Goal: Task Accomplishment & Management: Manage account settings

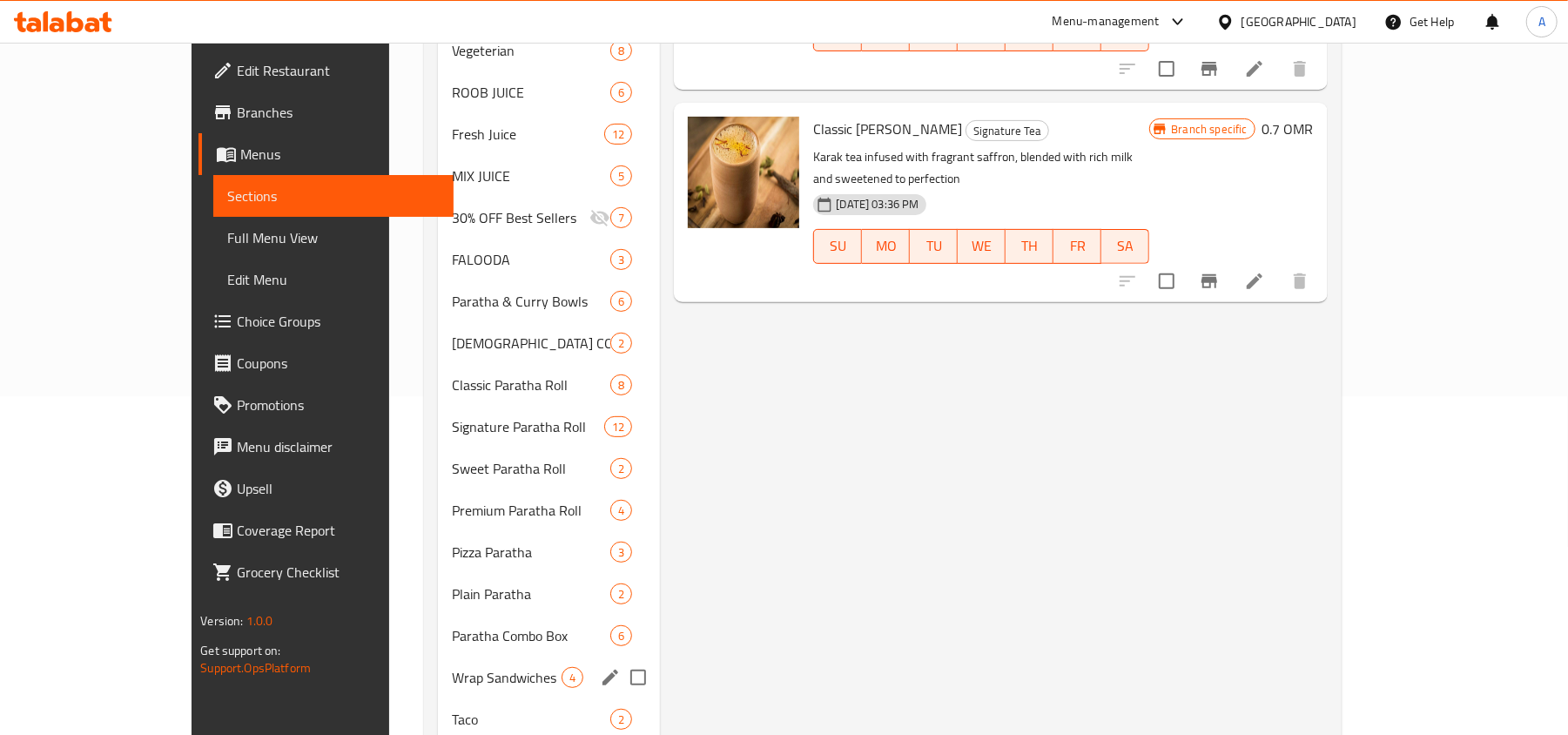
scroll to position [337, 0]
click at [452, 292] on span "Paratha & Curry Bowls" at bounding box center [506, 302] width 109 height 21
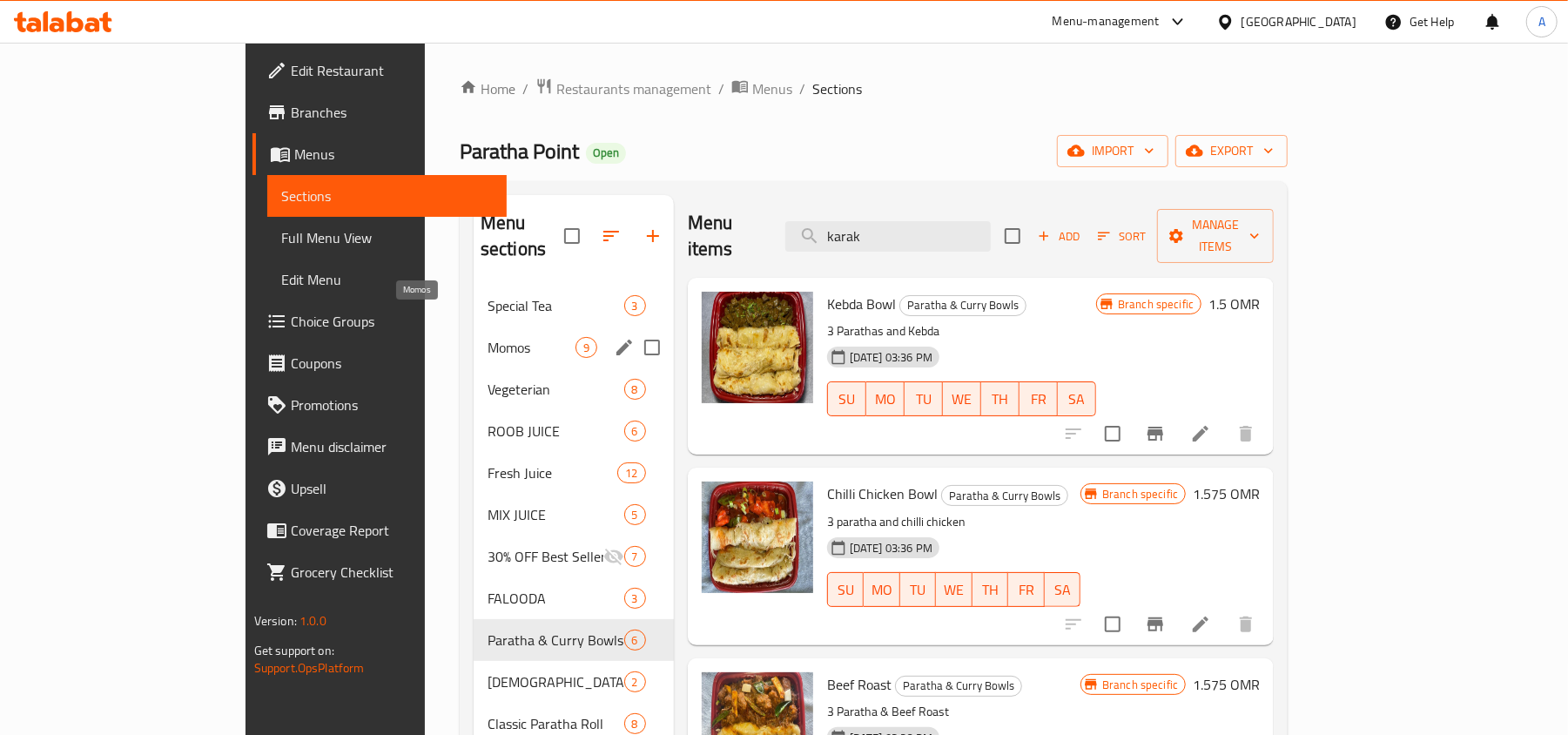
click at [488, 336] on span "Momos" at bounding box center [532, 347] width 88 height 21
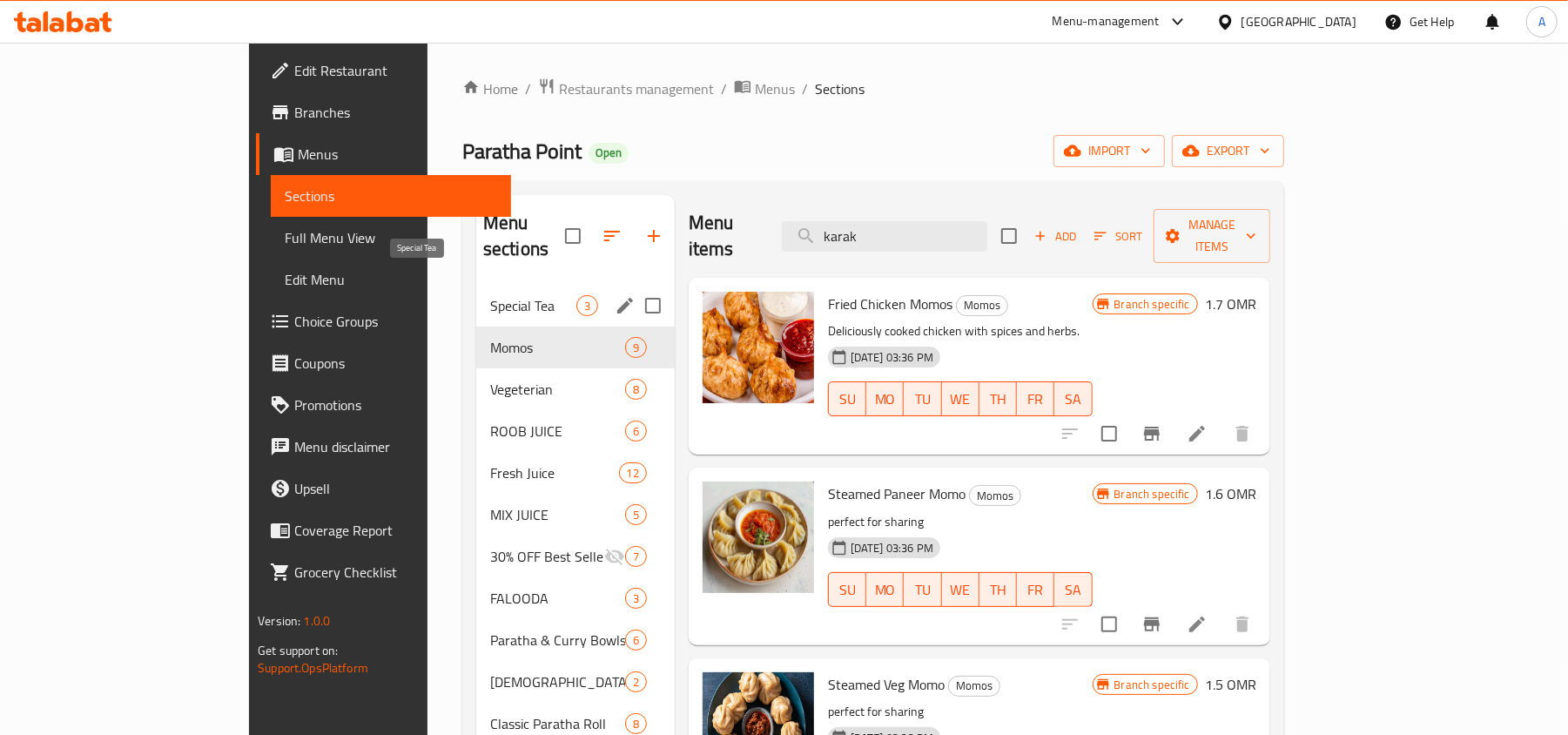
click at [490, 295] on span "Special Tea" at bounding box center [533, 305] width 87 height 21
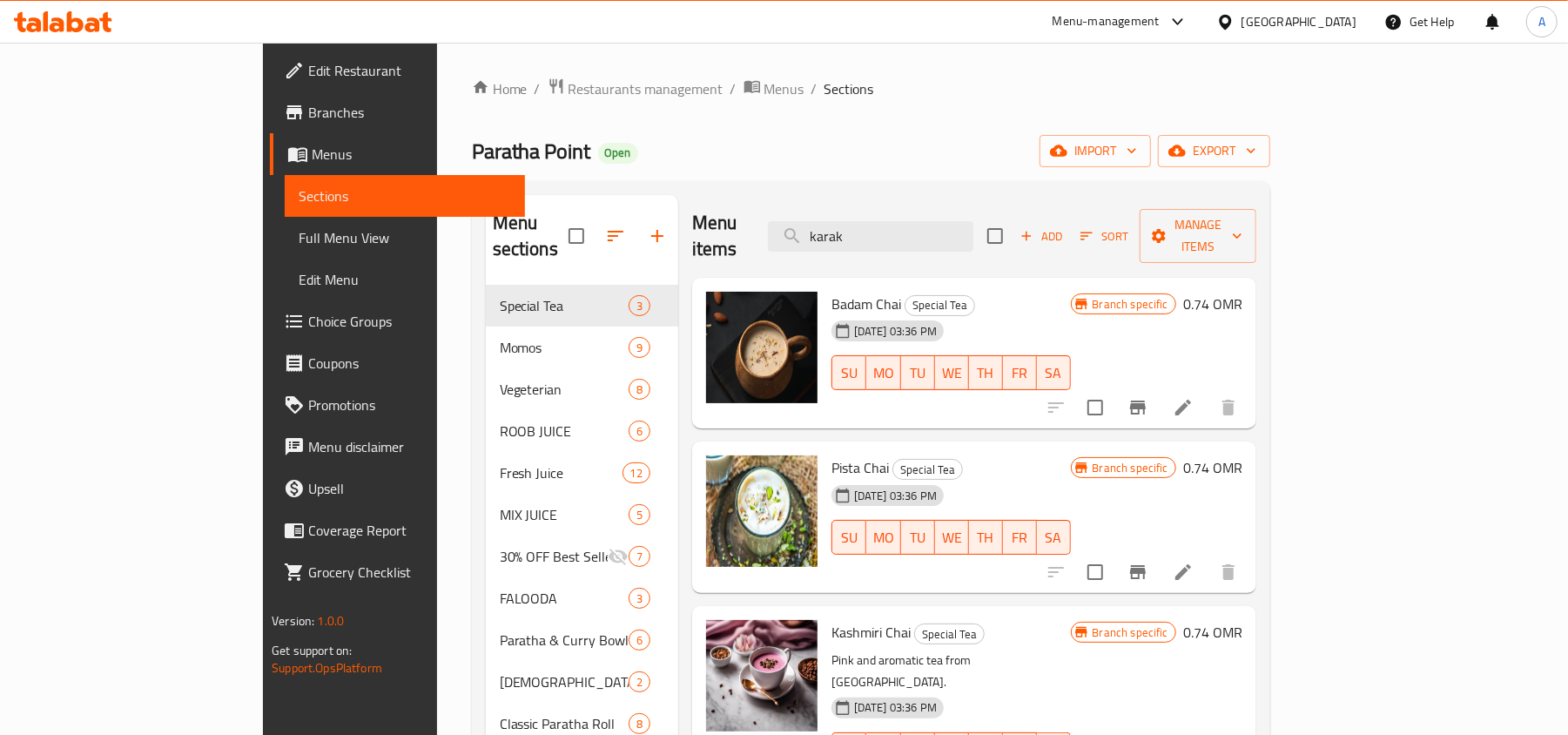
click at [895, 155] on div "Paratha Point Open import export" at bounding box center [870, 150] width 798 height 32
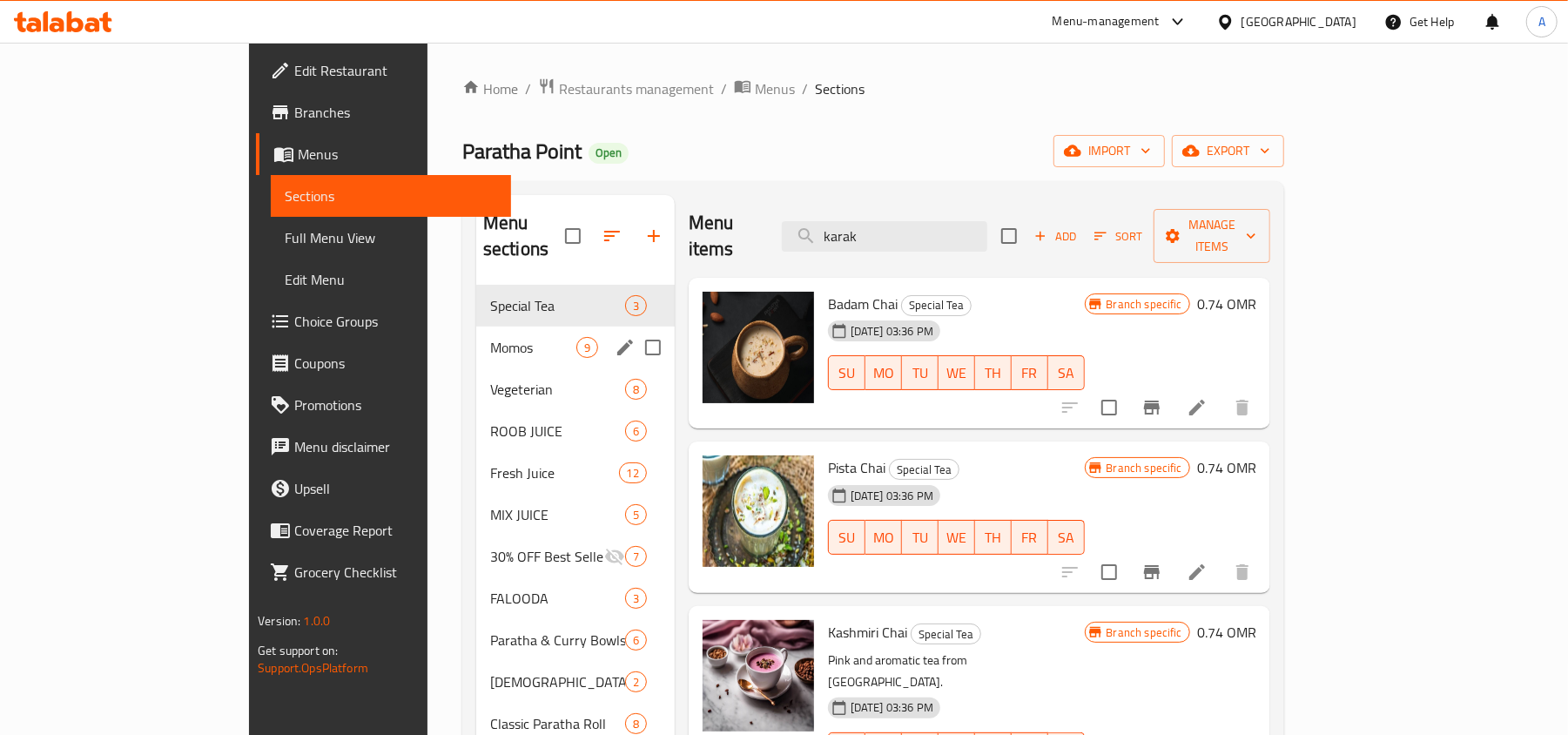
scroll to position [116, 0]
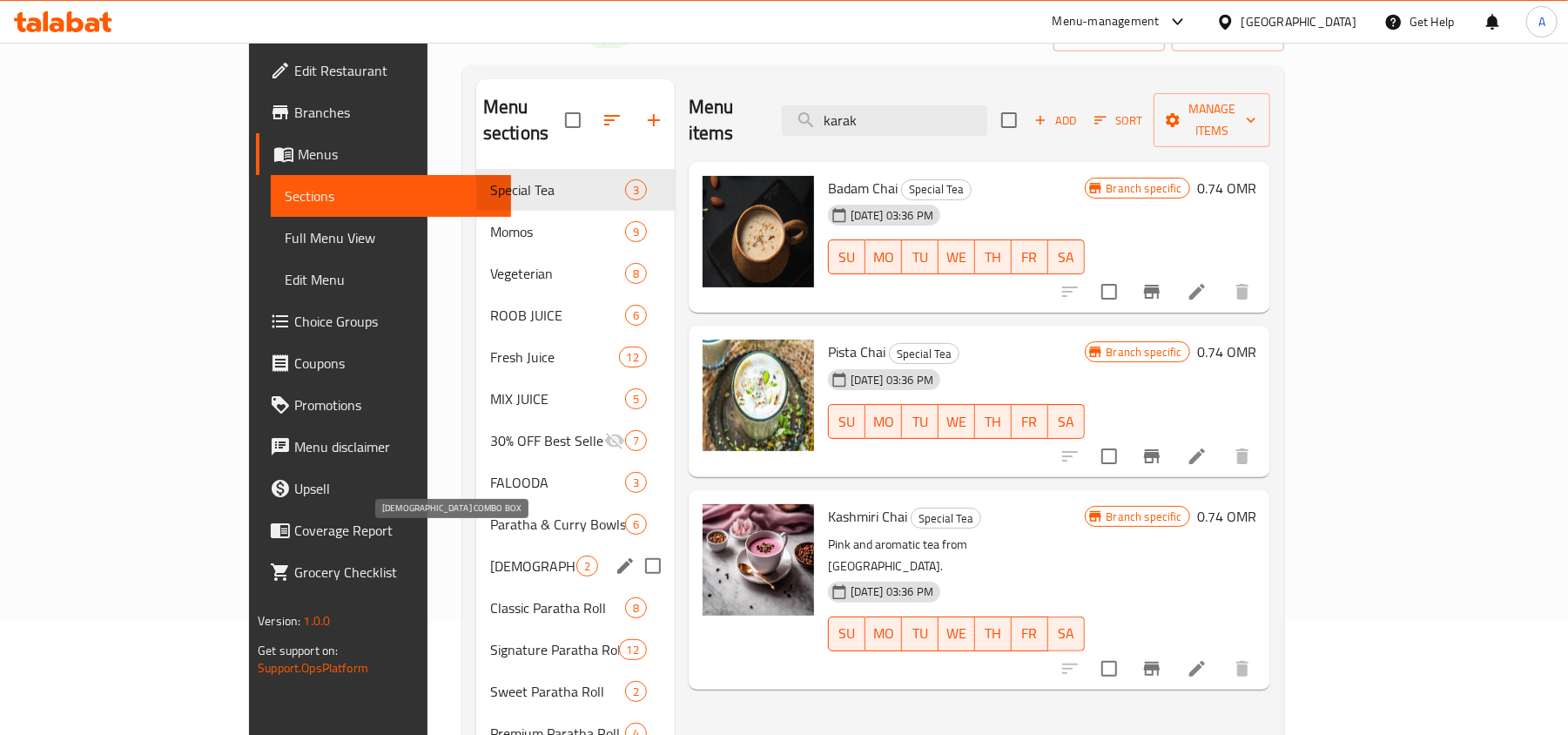
click at [490, 555] on span "[DEMOGRAPHIC_DATA] COMBO BOX" at bounding box center [533, 565] width 87 height 21
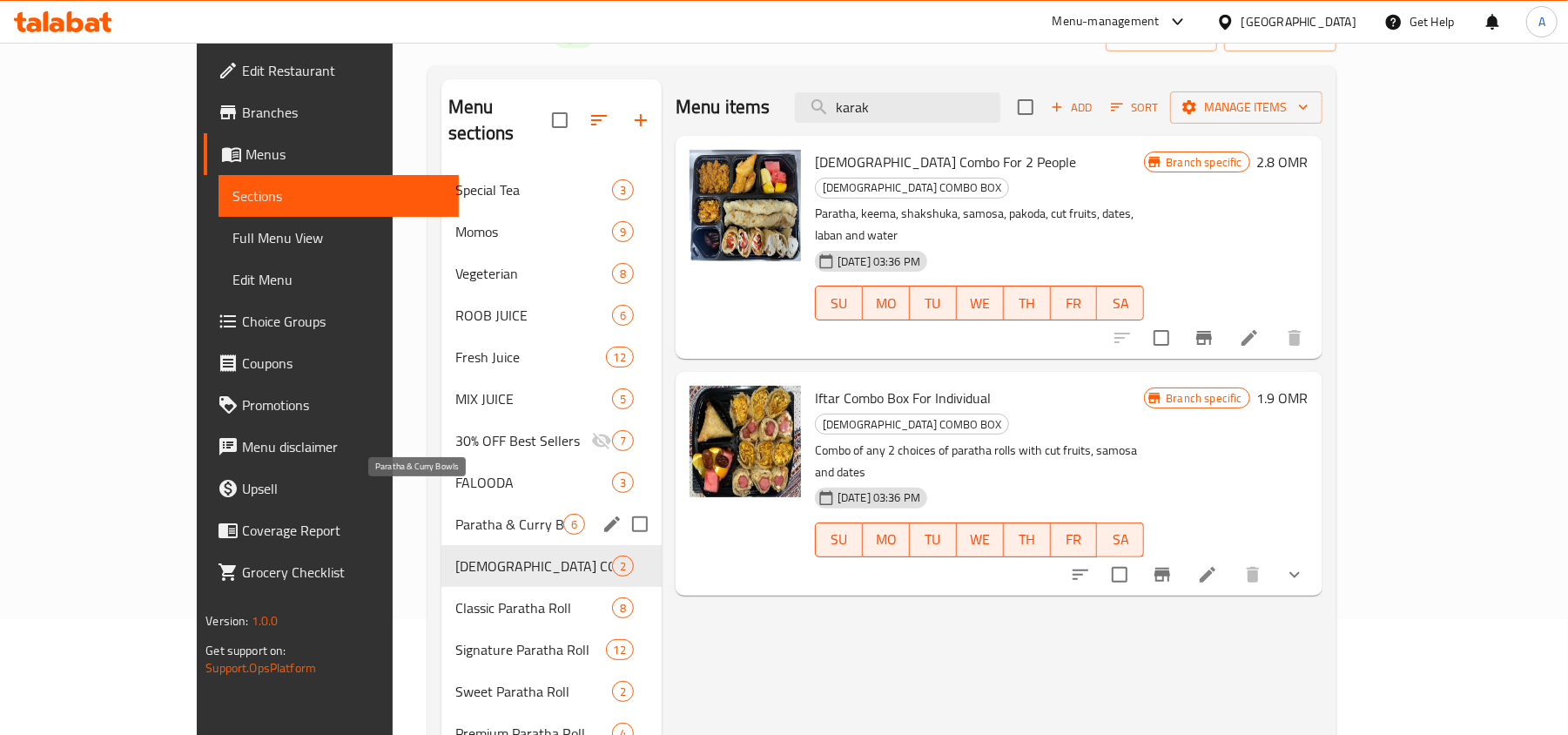
click at [455, 513] on span "Paratha & Curry Bowls" at bounding box center [509, 523] width 108 height 21
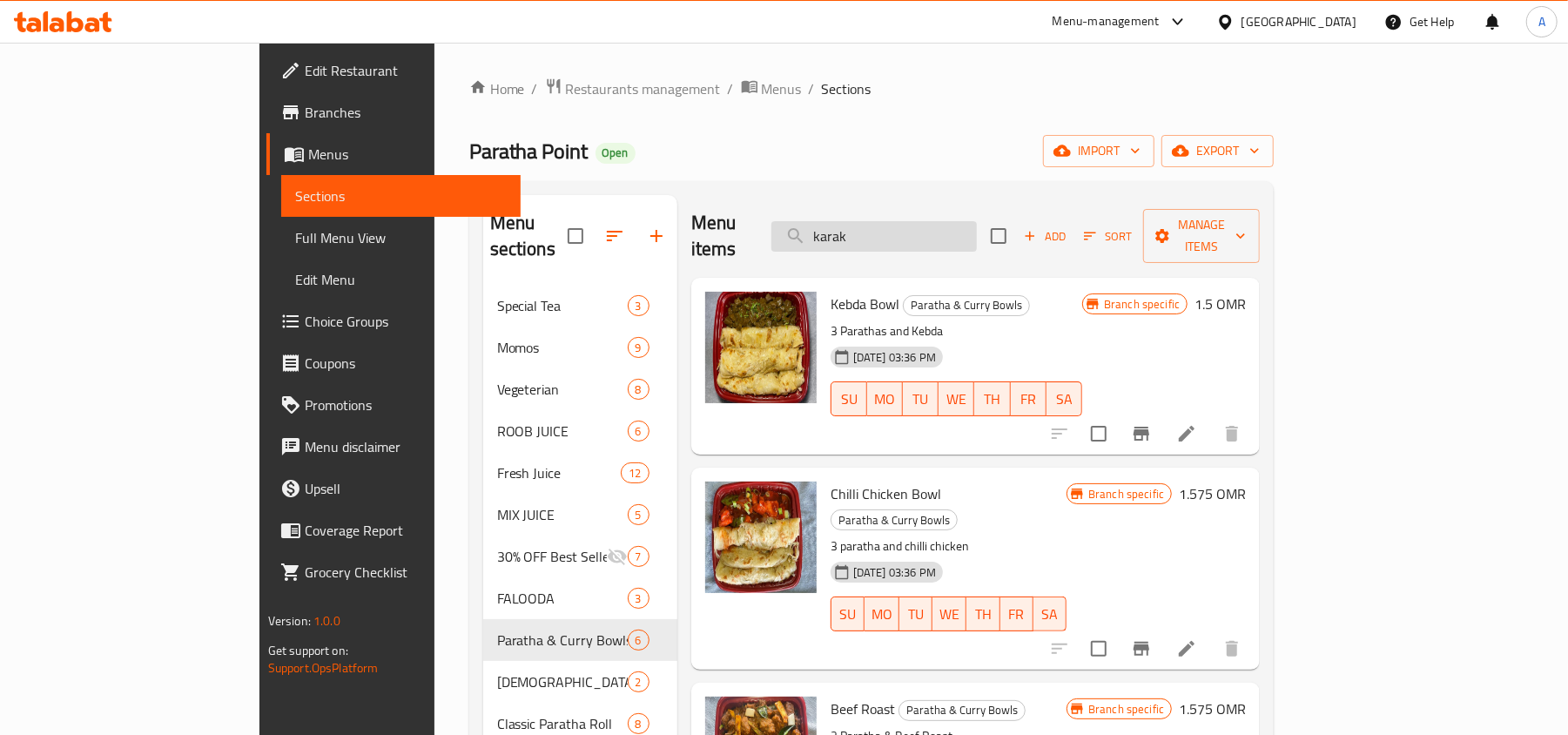
click at [958, 234] on input "karak" at bounding box center [874, 235] width 205 height 30
type input "meal"
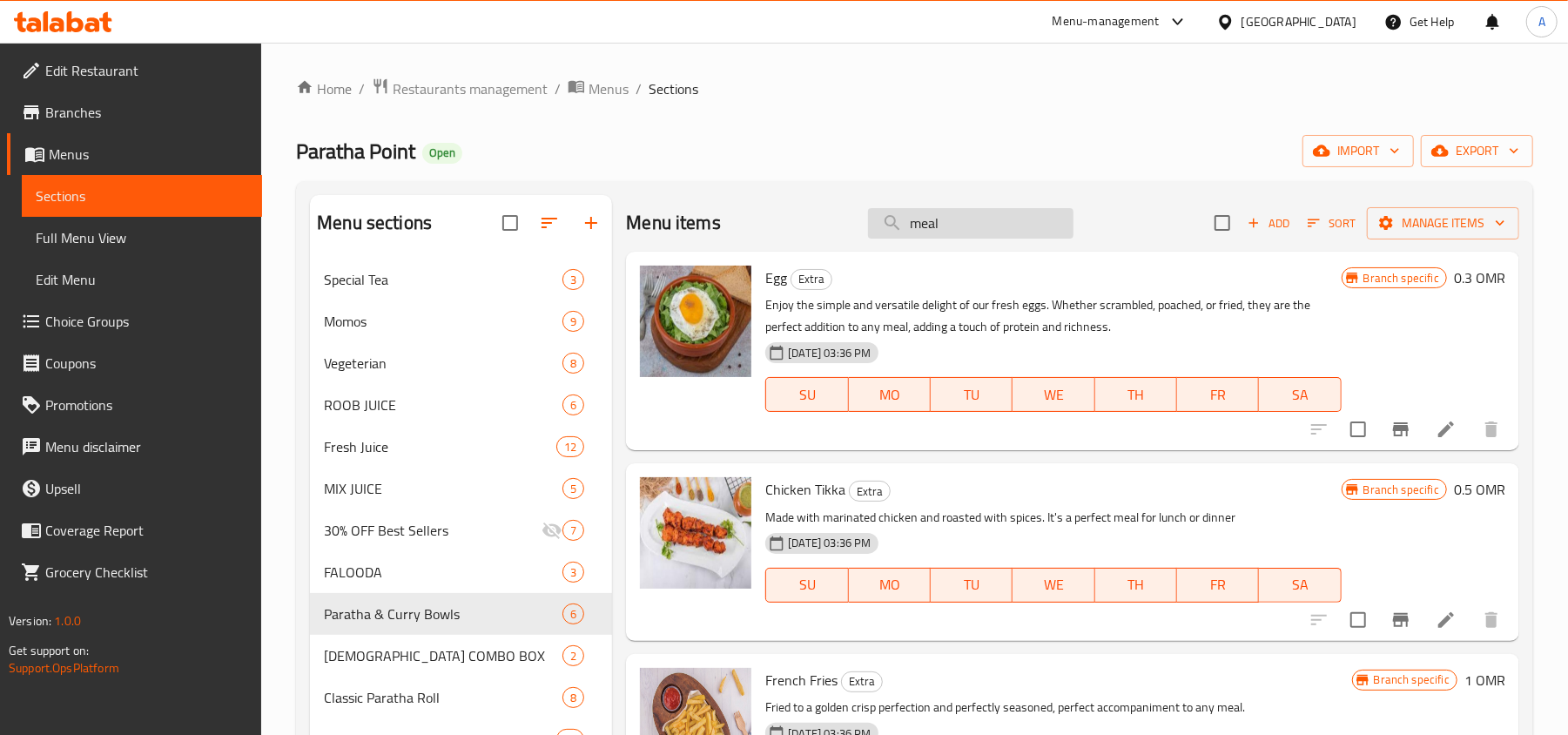
click at [962, 232] on input "meal" at bounding box center [971, 223] width 205 height 30
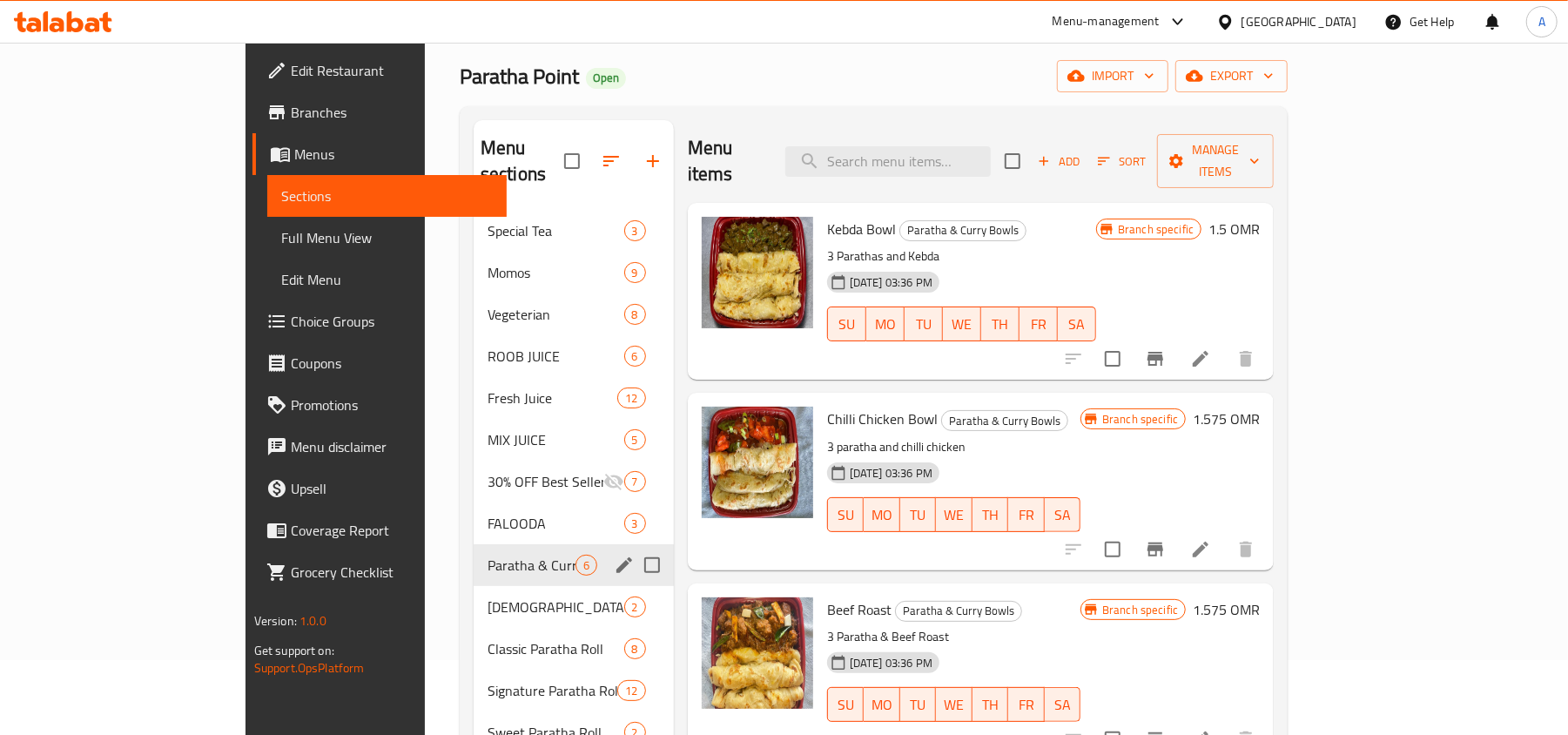
scroll to position [116, 0]
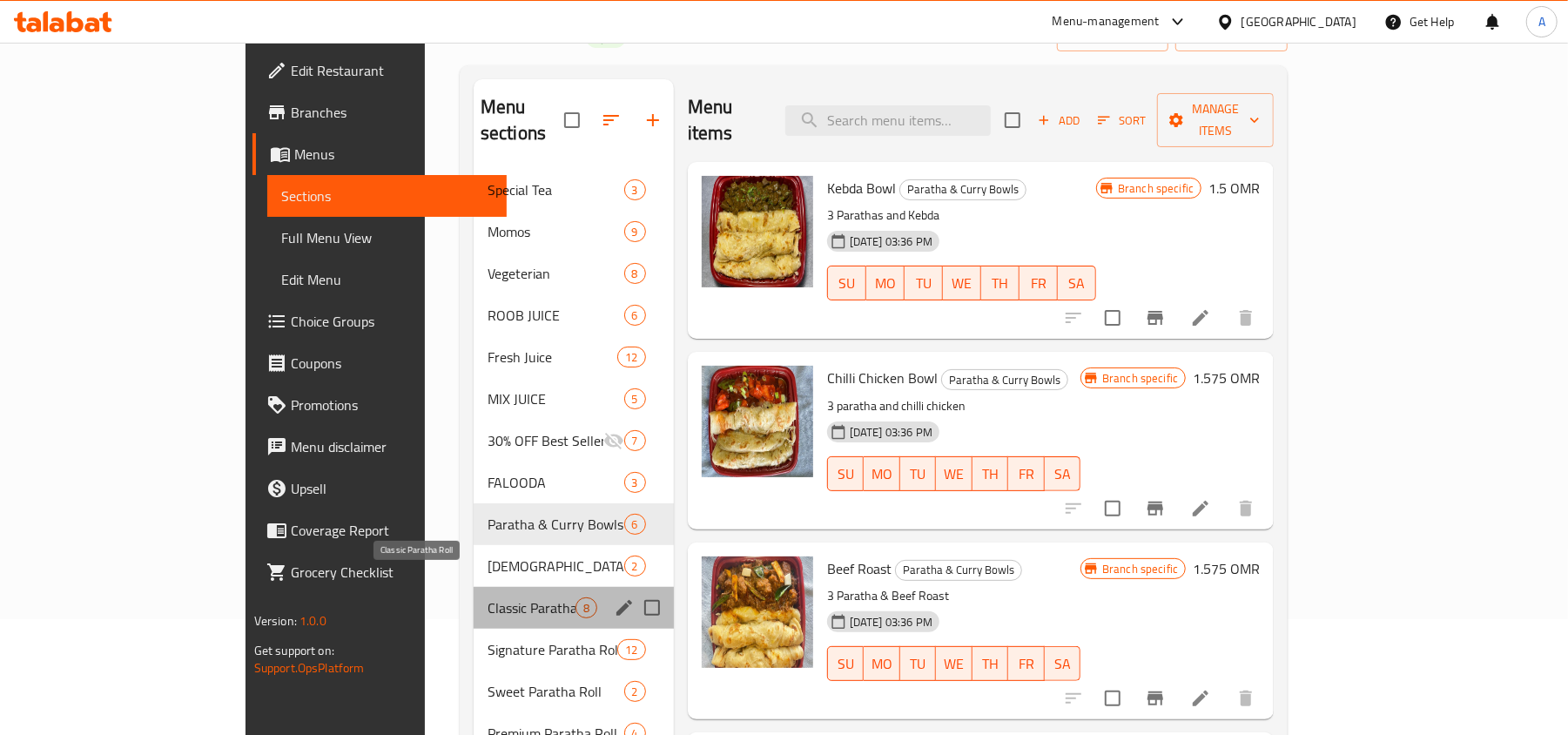
click at [488, 597] on span "Classic Paratha Roll" at bounding box center [532, 607] width 88 height 21
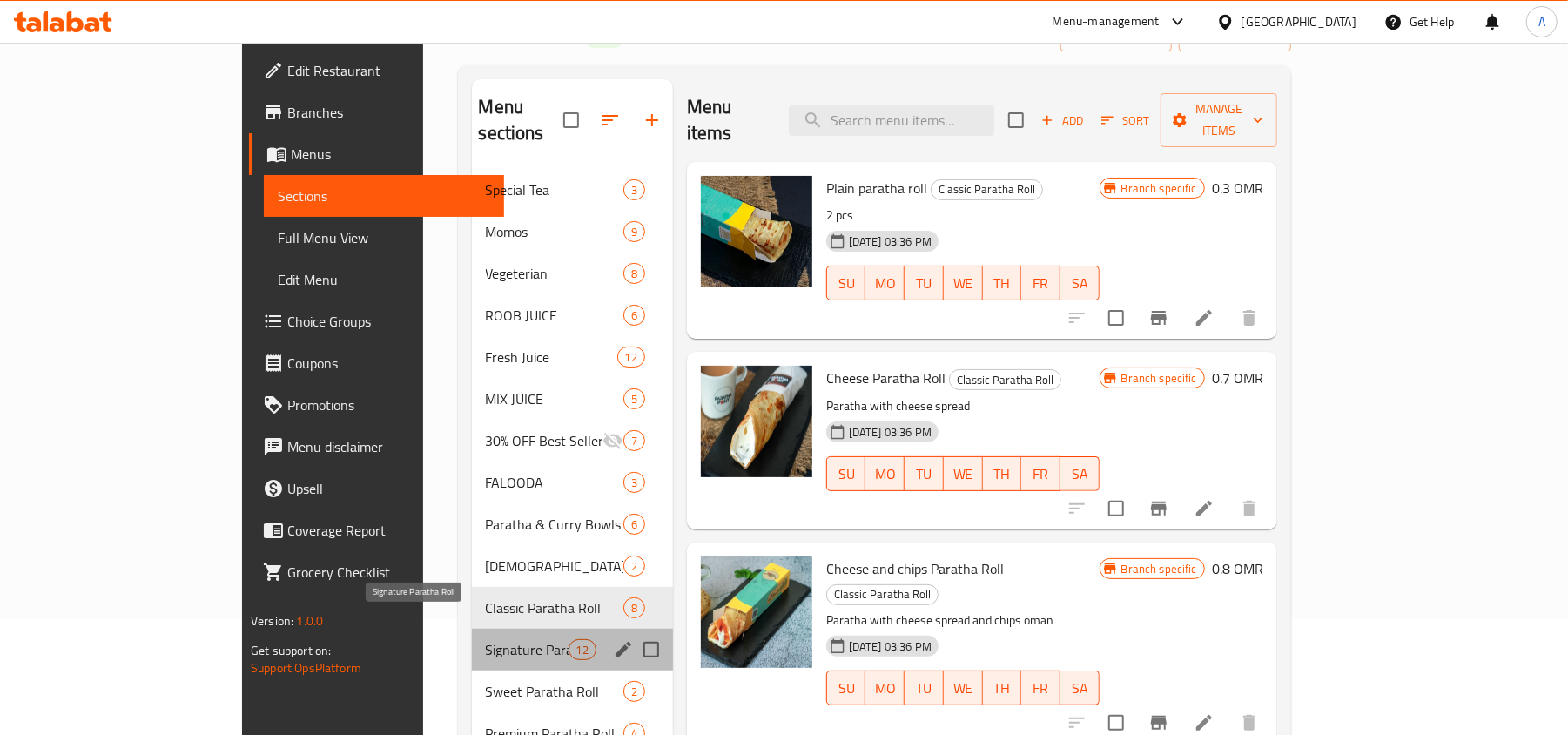
click at [486, 639] on span "Signature Paratha Roll" at bounding box center [527, 649] width 83 height 21
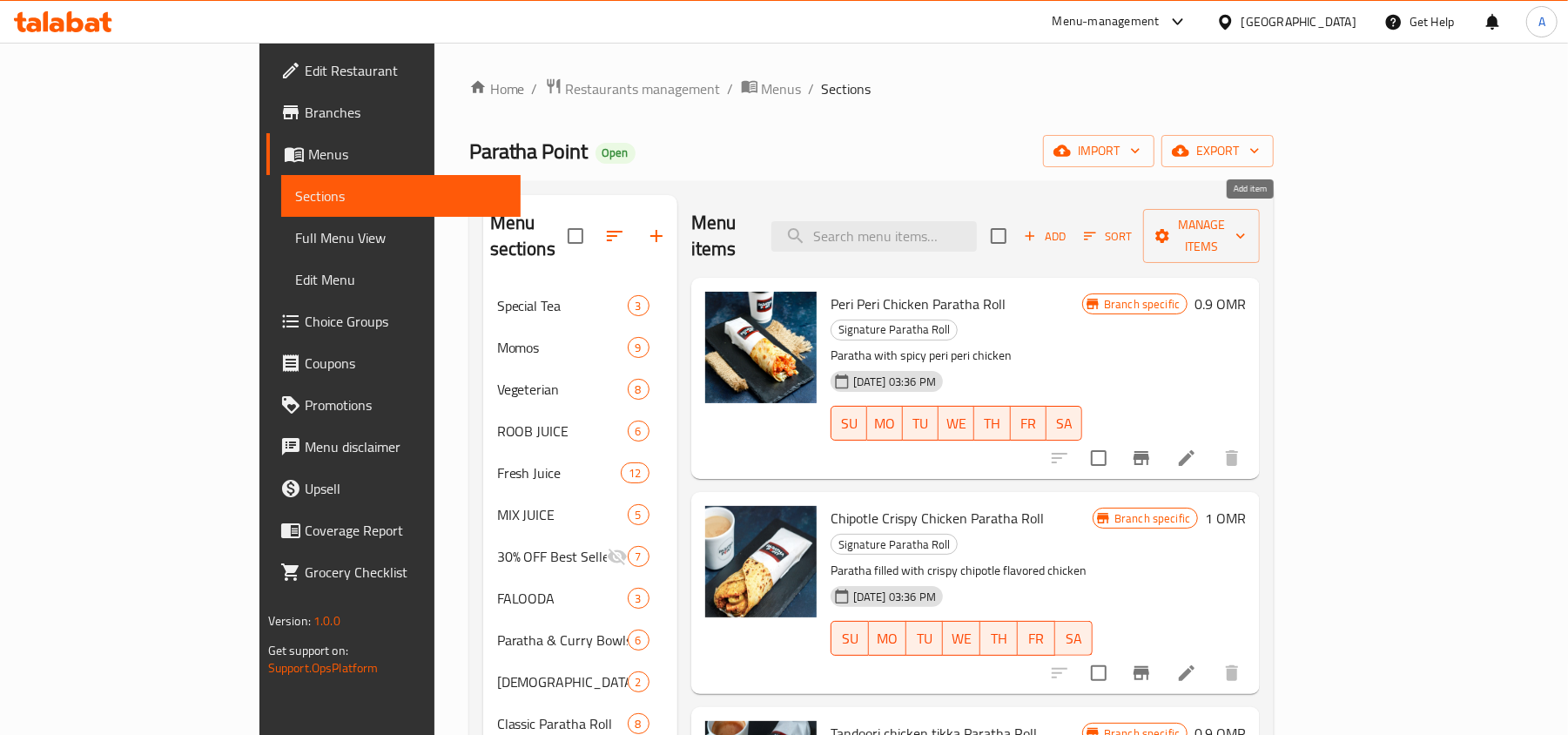
click at [1038, 228] on icon "button" at bounding box center [1030, 235] width 16 height 16
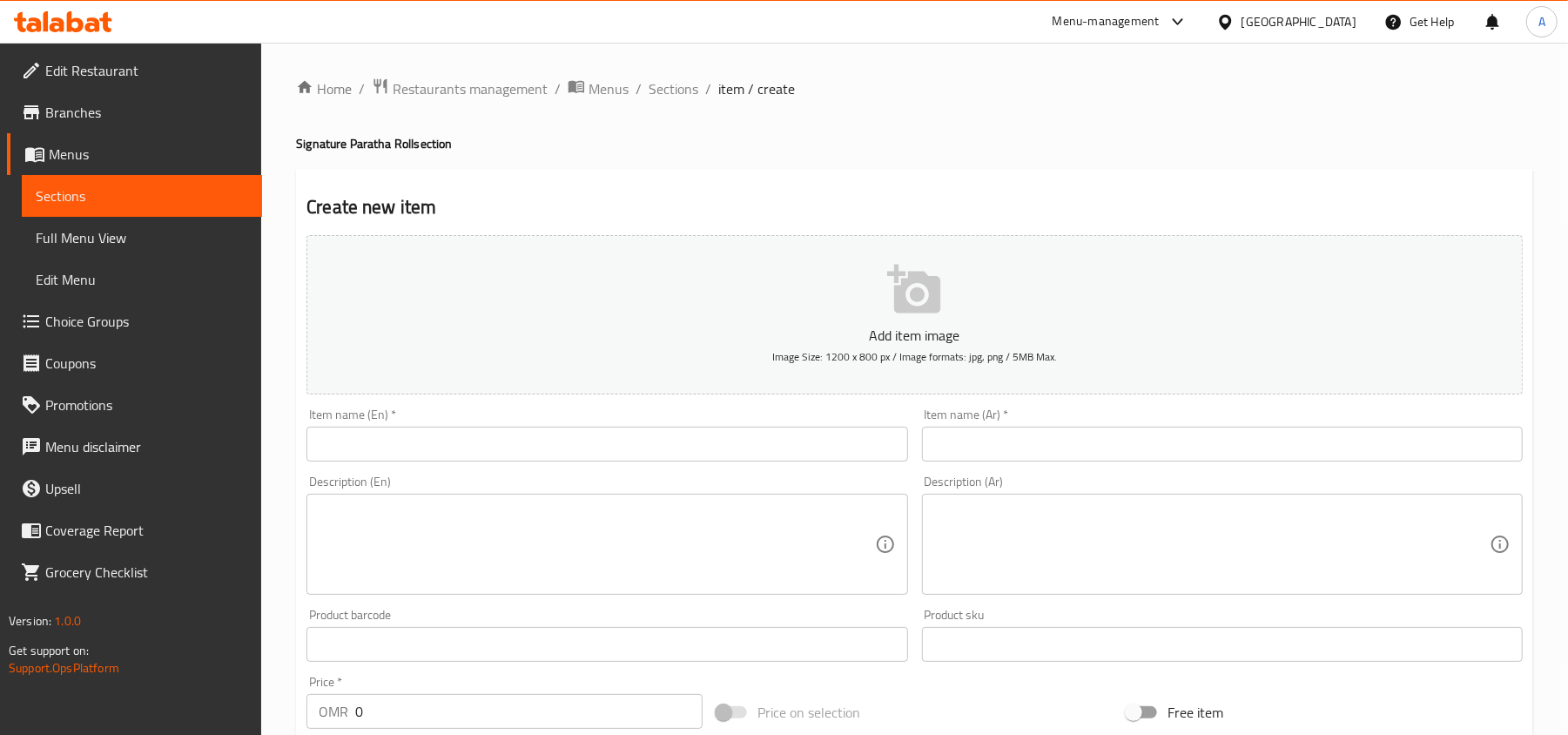
click at [642, 452] on input "text" at bounding box center [607, 444] width 601 height 35
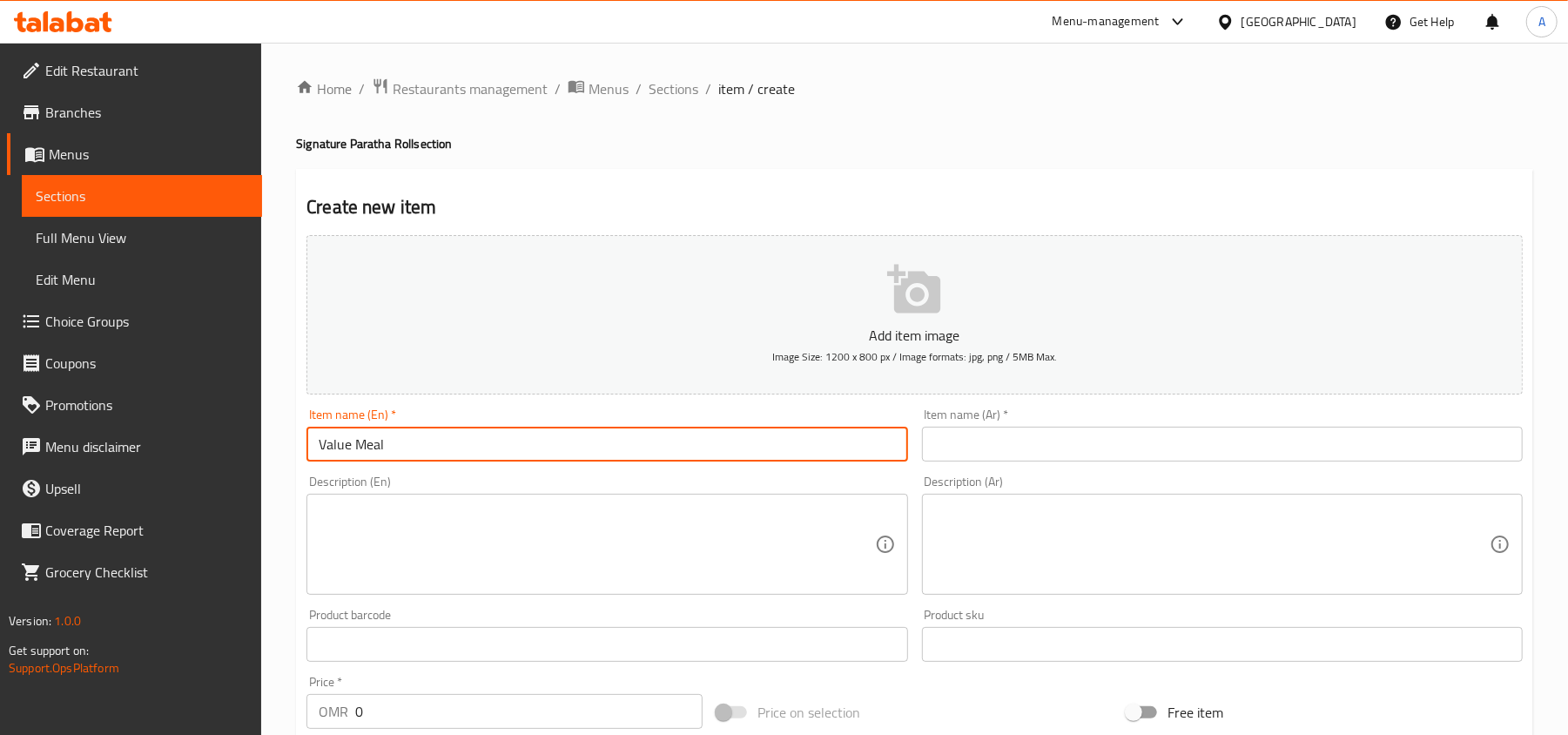
click at [693, 443] on input "Value Meal" at bounding box center [607, 444] width 601 height 35
type input "Value Meal"
click at [1011, 435] on input "text" at bounding box center [1222, 444] width 601 height 35
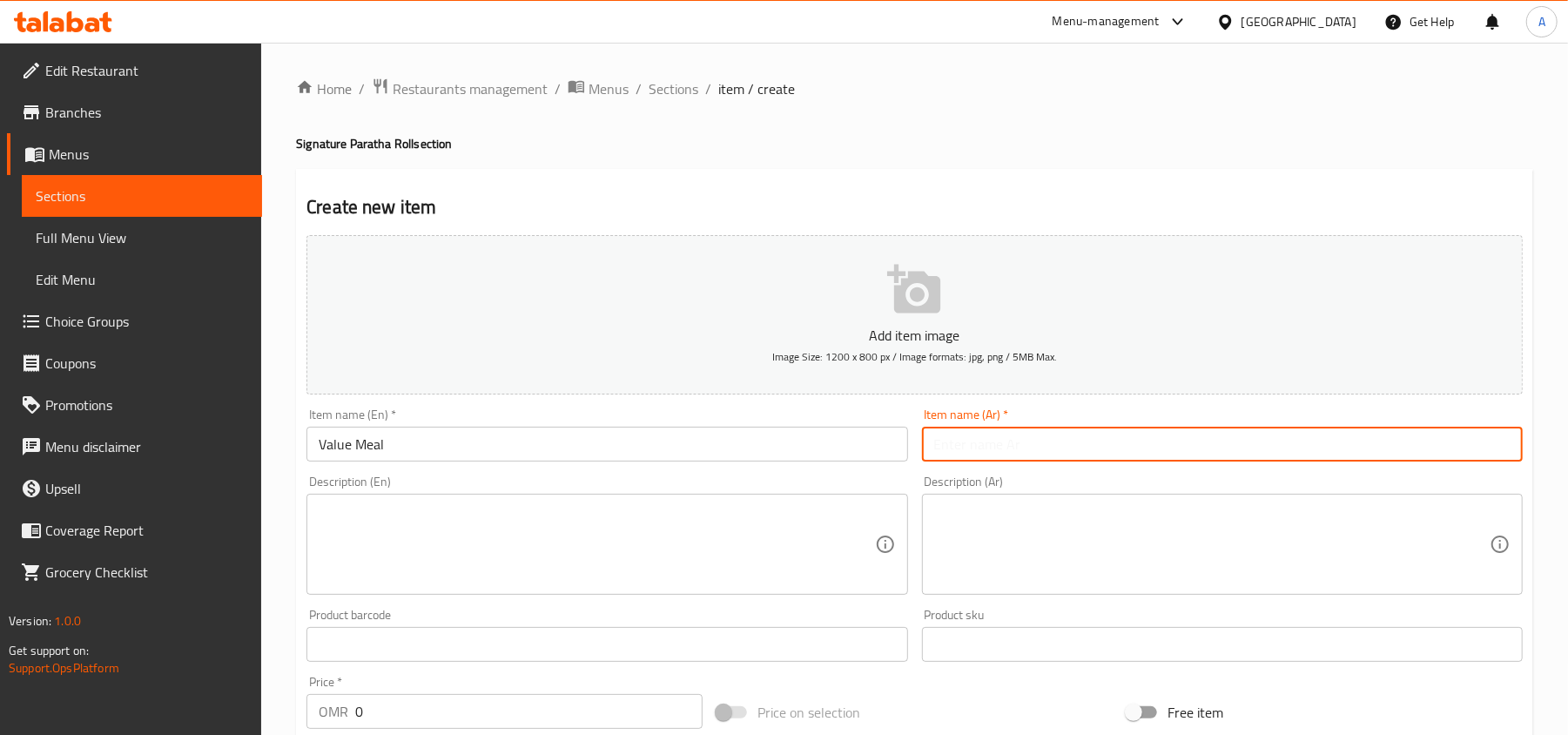
paste input "وجبة قيمة"
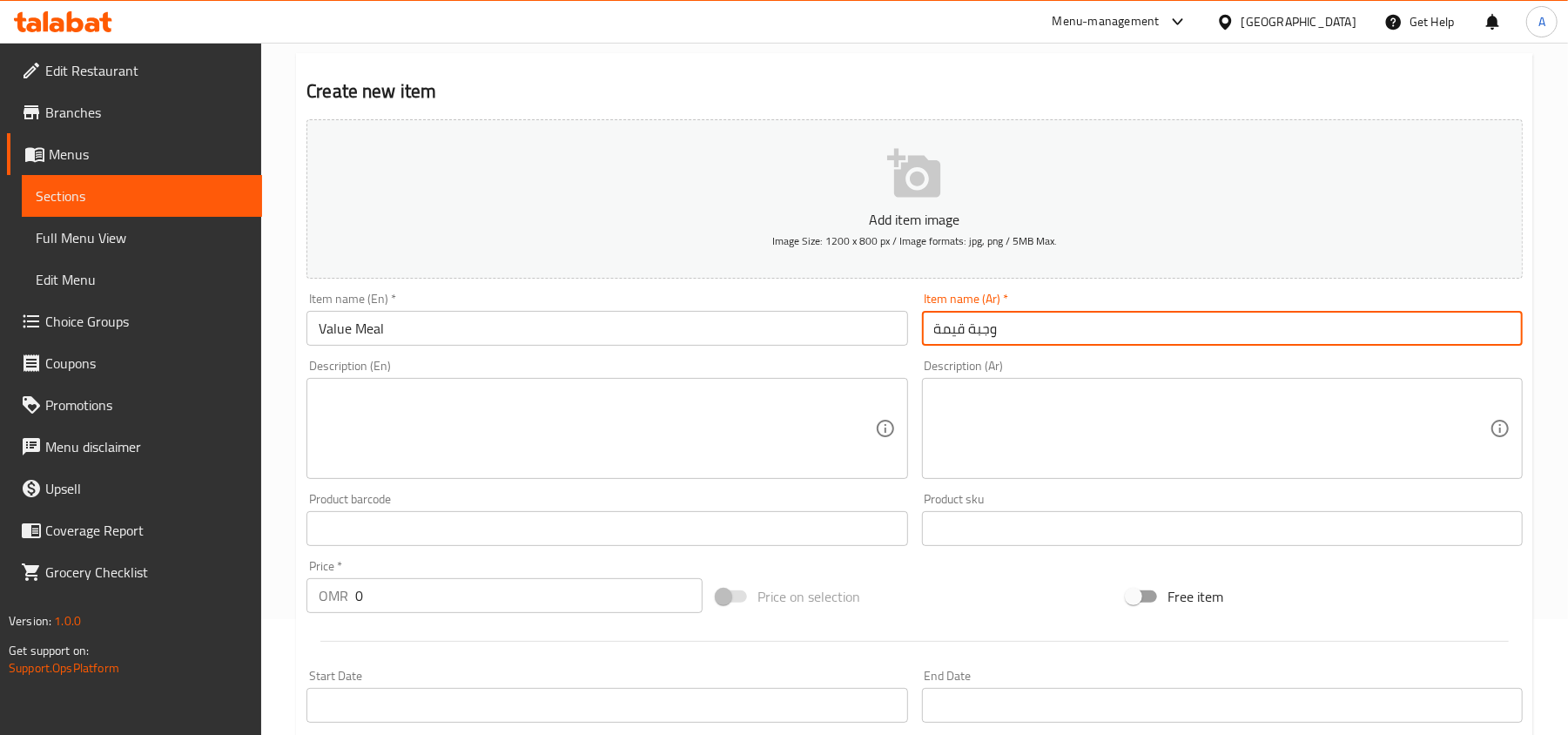
type input "وجبة قيمة"
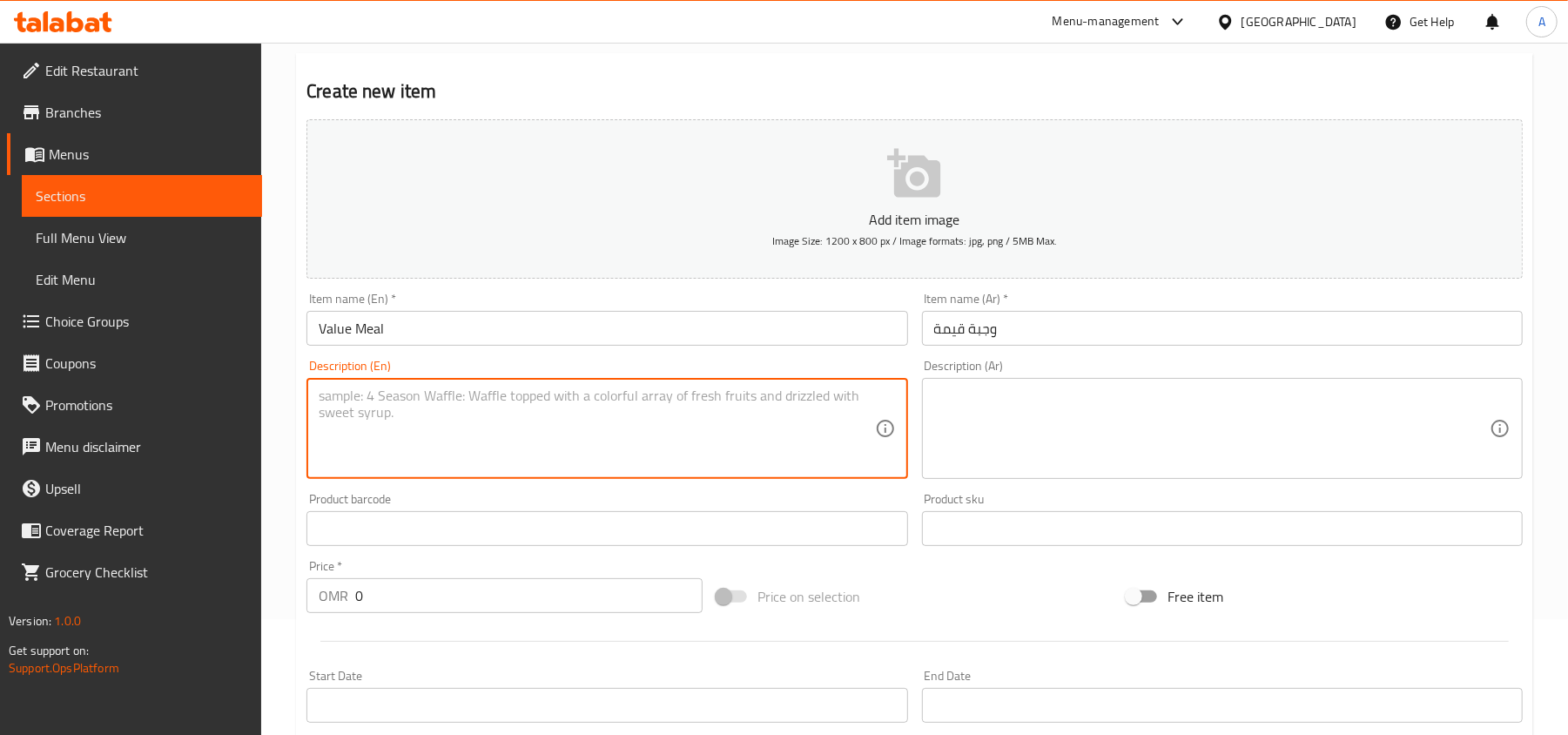
click at [697, 431] on textarea at bounding box center [596, 429] width 556 height 83
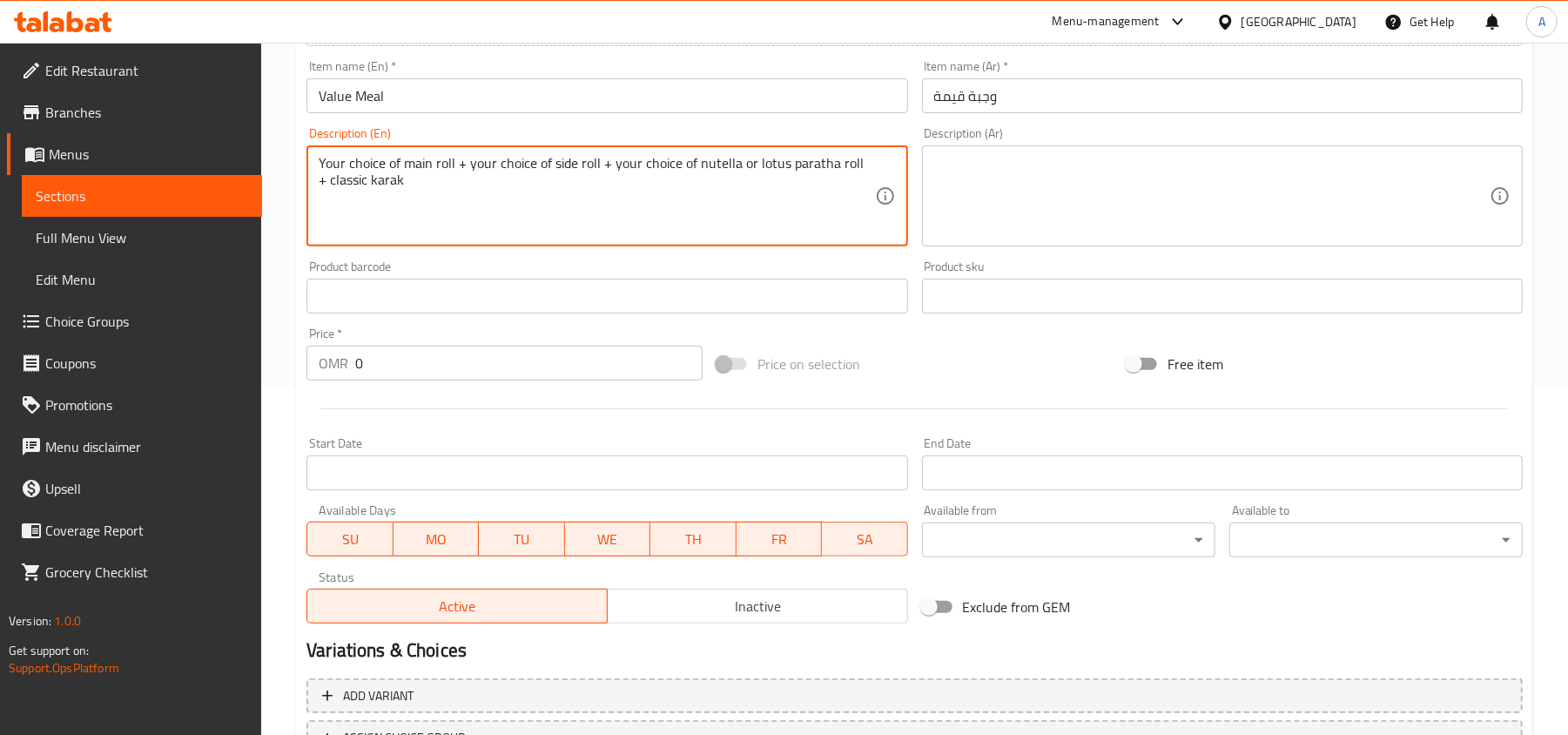
type textarea "Your choice of main roll + your choice of side roll + your choice of nutella or…"
click at [908, 395] on div at bounding box center [914, 409] width 1231 height 43
click at [618, 164] on textarea "Your choice of main roll + your choice of side roll + your choice of nutella or…" at bounding box center [596, 196] width 556 height 83
click at [1097, 199] on textarea at bounding box center [1211, 196] width 556 height 83
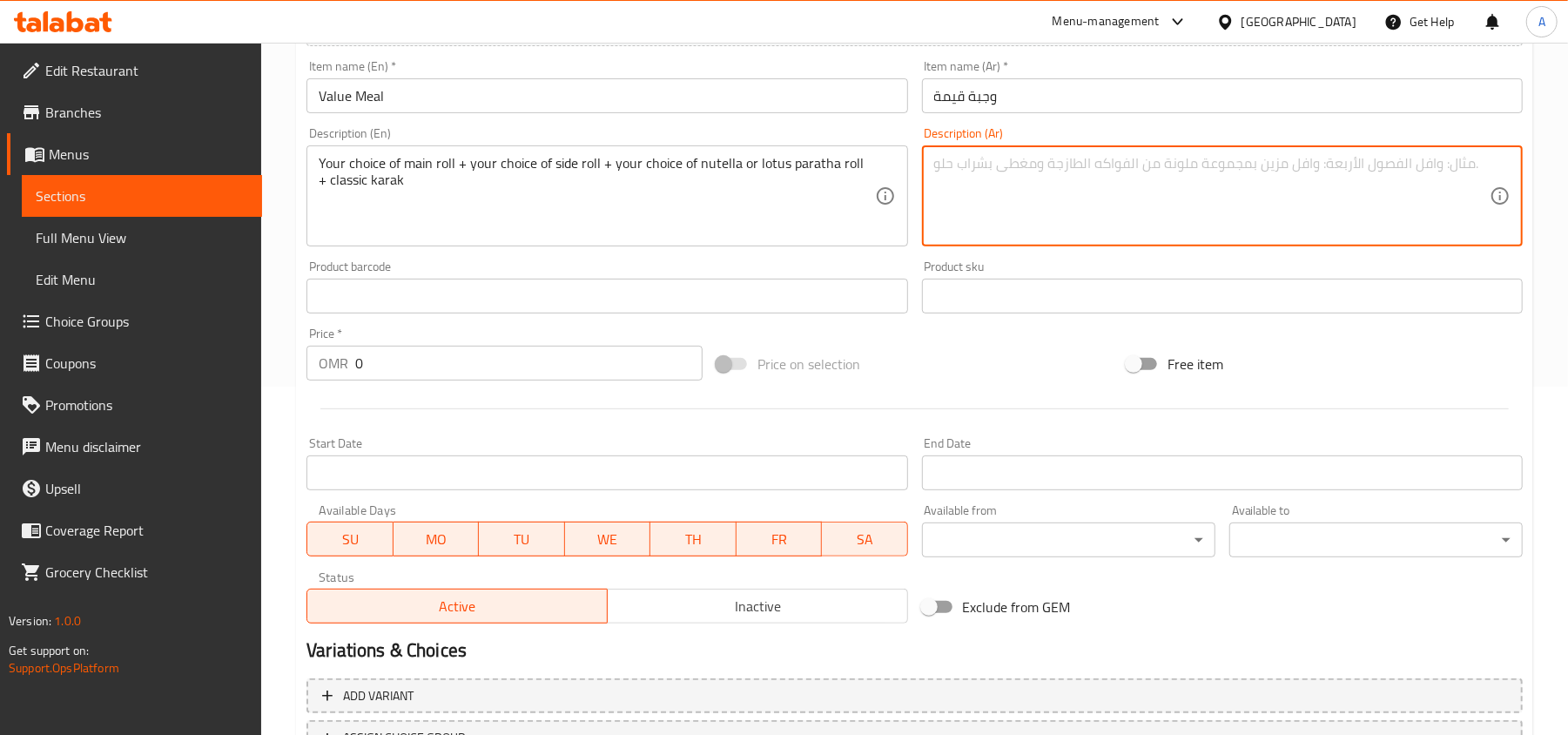
paste textarea "اختيارك من اللفة الرئيسية + اختيارك من اللفة الجانبية + اختيارك من لفافة البارا…"
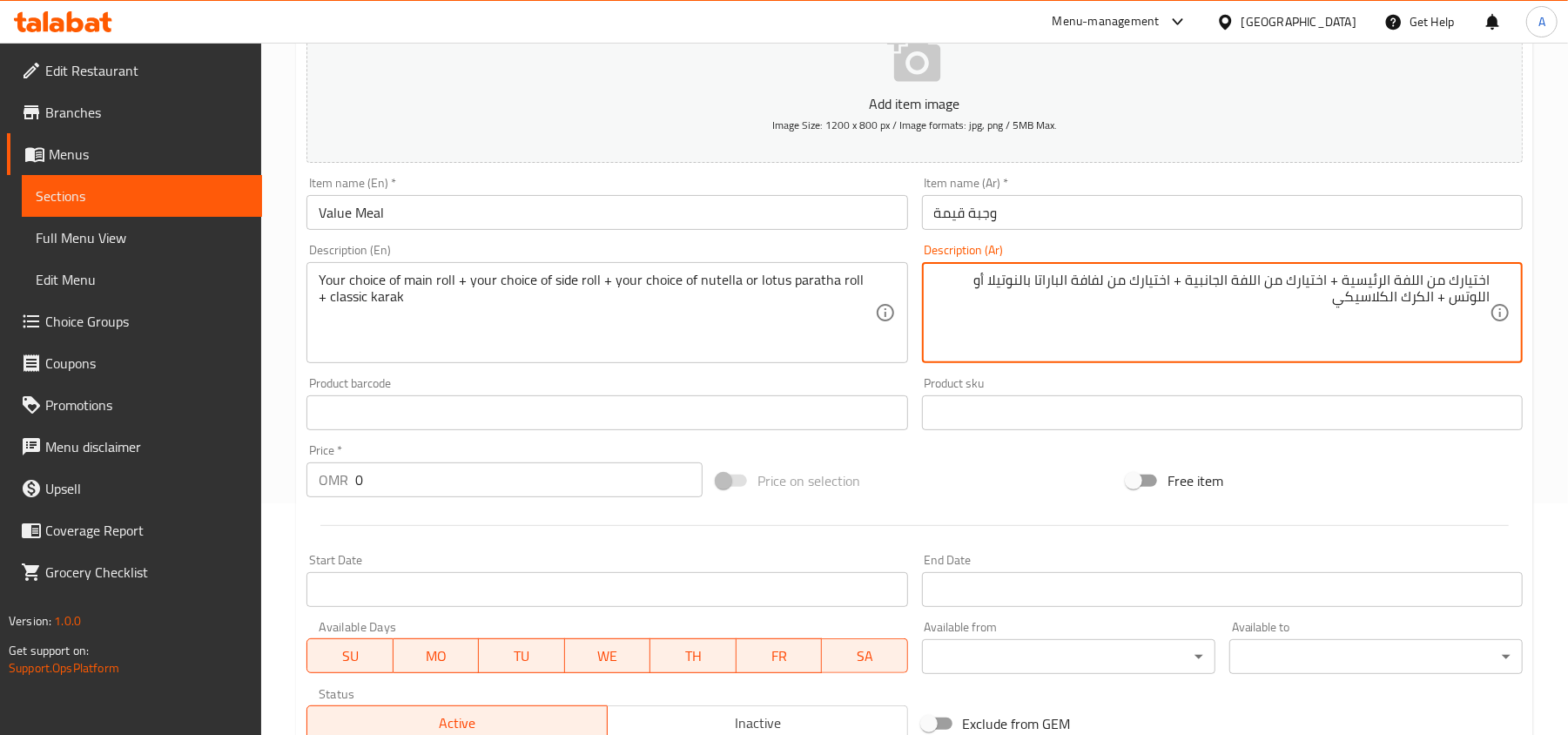
click at [1411, 276] on textarea "اختيارك من اللفة الرئيسية + اختيارك من اللفة الجانبية + اختيارك من لفافة البارا…" at bounding box center [1211, 313] width 556 height 83
type textarea "اختيارك من الرول الرئيسي + اختيارك من الرول الجانبي + اختيارك من رول الباراتا ن…"
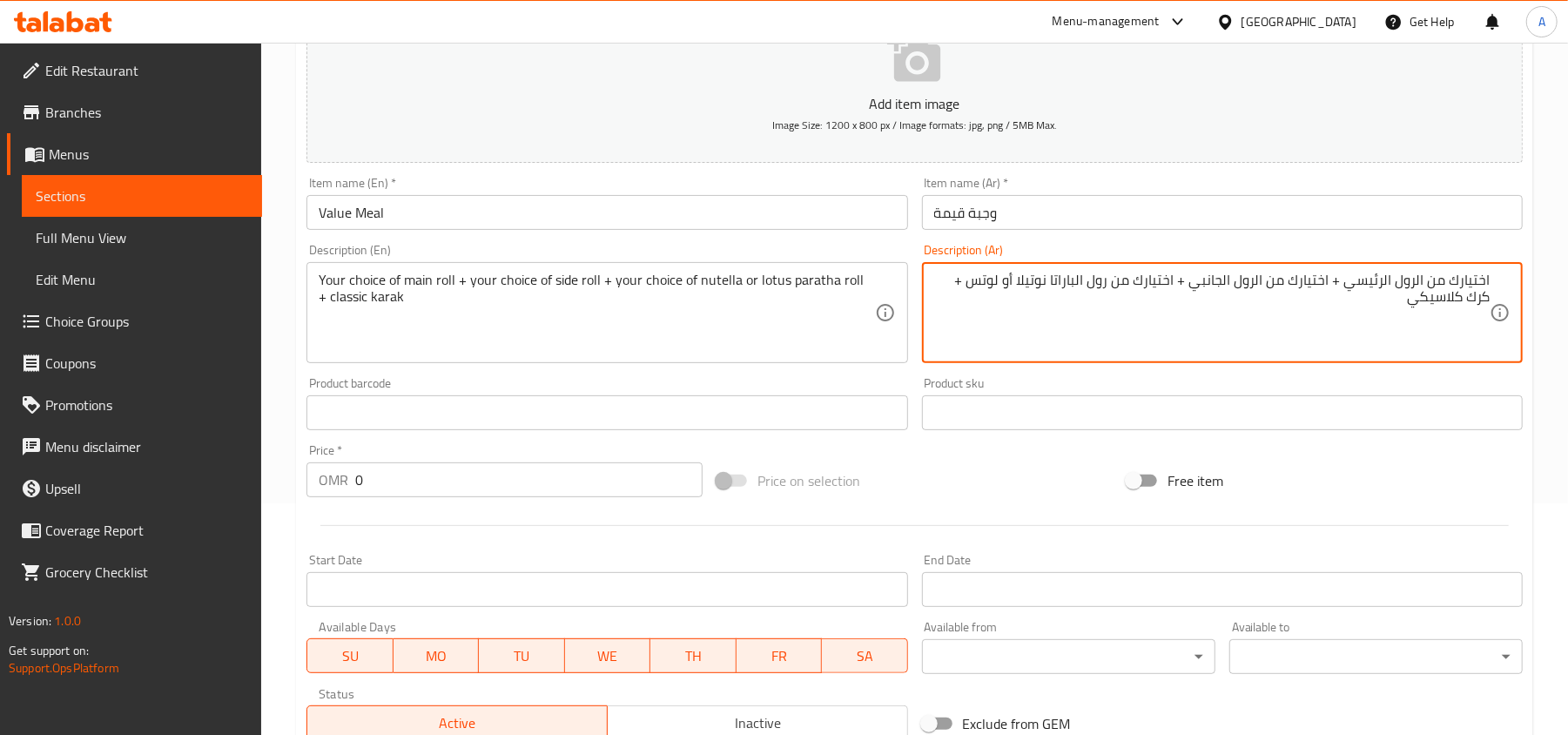
click at [918, 484] on div "Price on selection" at bounding box center [915, 481] width 410 height 47
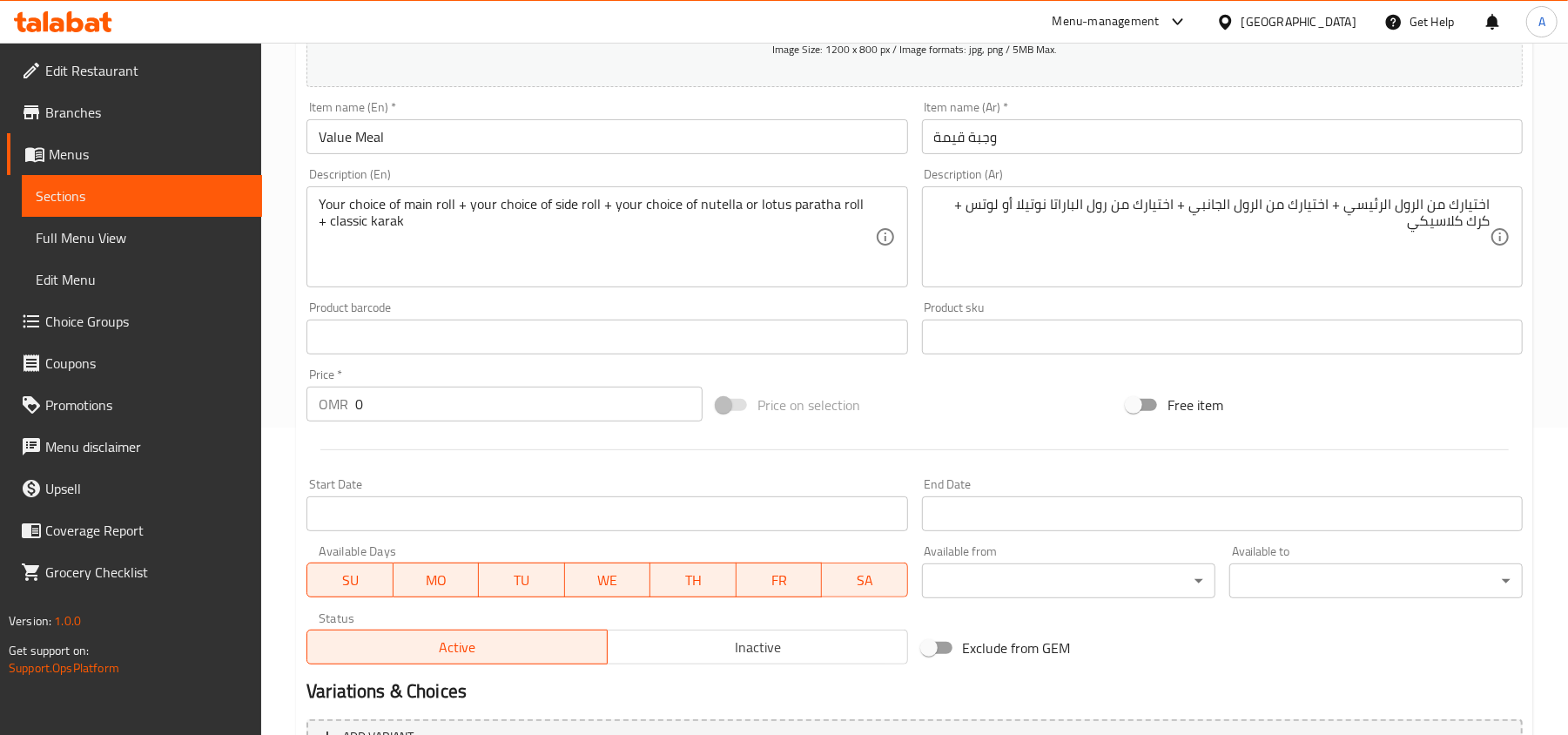
scroll to position [348, 0]
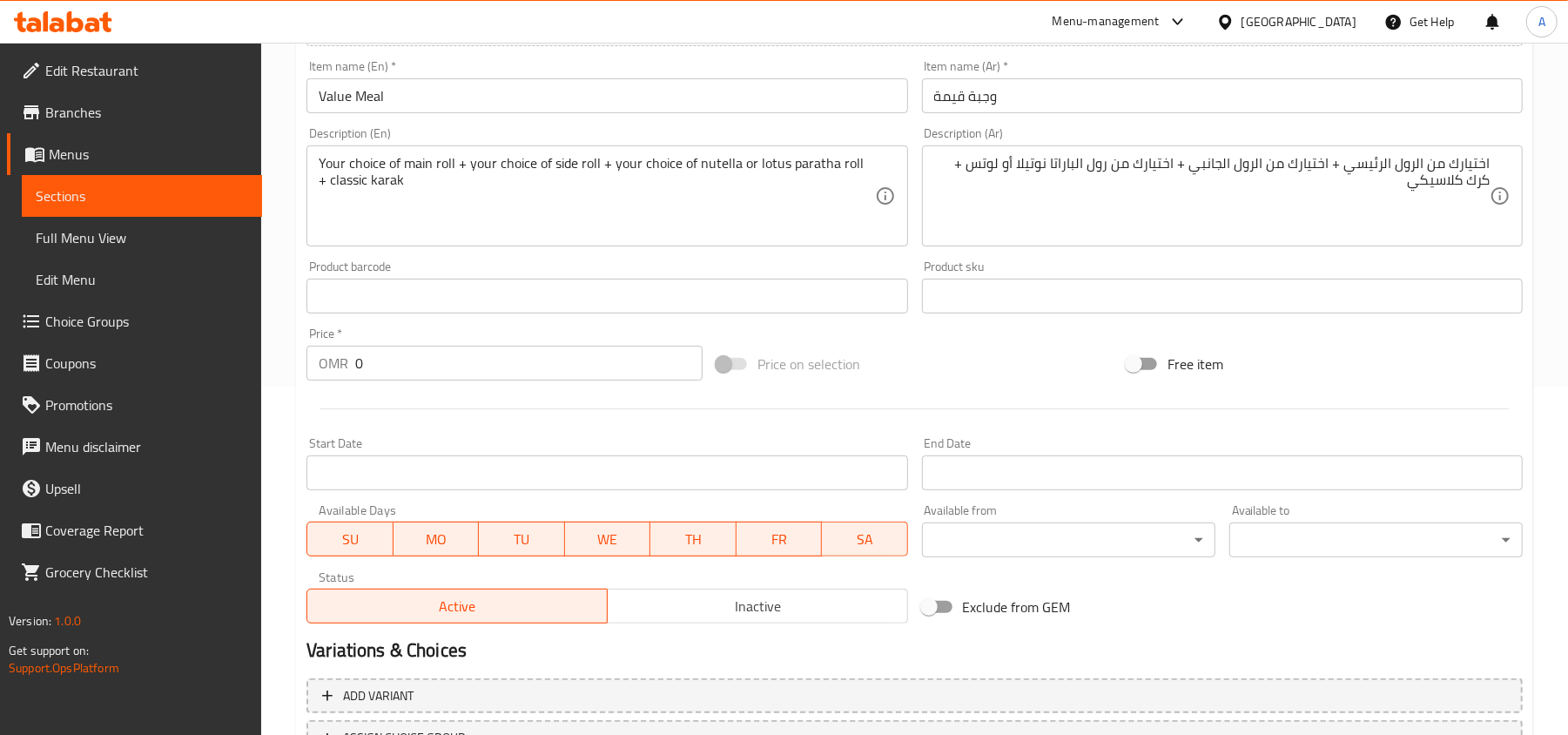
click at [473, 352] on input "0" at bounding box center [528, 363] width 348 height 35
type input "3.65"
click at [482, 406] on div at bounding box center [914, 409] width 1231 height 43
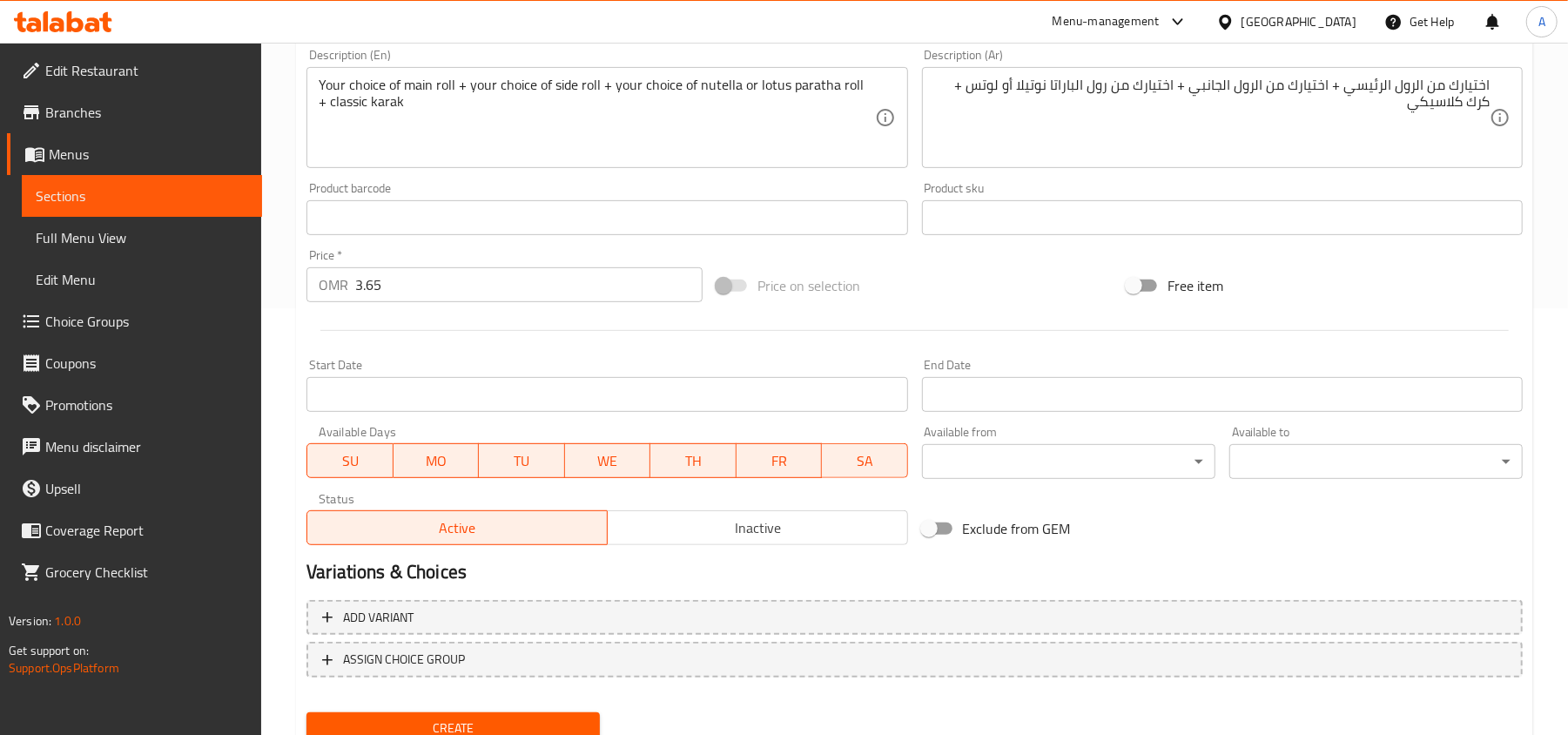
scroll to position [464, 0]
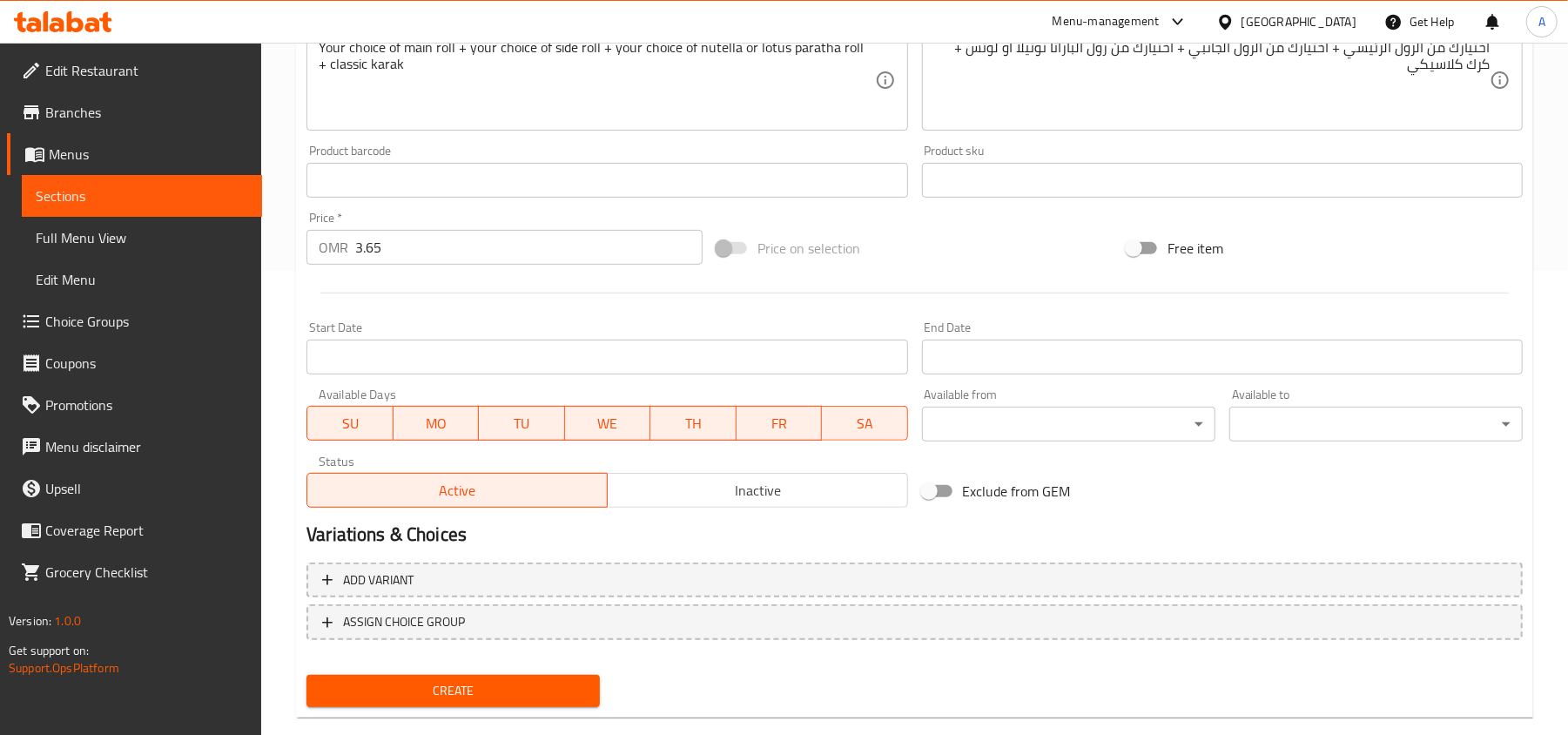
click at [571, 359] on input "Start Date" at bounding box center [607, 357] width 601 height 35
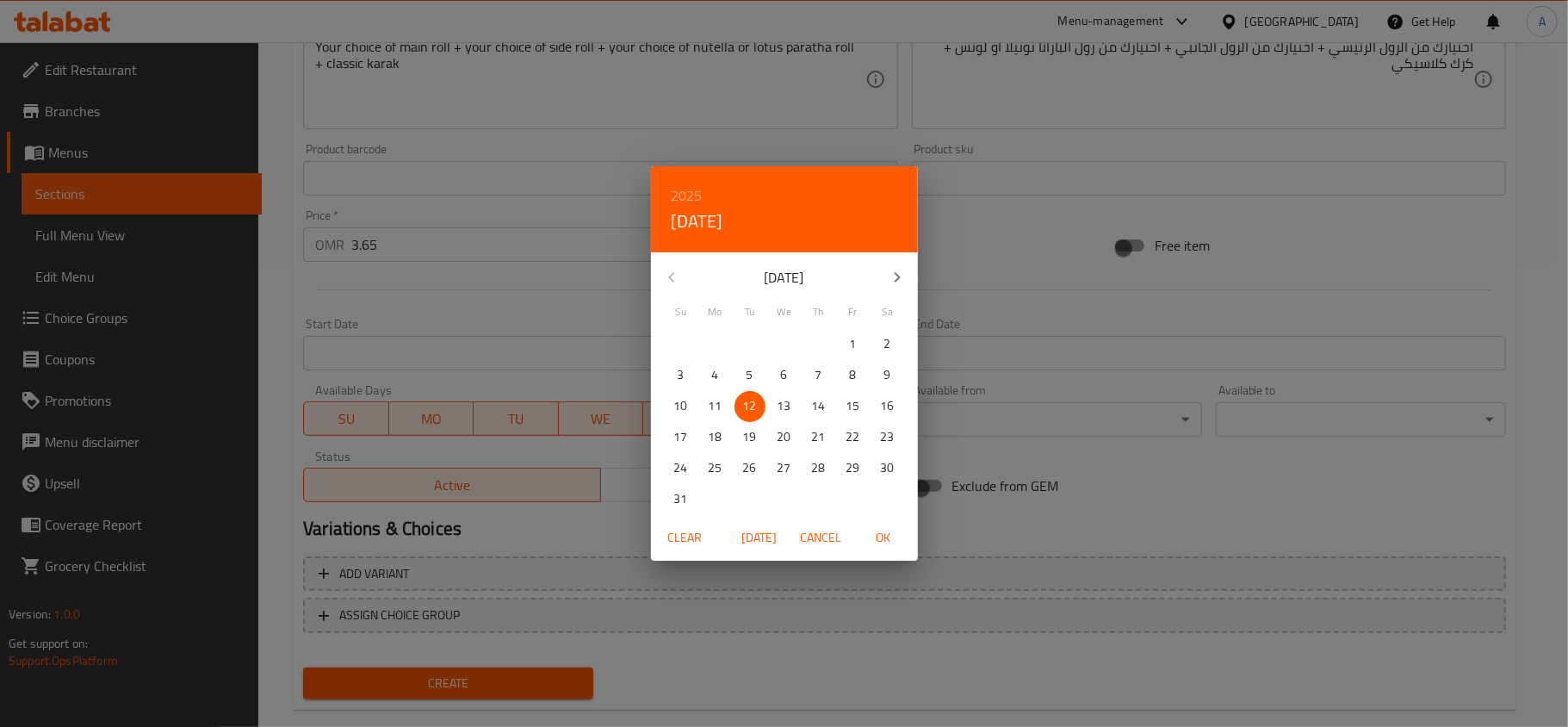
click at [749, 405] on p "12" at bounding box center [750, 406] width 14 height 22
click at [872, 535] on span "OK" at bounding box center [883, 538] width 42 height 22
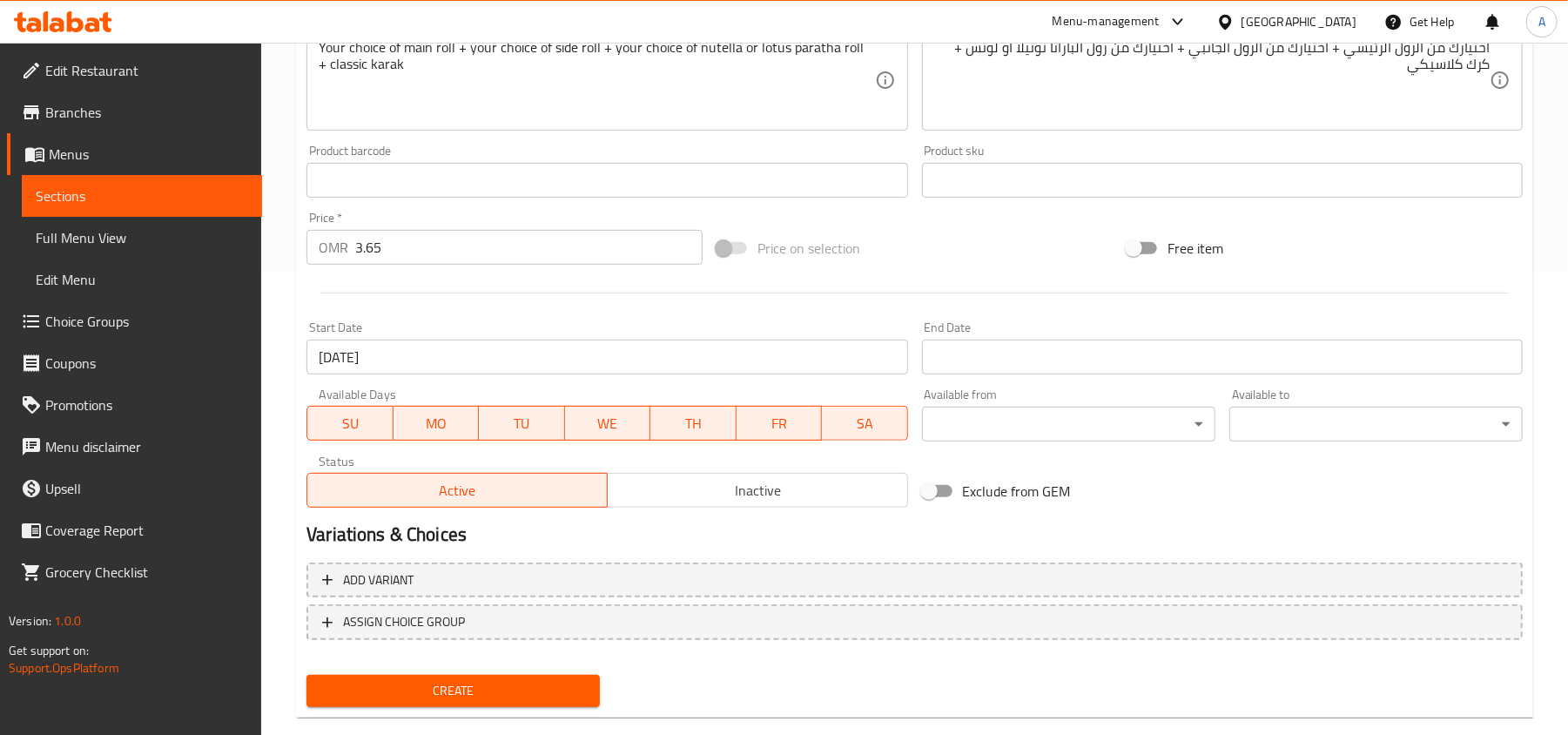
click at [660, 324] on div "Start Date 12-08-2025 Start Date" at bounding box center [607, 347] width 601 height 53
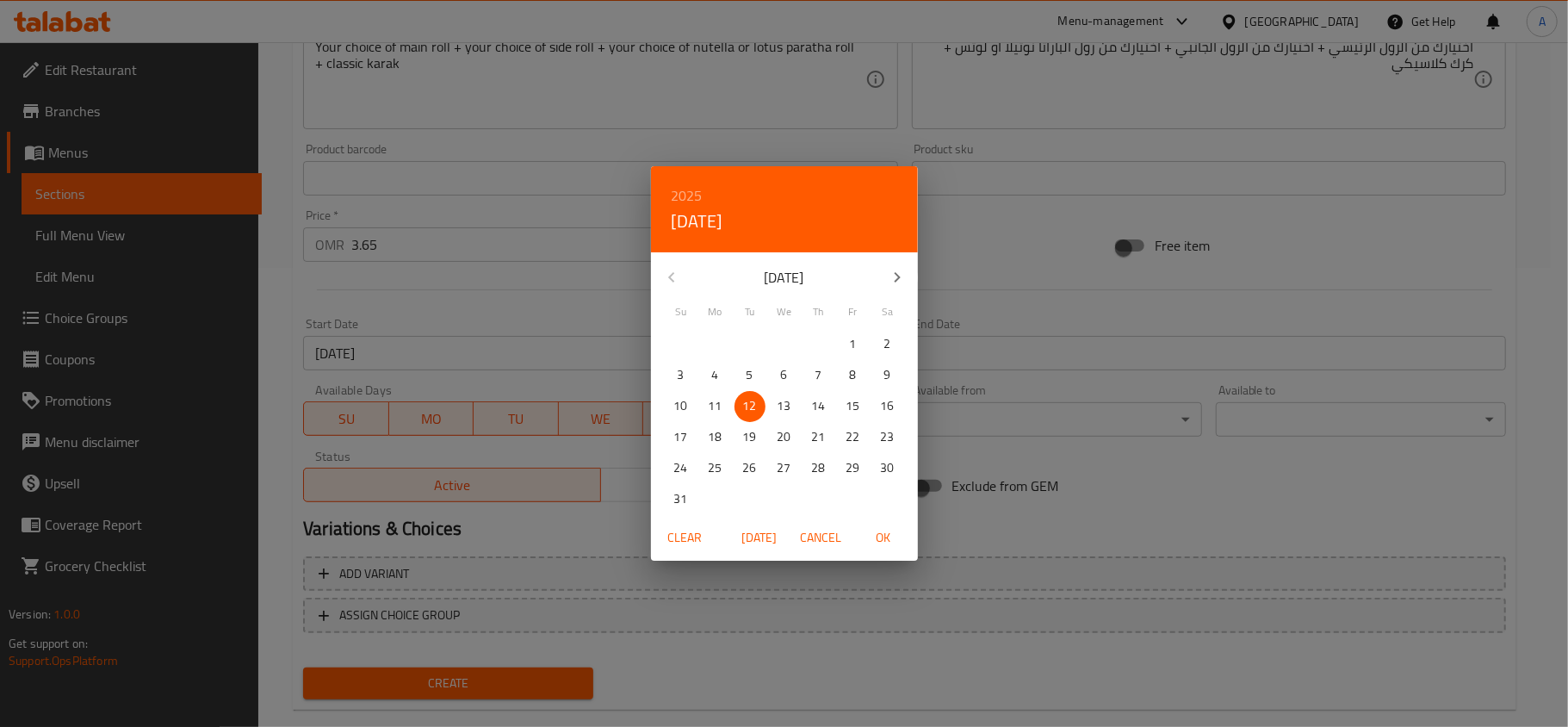
click at [521, 305] on div "2025 Tue, Aug 12 August 2025 Su Mo Tu We Th Fr Sa 27 28 29 30 31 1 2 3 4 5 6 7 …" at bounding box center [784, 364] width 1568 height 727
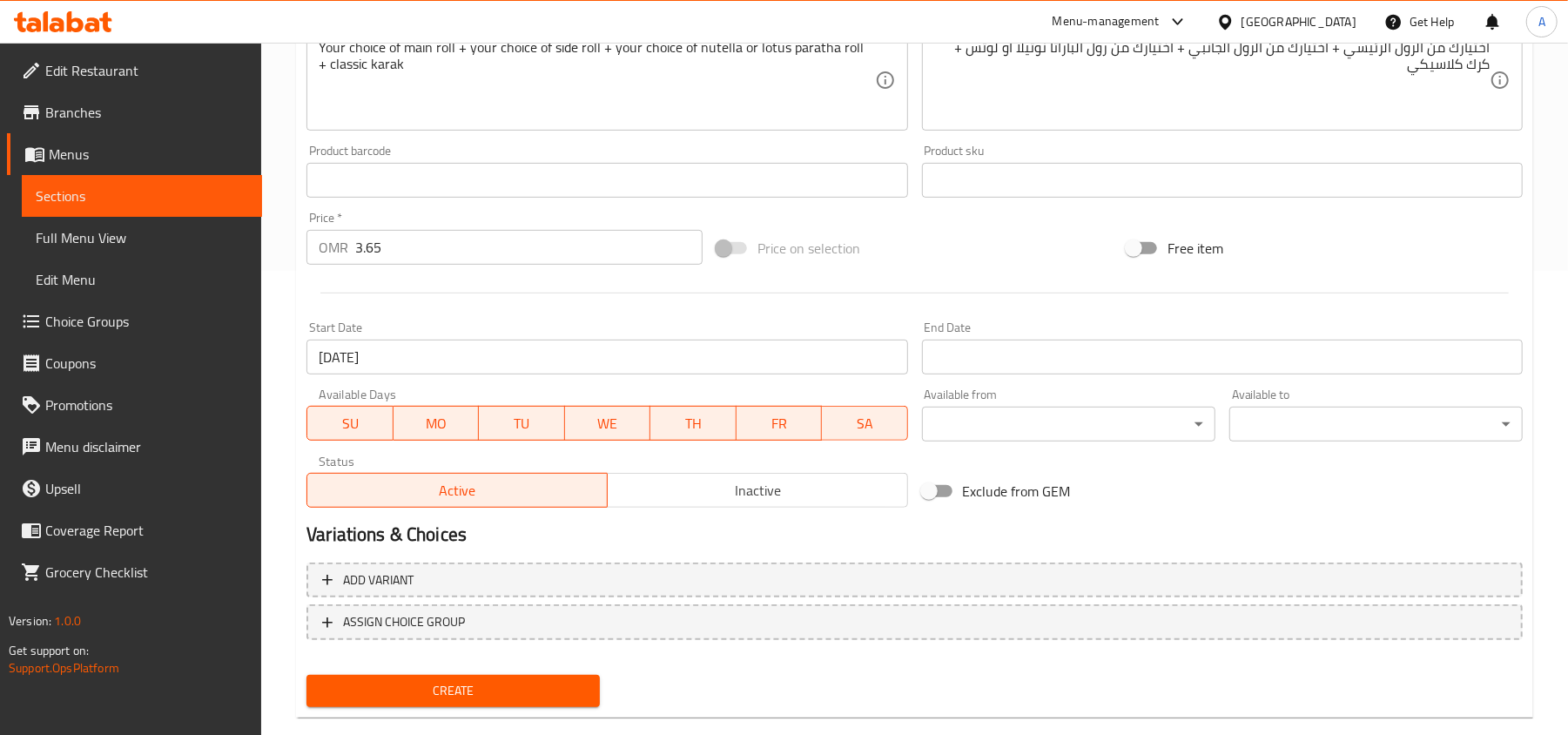
click at [474, 359] on input "12-08-2025" at bounding box center [607, 357] width 601 height 35
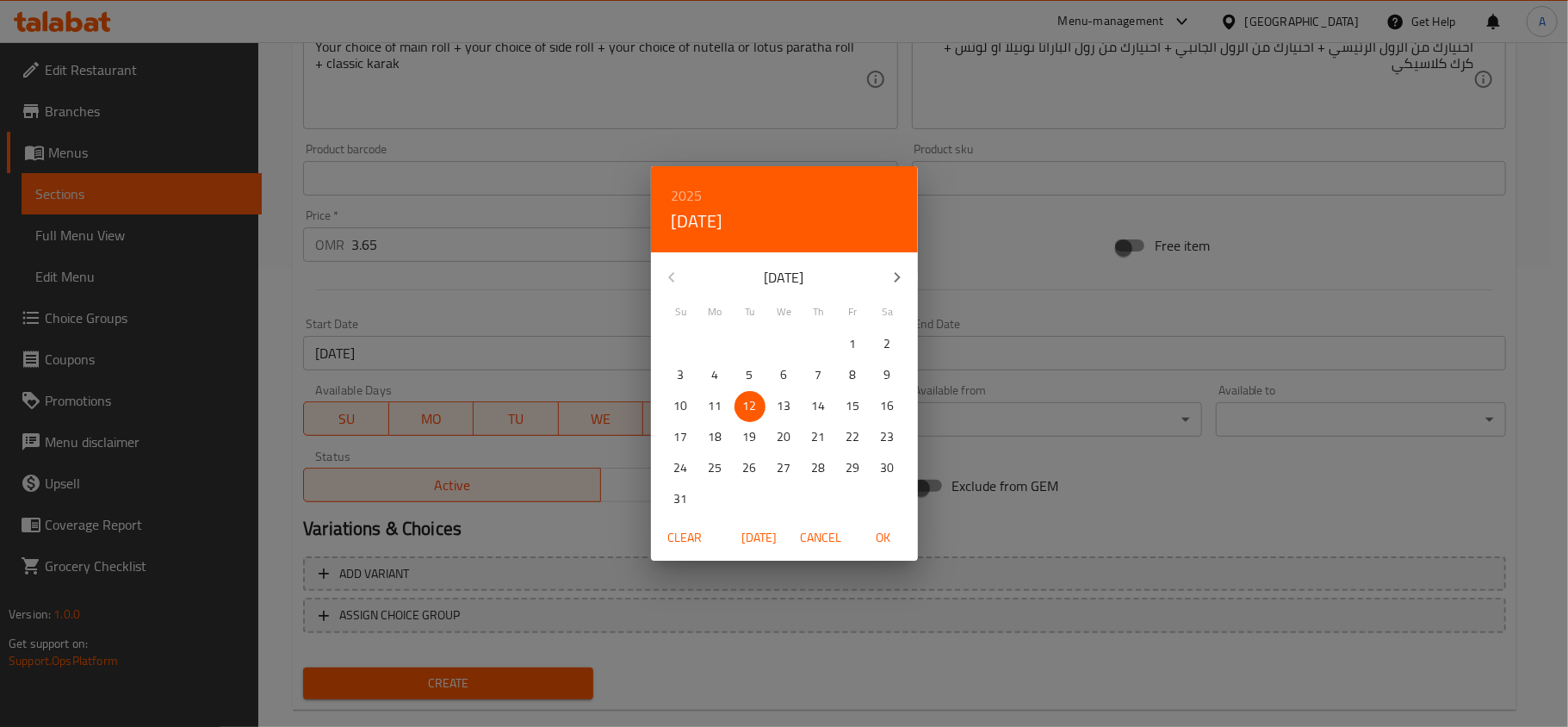
click at [825, 408] on p "14" at bounding box center [818, 406] width 14 height 22
click at [890, 541] on span "OK" at bounding box center [883, 538] width 42 height 22
type input "[DATE]"
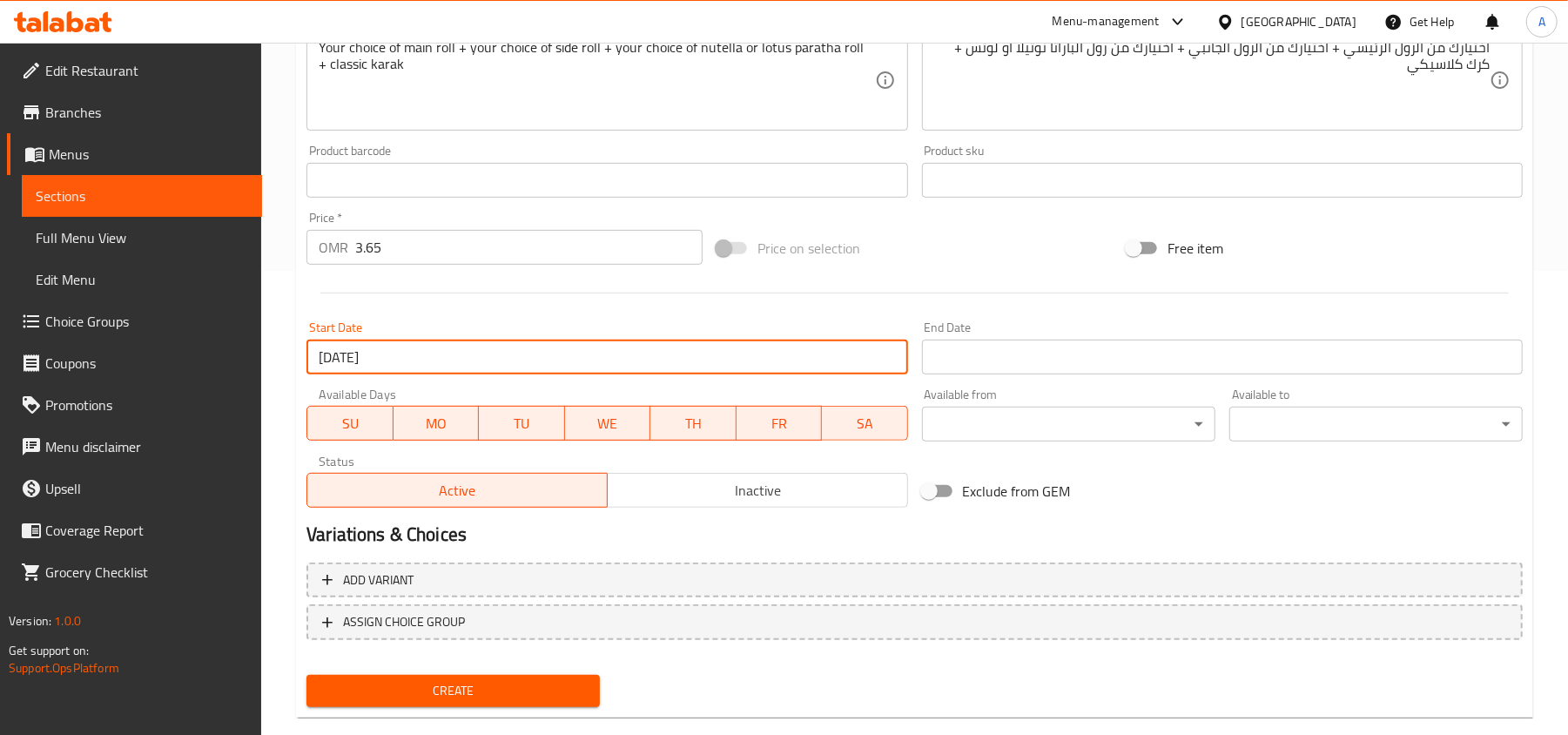
click at [1069, 363] on input "Start Date" at bounding box center [1222, 357] width 601 height 35
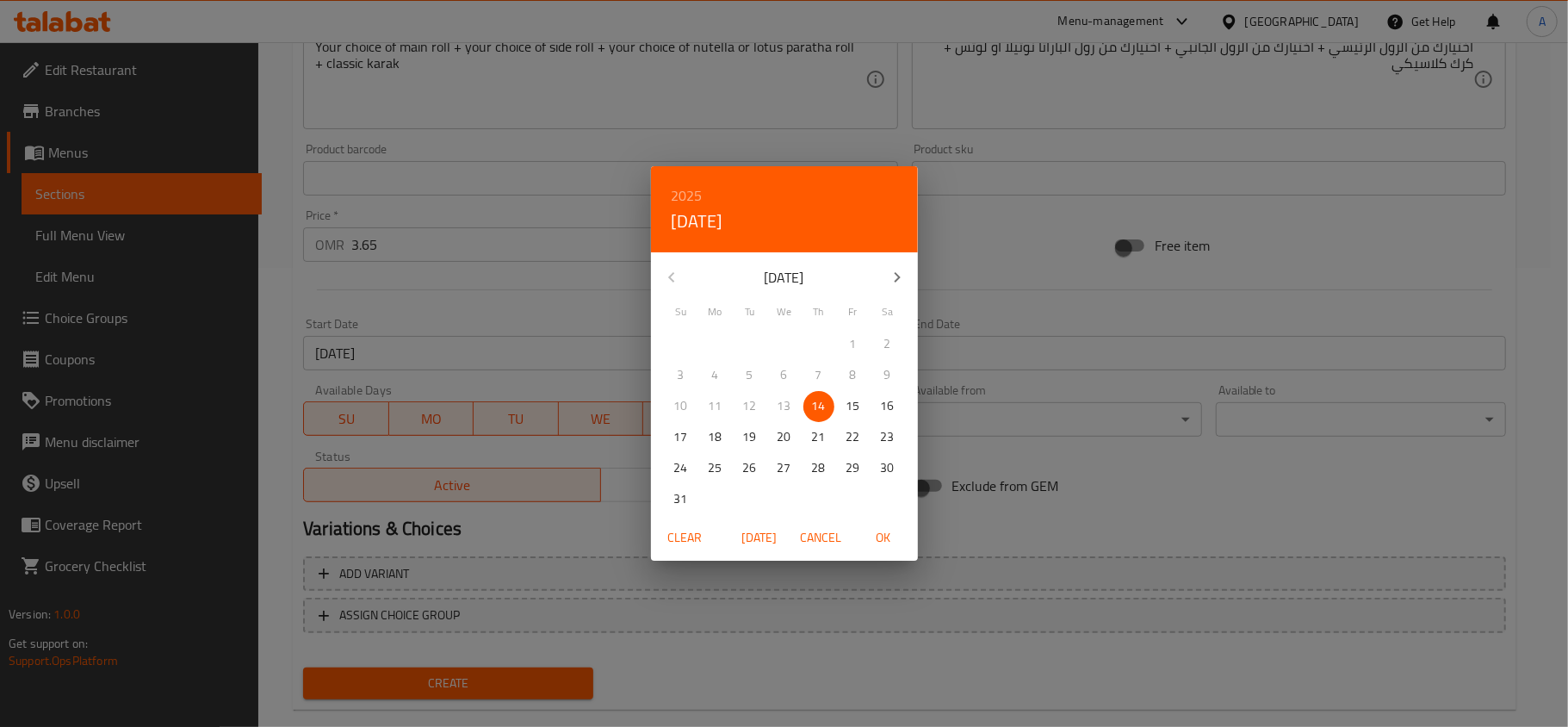
click at [898, 284] on icon "button" at bounding box center [897, 277] width 21 height 21
click at [687, 405] on p "14" at bounding box center [680, 406] width 14 height 22
click at [881, 530] on span "OK" at bounding box center [883, 538] width 42 height 22
type input "[DATE]"
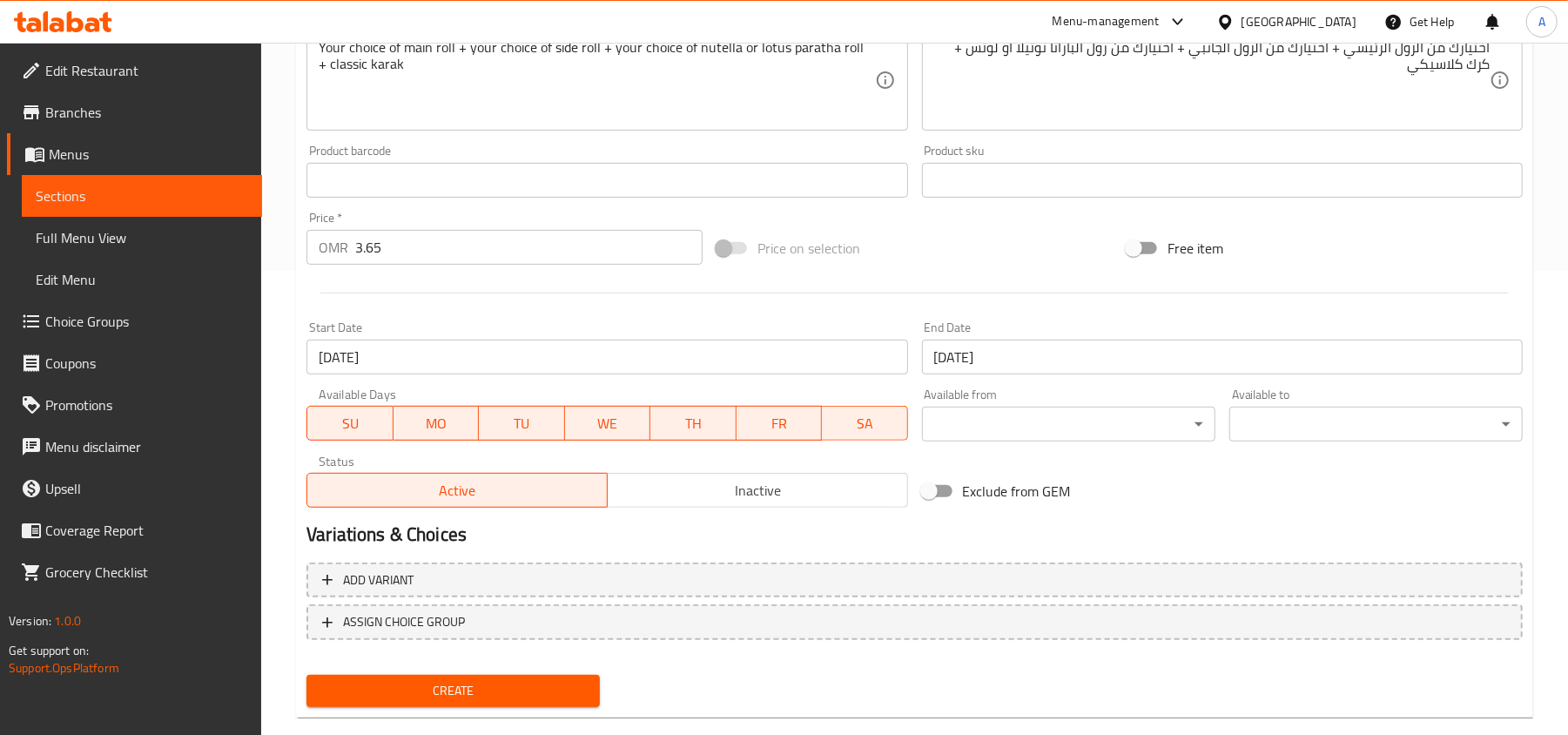
click at [920, 530] on h2 "Variations & Choices" at bounding box center [915, 534] width 1217 height 26
click at [903, 533] on h2 "Variations & Choices" at bounding box center [915, 534] width 1217 height 26
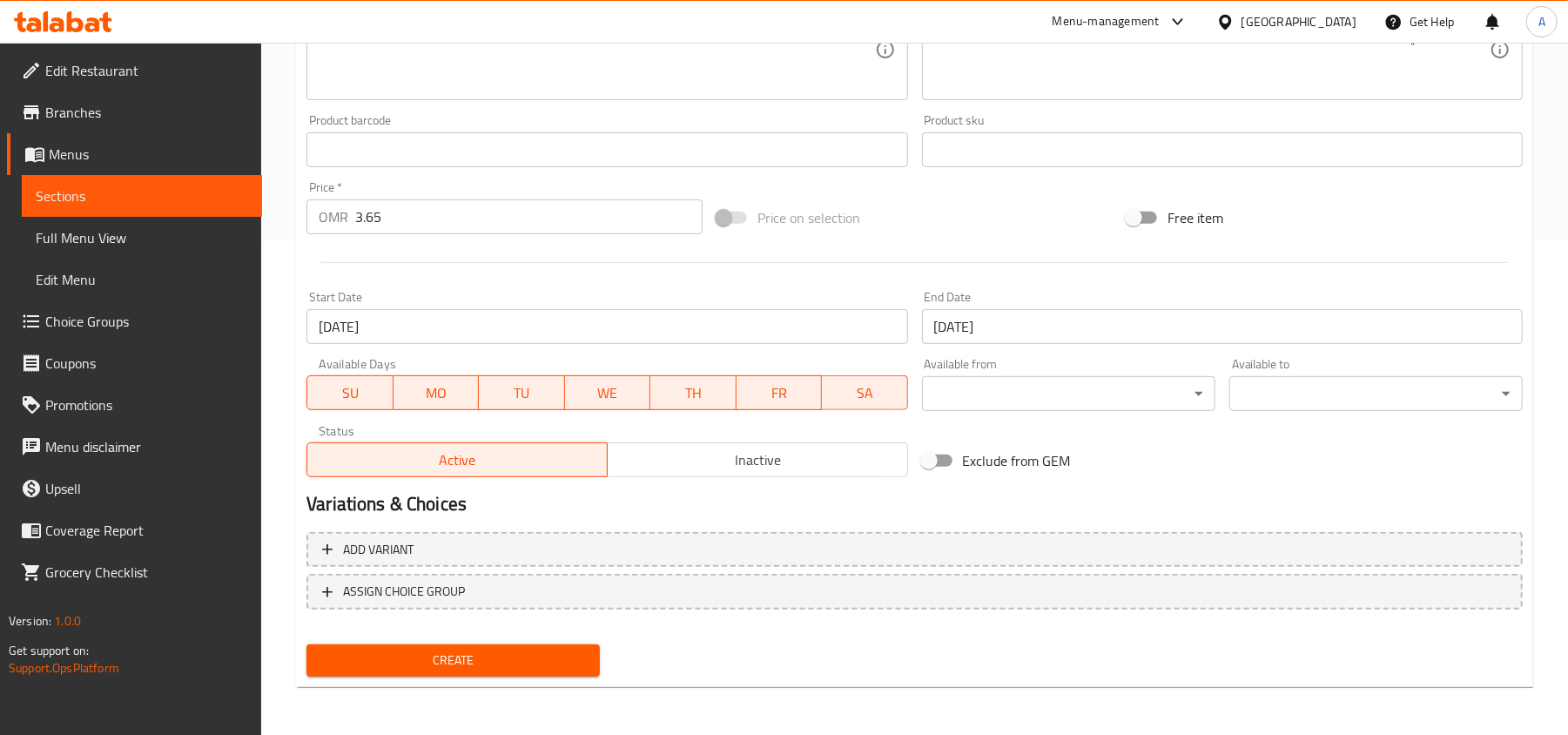
click at [903, 507] on h2 "Variations & Choices" at bounding box center [915, 503] width 1217 height 26
click at [918, 502] on h2 "Variations & Choices" at bounding box center [915, 503] width 1217 height 26
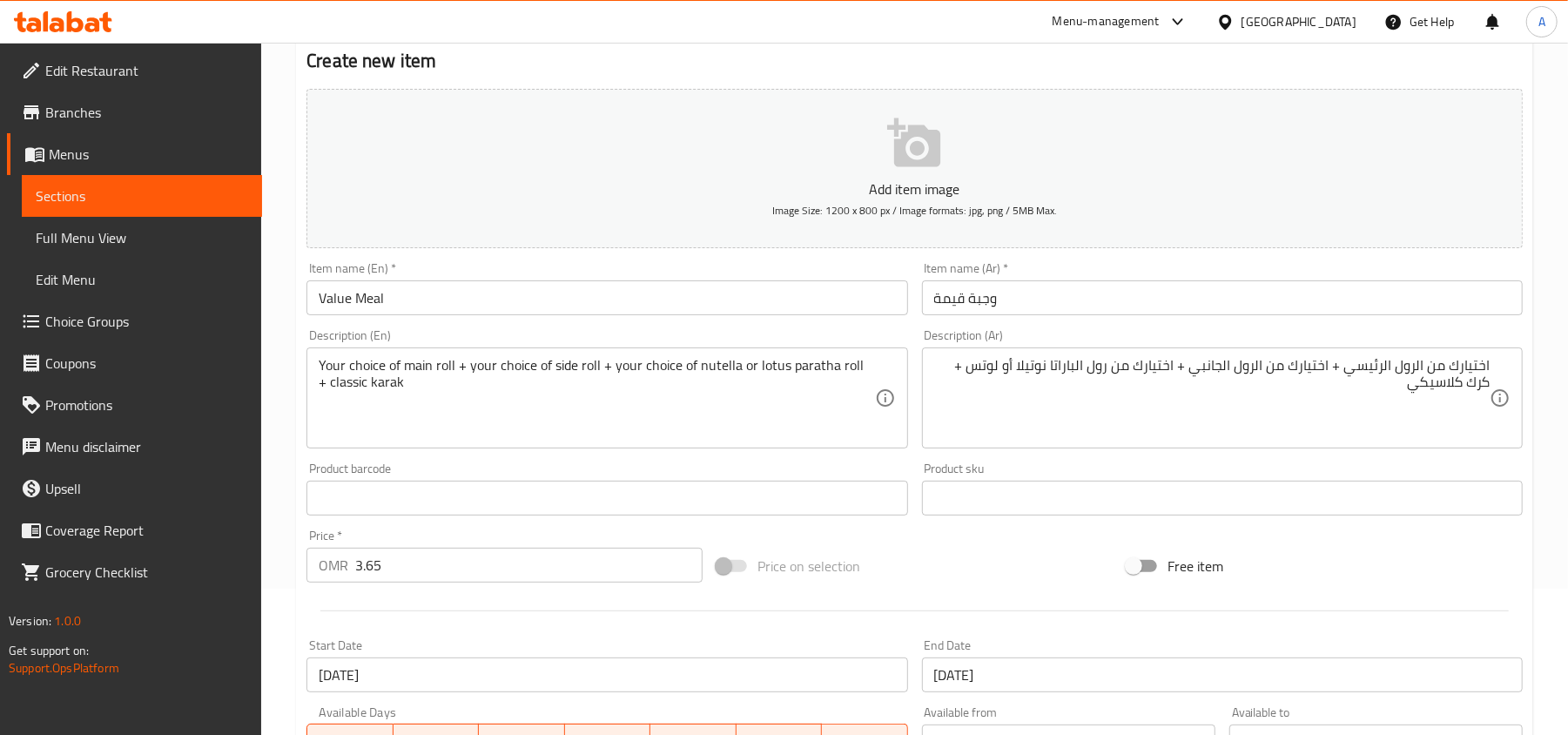
scroll to position [262, 0]
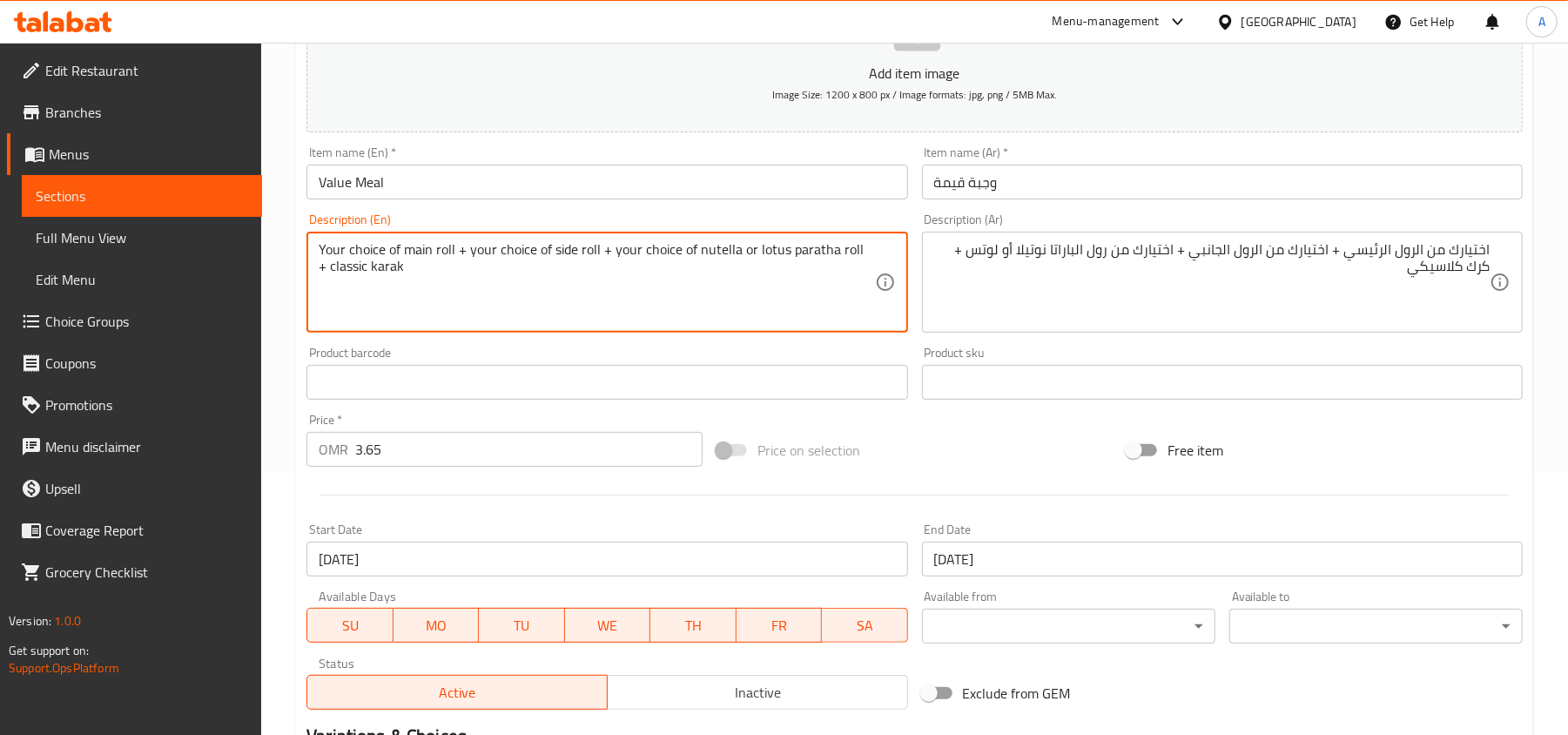
drag, startPoint x: 465, startPoint y: 251, endPoint x: 597, endPoint y: 256, distance: 132.1
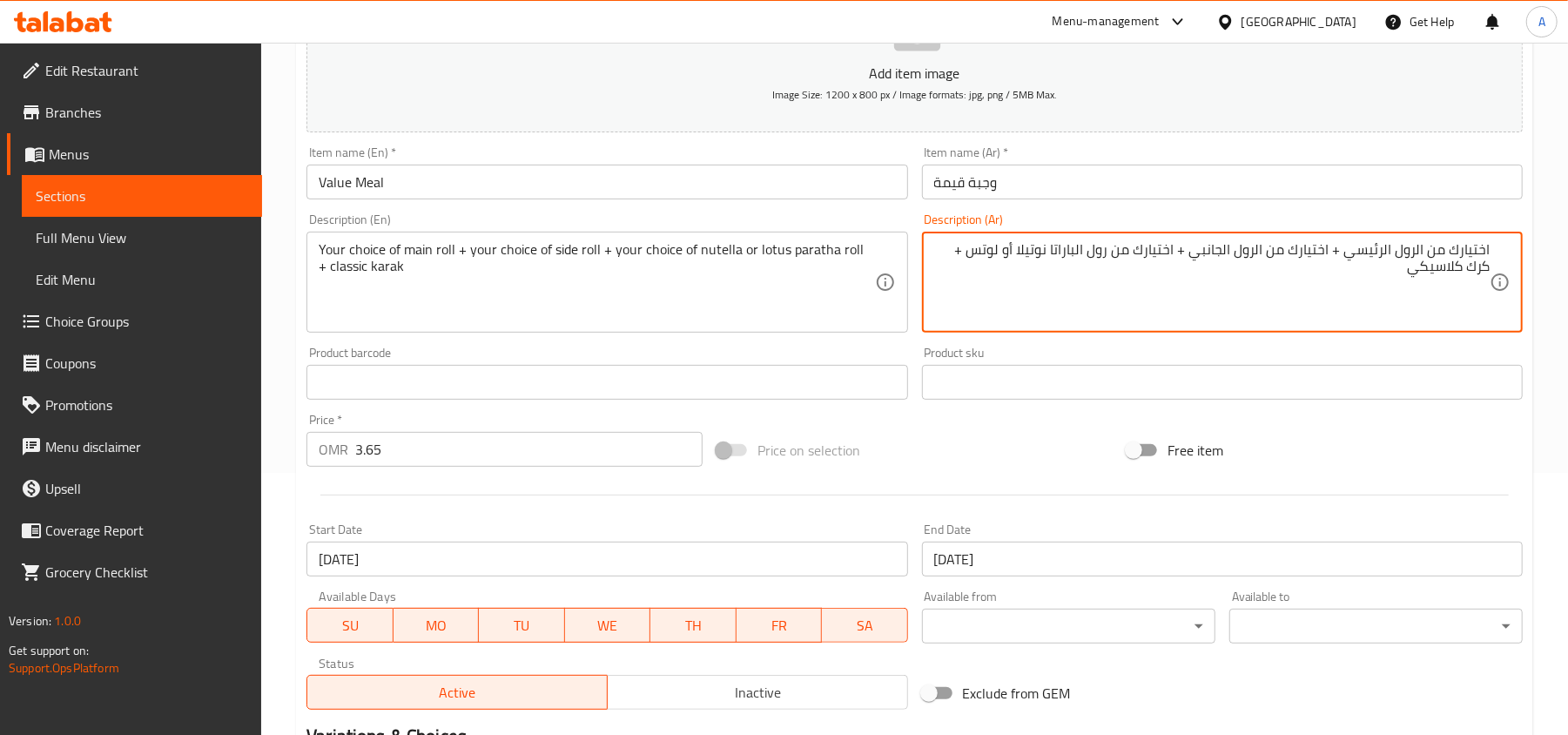
drag, startPoint x: 1191, startPoint y: 249, endPoint x: 1331, endPoint y: 249, distance: 140.0
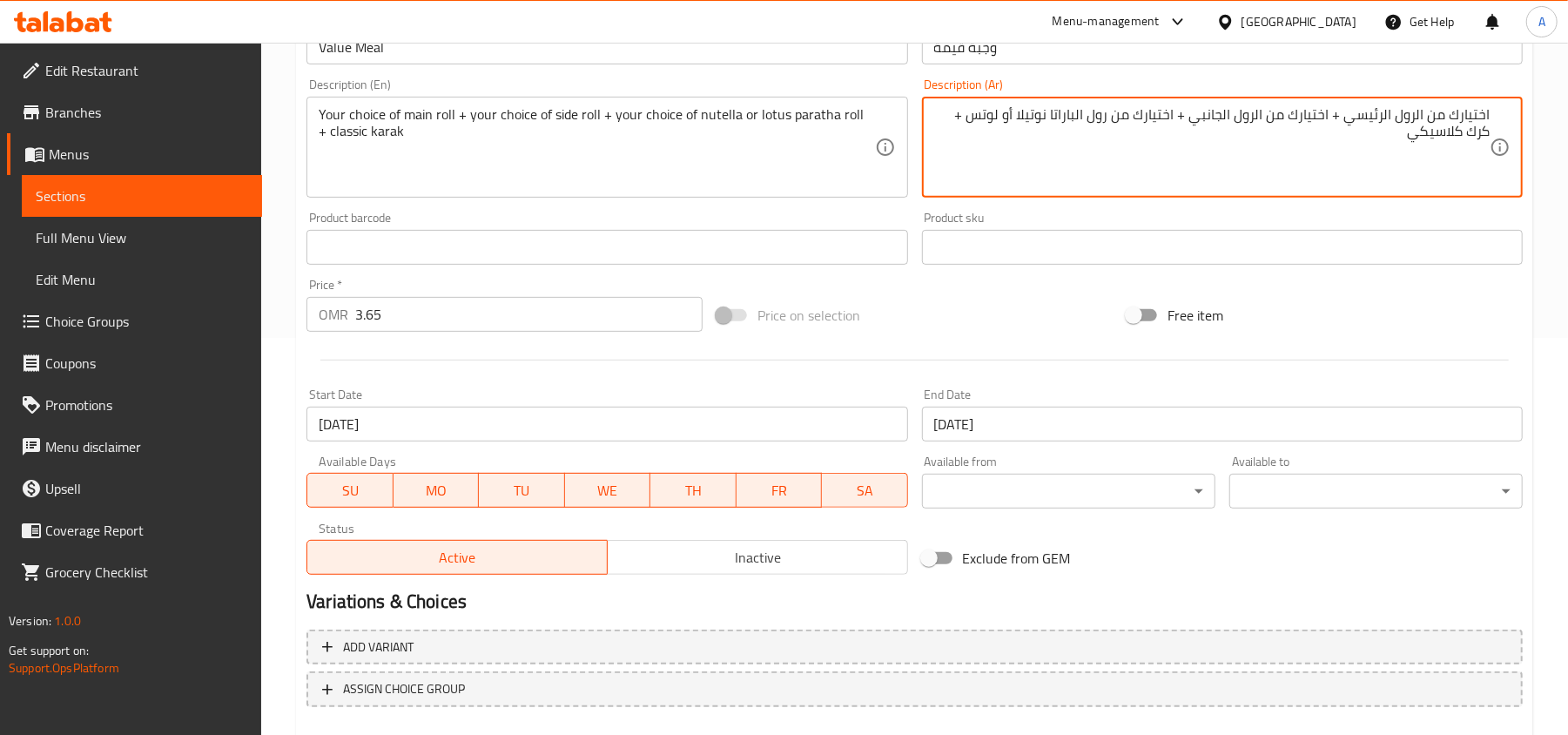
scroll to position [494, 0]
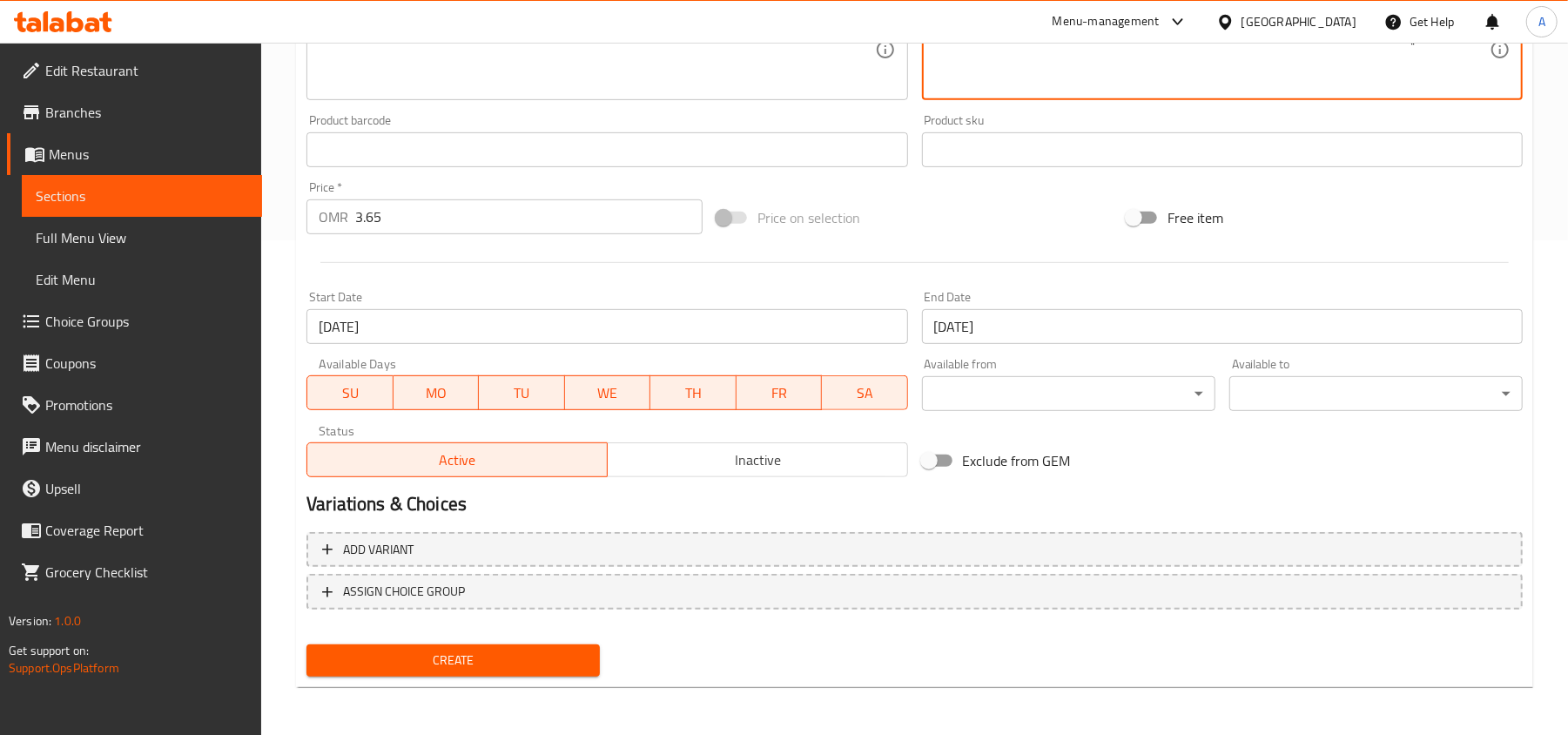
click at [722, 461] on span "Inactive" at bounding box center [758, 461] width 286 height 26
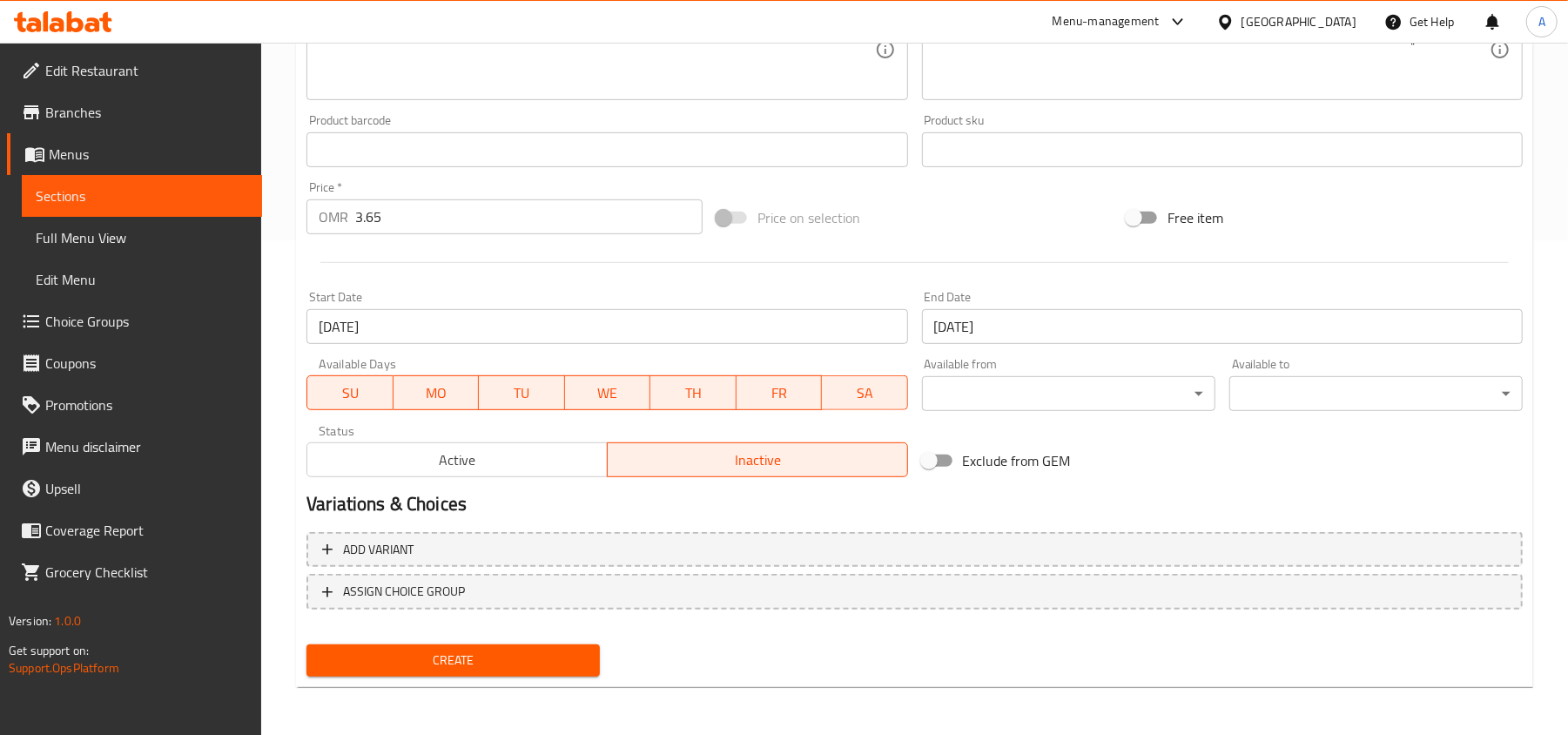
click at [485, 657] on span "Create" at bounding box center [452, 660] width 265 height 22
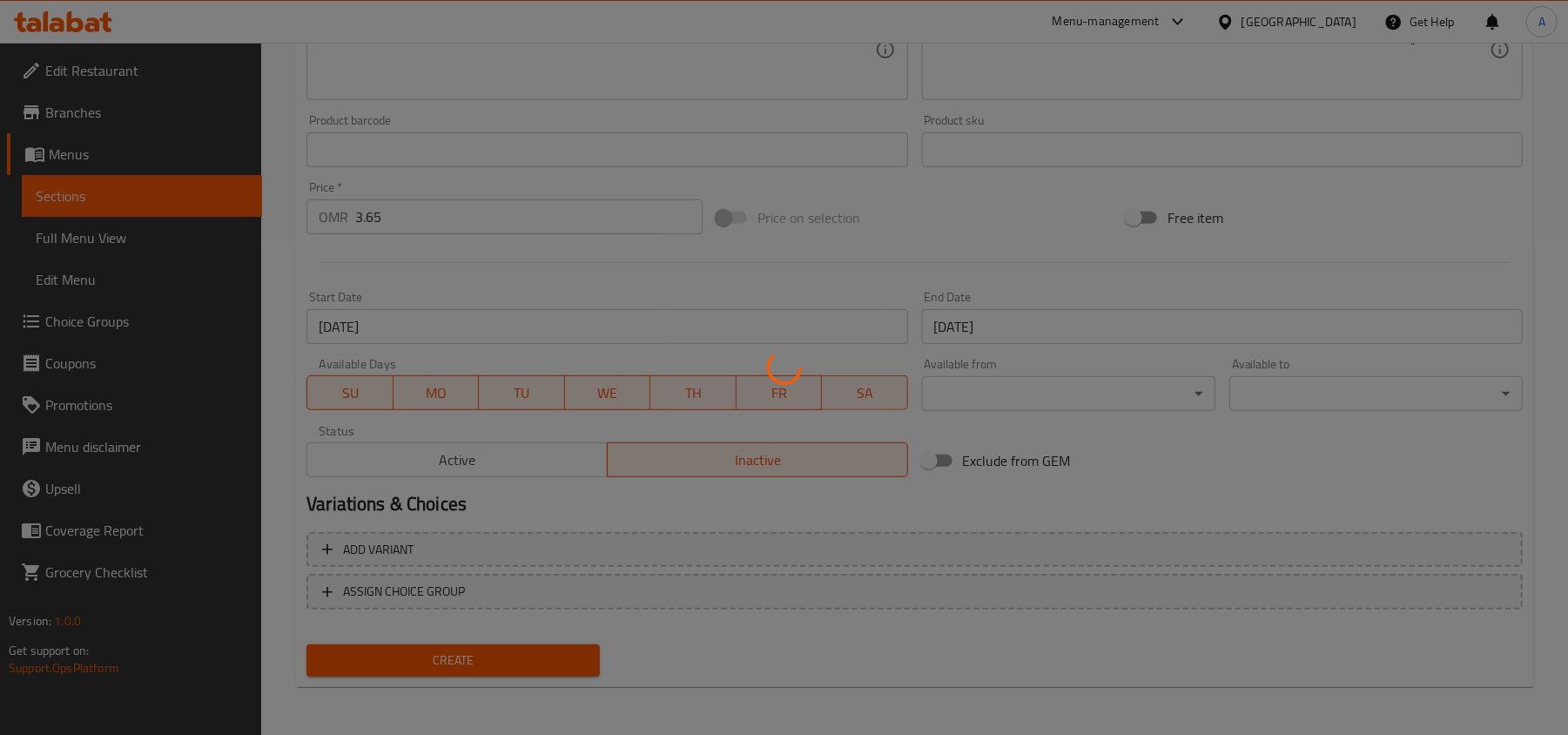
type input "0"
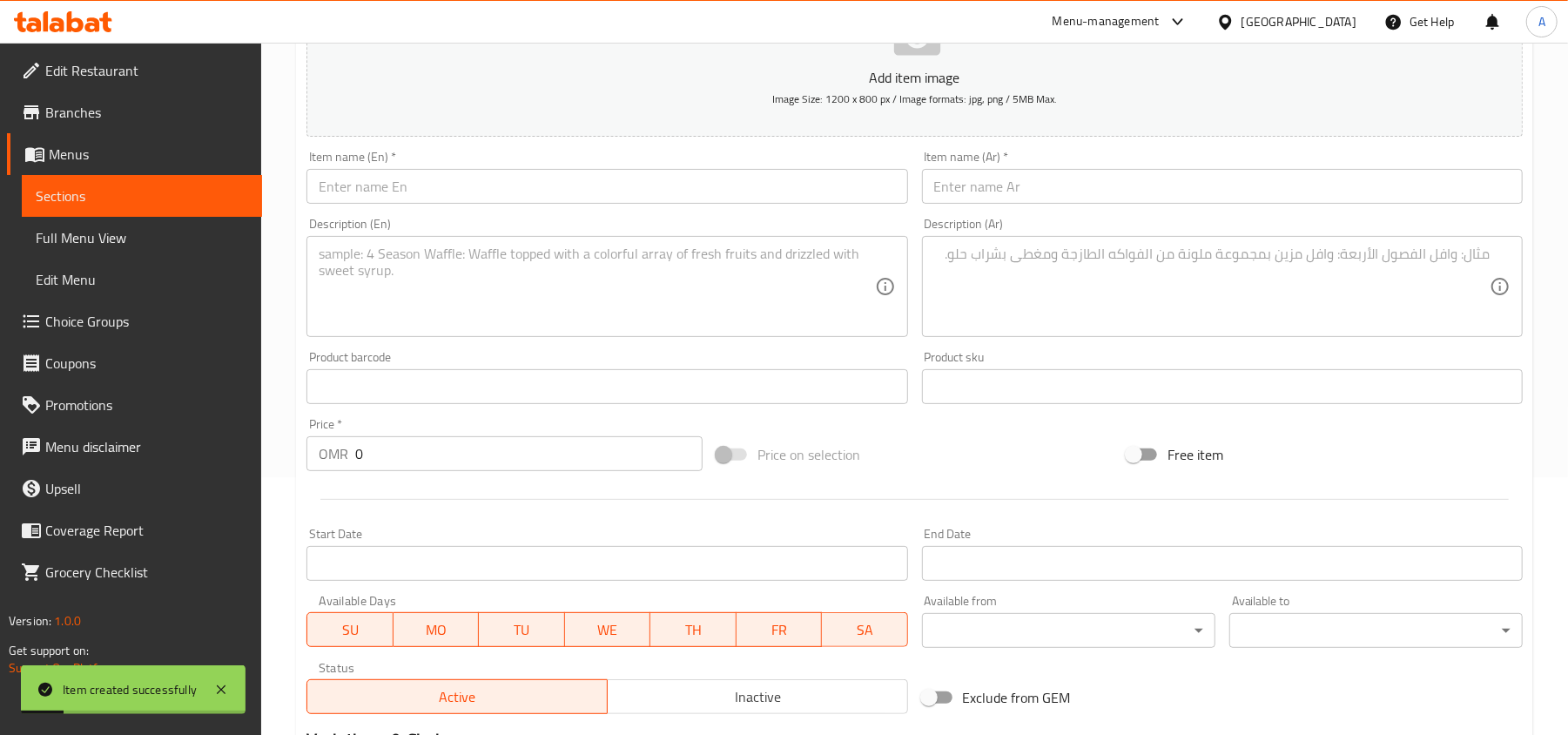
scroll to position [0, 0]
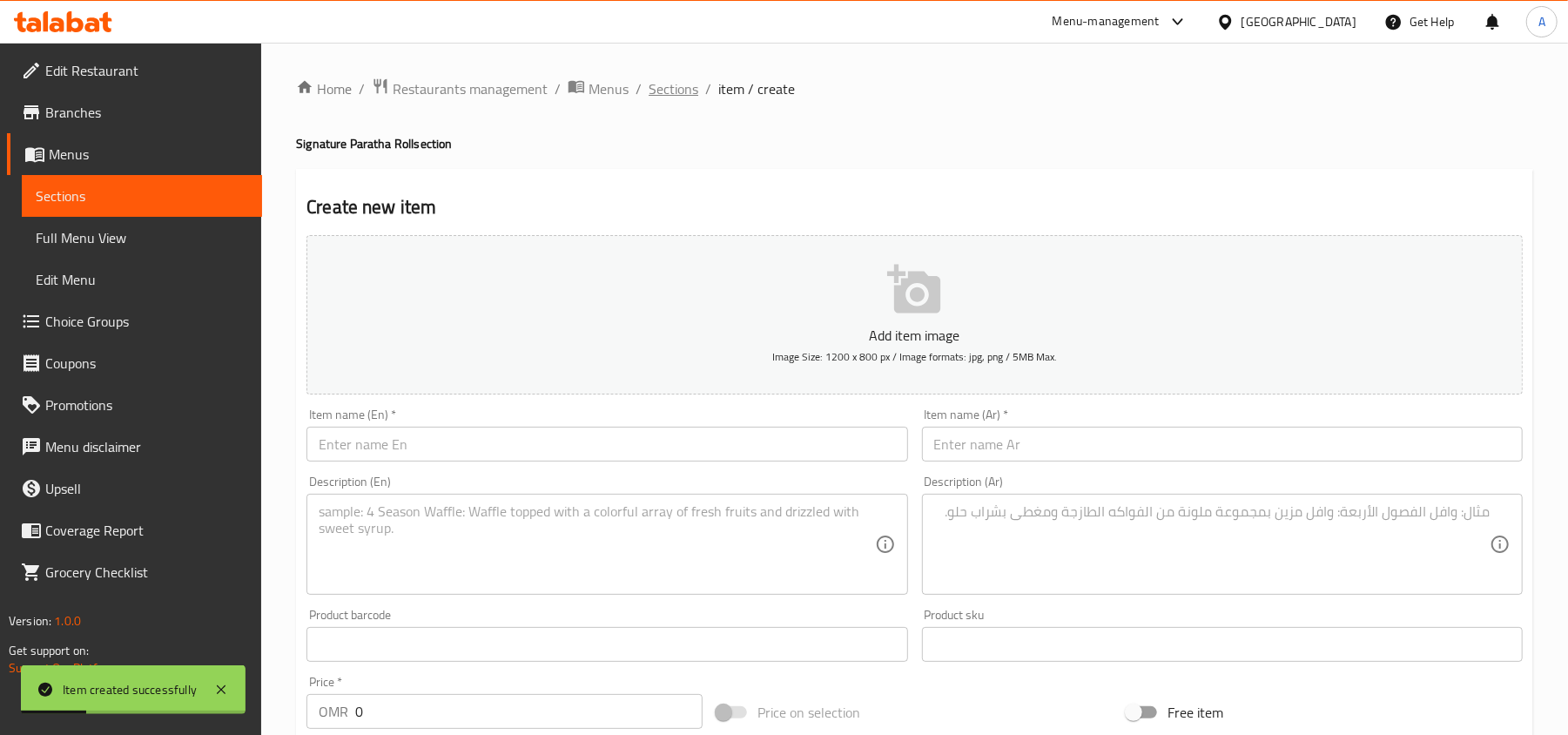
click at [659, 92] on span "Sections" at bounding box center [673, 88] width 49 height 21
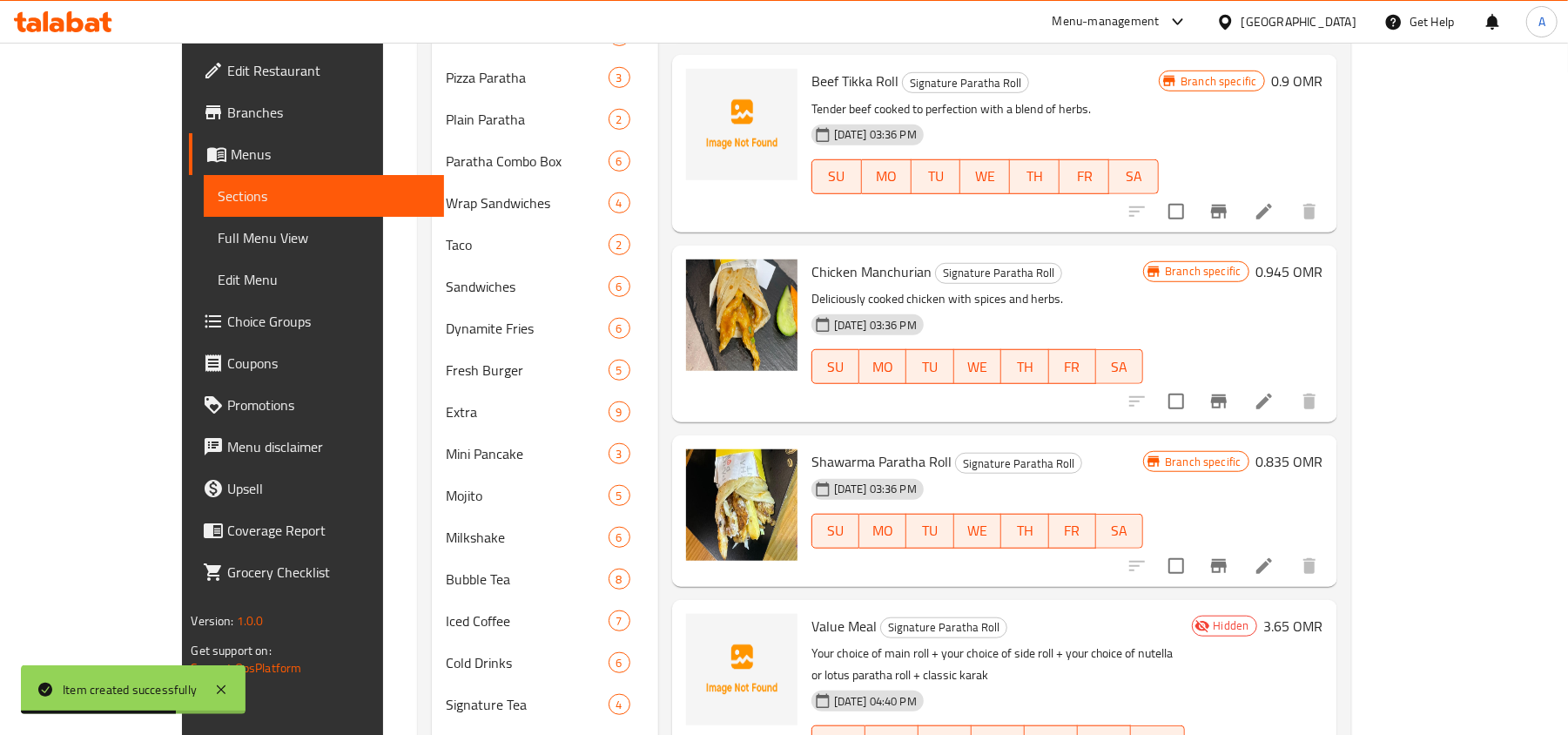
scroll to position [917, 0]
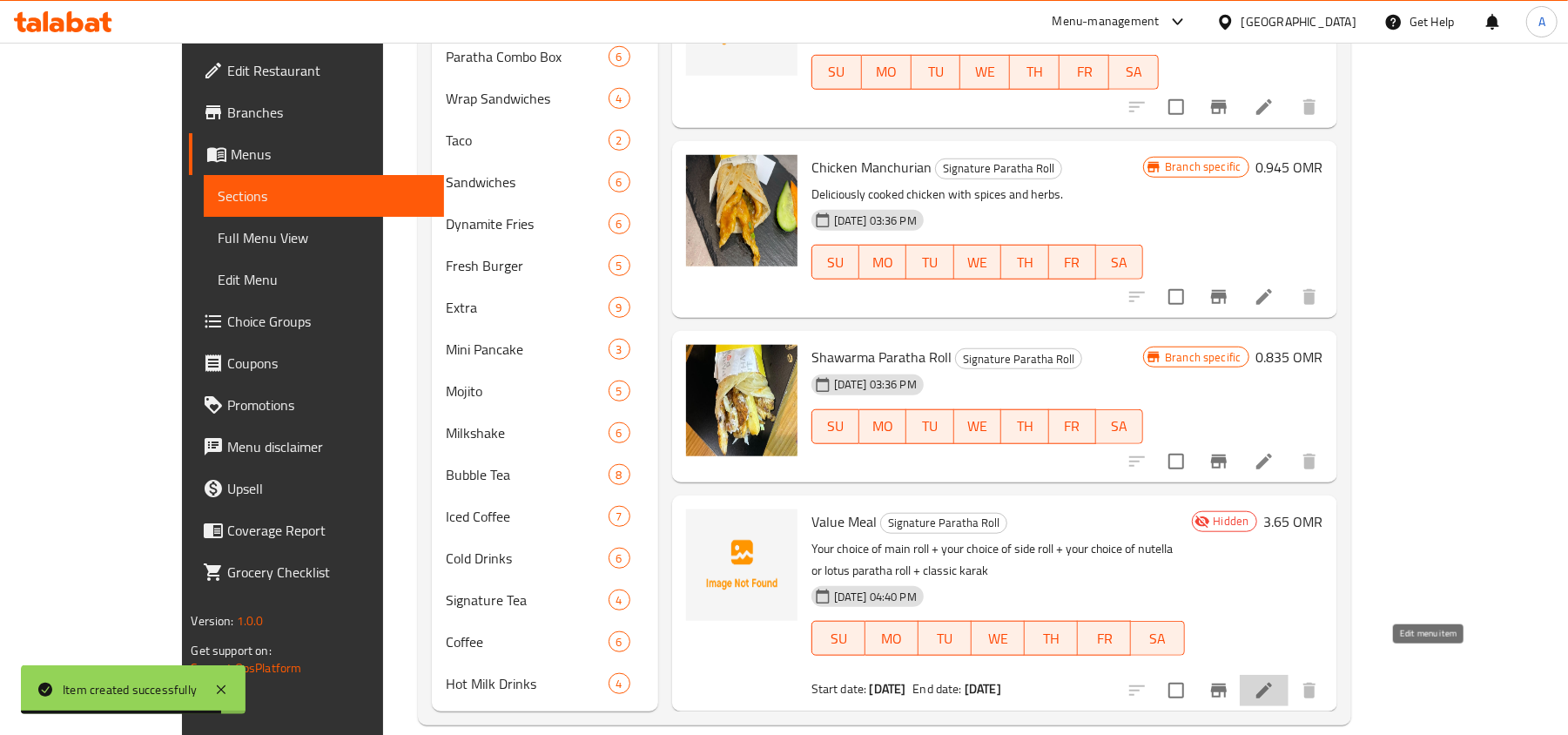
click at [1275, 680] on icon at bounding box center [1264, 690] width 21 height 21
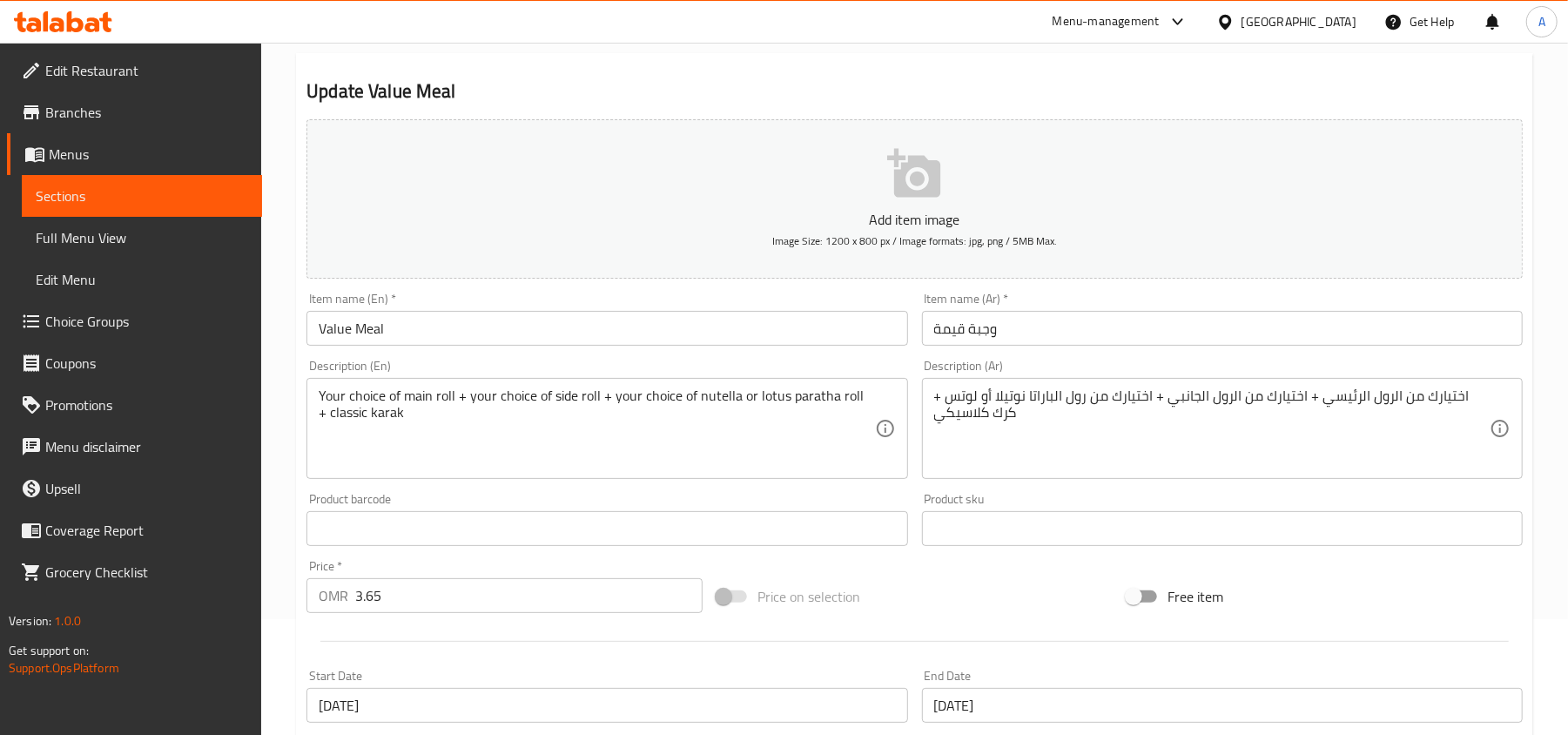
scroll to position [232, 0]
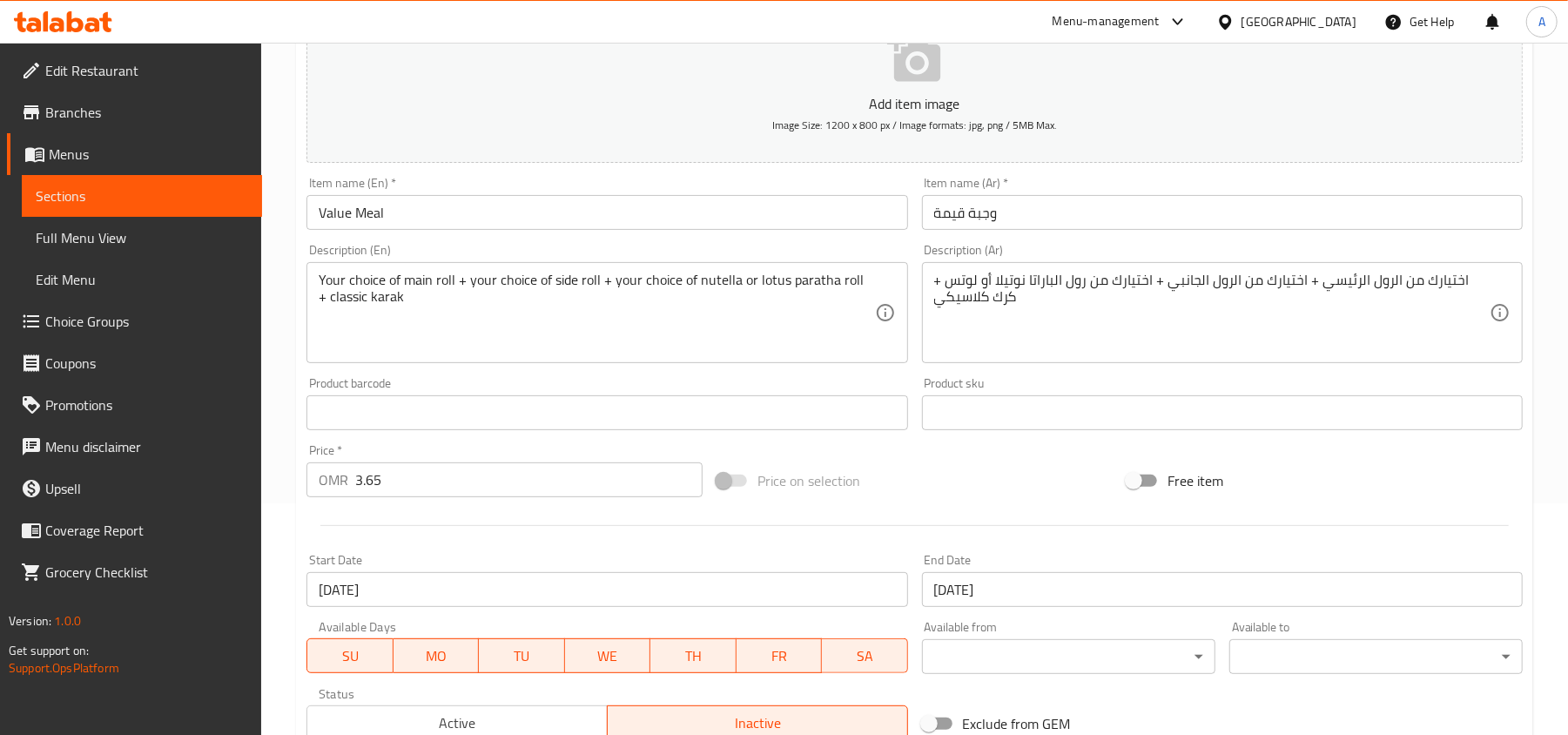
click at [910, 496] on div "Price on selection" at bounding box center [915, 481] width 410 height 47
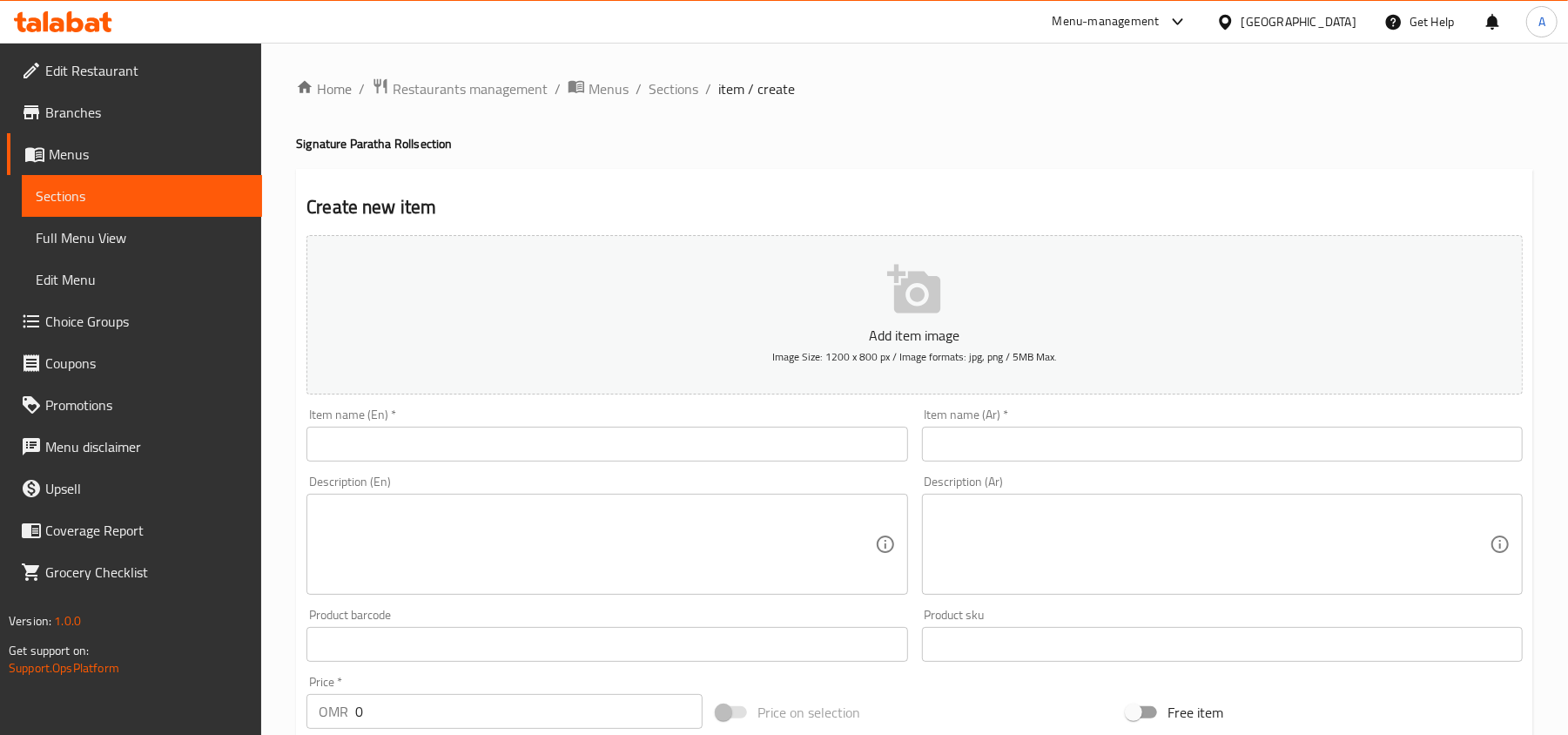
click at [106, 315] on span "Choice Groups" at bounding box center [147, 321] width 202 height 21
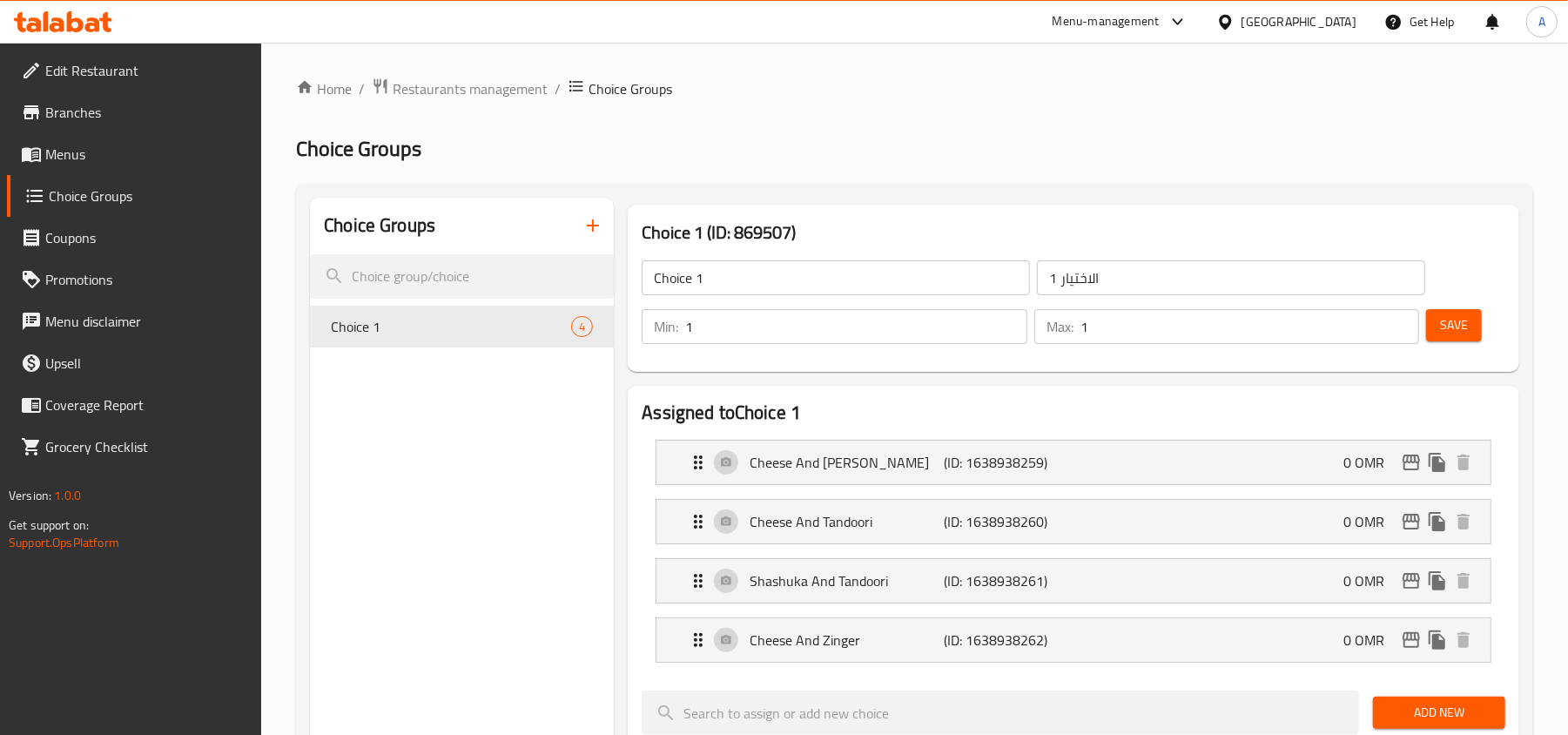
click at [585, 220] on icon "button" at bounding box center [593, 225] width 21 height 21
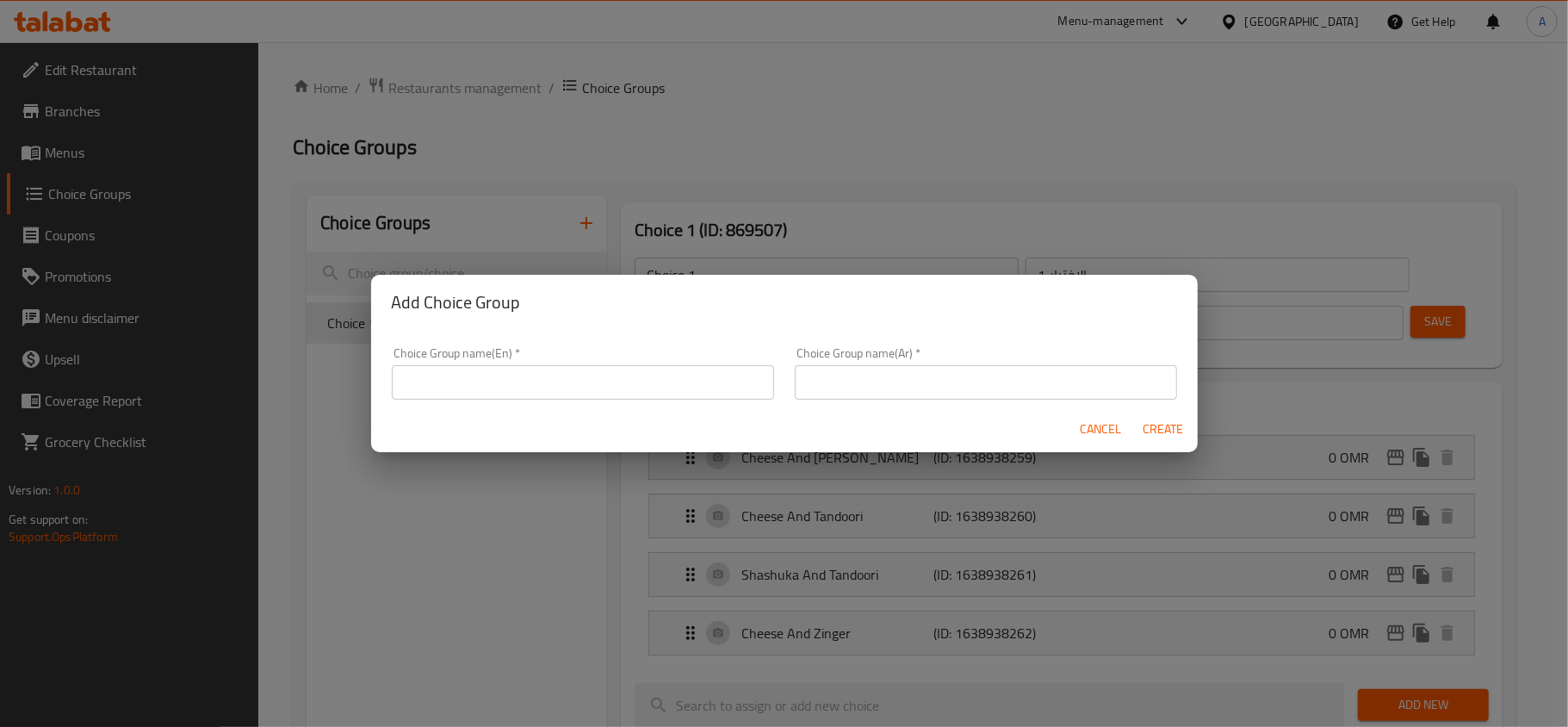
click at [567, 384] on input "text" at bounding box center [583, 382] width 383 height 34
type input "إ"
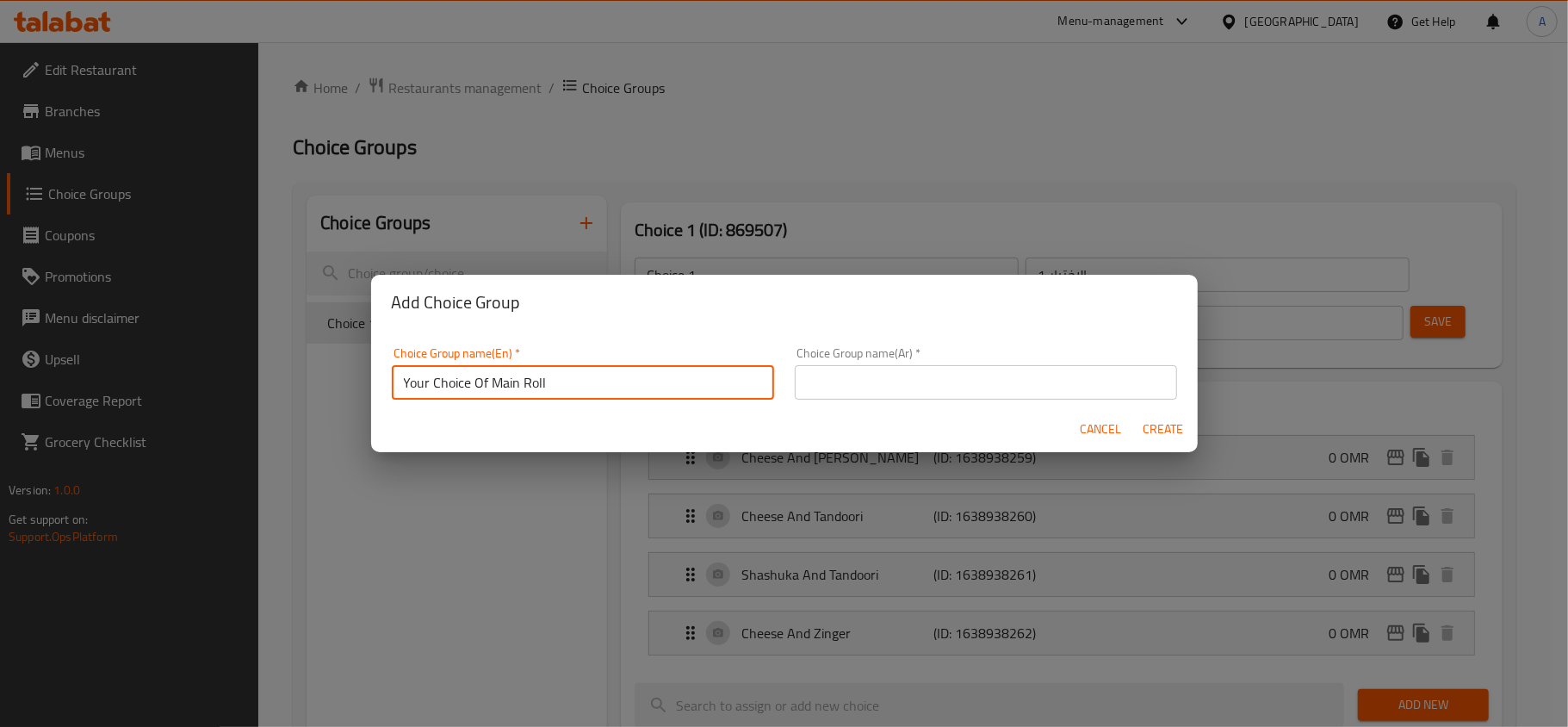
type input "Your Choice Of Main Roll"
click at [973, 384] on input "text" at bounding box center [986, 382] width 383 height 34
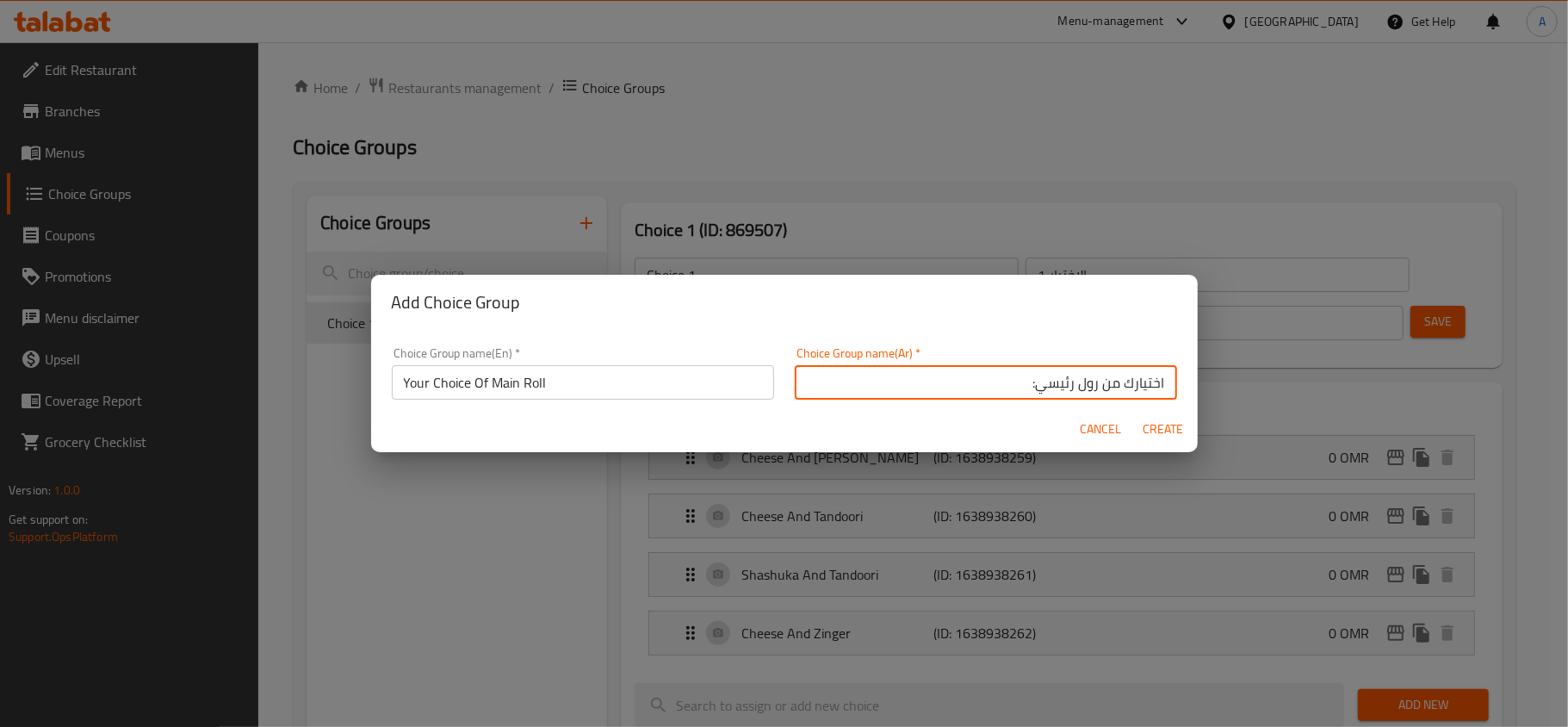
type input "اختيارك من رول رئيسي:"
click at [658, 384] on input "Your Choice Of Main Roll" at bounding box center [583, 382] width 383 height 34
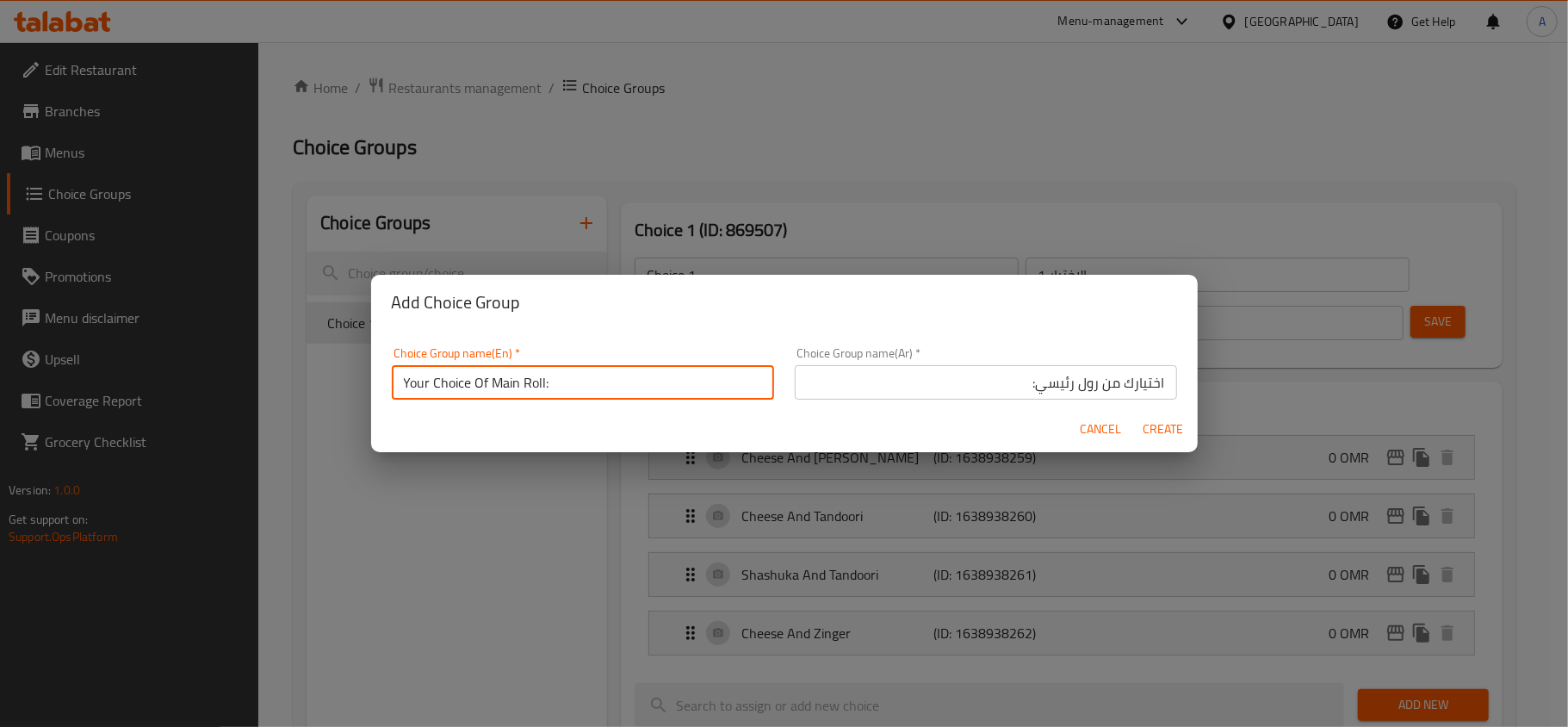
type input "Your Choice Of Main Roll:"
click at [1158, 428] on span "Create" at bounding box center [1164, 429] width 42 height 22
type input "Your Choice Of Main Roll:"
type input "اختيارك من رول رئيسي:"
type input "0"
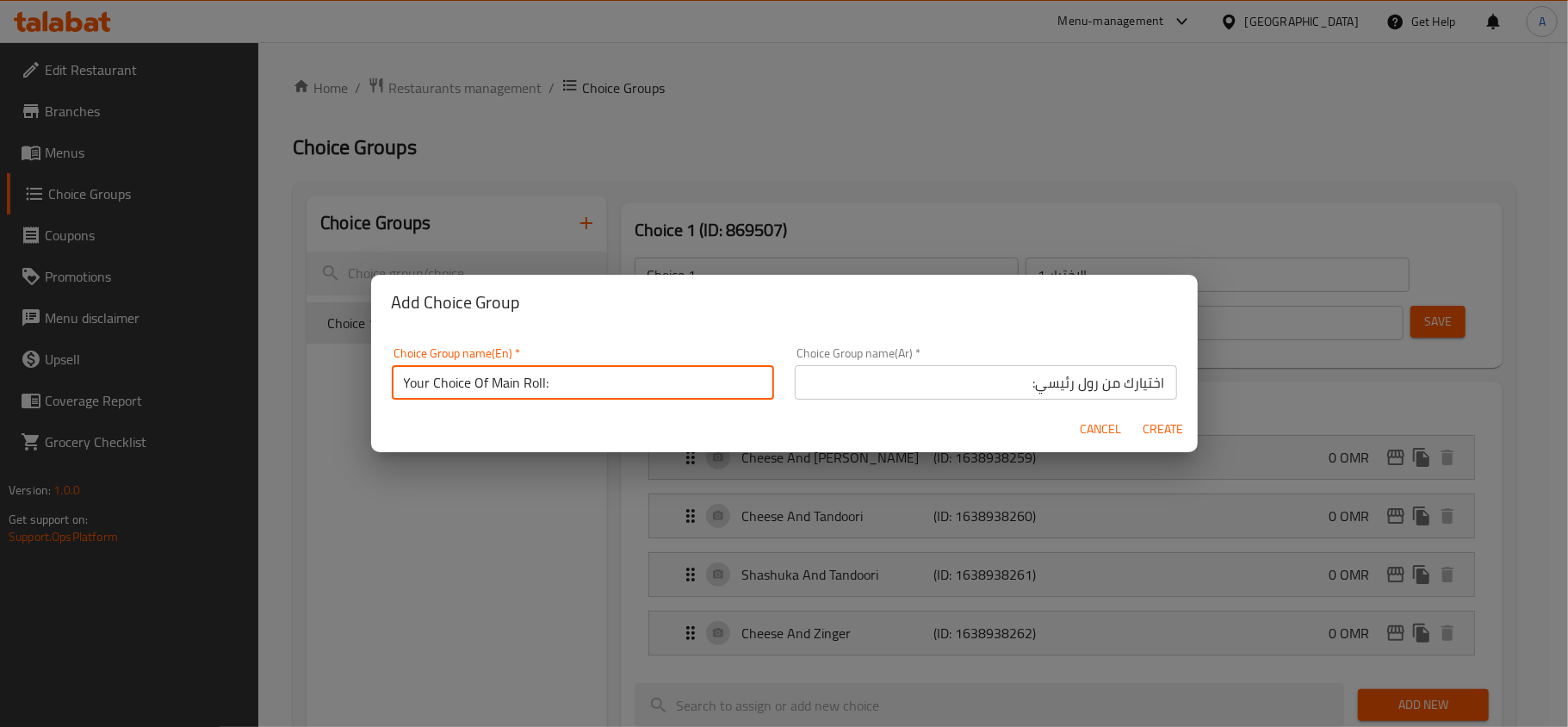
type input "0"
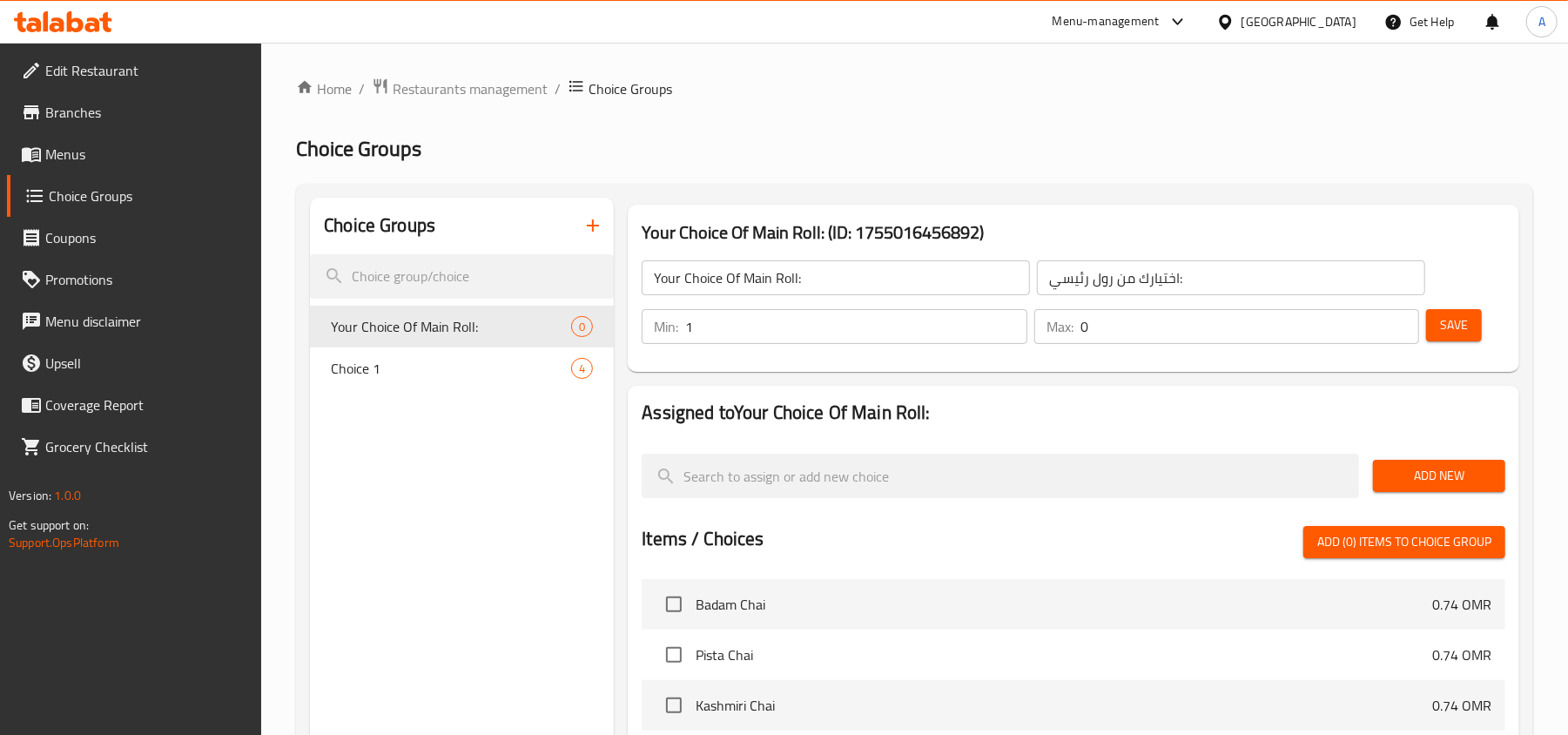
type input "1"
click at [1007, 316] on input "1" at bounding box center [856, 326] width 341 height 35
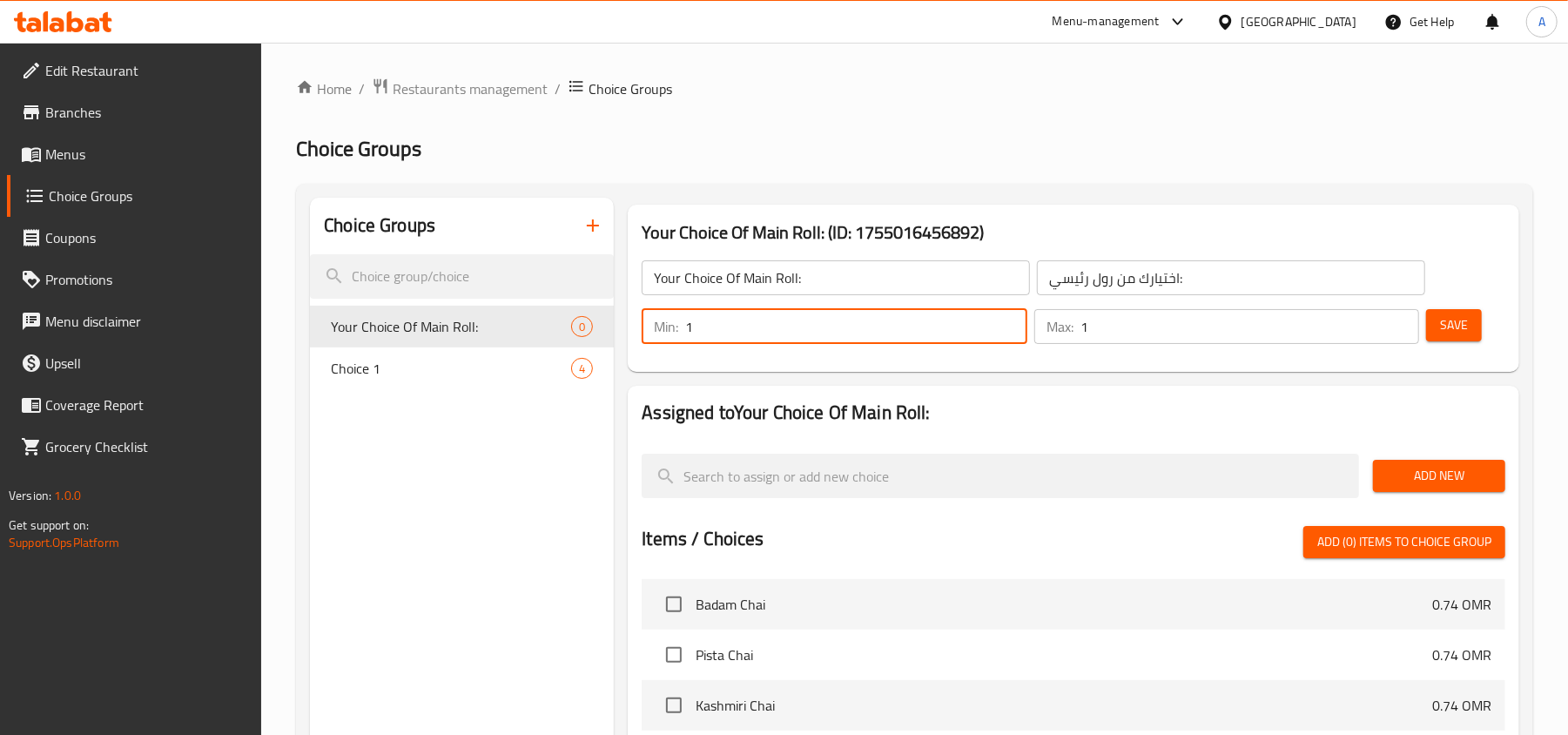
type input "1"
click at [1404, 317] on input "1" at bounding box center [1250, 326] width 338 height 35
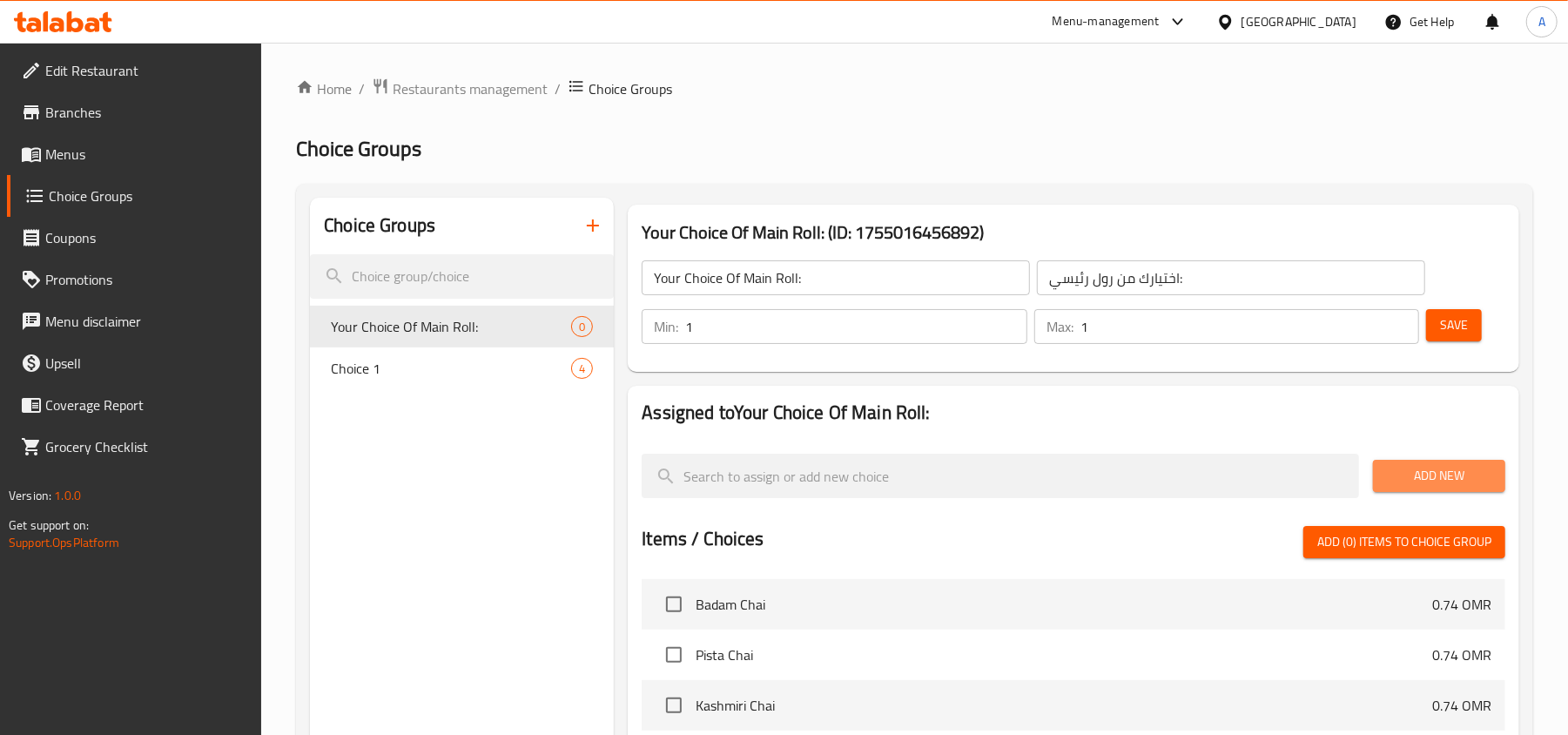
click at [1437, 471] on span "Add New" at bounding box center [1439, 476] width 105 height 22
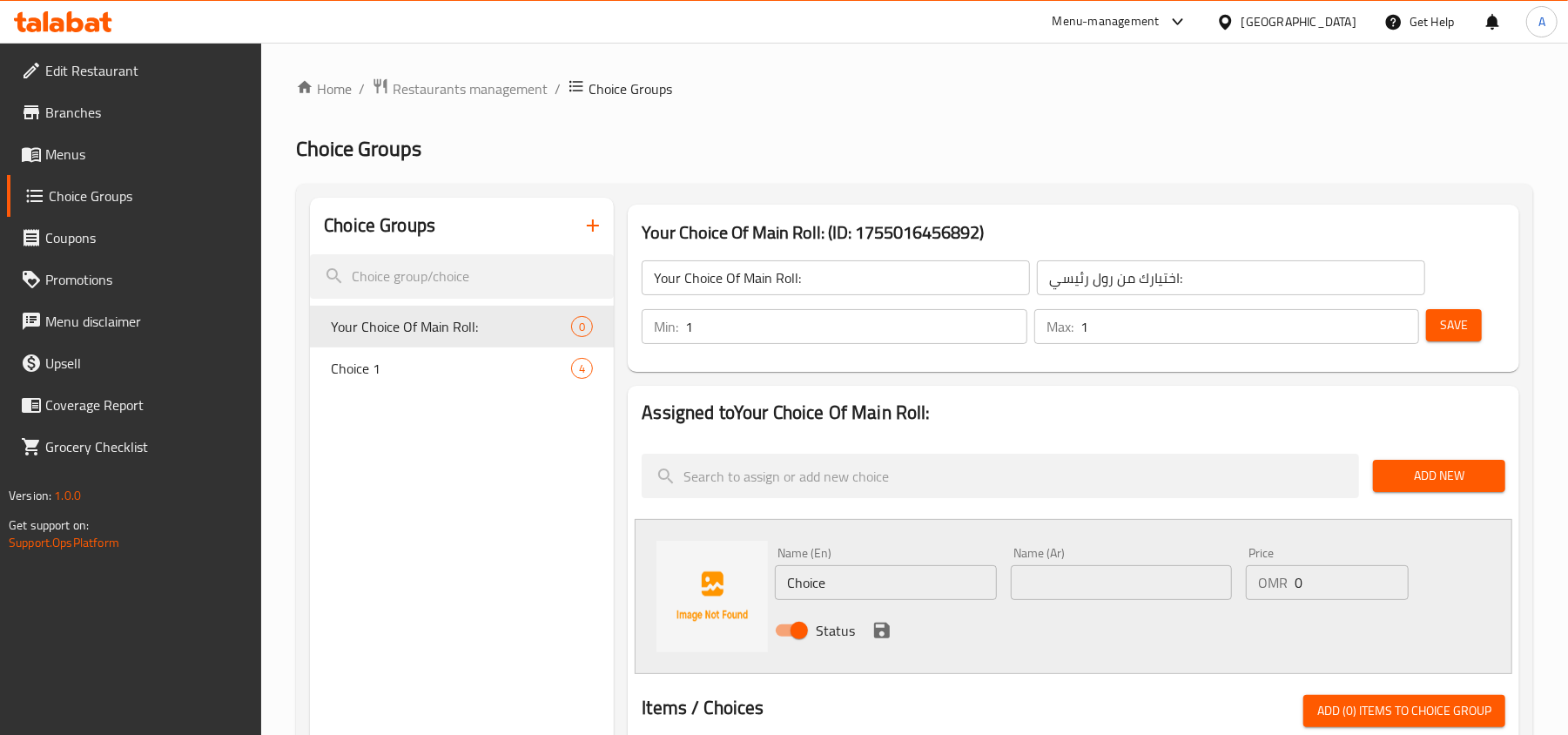
click at [959, 140] on h2 "Choice Groups" at bounding box center [915, 149] width 1237 height 28
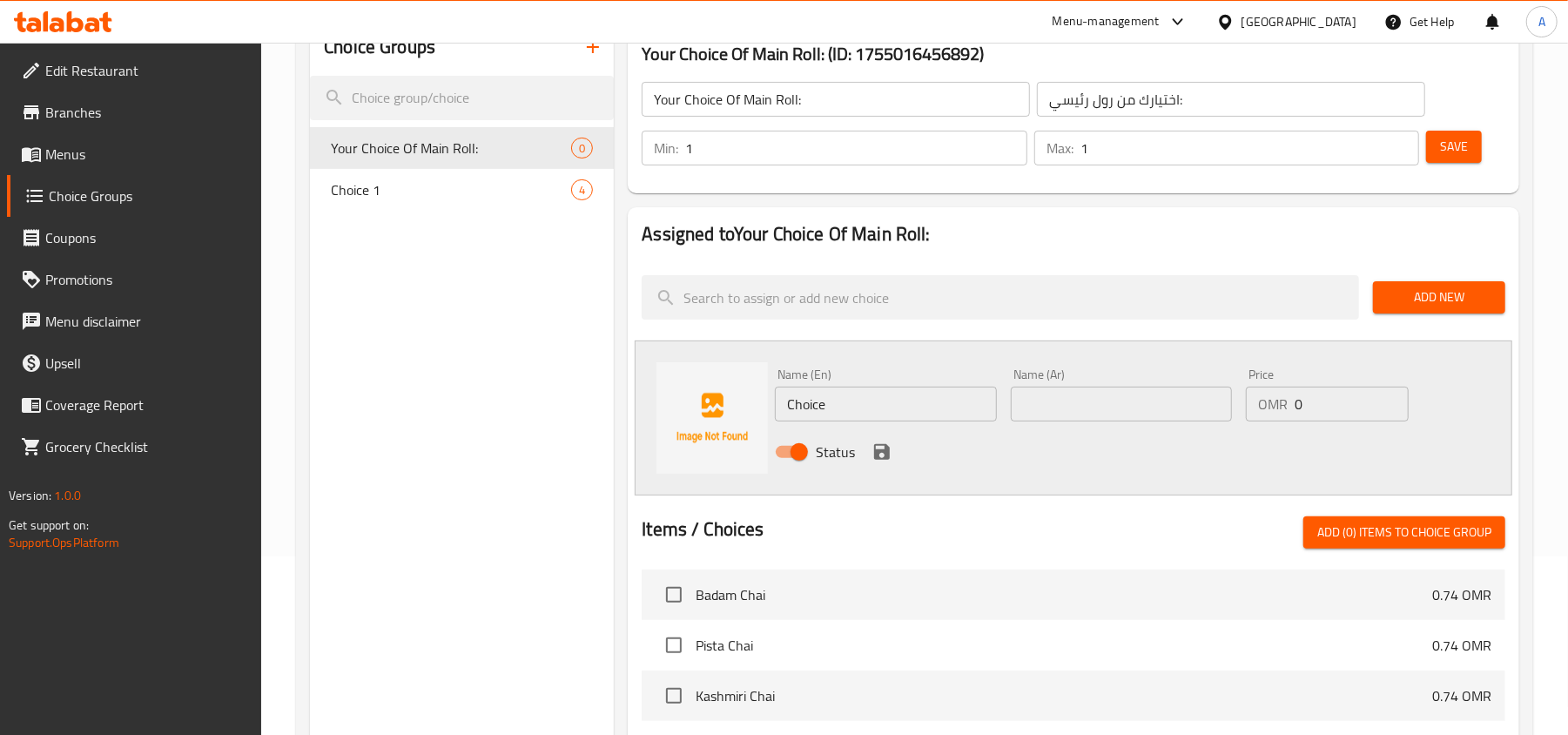
scroll to position [232, 0]
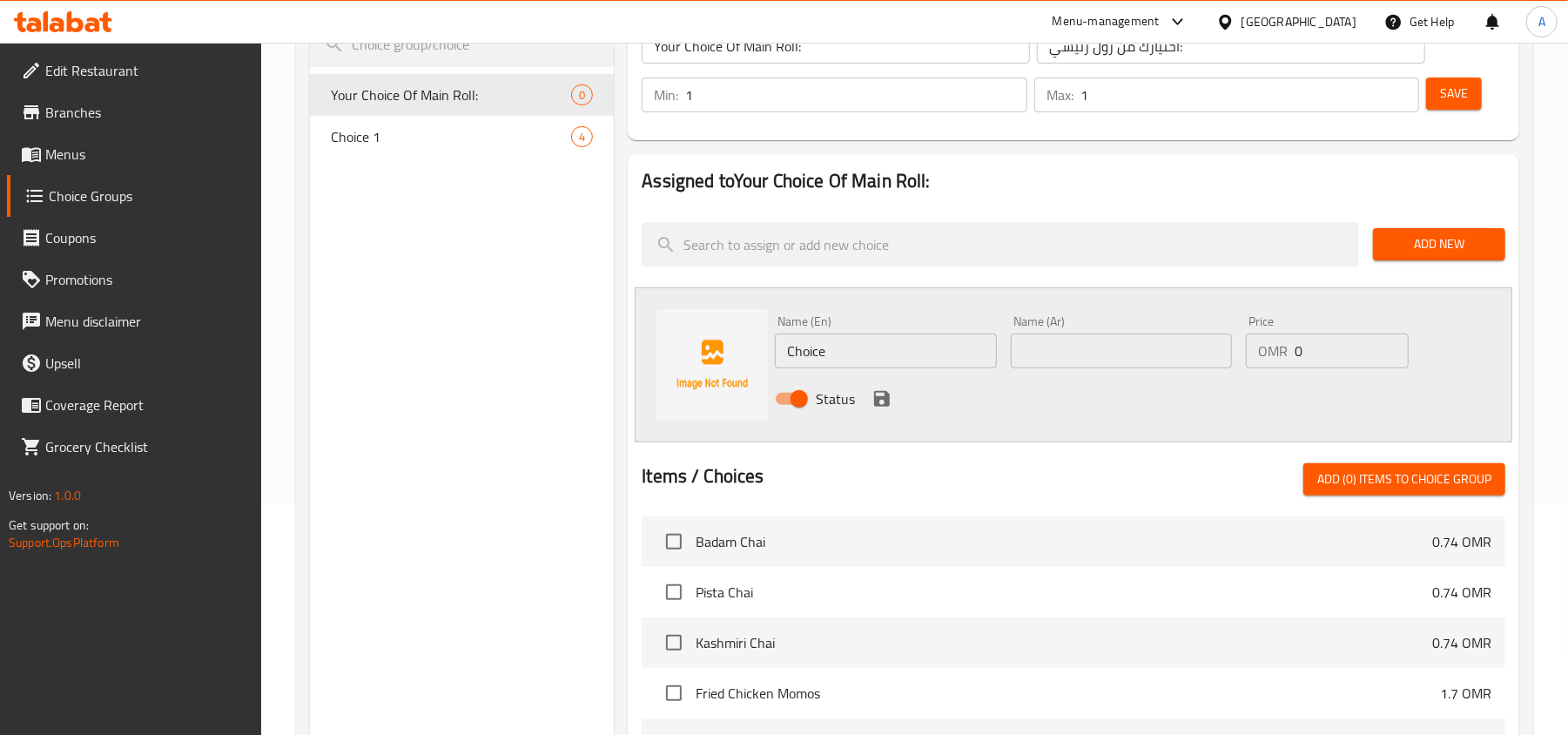
click at [888, 349] on input "Choice" at bounding box center [886, 351] width 221 height 35
type input "ح"
click at [889, 358] on input "Peri Peri Chicken Paratha Roll" at bounding box center [886, 351] width 221 height 35
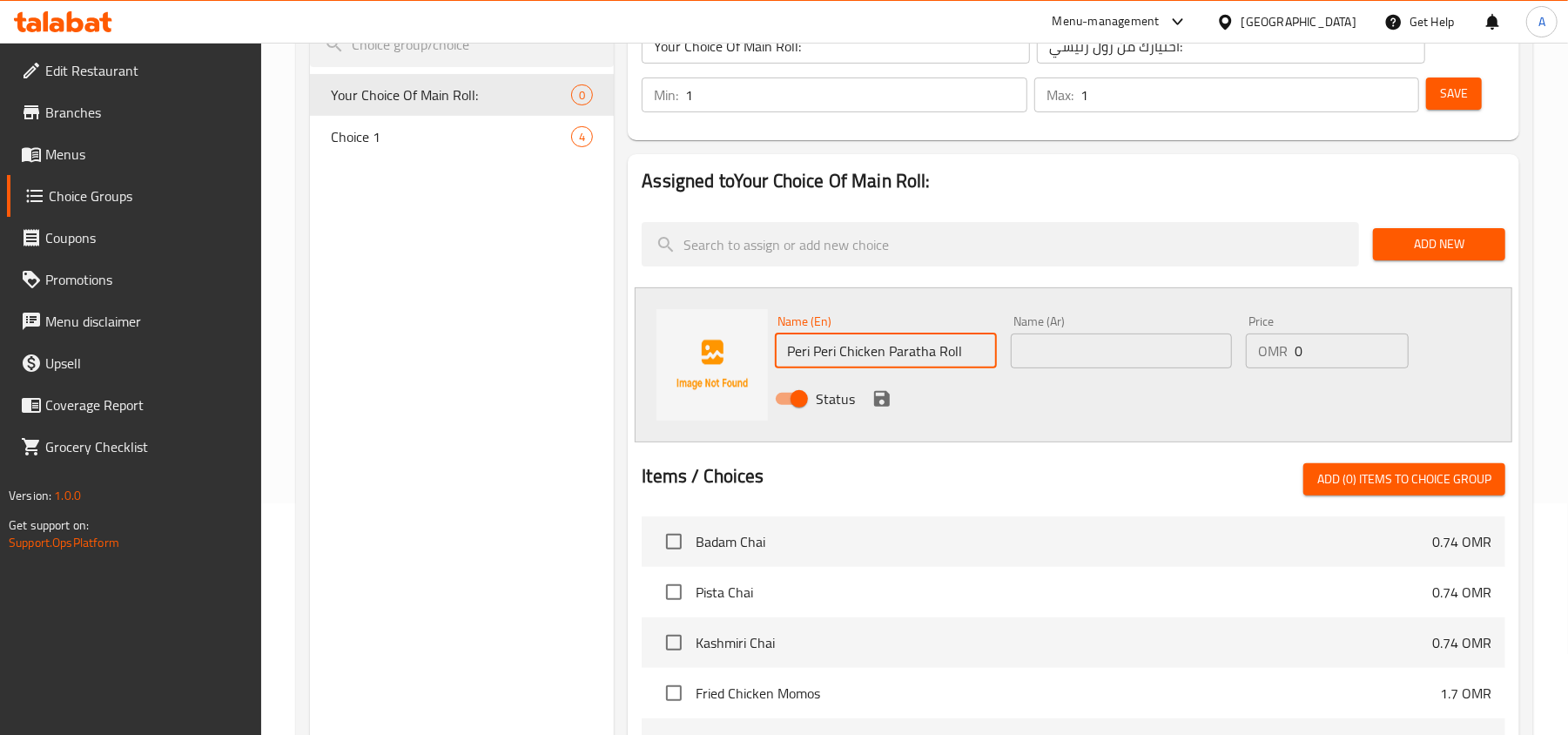
click at [889, 358] on input "Peri Peri Chicken Paratha Roll" at bounding box center [886, 351] width 221 height 35
type input "Peri Peri Chicken Paratha Roll"
click at [1112, 359] on input "text" at bounding box center [1121, 351] width 221 height 35
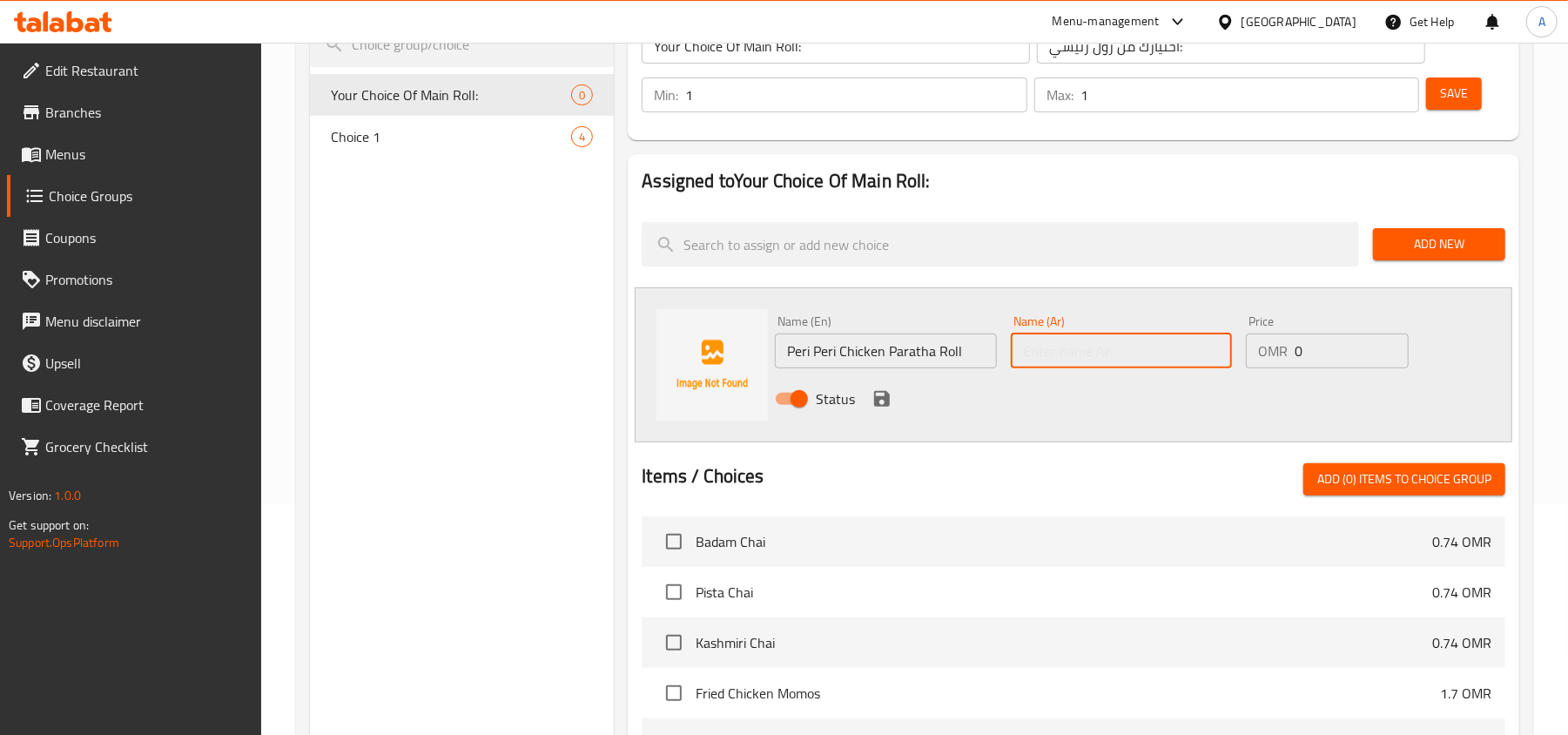
paste input "لفائف باراثا دجاج بيري بيري"
click at [1210, 348] on input "لفائف باراثا دجاج بيري بيري" at bounding box center [1121, 351] width 221 height 35
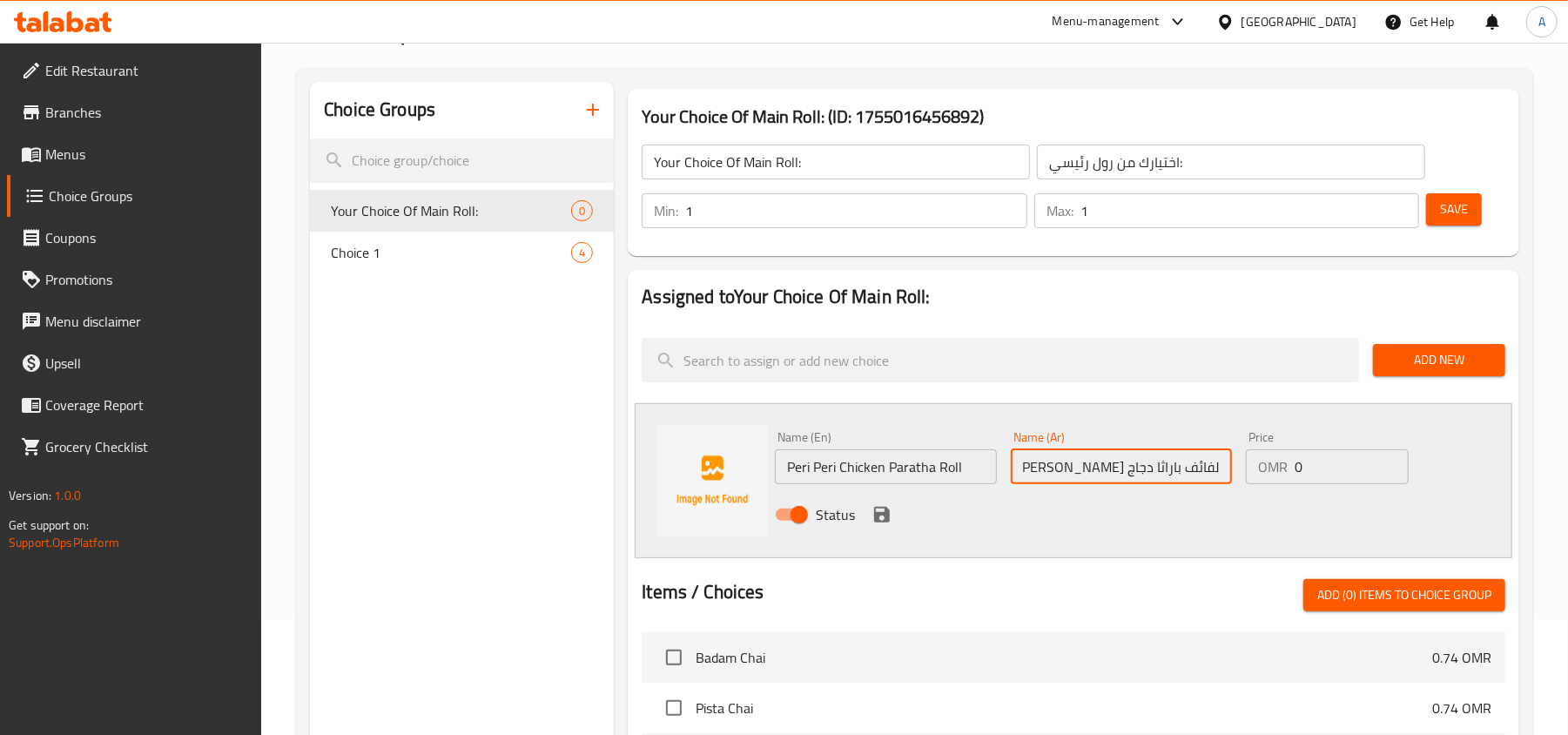
click at [1104, 165] on input "اختيارك من رول رئيسي:" at bounding box center [1231, 161] width 389 height 35
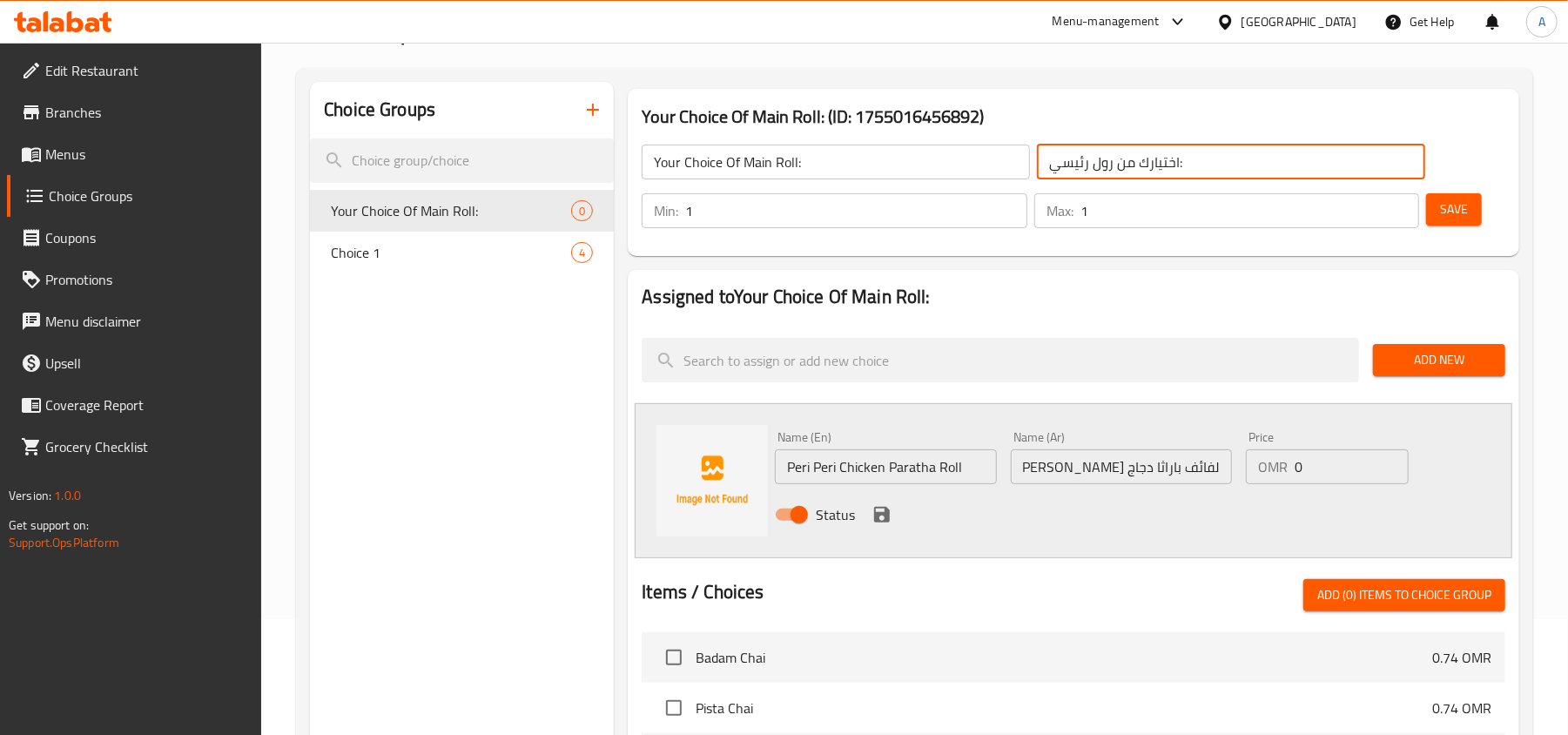
click at [1104, 165] on input "اختيارك من رول رئيسي:" at bounding box center [1231, 161] width 389 height 35
click at [1205, 464] on input "لفائف باراثا دجاج بيري بيري" at bounding box center [1121, 467] width 221 height 35
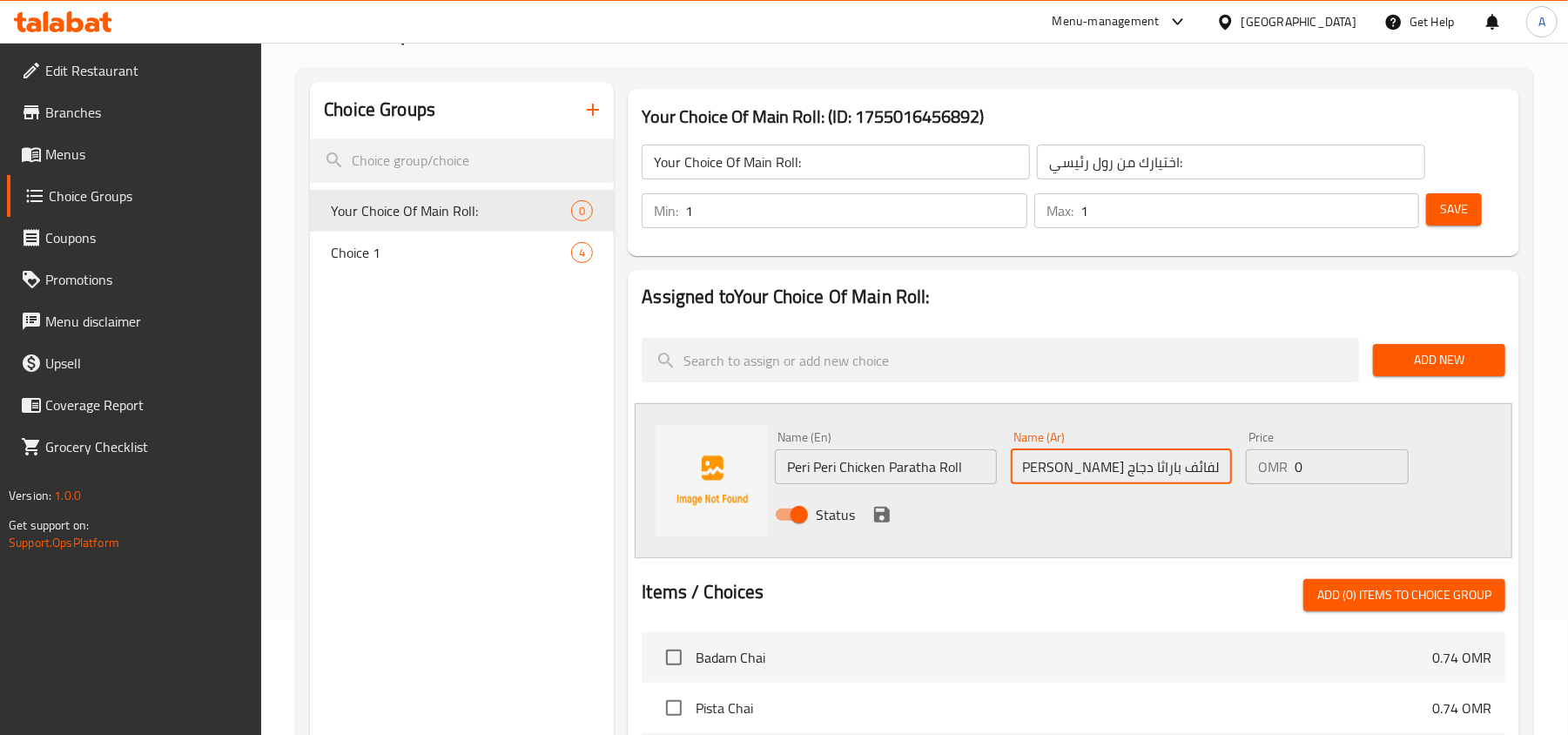
click at [1205, 464] on input "لفائف باراثا دجاج بيري بيري" at bounding box center [1121, 467] width 221 height 35
paste input "رول"
type input "رول باراثا دجاج [PERSON_NAME]"
click at [886, 516] on icon "save" at bounding box center [881, 514] width 16 height 16
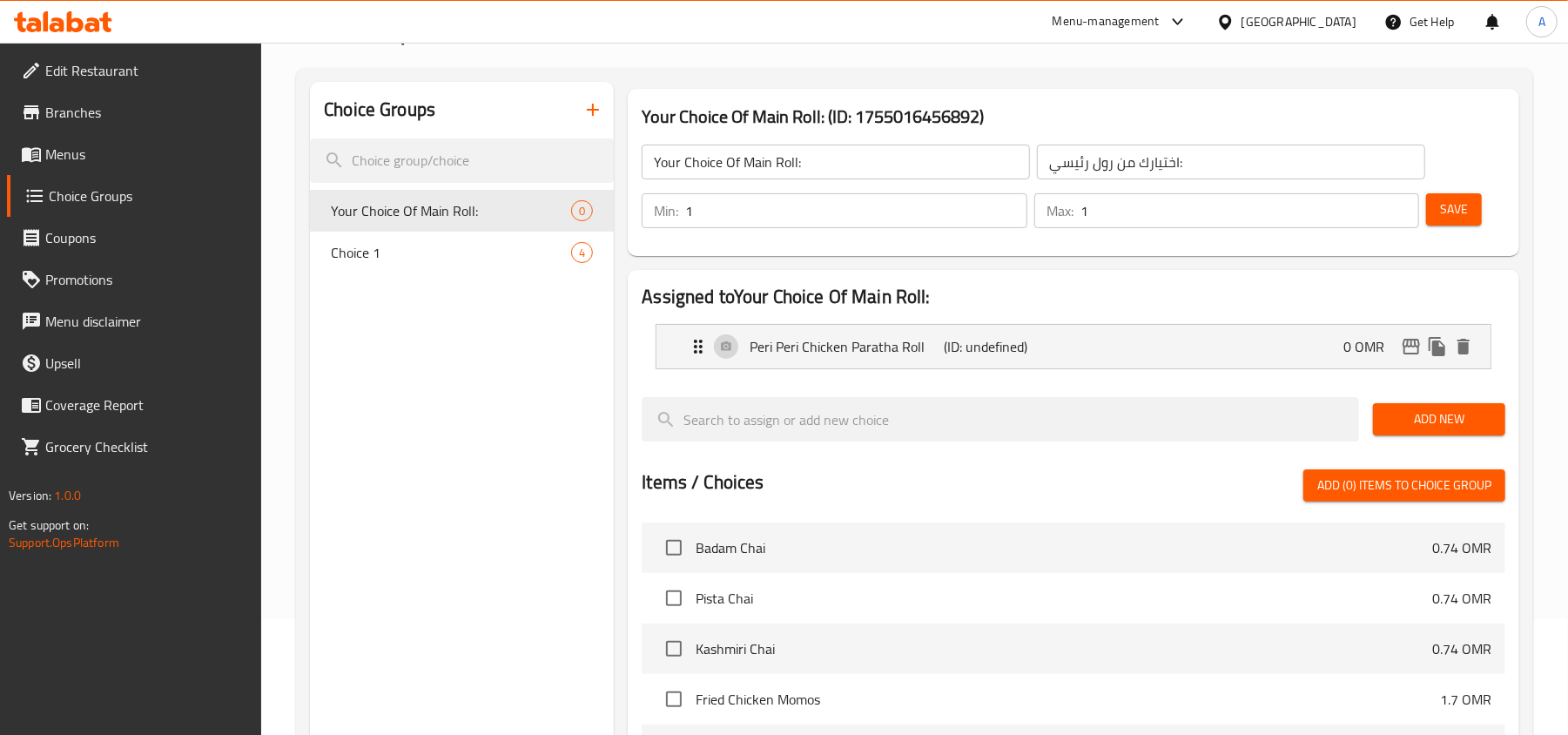
click at [1397, 429] on span "Add New" at bounding box center [1439, 419] width 105 height 22
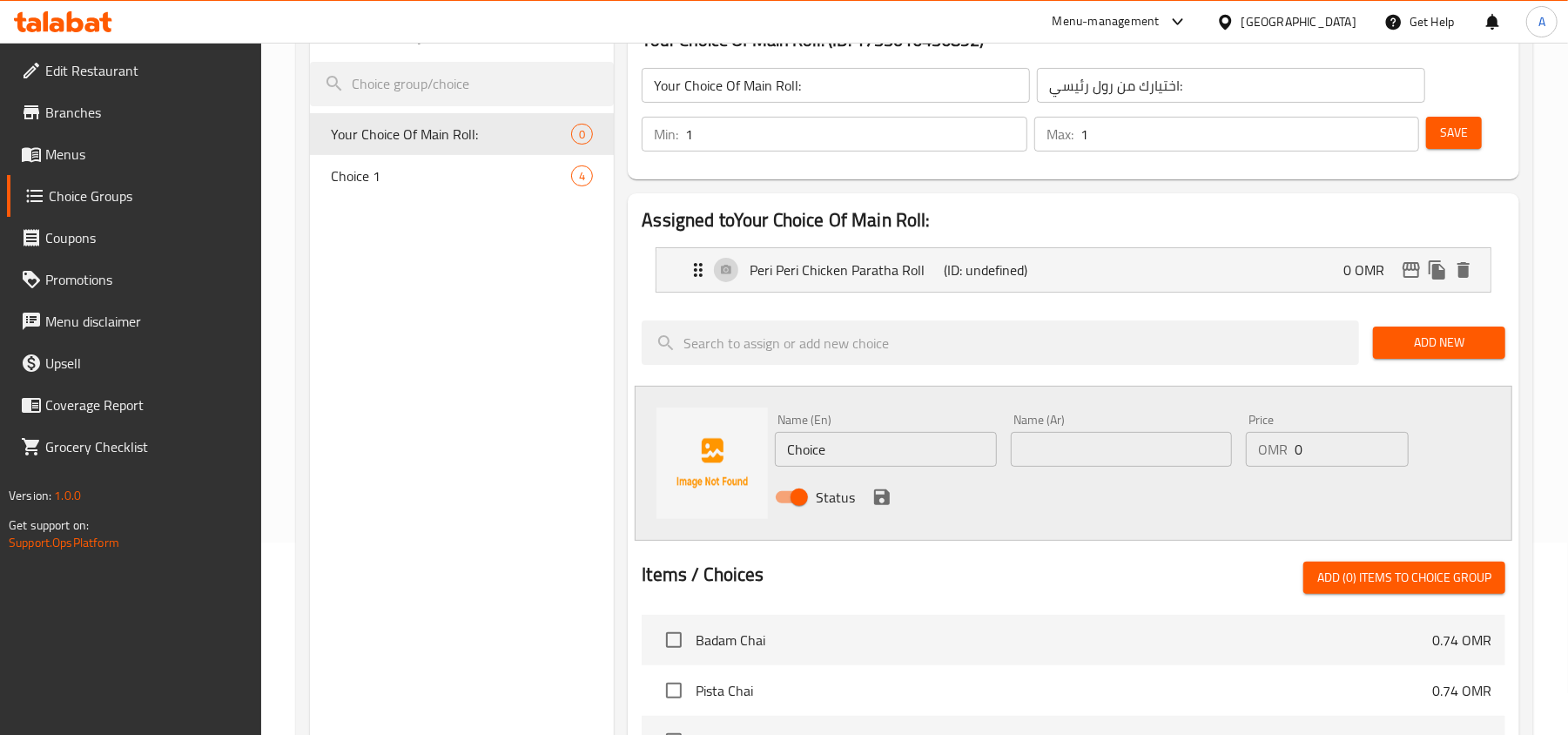
scroll to position [232, 0]
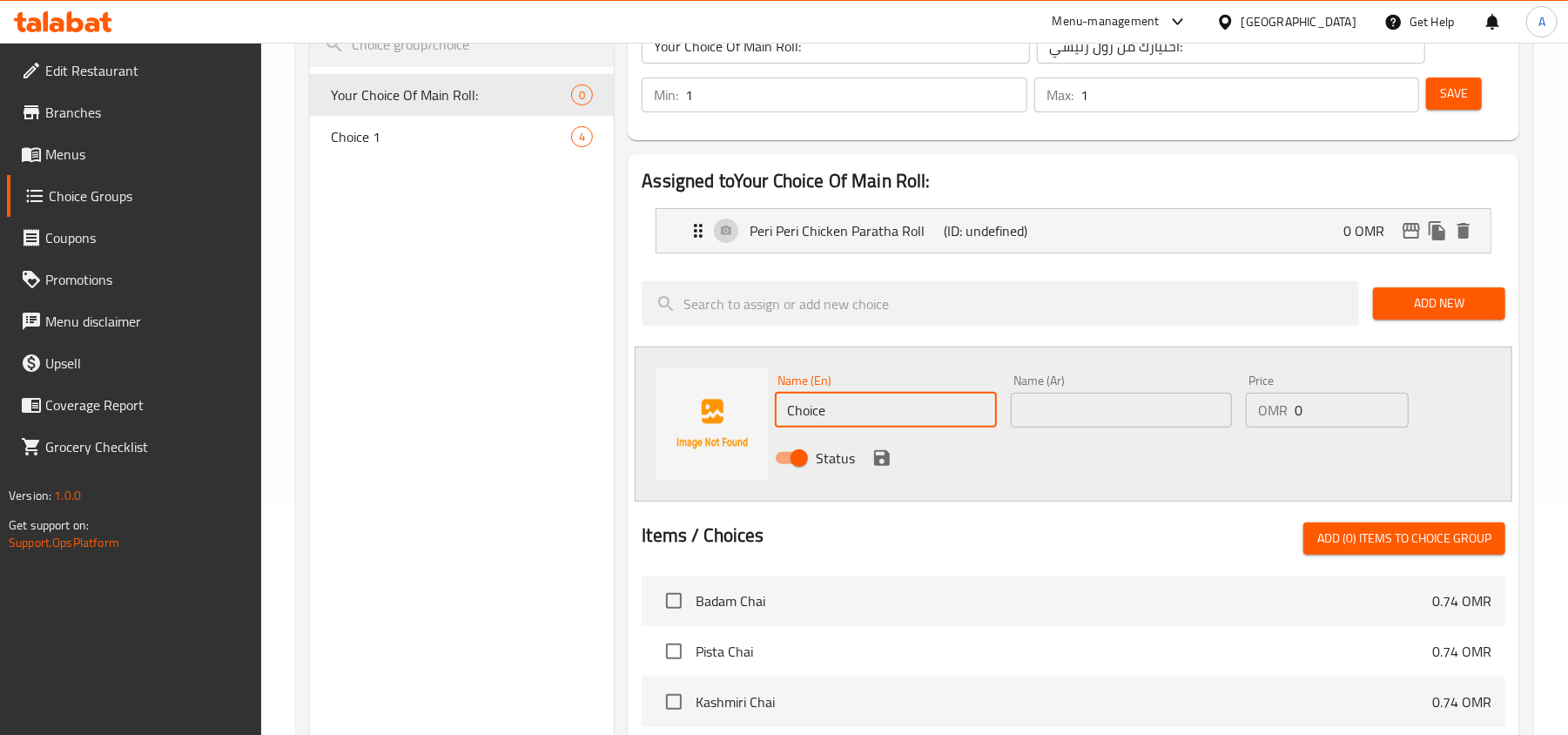
click at [886, 412] on input "Choice" at bounding box center [886, 410] width 221 height 35
click at [893, 409] on input "Chipotle Crispy Chiken Paratha Roll" at bounding box center [886, 410] width 221 height 35
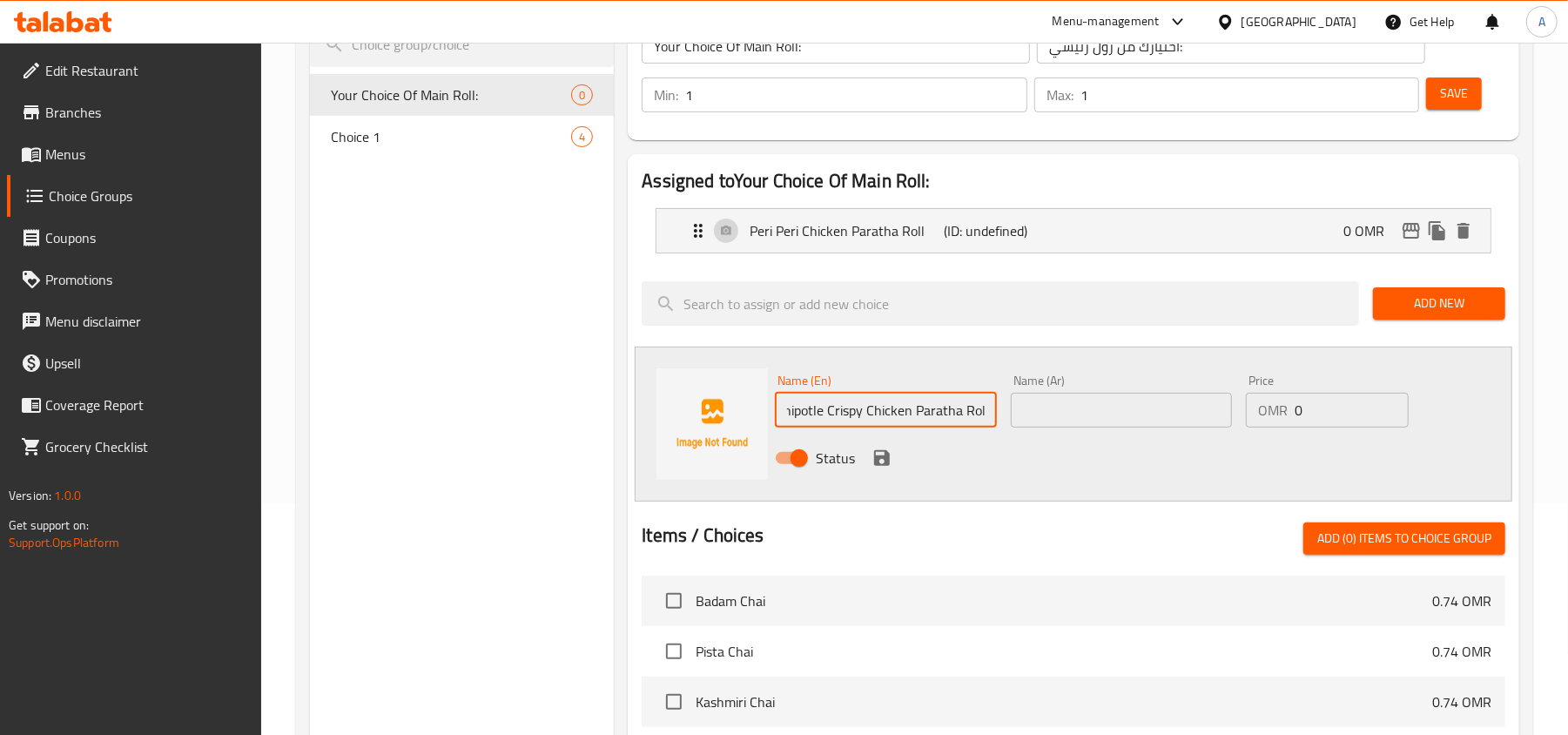
type input "Chipotle Crispy Chicken Paratha Roll"
click at [956, 416] on input "Chipotle Crispy Chicken Paratha Roll" at bounding box center [886, 410] width 221 height 35
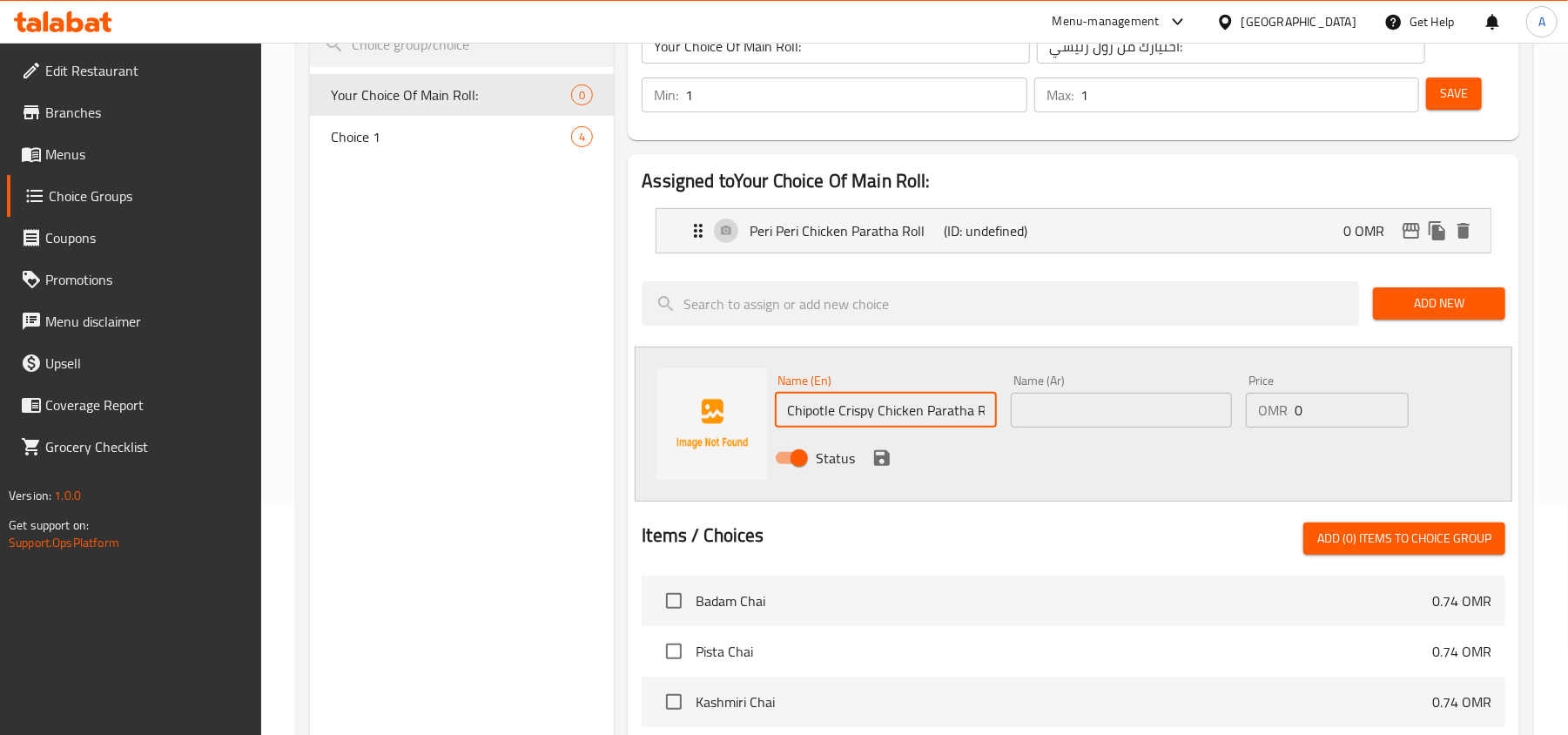
click at [1146, 414] on input "text" at bounding box center [1121, 410] width 221 height 35
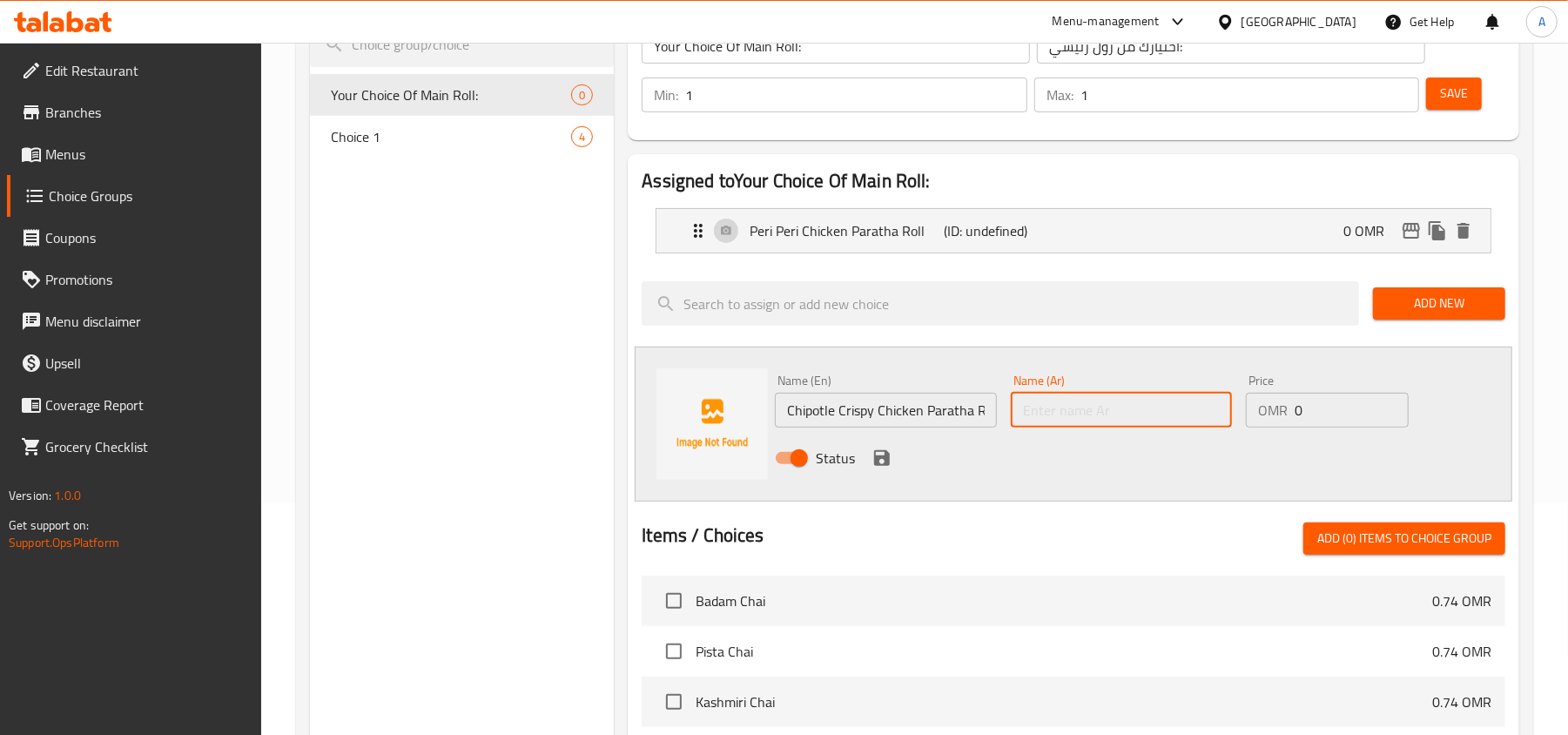
paste input "لفائف باراثا دجاج شيبوتلي المقرمش"
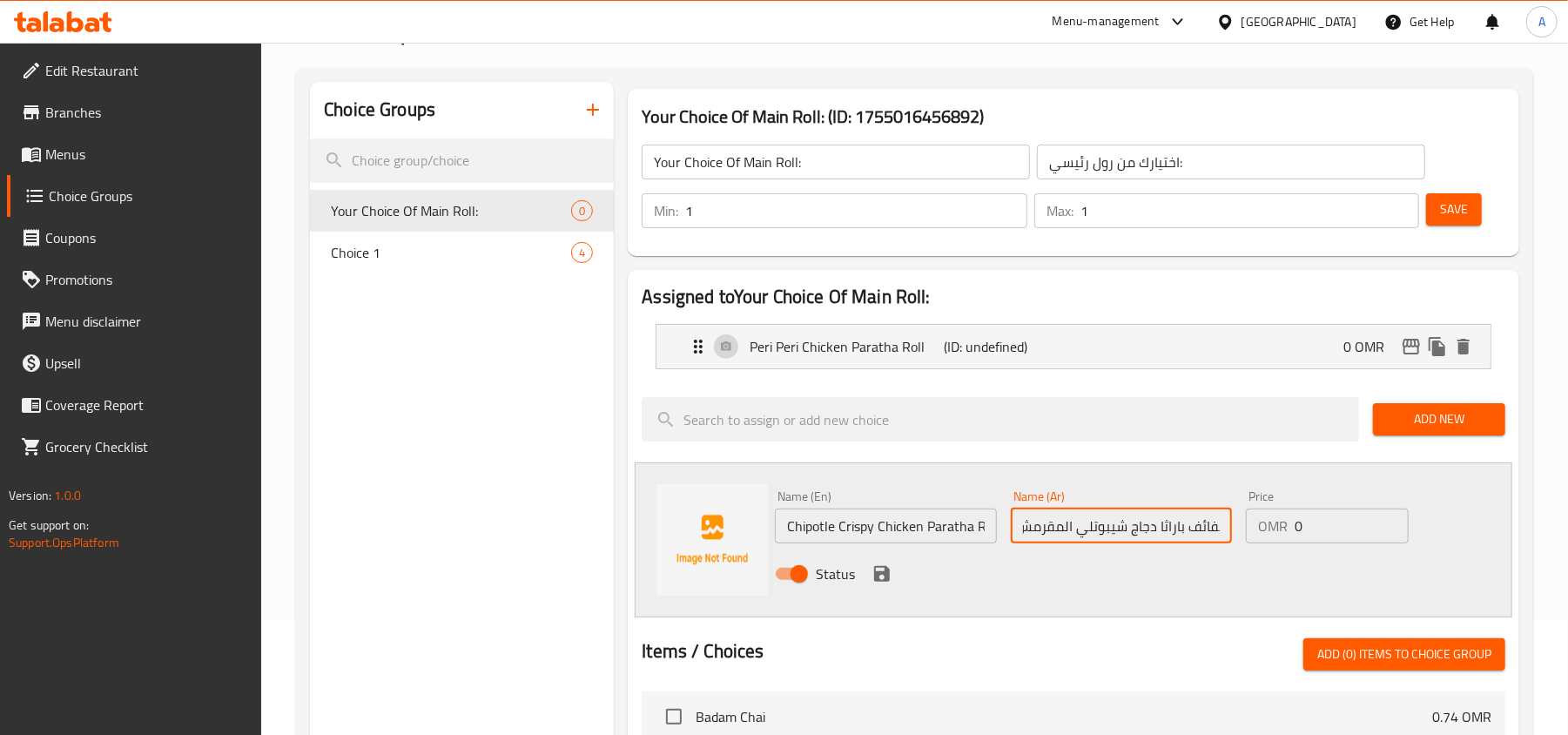
click at [1099, 160] on input "اختيارك من رول رئيسي:" at bounding box center [1231, 161] width 389 height 35
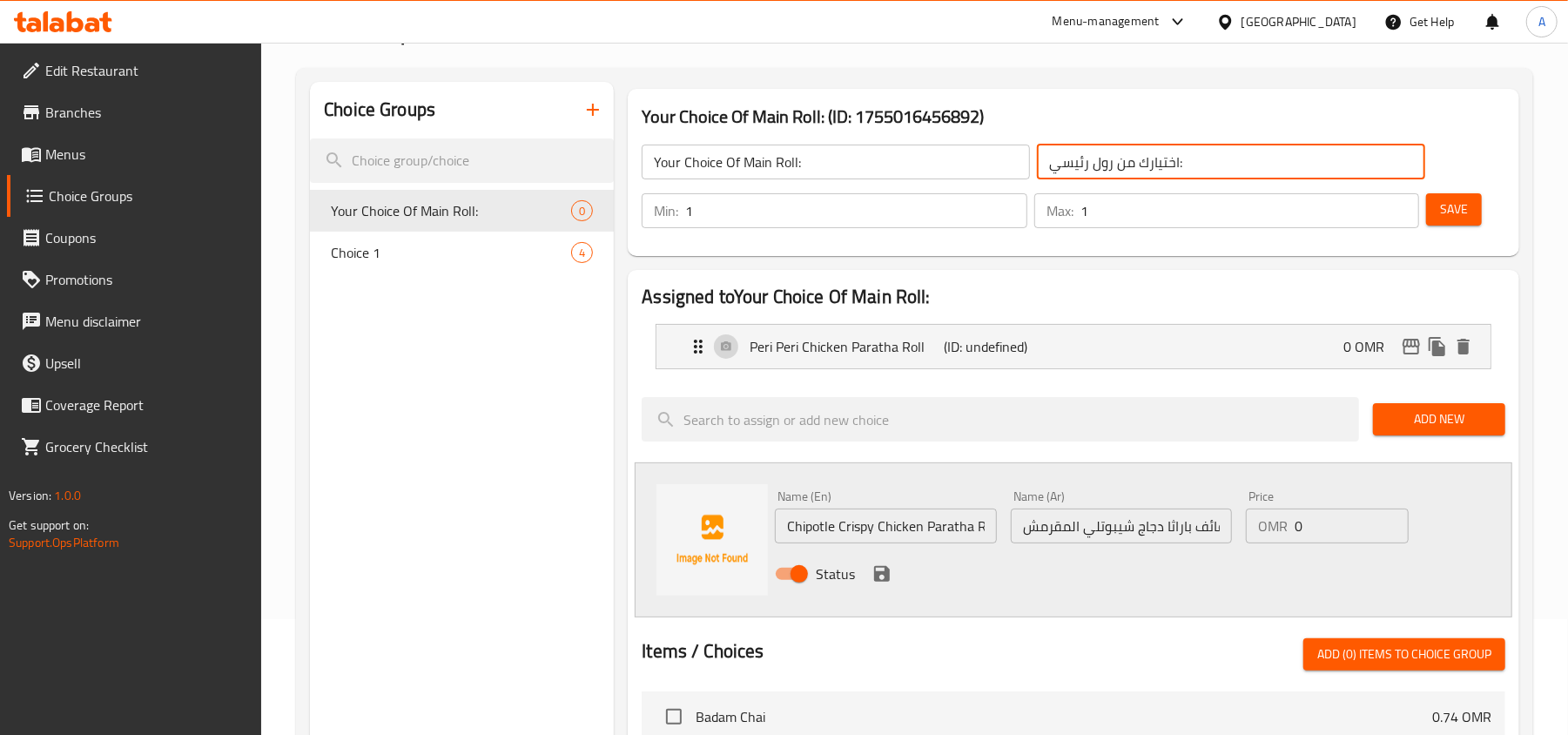
click at [1212, 531] on input "لفائف باراثا دجاج شيبوتلي المقرمش" at bounding box center [1121, 525] width 221 height 35
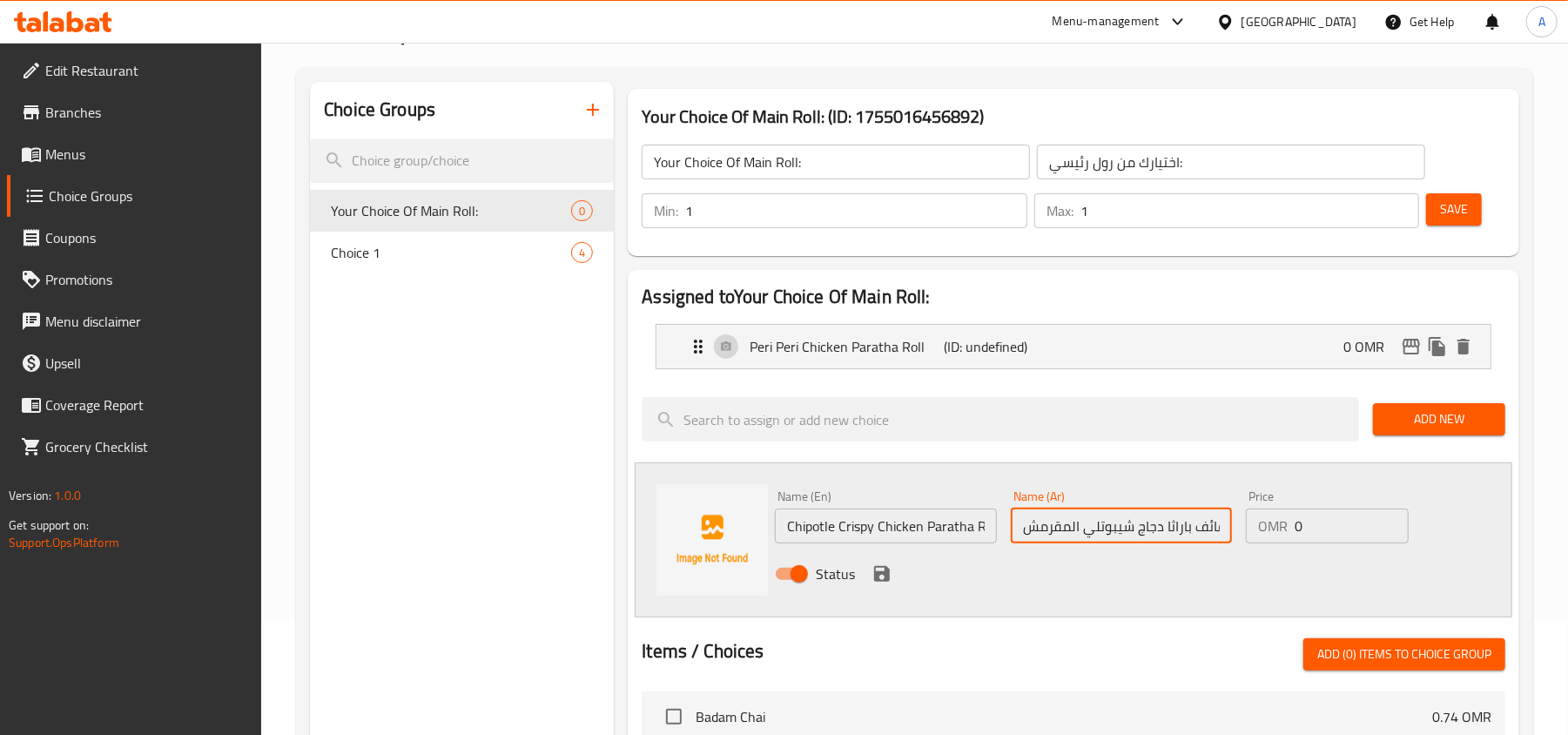
click at [1212, 531] on input "لفائف باراثا دجاج شيبوتلي المقرمش" at bounding box center [1121, 525] width 221 height 35
paste input "رول"
type input "رول باراثا دجاج شيبوتلي المقرمش"
click at [888, 575] on icon "save" at bounding box center [881, 573] width 16 height 16
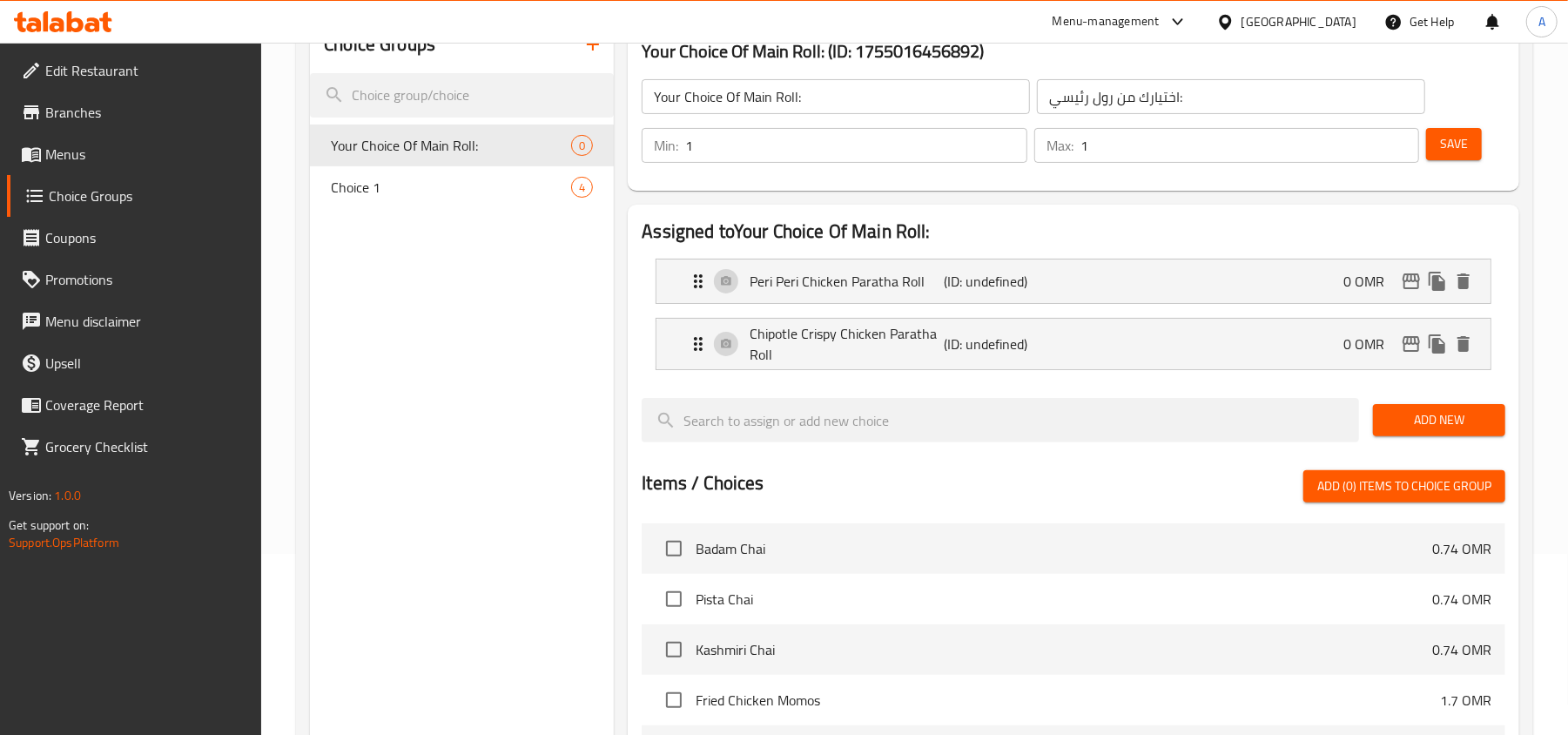
scroll to position [232, 0]
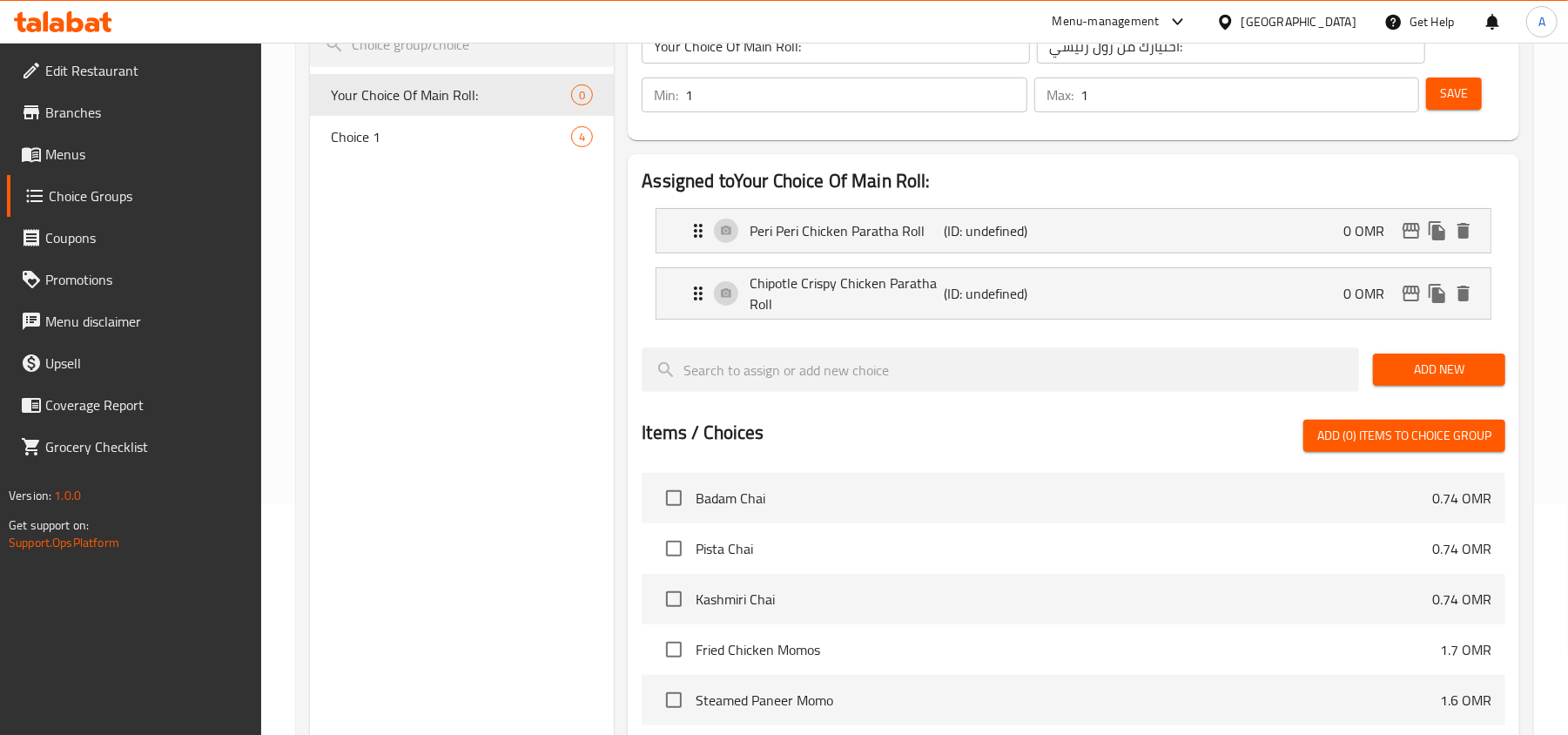
click at [1397, 366] on span "Add New" at bounding box center [1439, 369] width 105 height 22
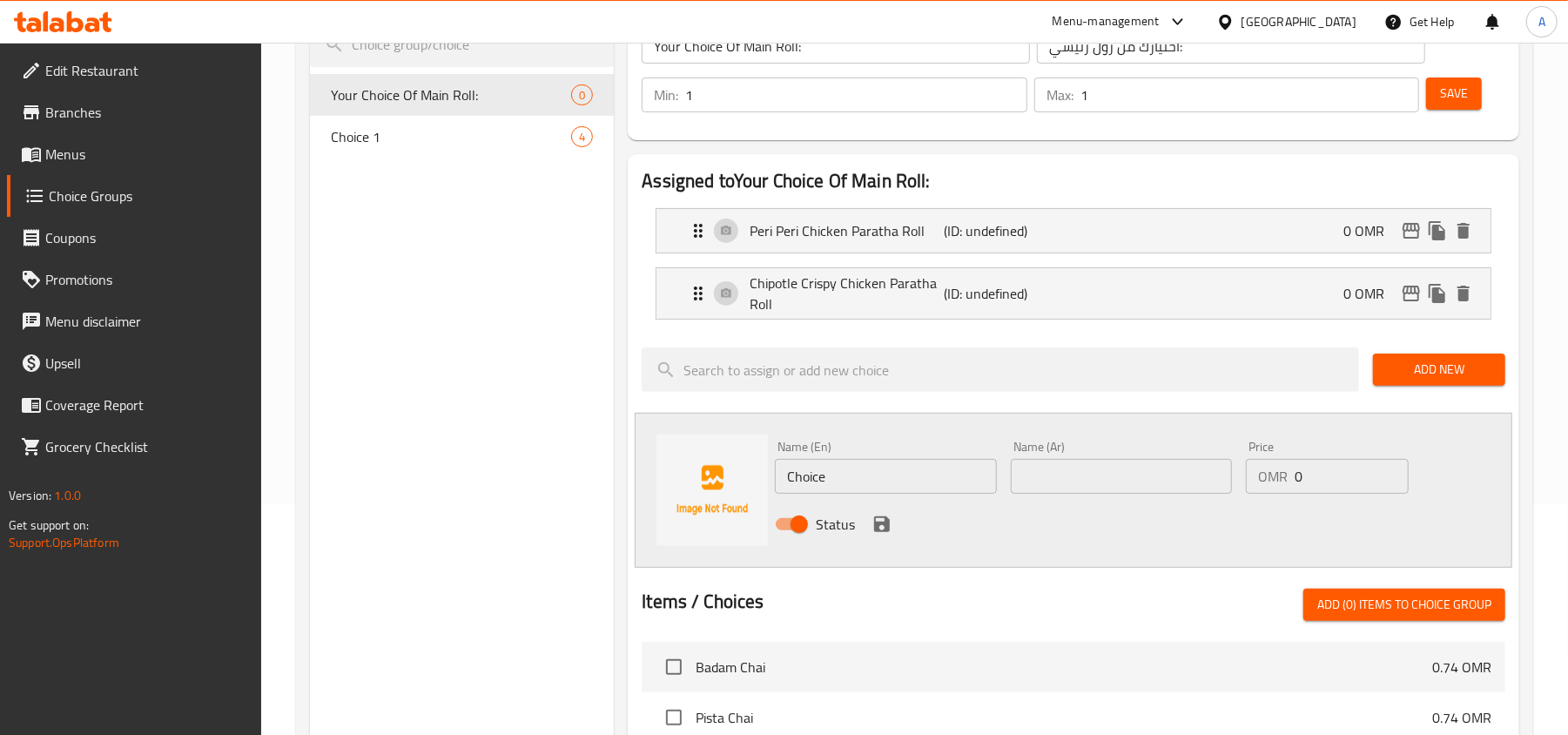
click at [878, 467] on input "Choice" at bounding box center [886, 476] width 221 height 35
click at [855, 473] on input "Tandoori Chiken Tikka Paratha Roll" at bounding box center [886, 476] width 221 height 35
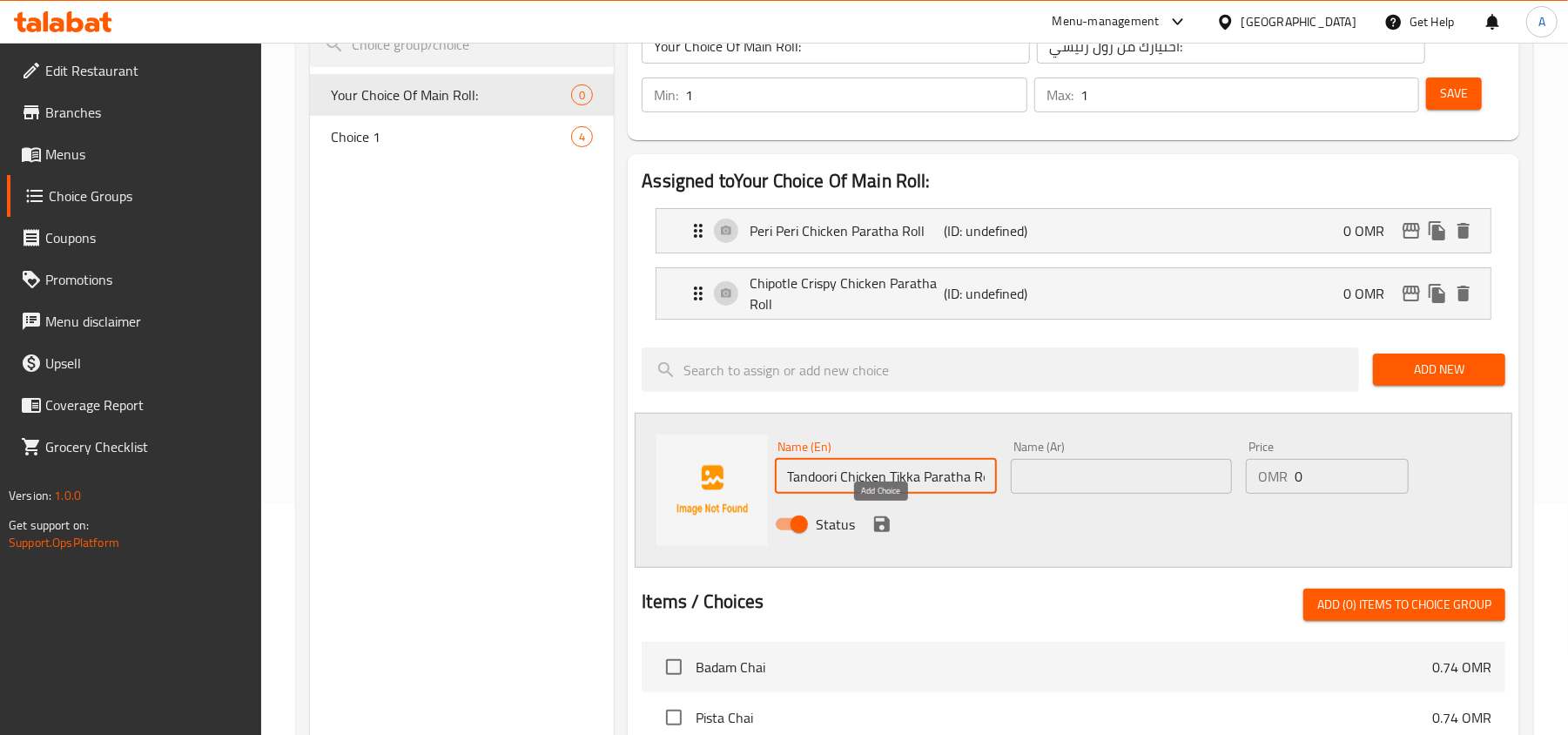
scroll to position [0, 9]
click at [910, 481] on input "Tandoori Chicken Tikka Paratha Roll" at bounding box center [886, 476] width 221 height 35
type input "Tandoori Chicken Tikka Paratha Roll"
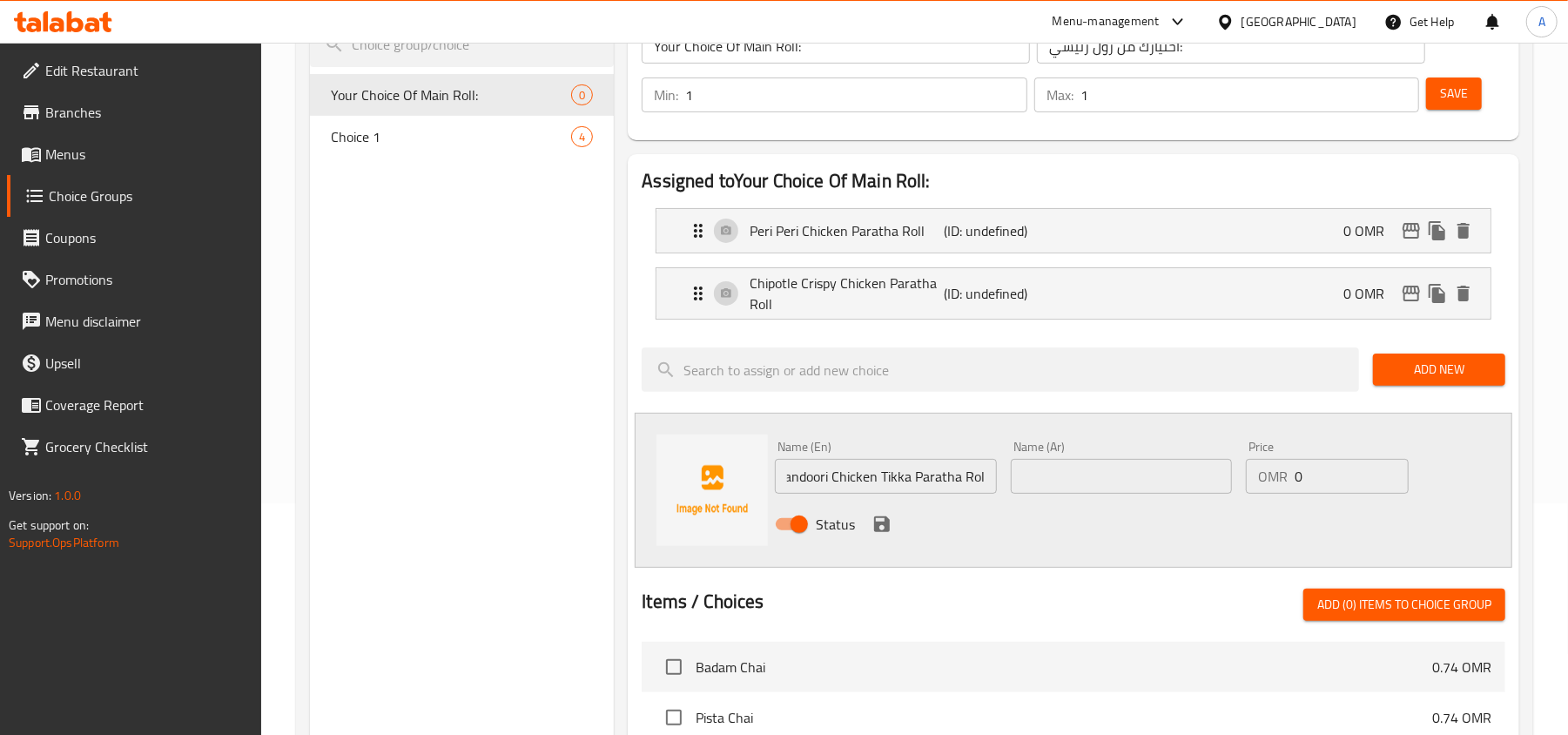
scroll to position [0, 0]
click at [1073, 478] on input "text" at bounding box center [1121, 476] width 221 height 35
paste input "لفائف باراثا دجاج تندوري تيكا"
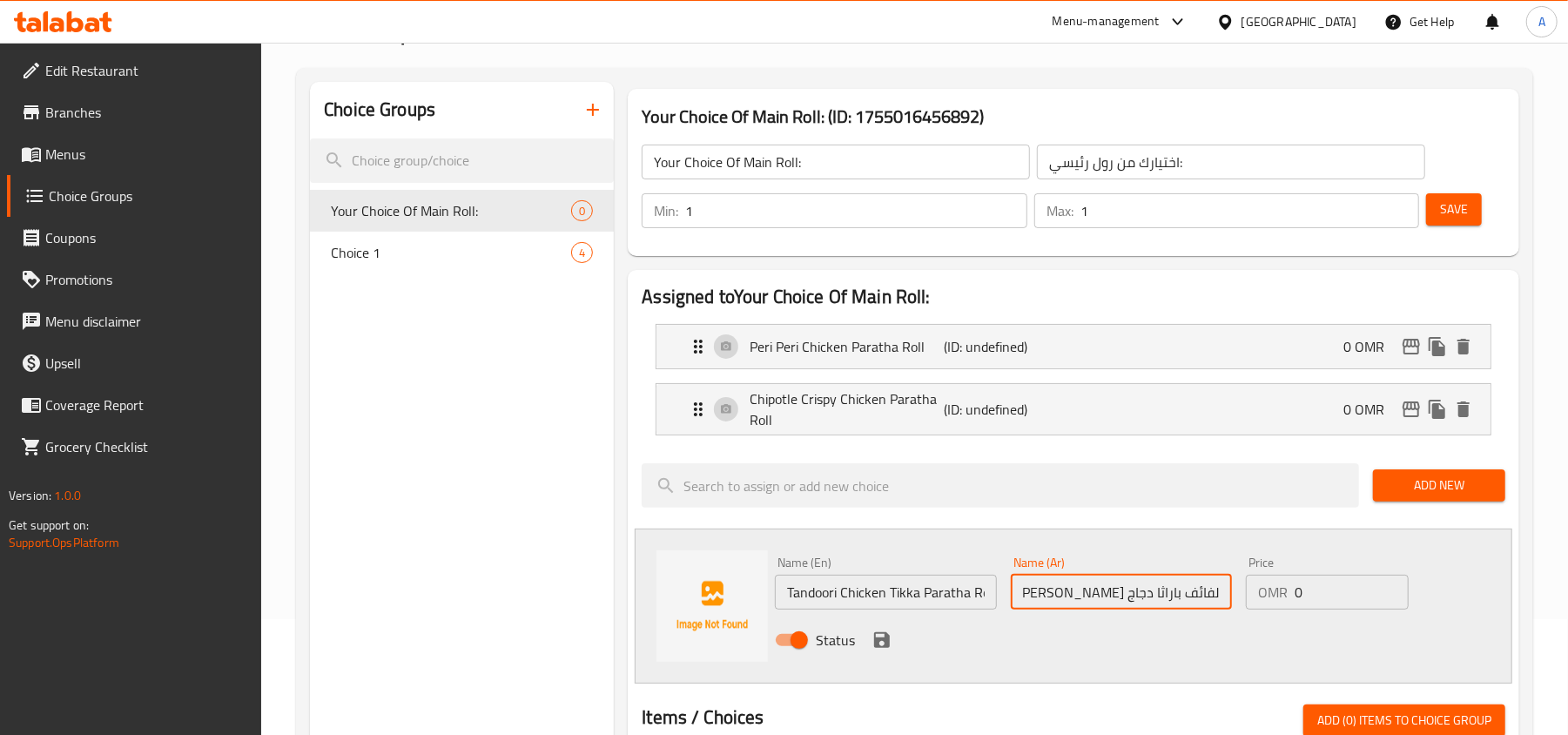
click at [1098, 162] on input "اختيارك من رول رئيسي:" at bounding box center [1231, 161] width 389 height 35
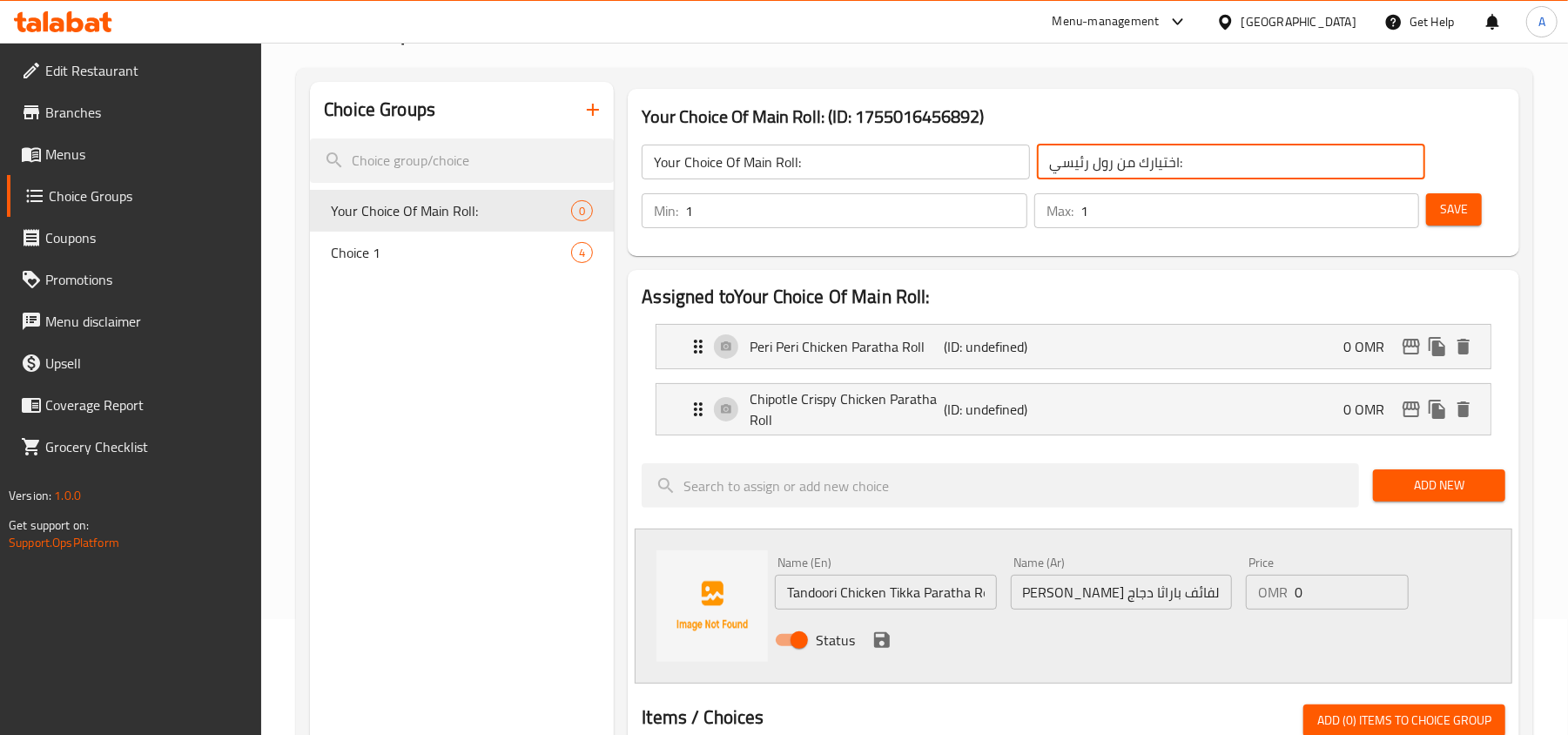
click at [1098, 162] on input "اختيارك من رول رئيسي:" at bounding box center [1231, 161] width 389 height 35
click at [1203, 589] on input "لفائف باراثا دجاج تندوري تيكا" at bounding box center [1121, 592] width 221 height 35
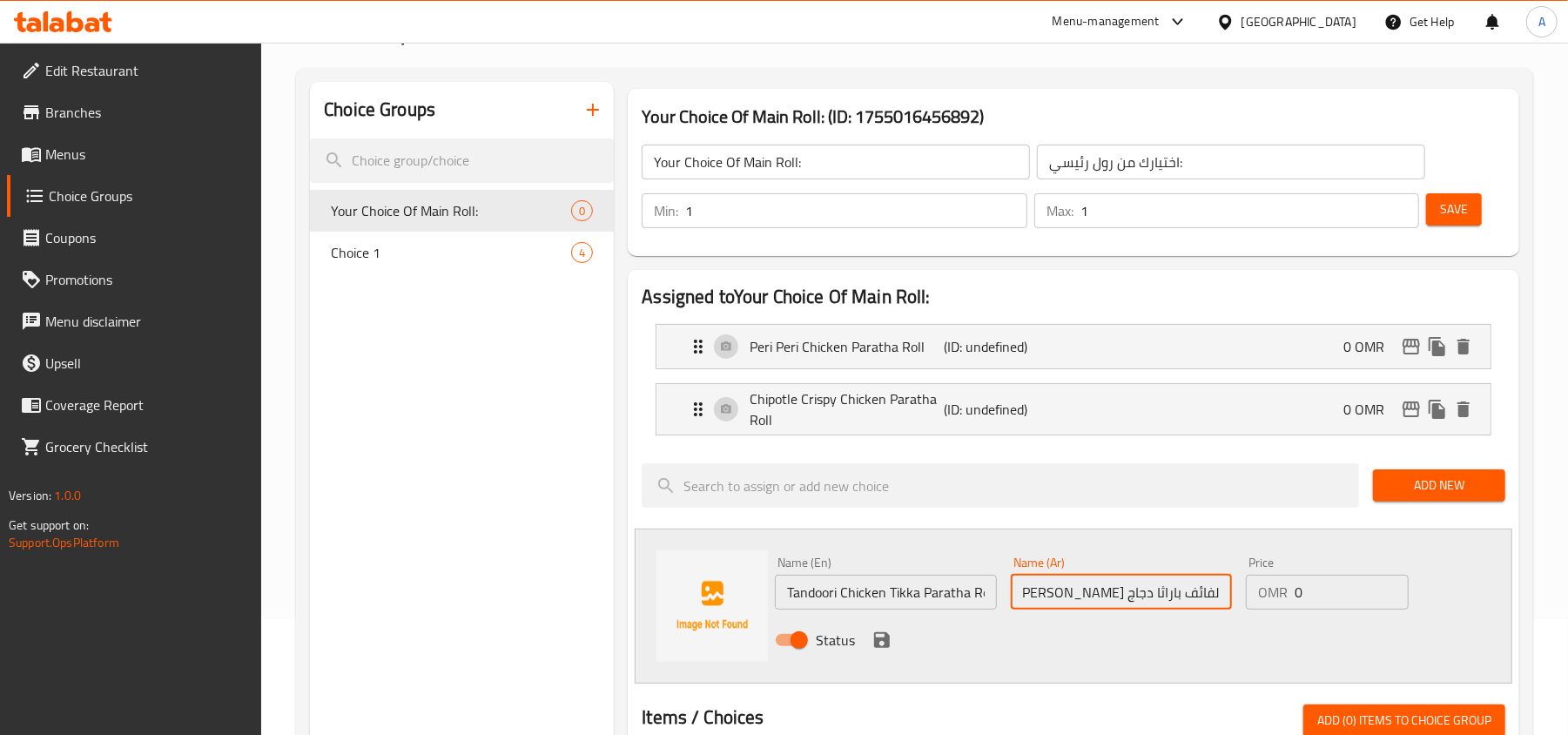
click at [1203, 589] on input "لفائف باراثا دجاج تندوري تيكا" at bounding box center [1121, 592] width 221 height 35
paste input "رول"
click at [1086, 596] on input "رول باراثا دجاج تندوري تيكا" at bounding box center [1121, 592] width 221 height 35
type input "رول باراثا دجاج تندوري تكا"
click at [878, 641] on icon "save" at bounding box center [881, 639] width 16 height 16
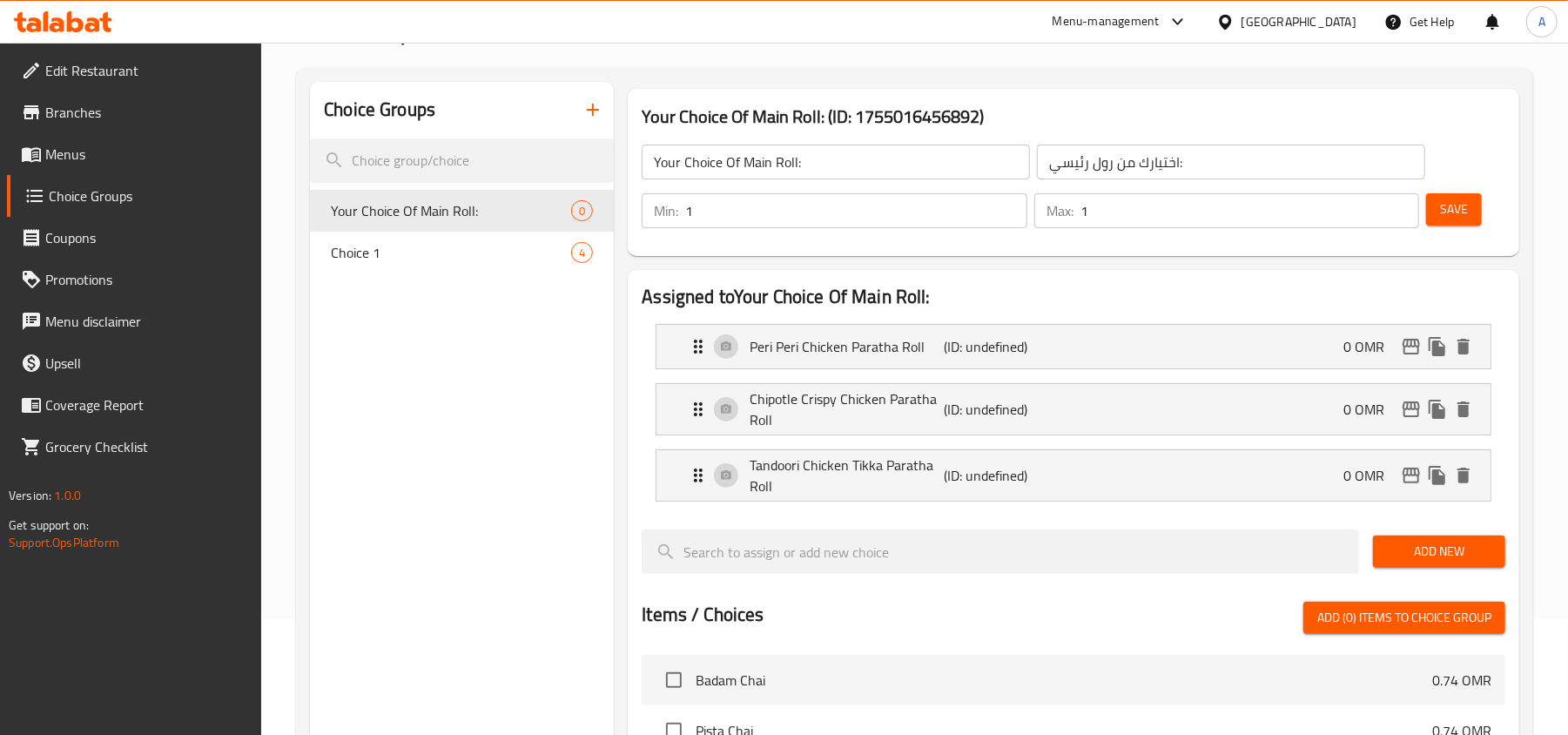
click at [1414, 565] on button "Add New" at bounding box center [1438, 551] width 132 height 32
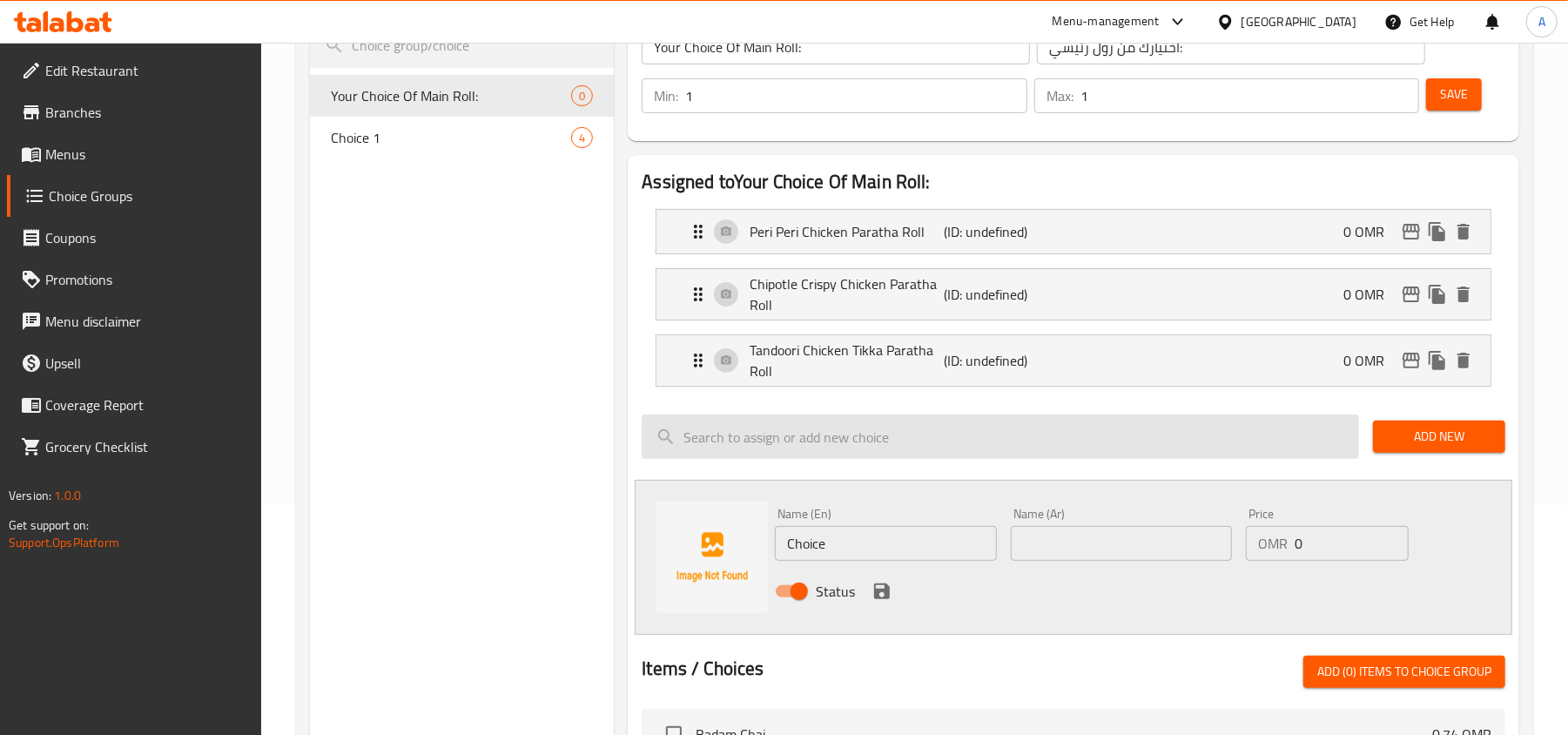
scroll to position [232, 0]
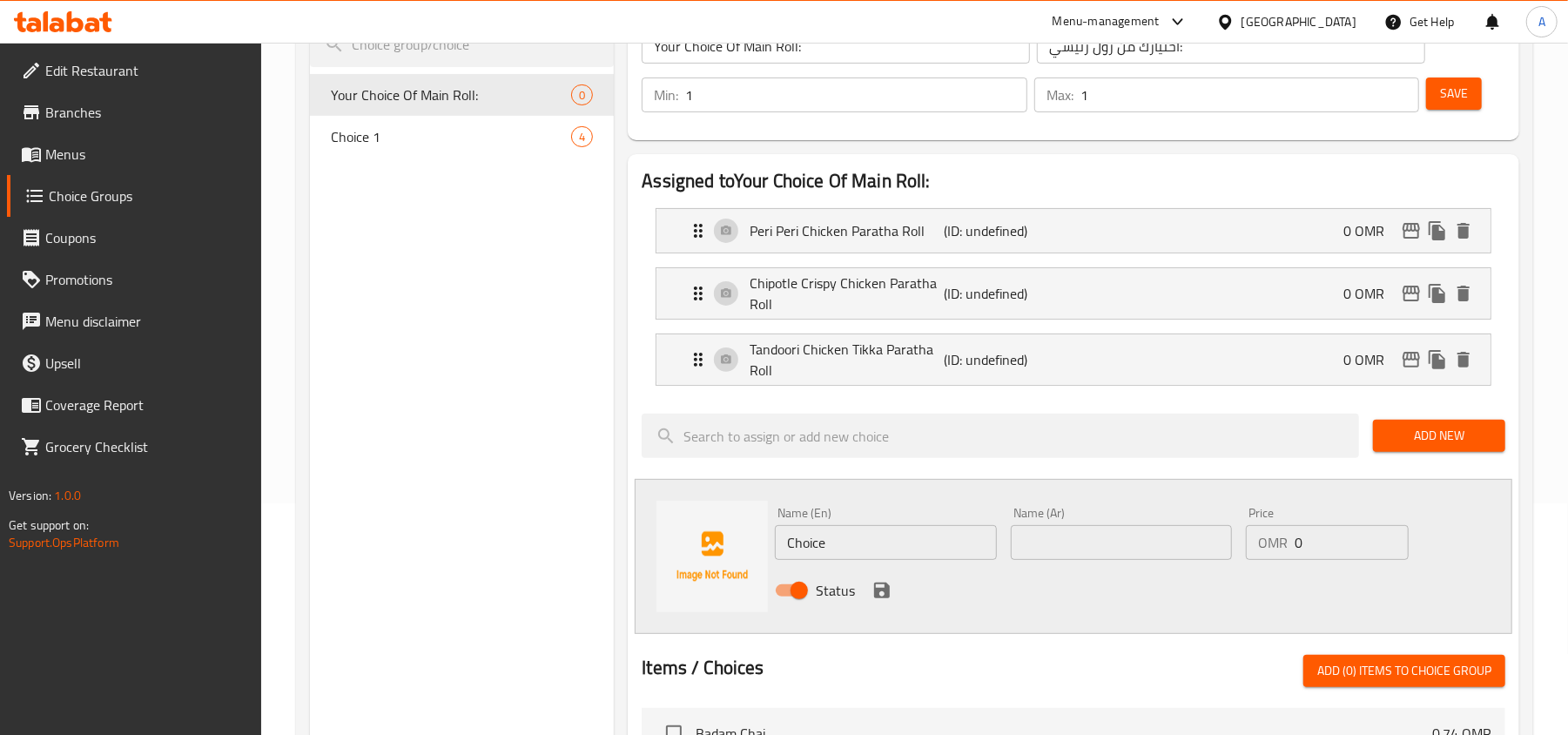
click at [1427, 437] on span "Add New" at bounding box center [1439, 436] width 105 height 22
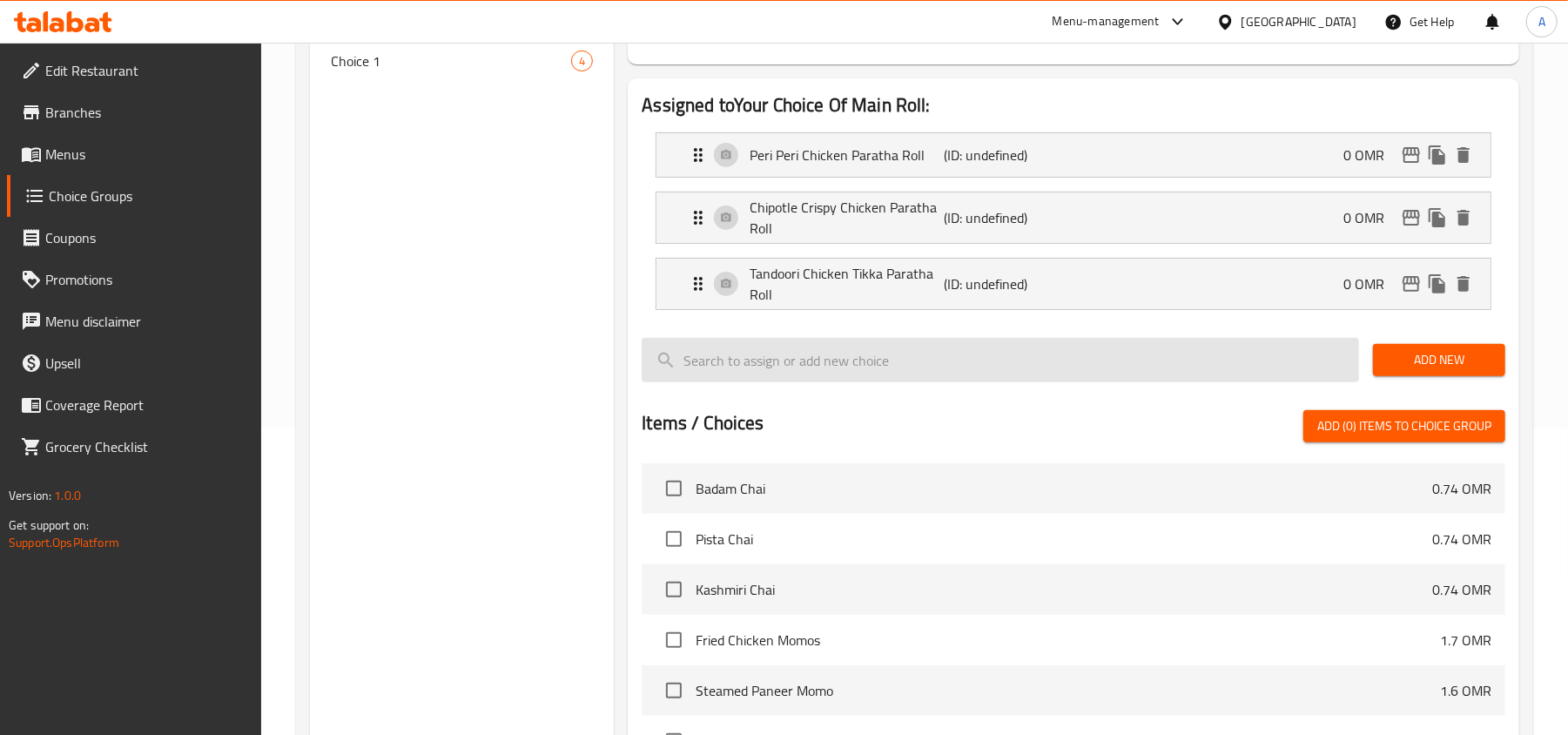
scroll to position [348, 0]
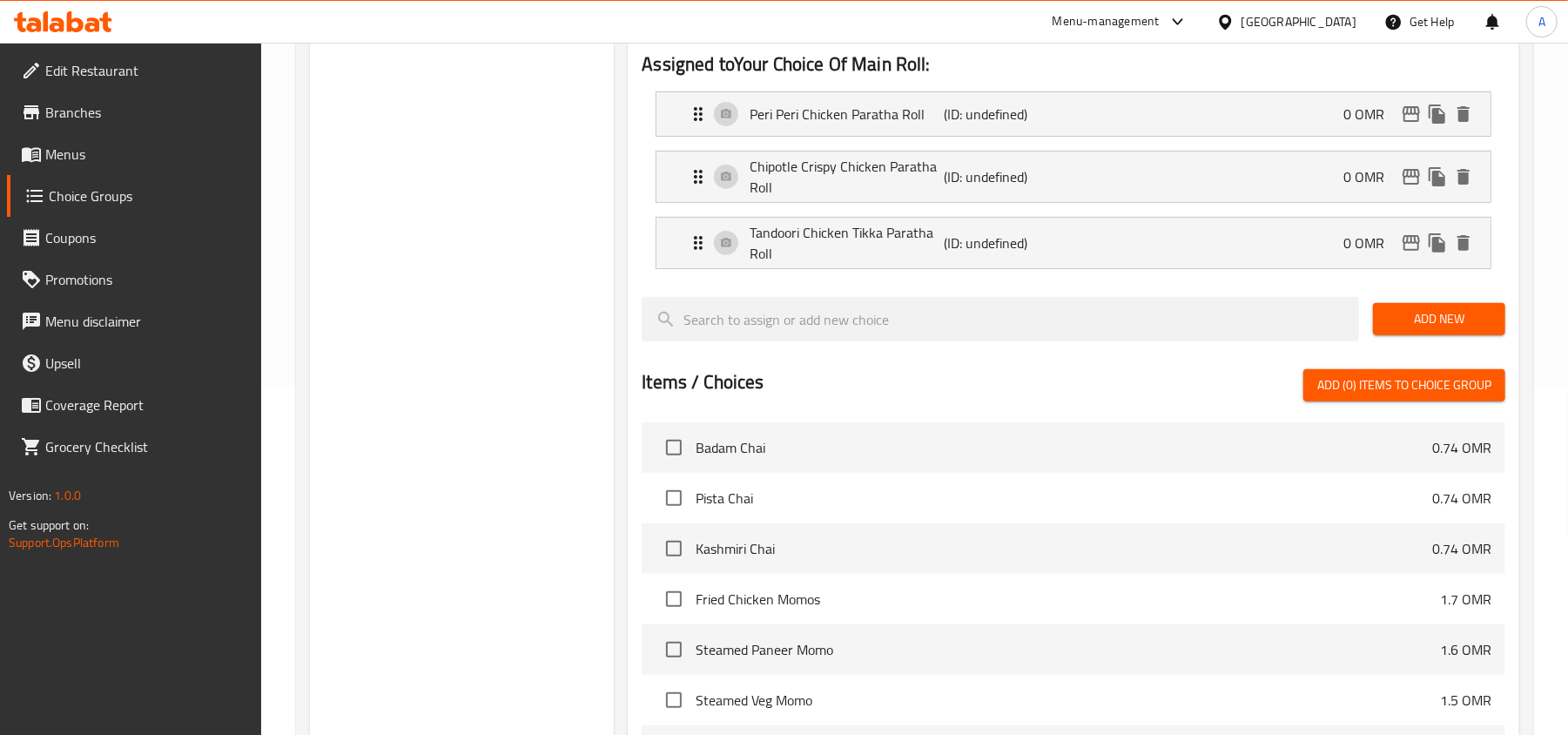
click at [1406, 314] on span "Add New" at bounding box center [1439, 319] width 105 height 22
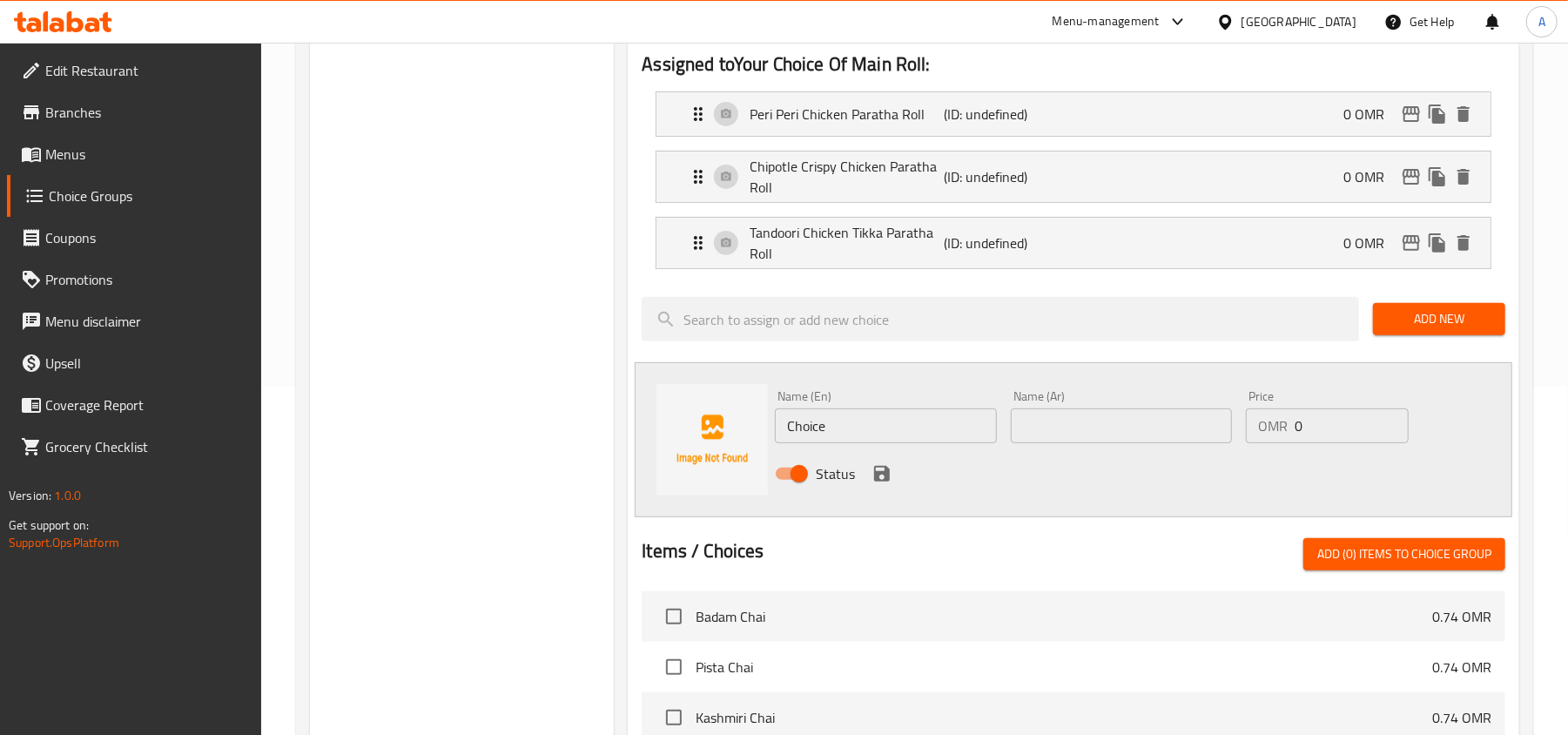
click at [910, 416] on input "Choice" at bounding box center [886, 426] width 221 height 35
click at [910, 416] on input "Franky Chicken 65 Paratha Roll" at bounding box center [886, 426] width 221 height 35
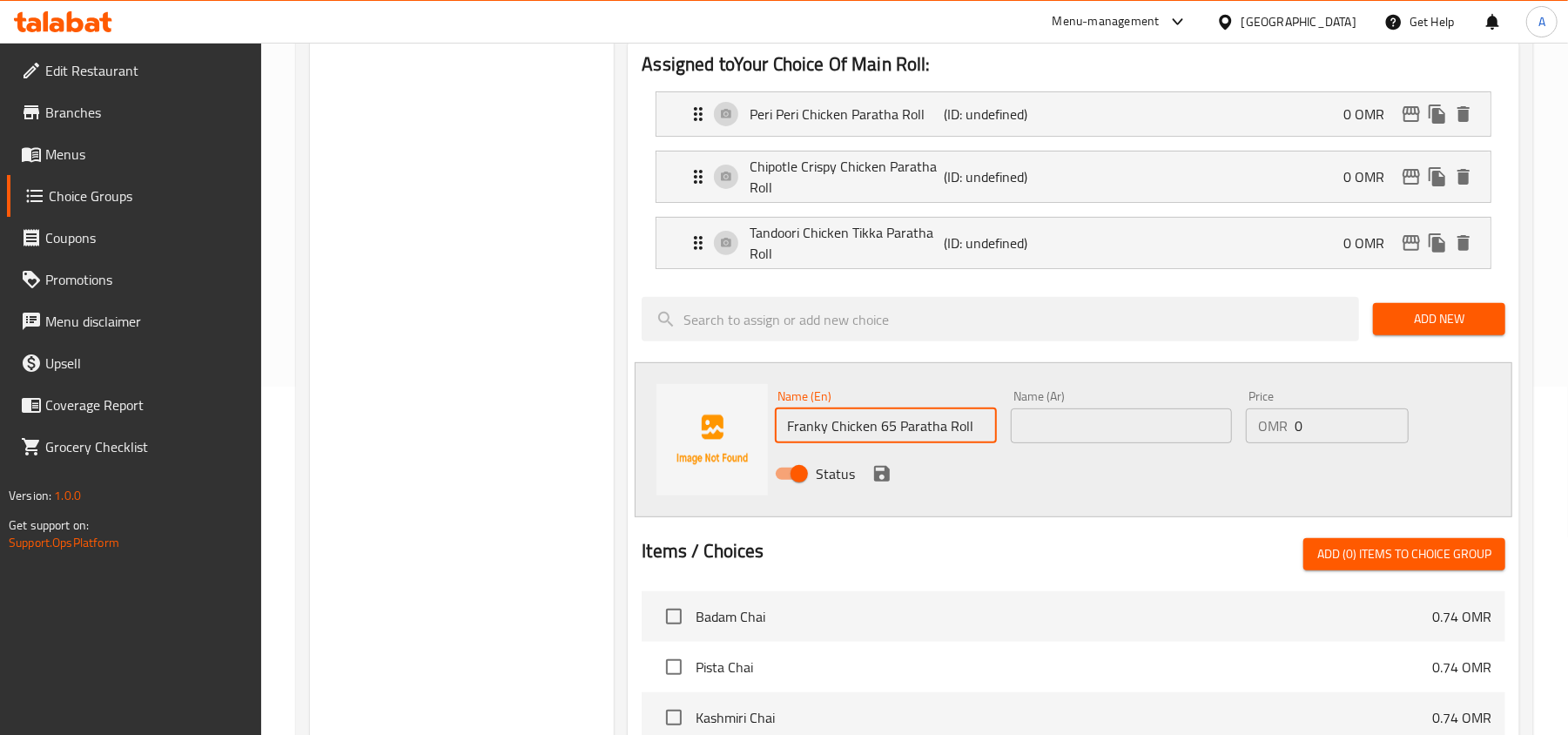
type input "Franky Chicken 65 Paratha Roll"
click at [1168, 432] on input "text" at bounding box center [1121, 426] width 221 height 35
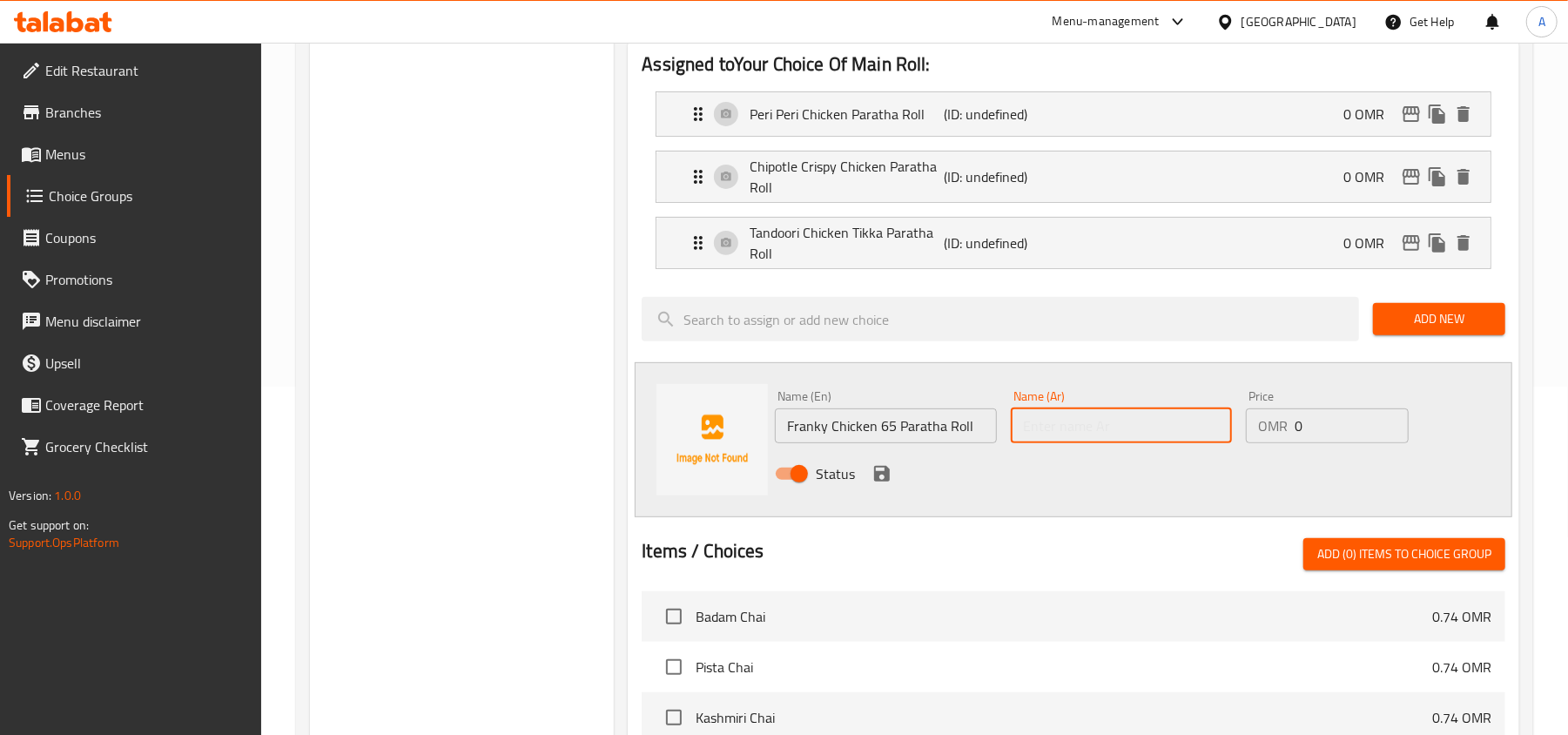
paste input "رول [PERSON_NAME] 65"
type input "رول [PERSON_NAME] 65"
click at [878, 475] on icon "save" at bounding box center [881, 473] width 16 height 16
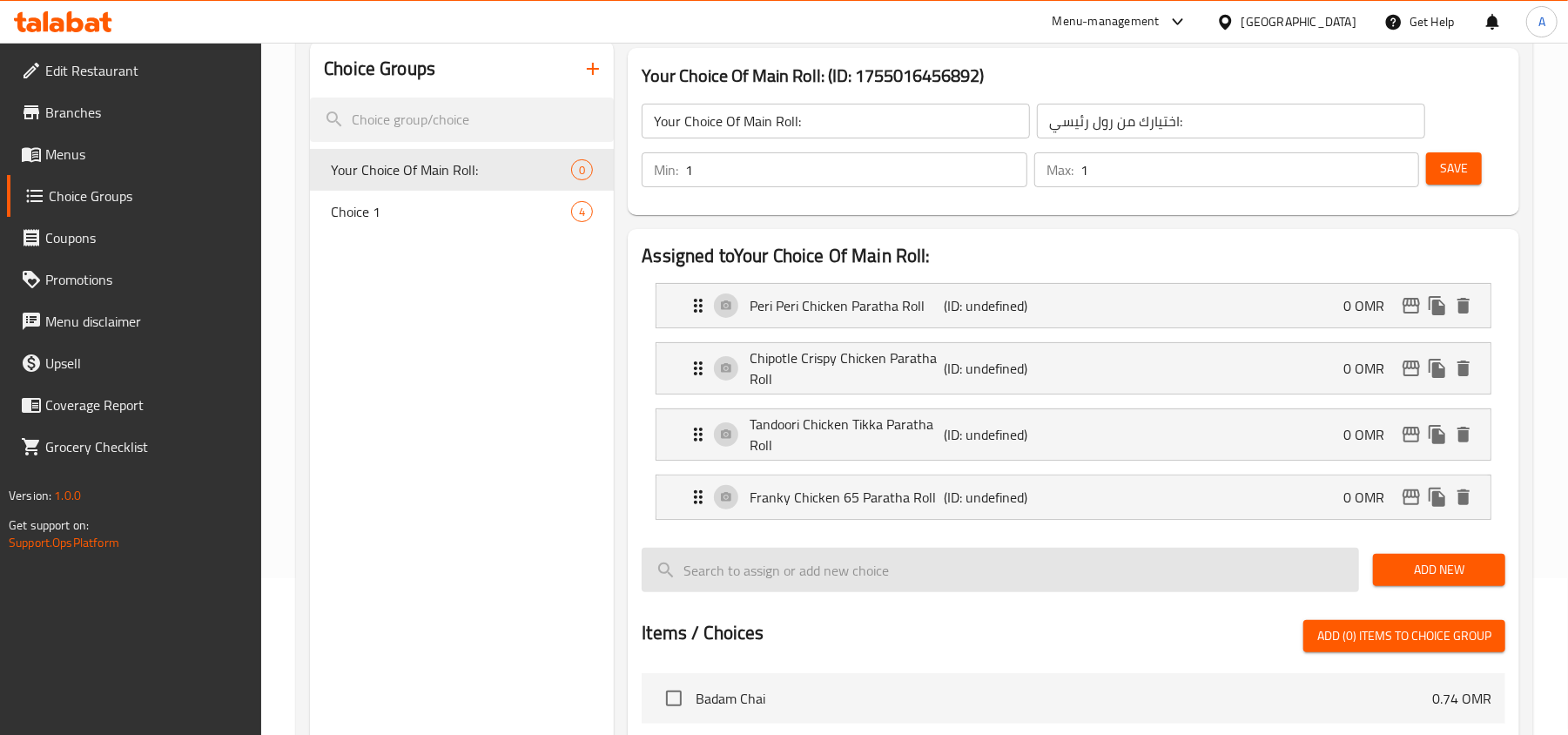
scroll to position [116, 0]
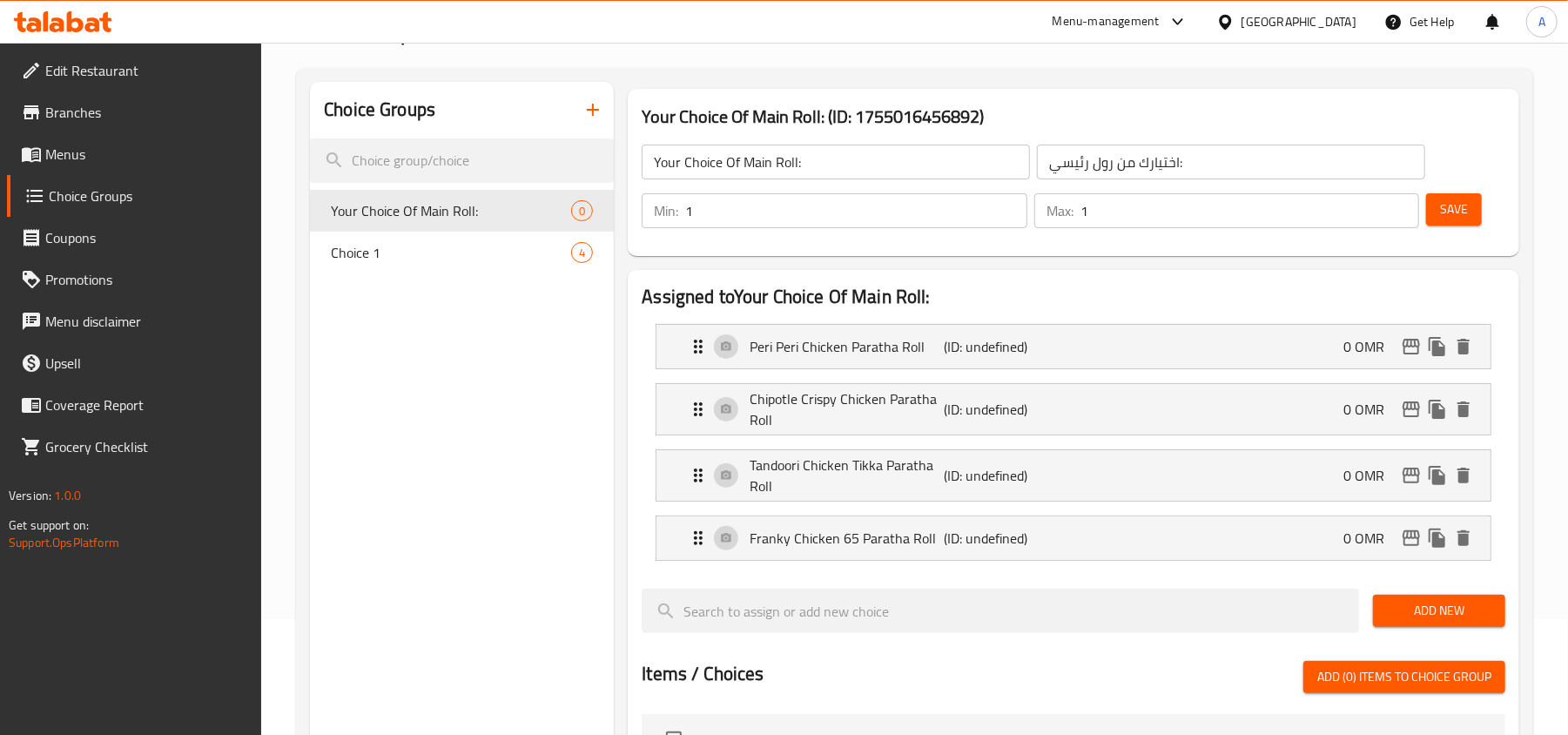
click at [1459, 199] on span "Save" at bounding box center [1454, 210] width 28 height 22
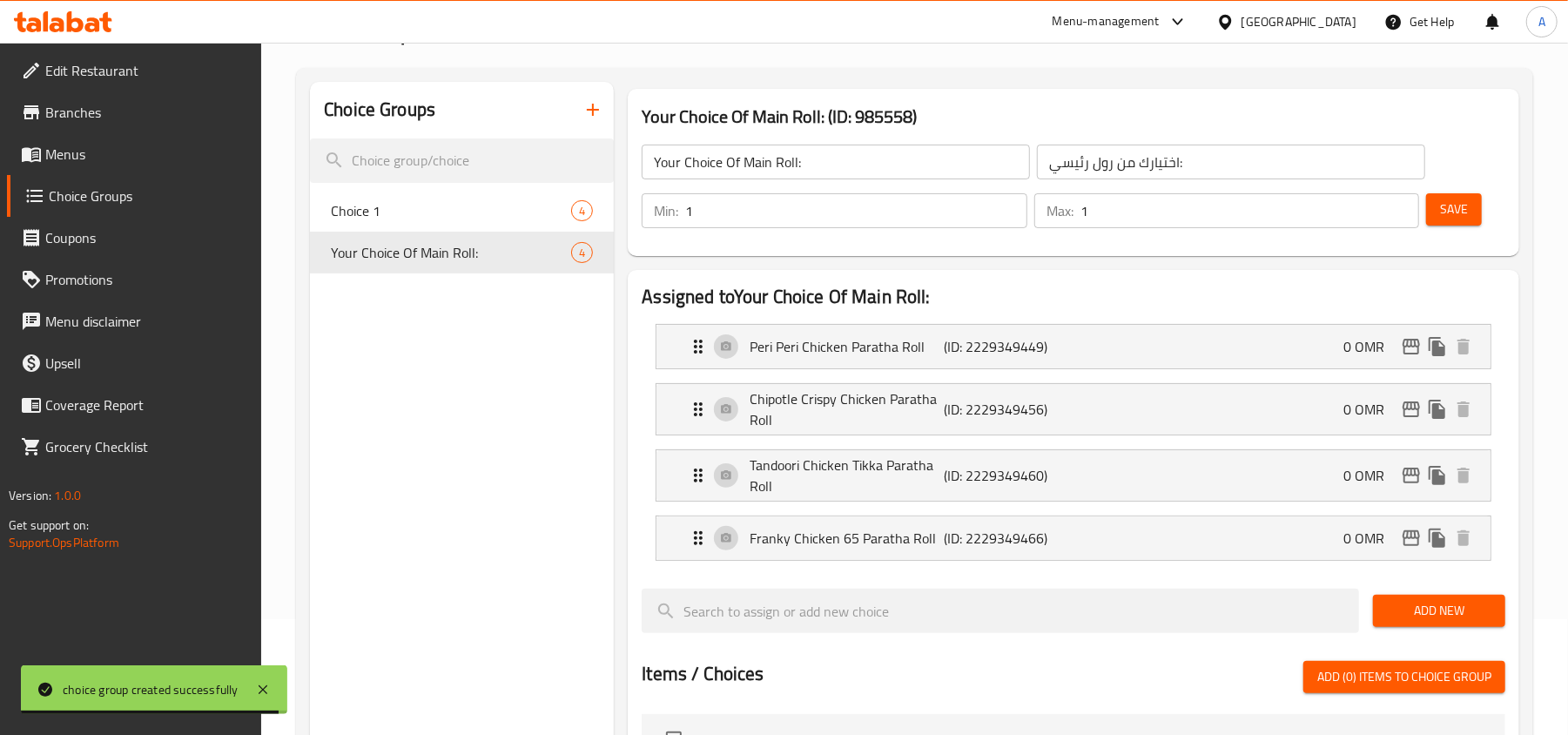
click at [586, 106] on icon "button" at bounding box center [593, 109] width 21 height 21
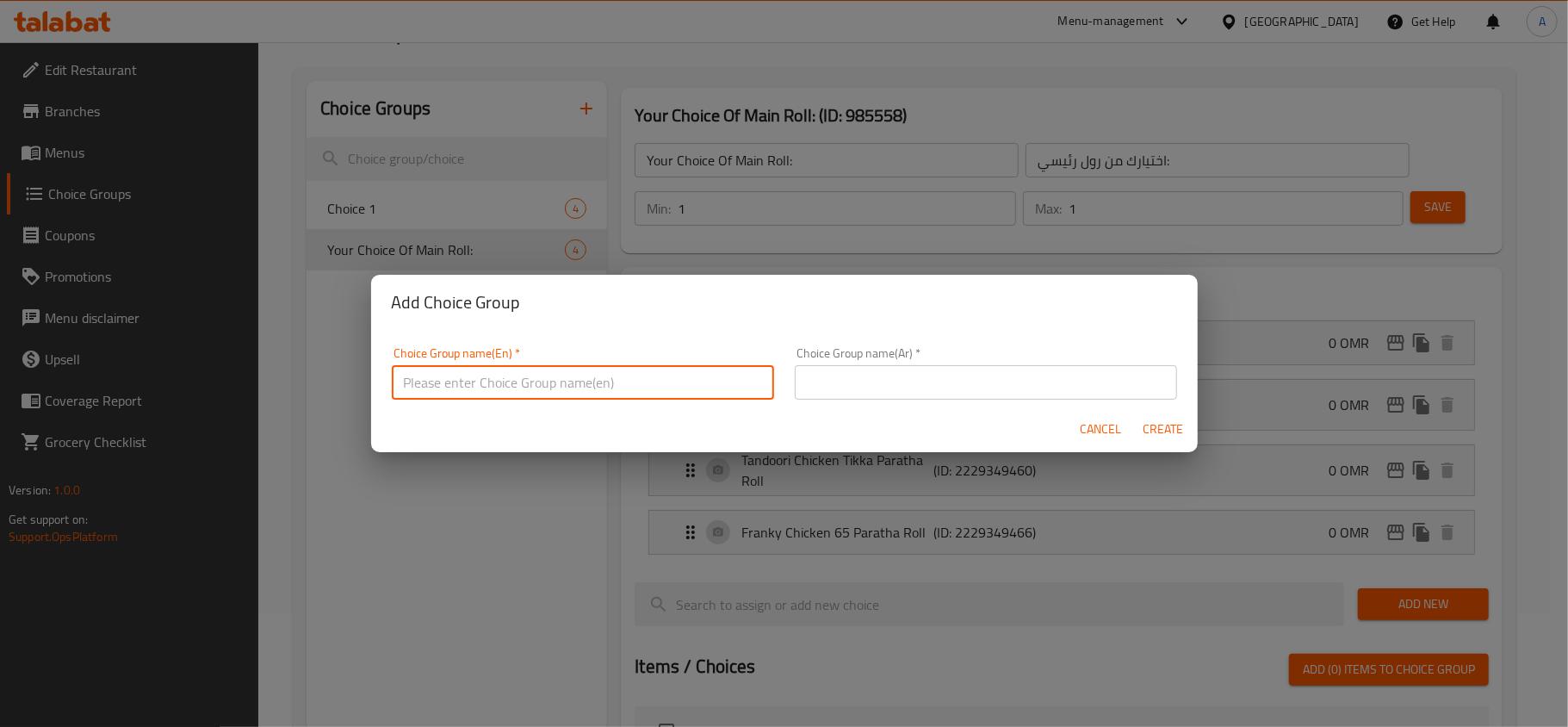
click at [591, 373] on input "text" at bounding box center [583, 382] width 383 height 34
paste input "your choice of side roll"
click at [591, 373] on input "your choice of side roll" at bounding box center [583, 382] width 383 height 34
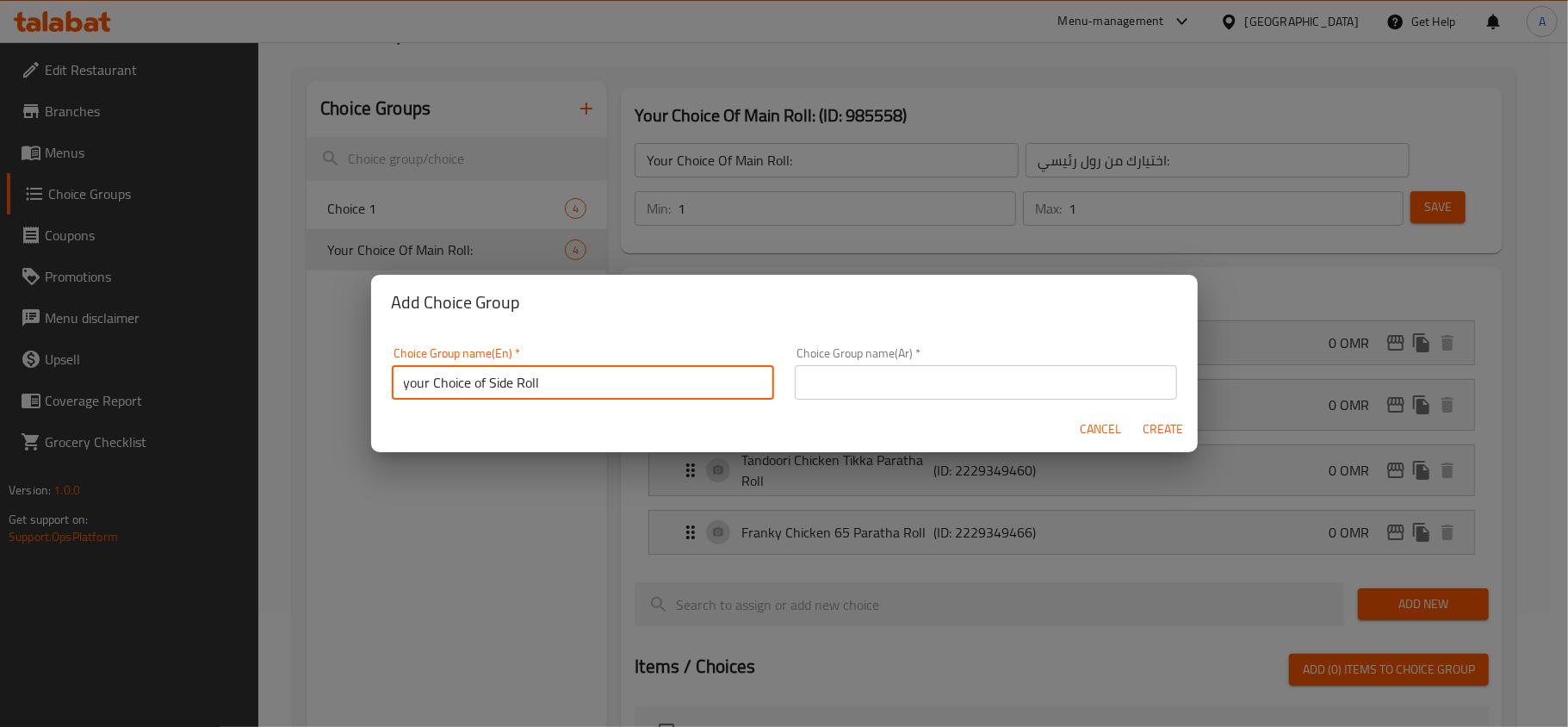
click at [484, 379] on input "your Choice of Side Roll" at bounding box center [583, 382] width 383 height 34
click at [483, 380] on input "your Choice of Side Roll" at bounding box center [583, 382] width 383 height 34
type input "your Choice Of Side Roll"
click at [580, 338] on div "Choice Group name(En)   * your Choice Of Side Roll Choice Group name(En) *" at bounding box center [583, 373] width 403 height 73
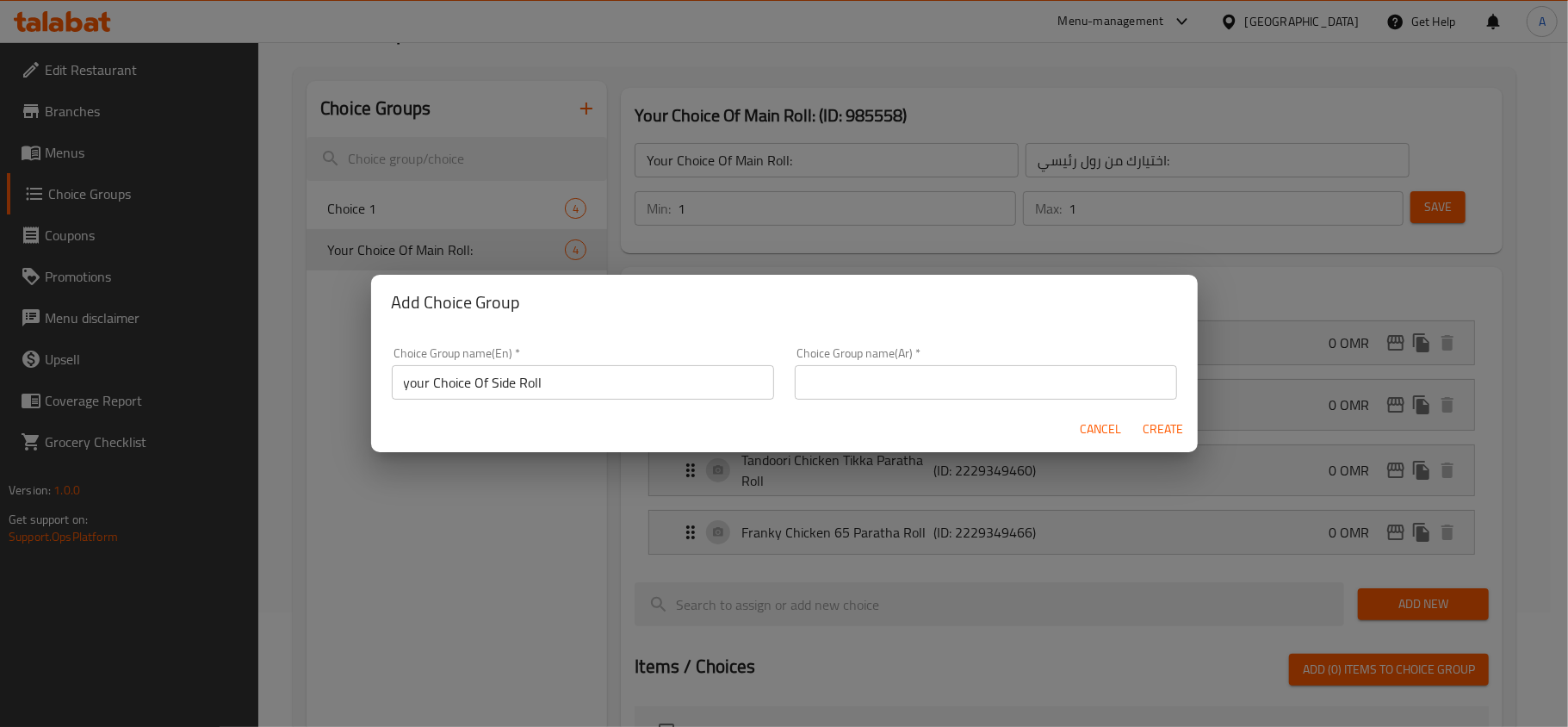
click at [887, 377] on input "text" at bounding box center [986, 382] width 383 height 34
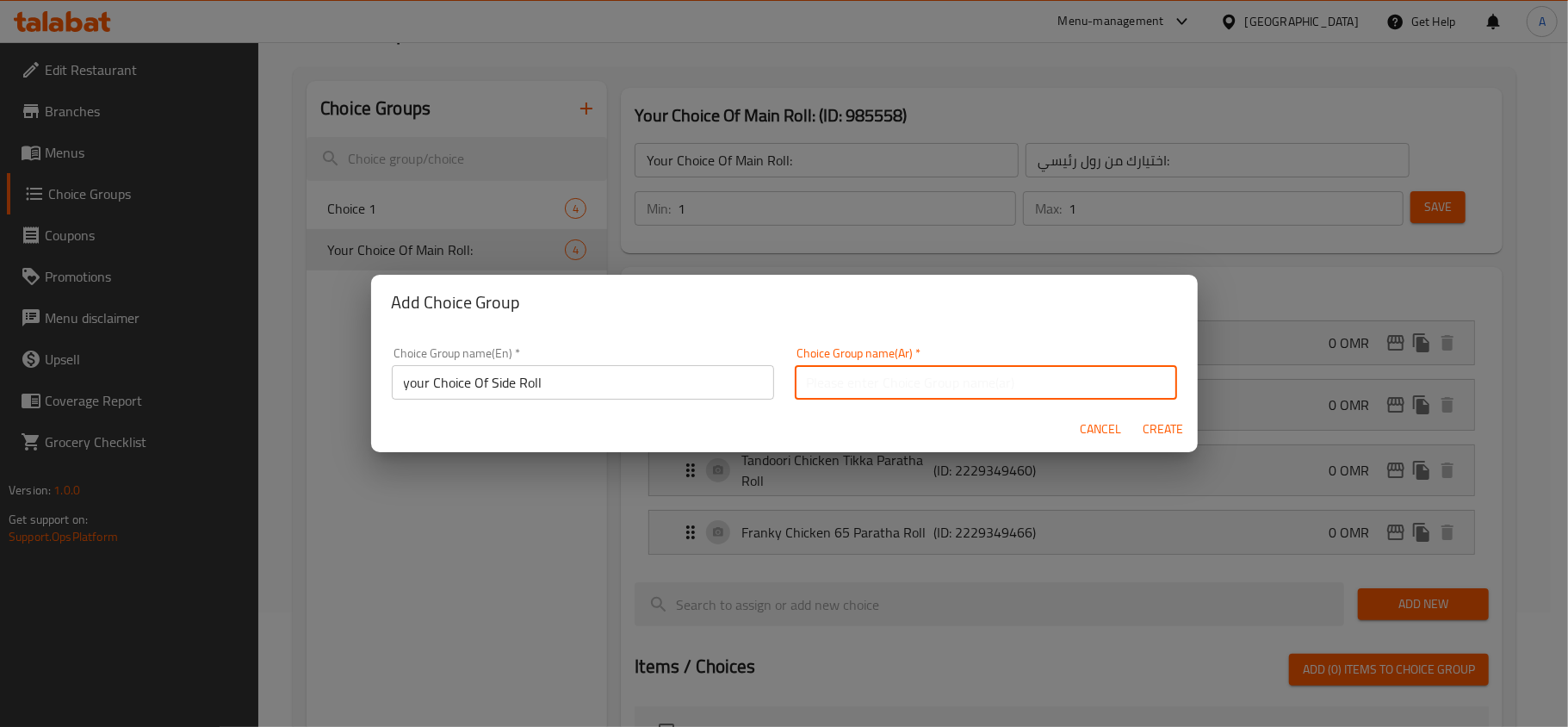
paste input "اختيارك من الرول الجانبي"
type input "اختيارك من الرول الجانبي"
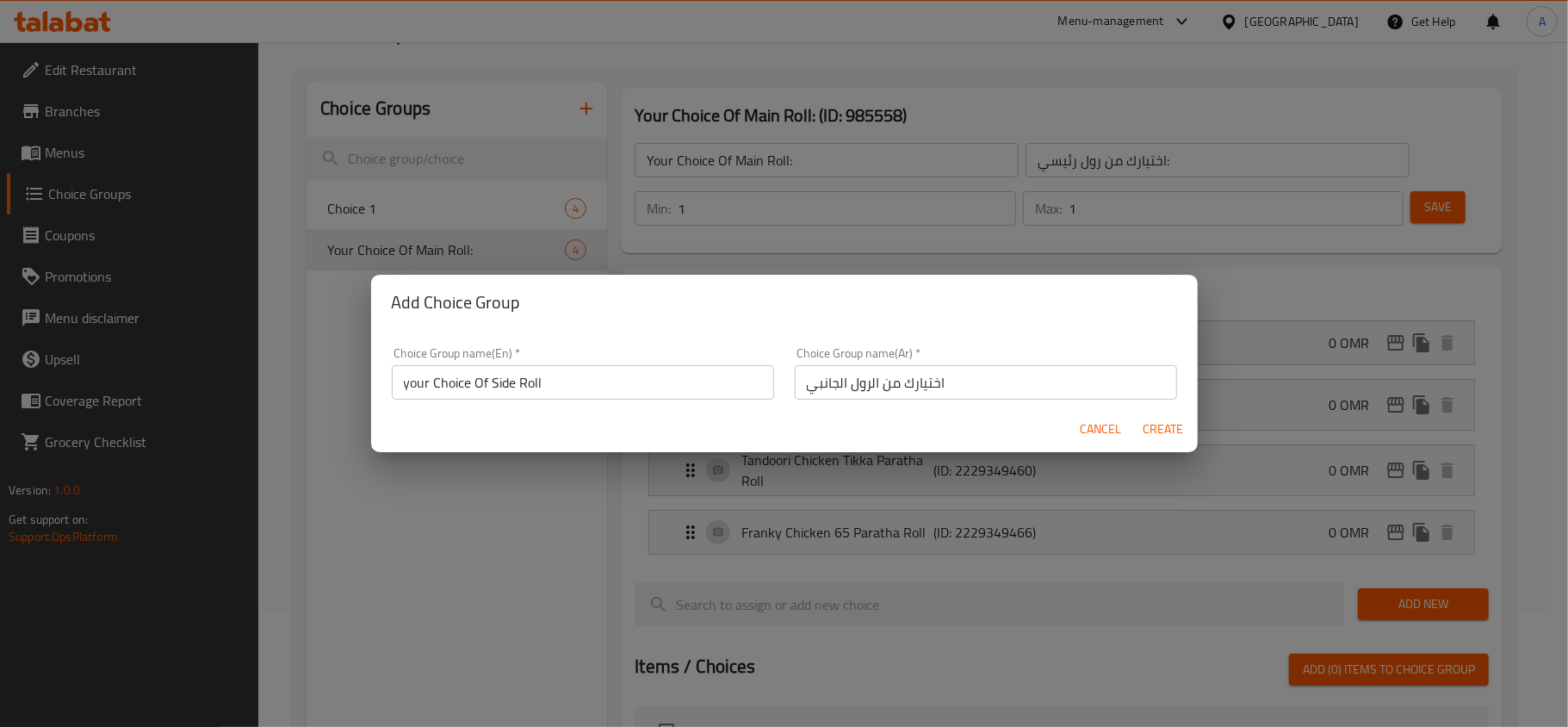
click at [803, 418] on div "Cancel Create" at bounding box center [784, 429] width 826 height 46
click at [1148, 428] on span "Create" at bounding box center [1164, 429] width 42 height 22
type input "your Choice Of Side Roll"
type input "اختيارك من الرول الجانبي"
type input "0"
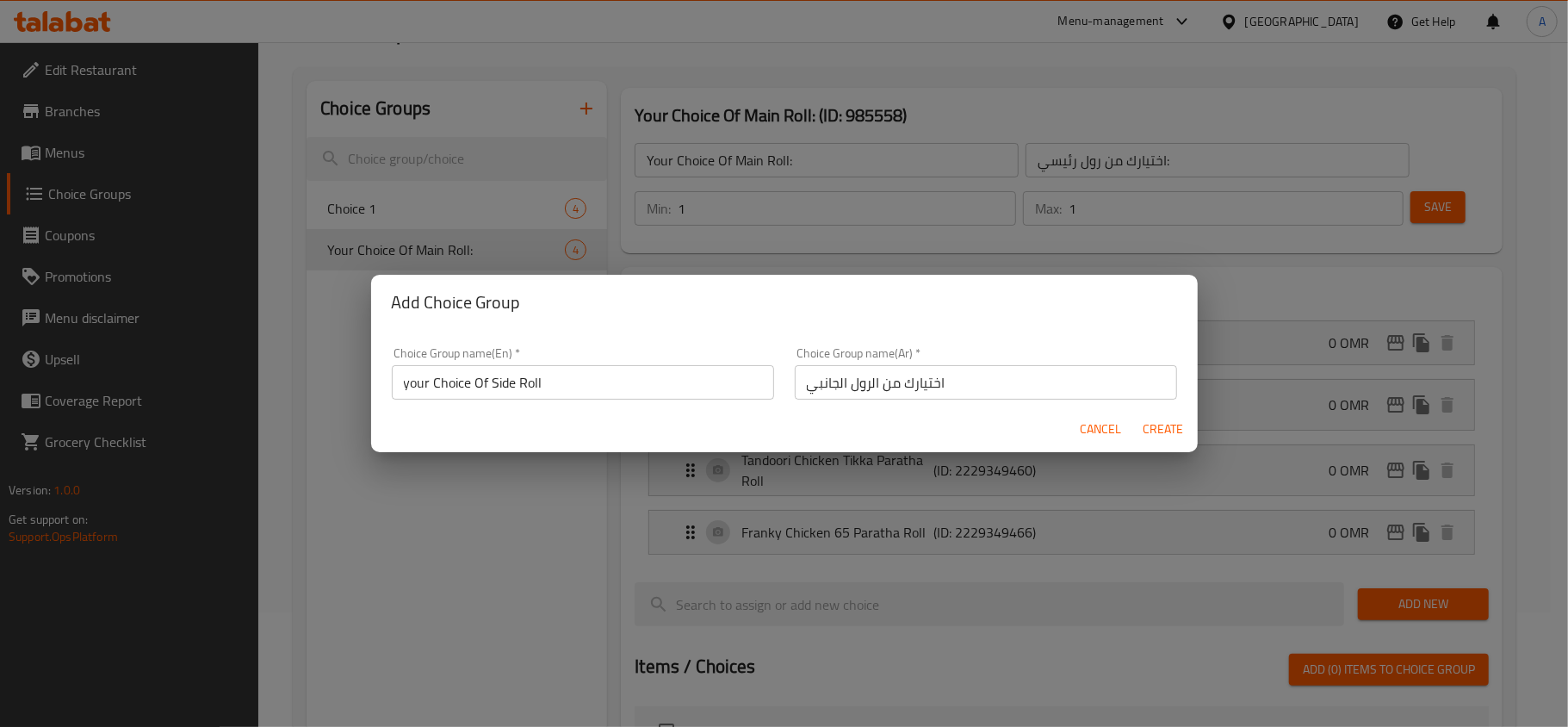
type input "0"
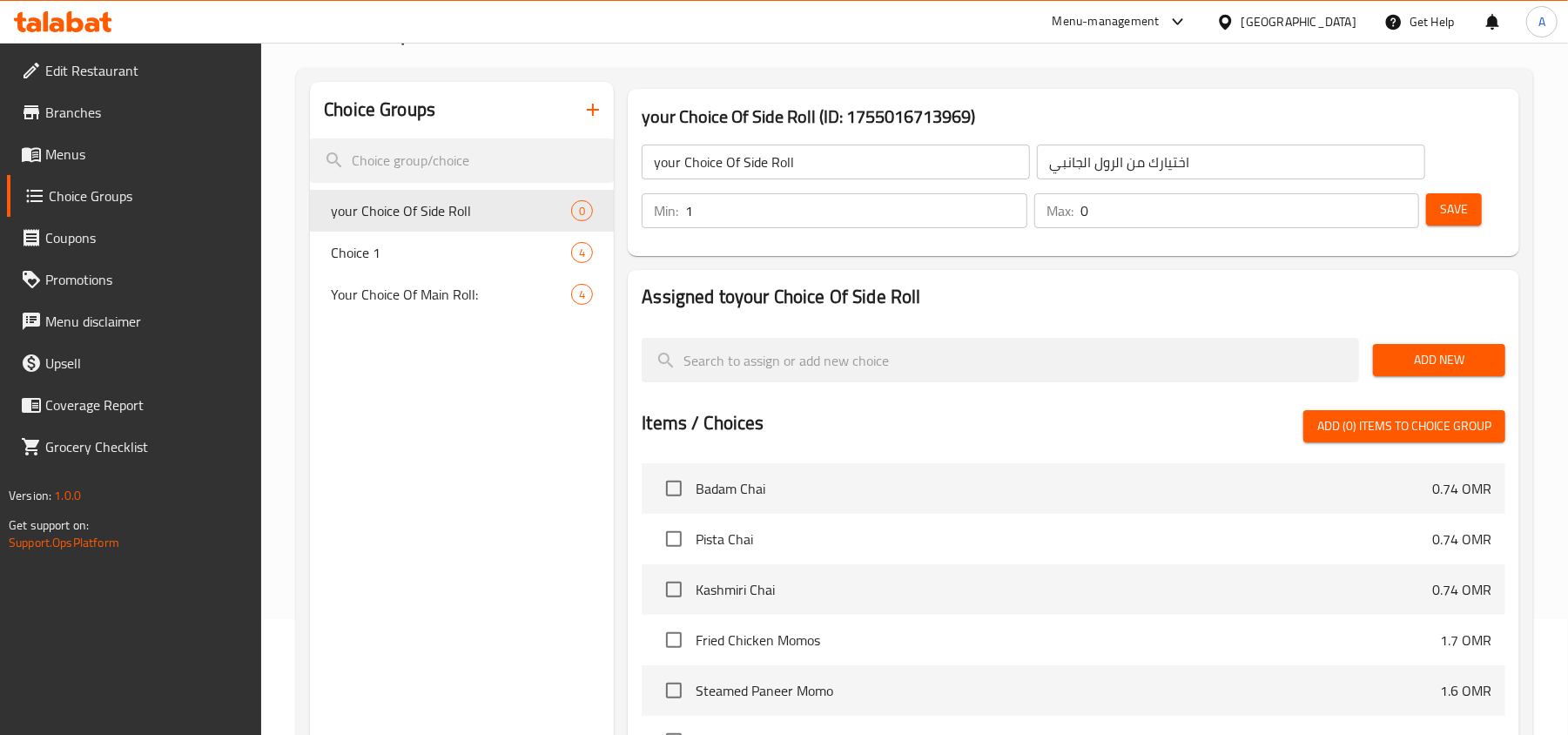
type input "1"
click at [1007, 201] on input "1" at bounding box center [856, 211] width 341 height 35
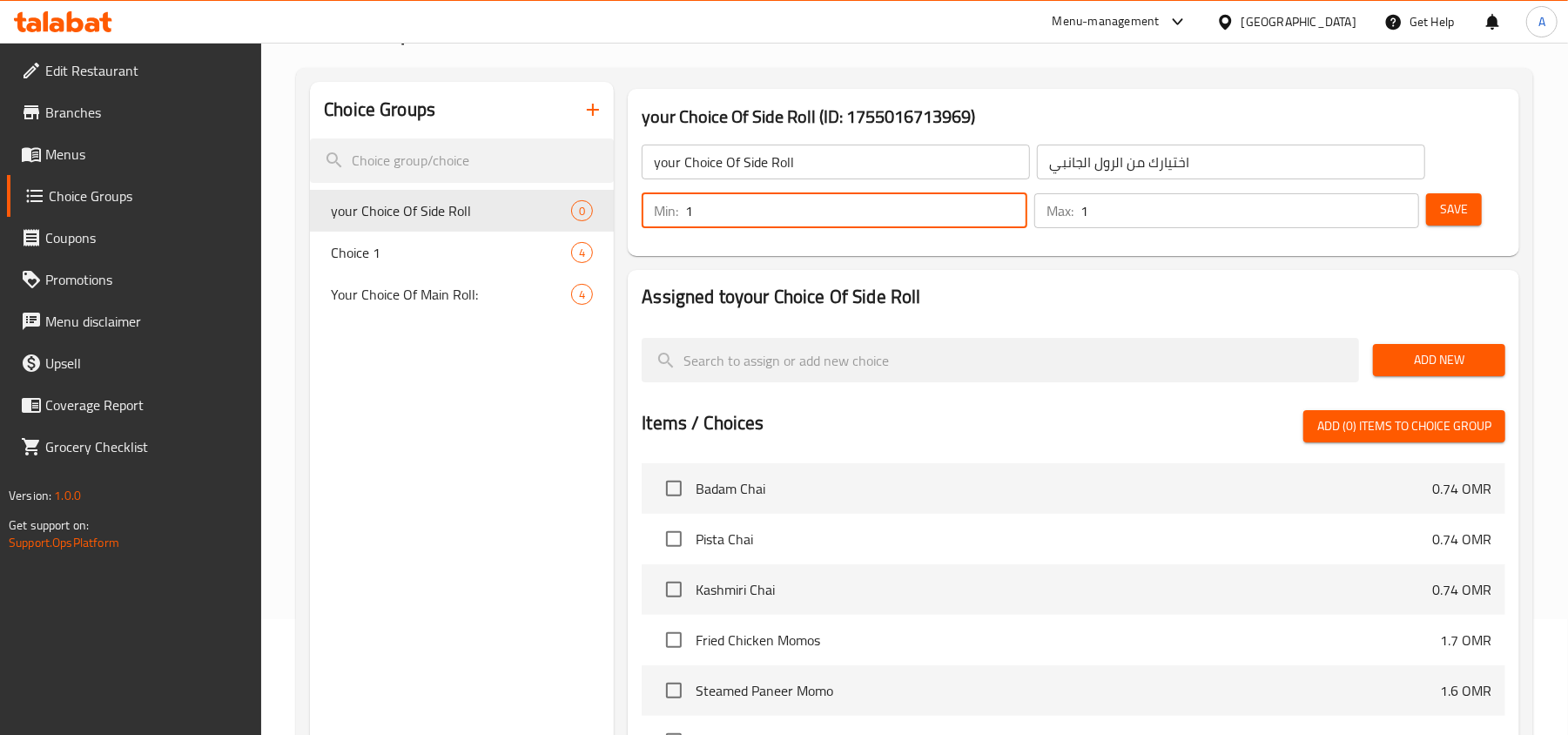
type input "1"
click at [1401, 202] on input "1" at bounding box center [1250, 211] width 338 height 35
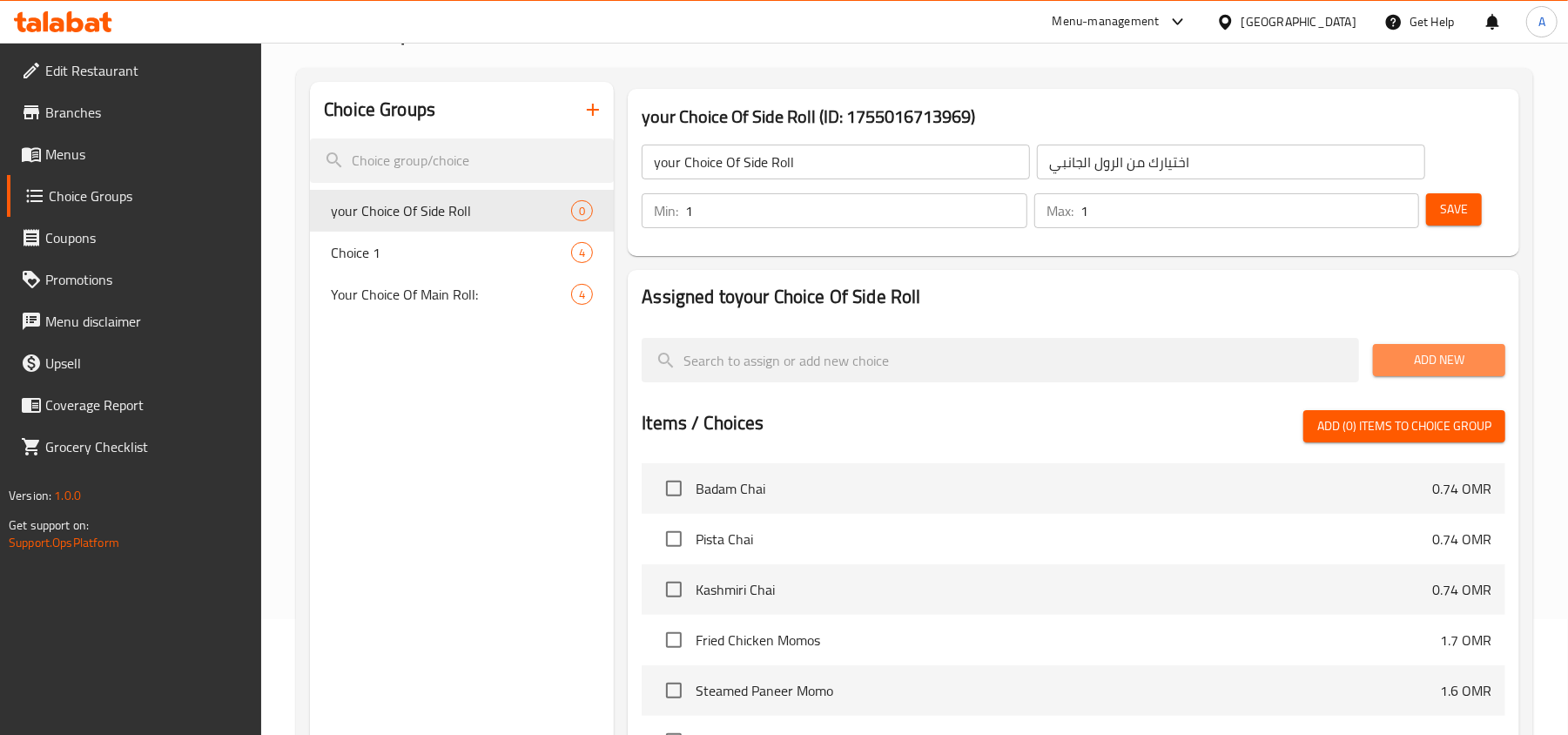
click at [1428, 354] on span "Add New" at bounding box center [1439, 360] width 105 height 22
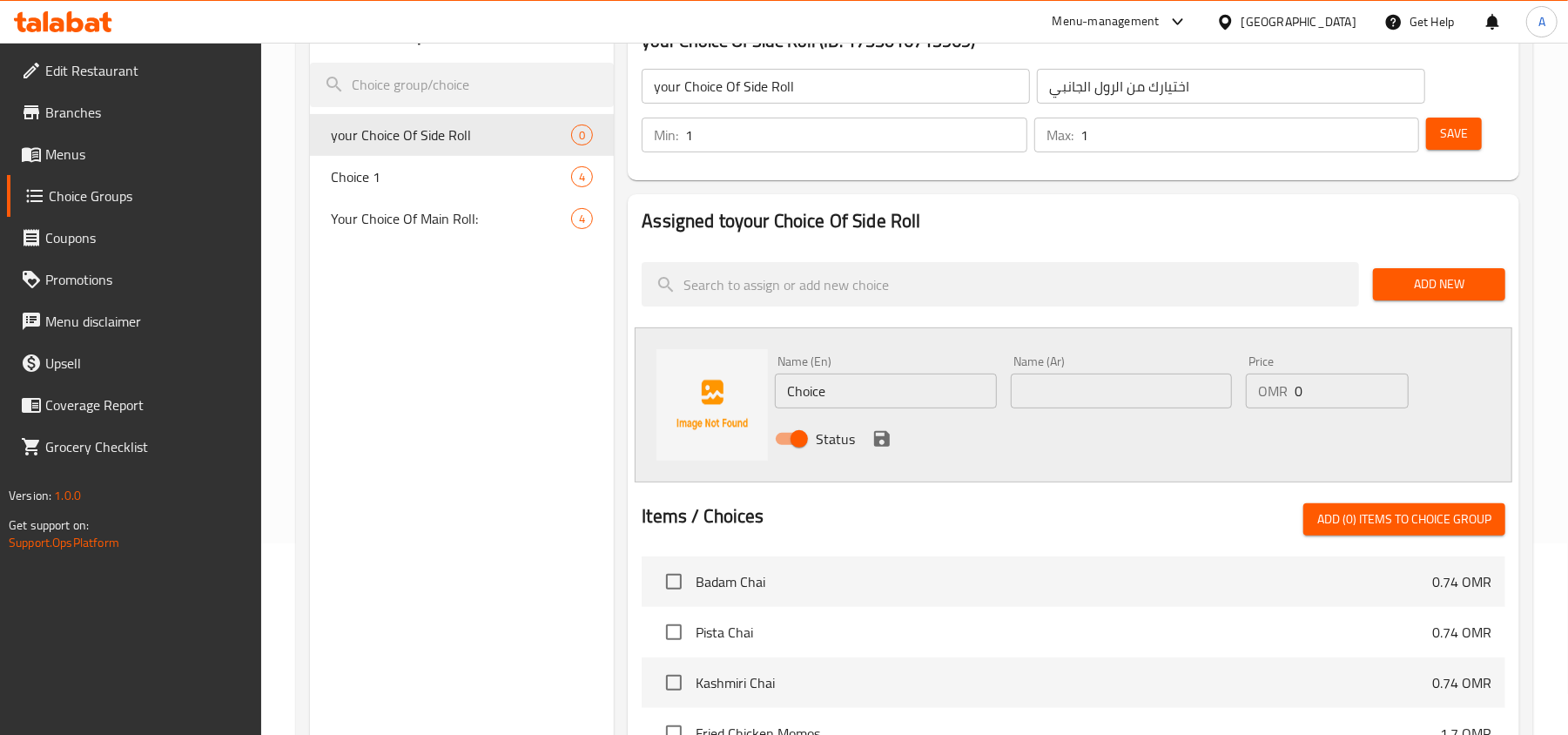
scroll to position [232, 0]
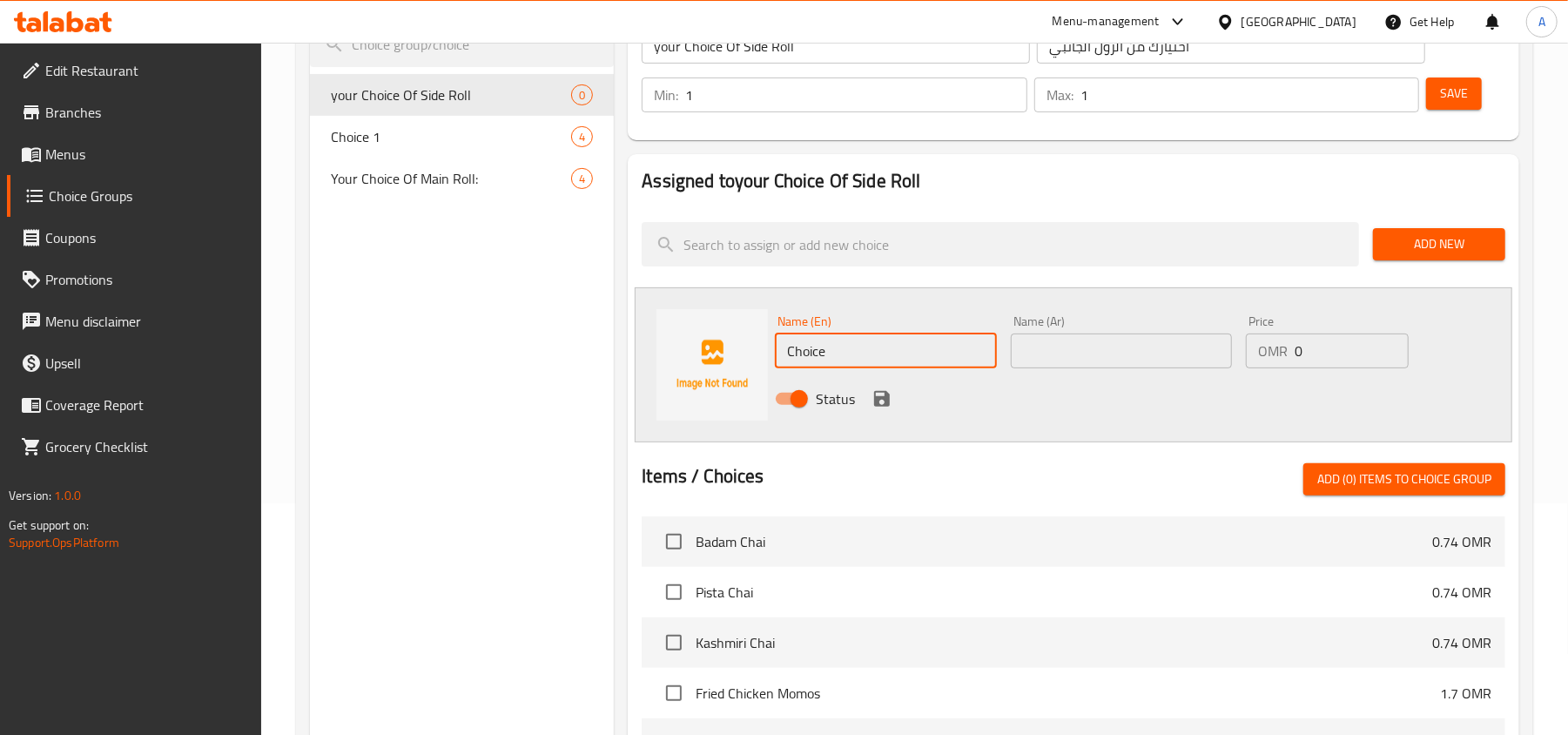
click at [861, 349] on input "Choice" at bounding box center [886, 351] width 221 height 35
click at [861, 349] on input "Cheese Paratha Roll" at bounding box center [886, 351] width 221 height 35
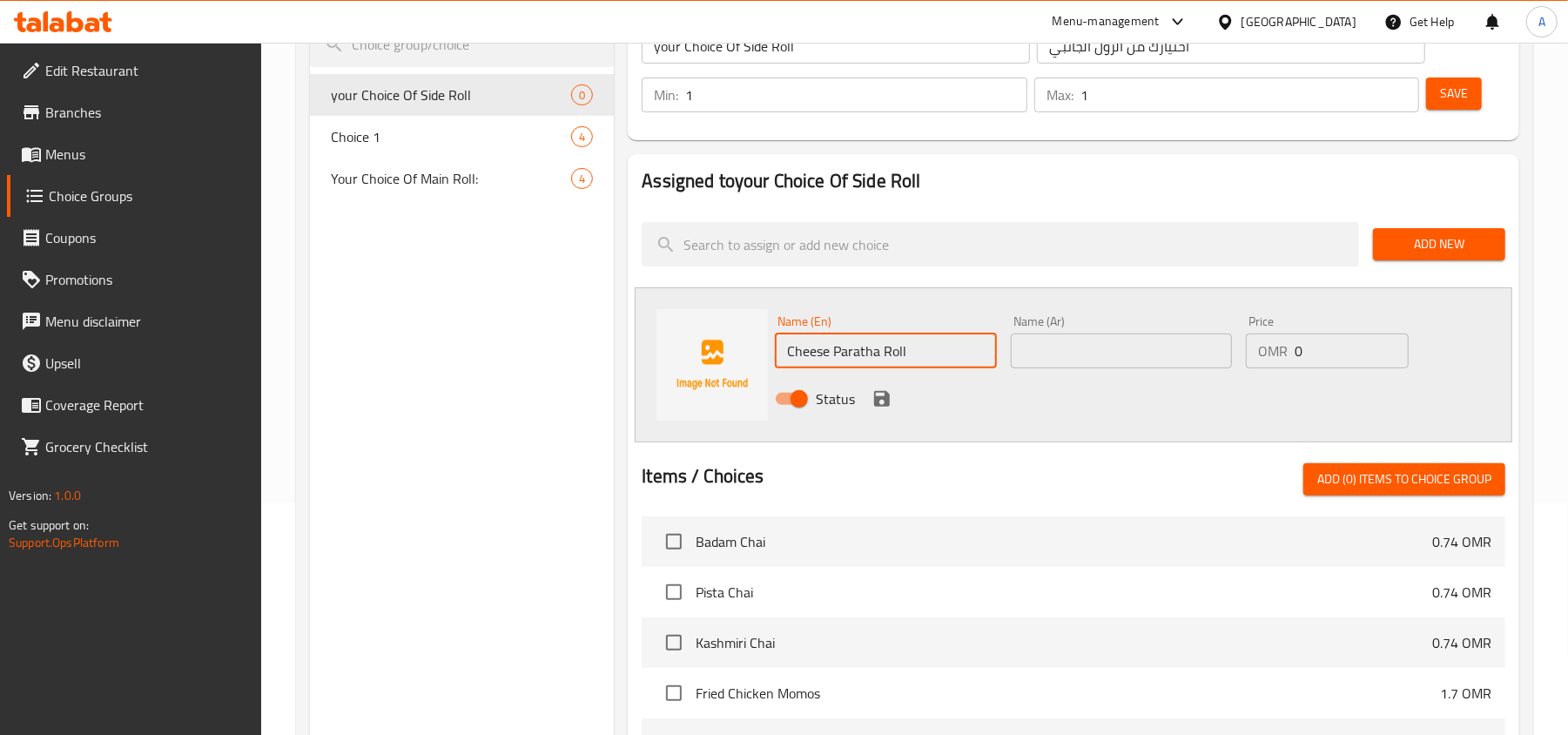
click at [861, 349] on input "Cheese Paratha Roll" at bounding box center [886, 351] width 221 height 35
type input "Cheese Paratha Roll"
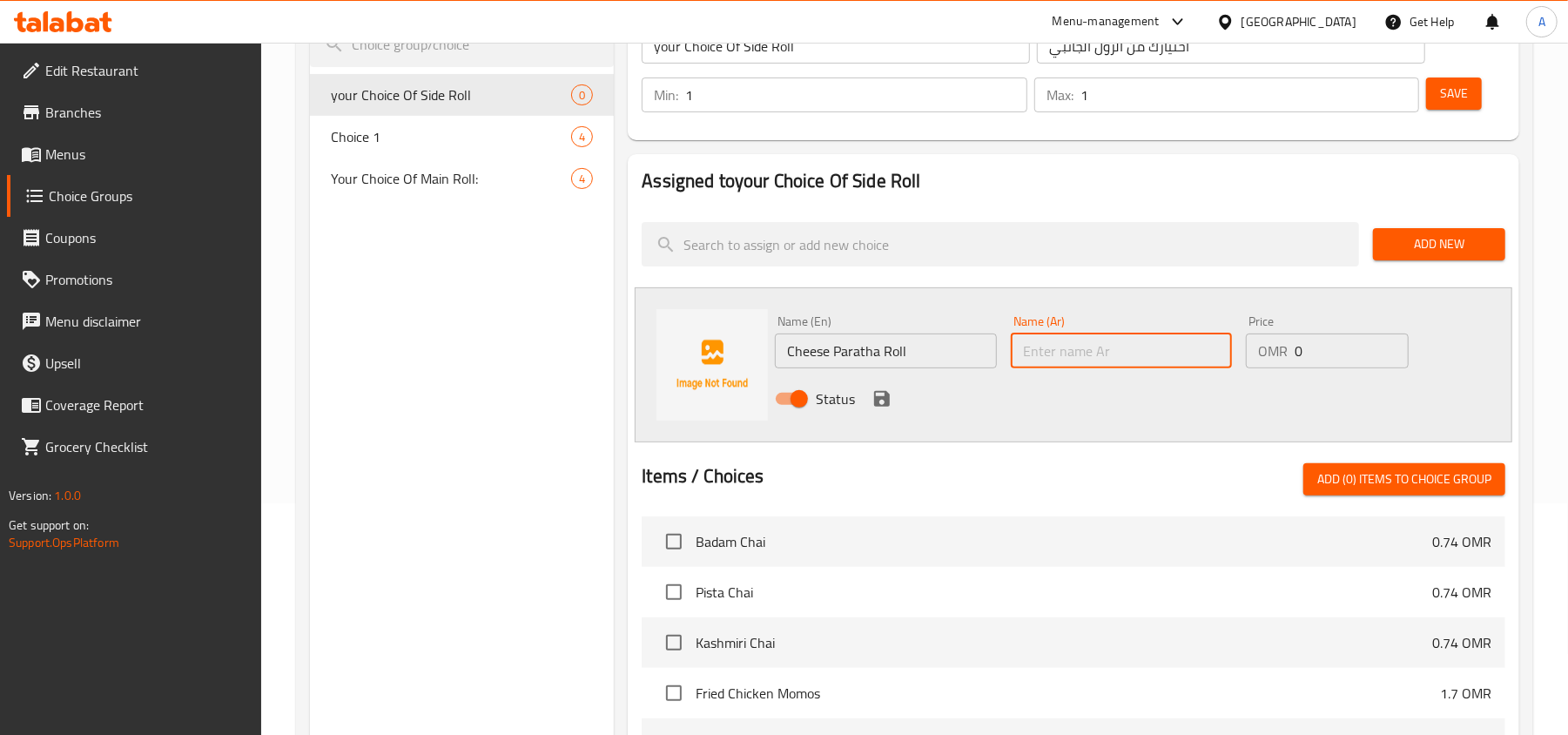
click at [1185, 357] on input "text" at bounding box center [1121, 351] width 221 height 35
paste input "لفائف الباراتا بالجبن"
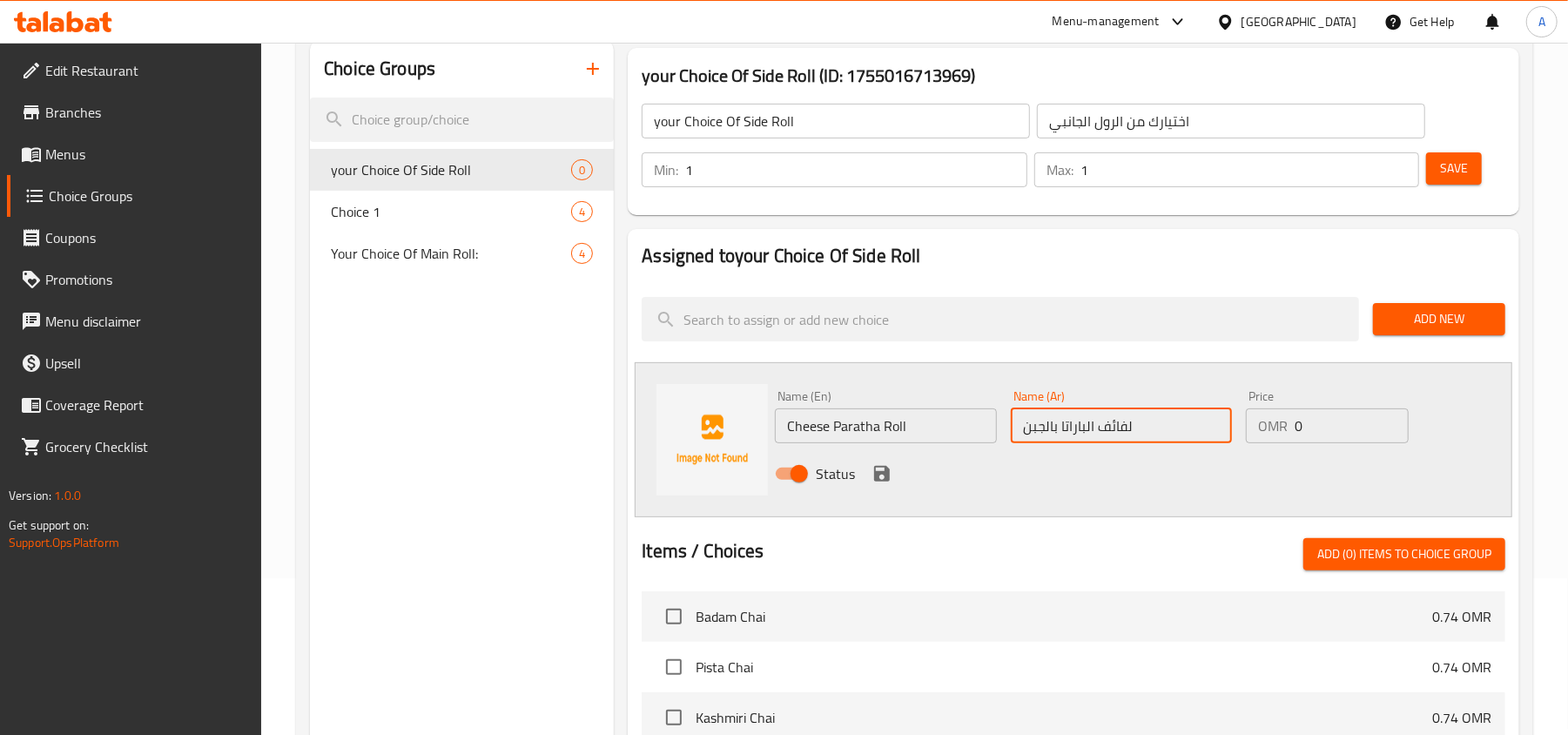
scroll to position [116, 0]
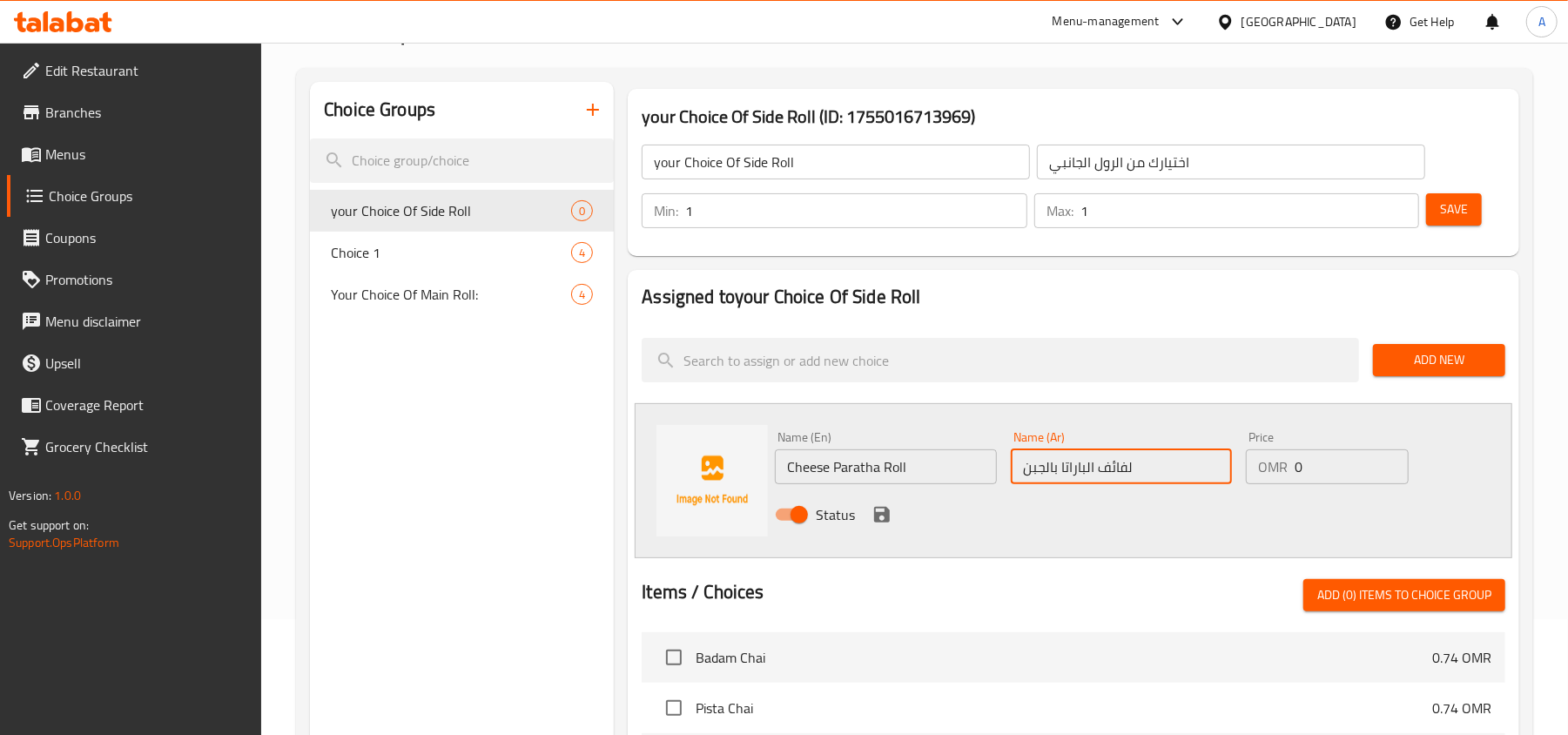
click at [1112, 158] on input "اختيارك من الرول الجانبي" at bounding box center [1231, 161] width 389 height 35
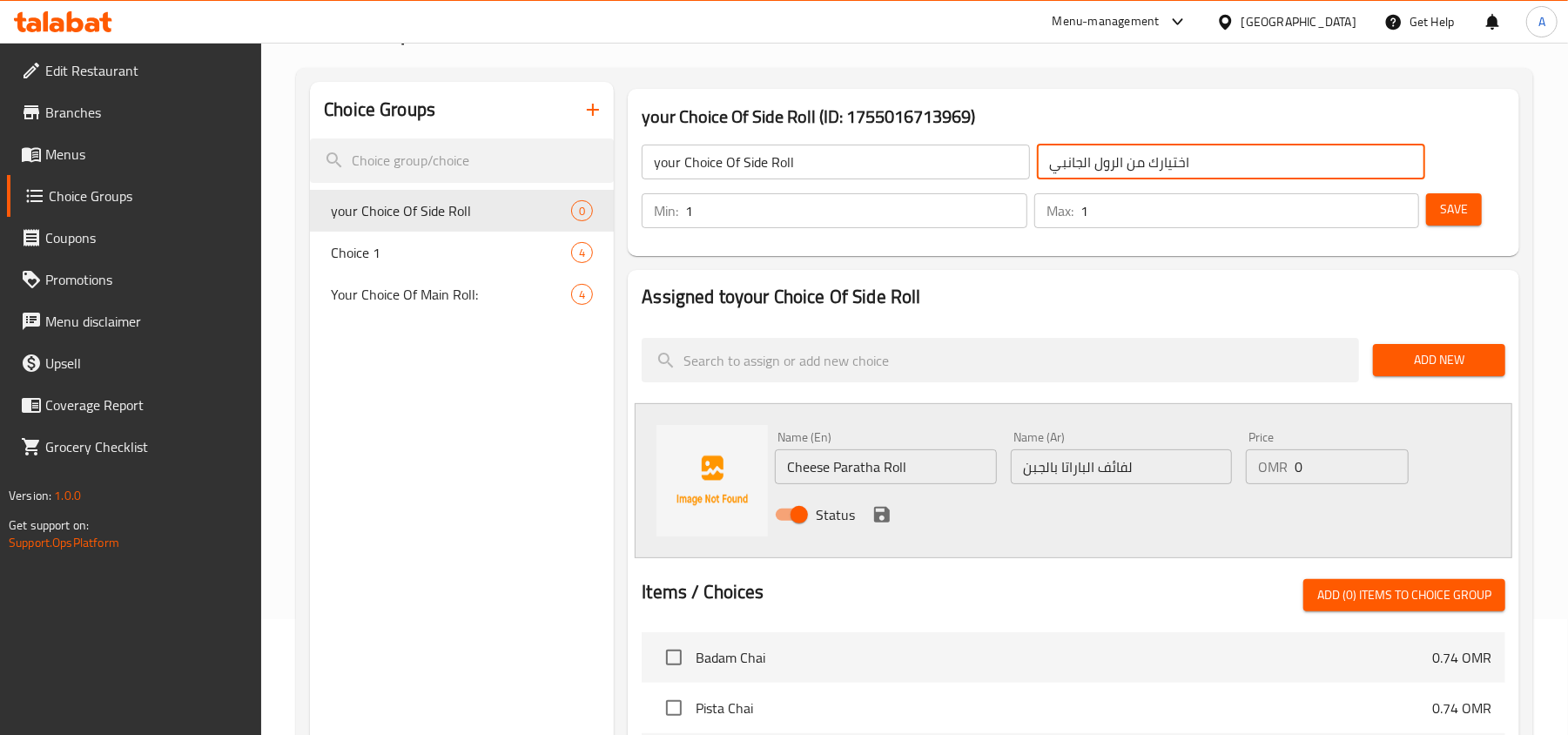
click at [1116, 467] on input "لفائف الباراتا بالجبن" at bounding box center [1121, 467] width 221 height 35
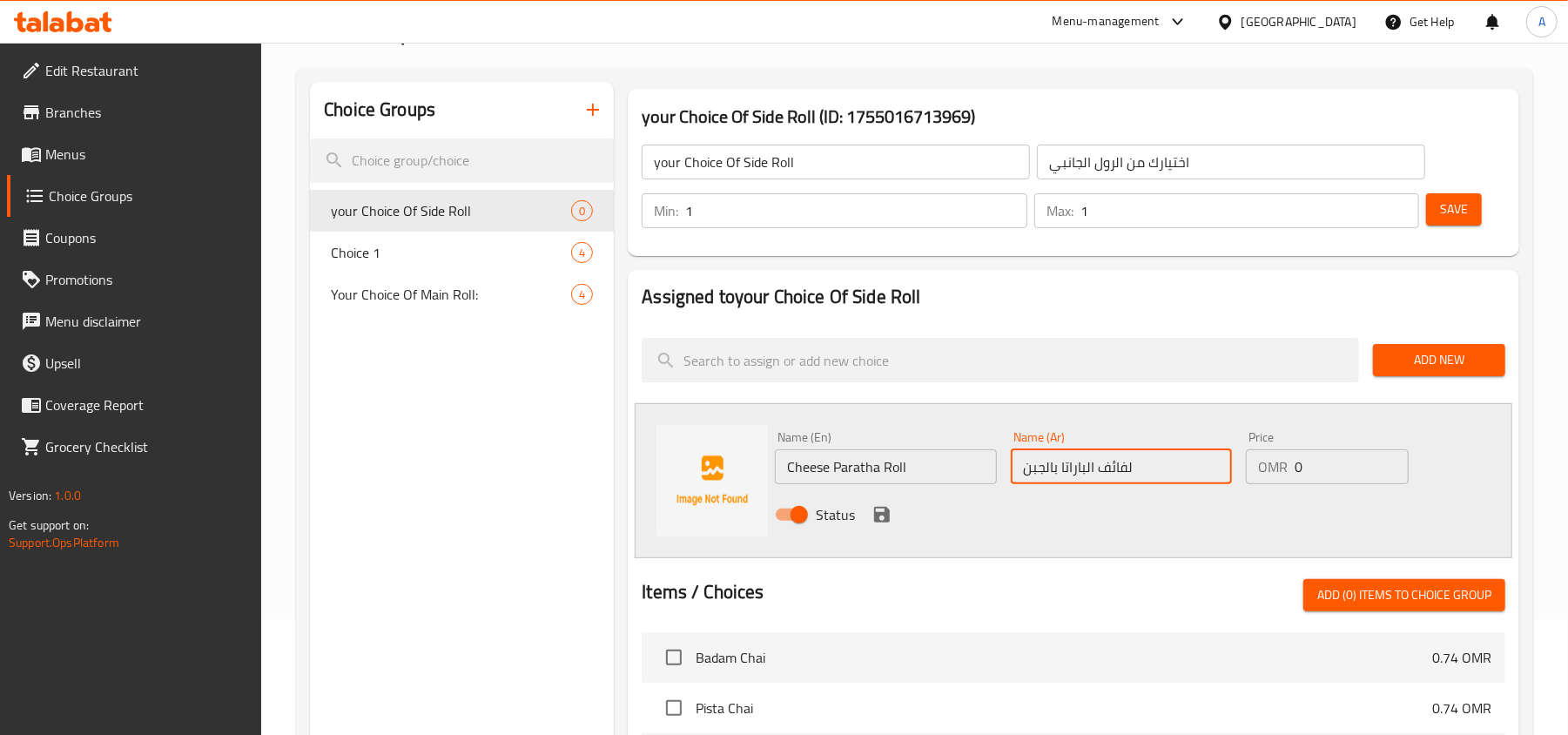
paste input "الرول"
type input "رول [PERSON_NAME]"
click at [883, 502] on button "save" at bounding box center [882, 514] width 26 height 26
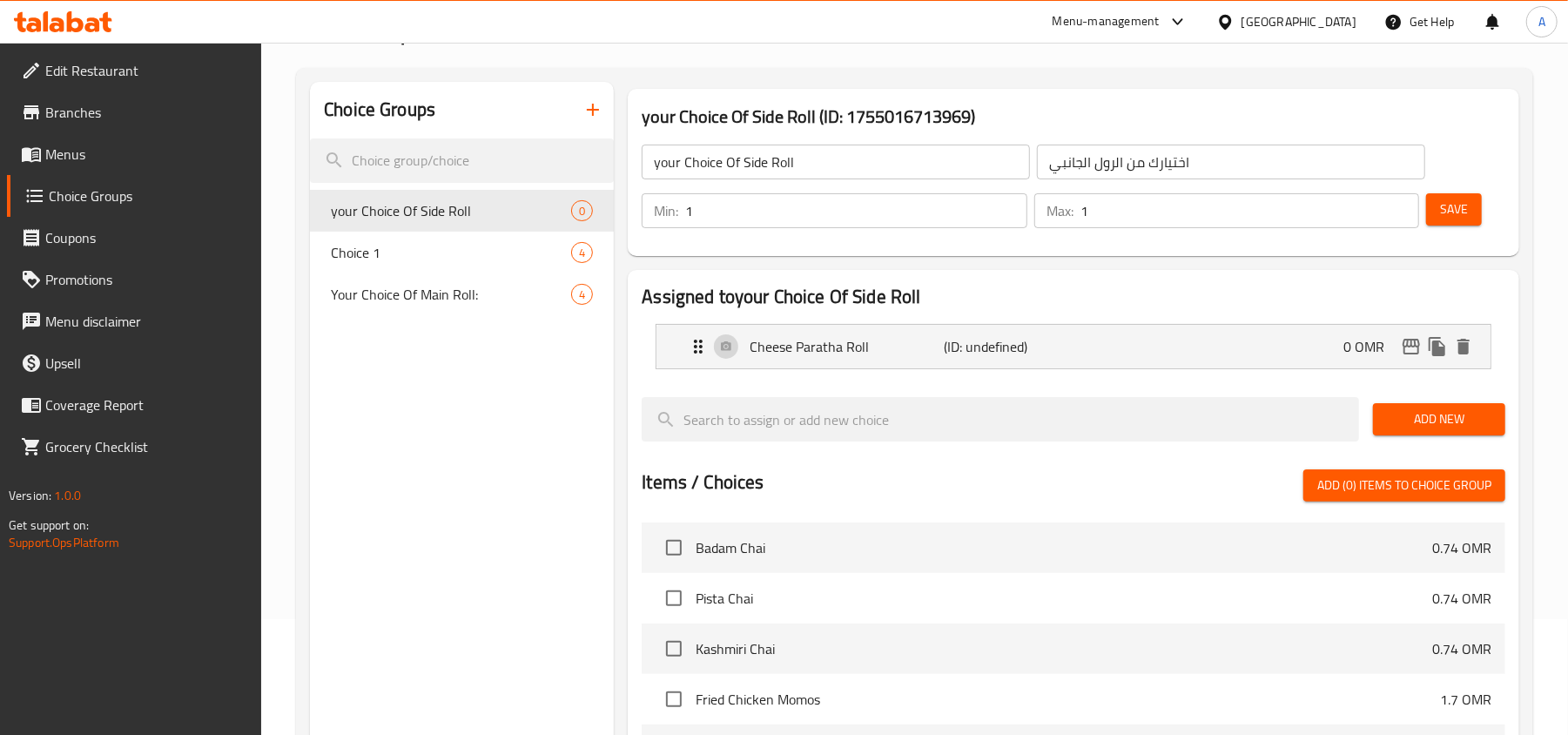
click at [1428, 423] on span "Add New" at bounding box center [1439, 419] width 105 height 22
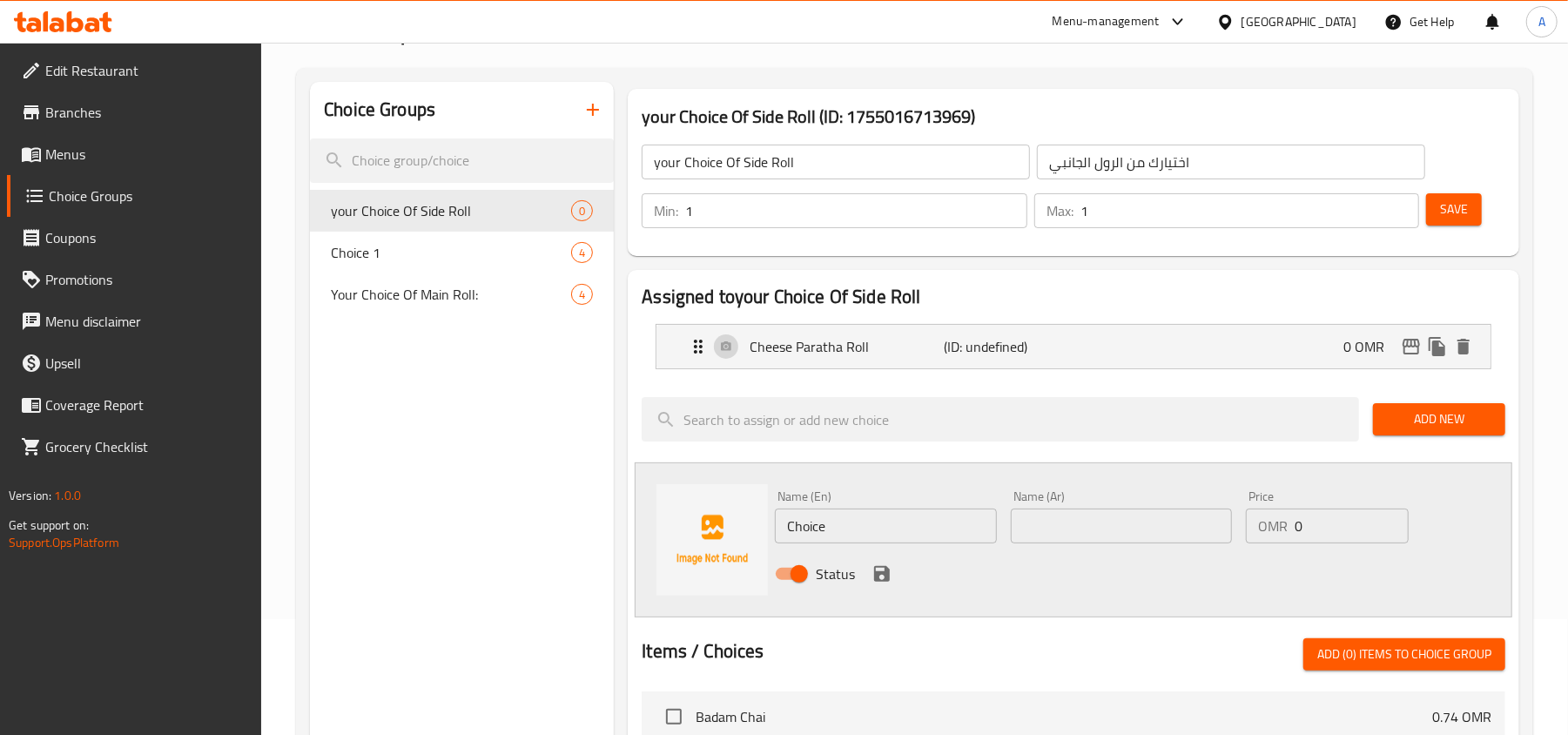
click at [885, 542] on input "Choice" at bounding box center [886, 525] width 221 height 35
click at [888, 530] on input "Cheese And Chips Paratha Roll" at bounding box center [886, 525] width 221 height 35
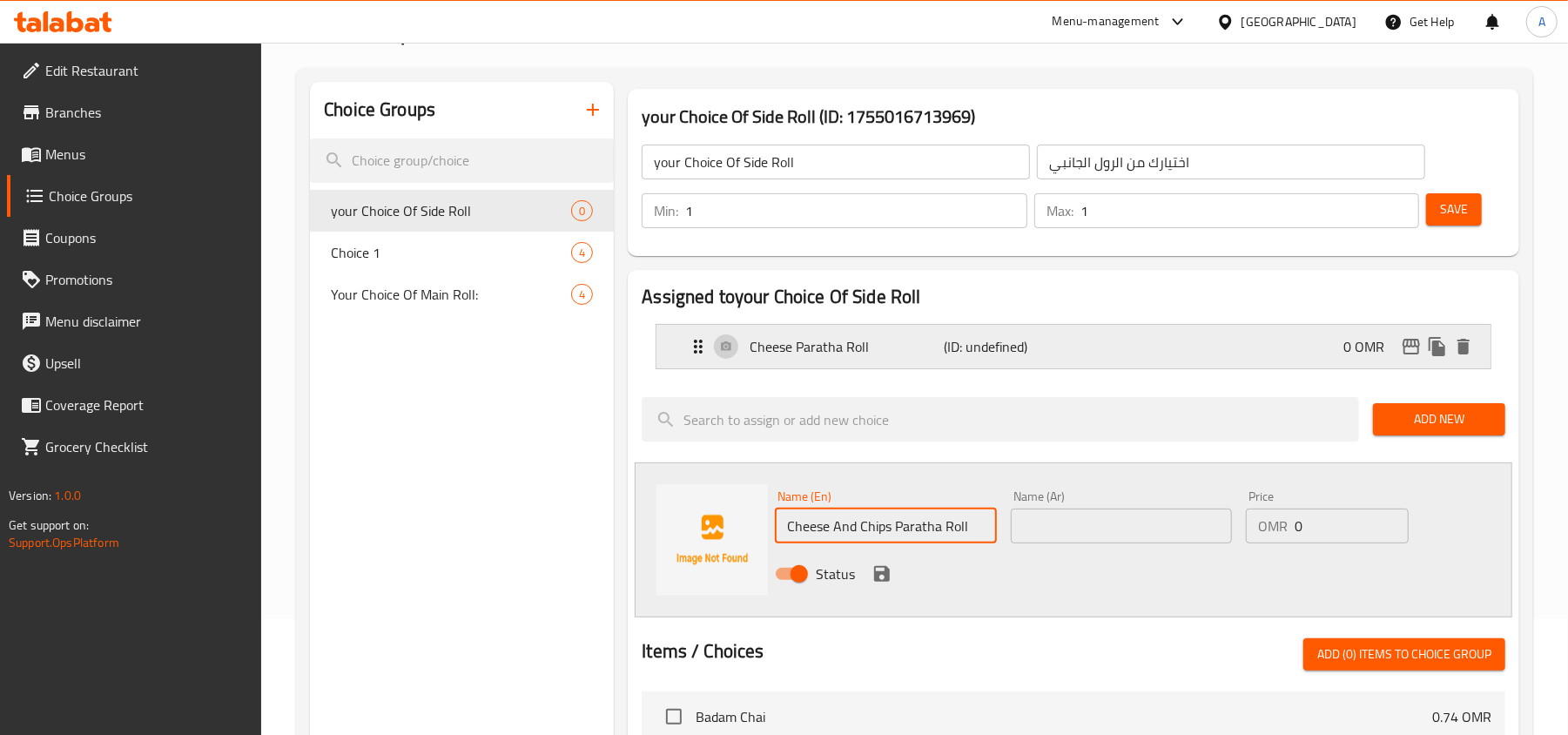
click at [1066, 357] on div "Cheese Paratha Roll (ID: undefined) 0 OMR" at bounding box center [1078, 347] width 782 height 44
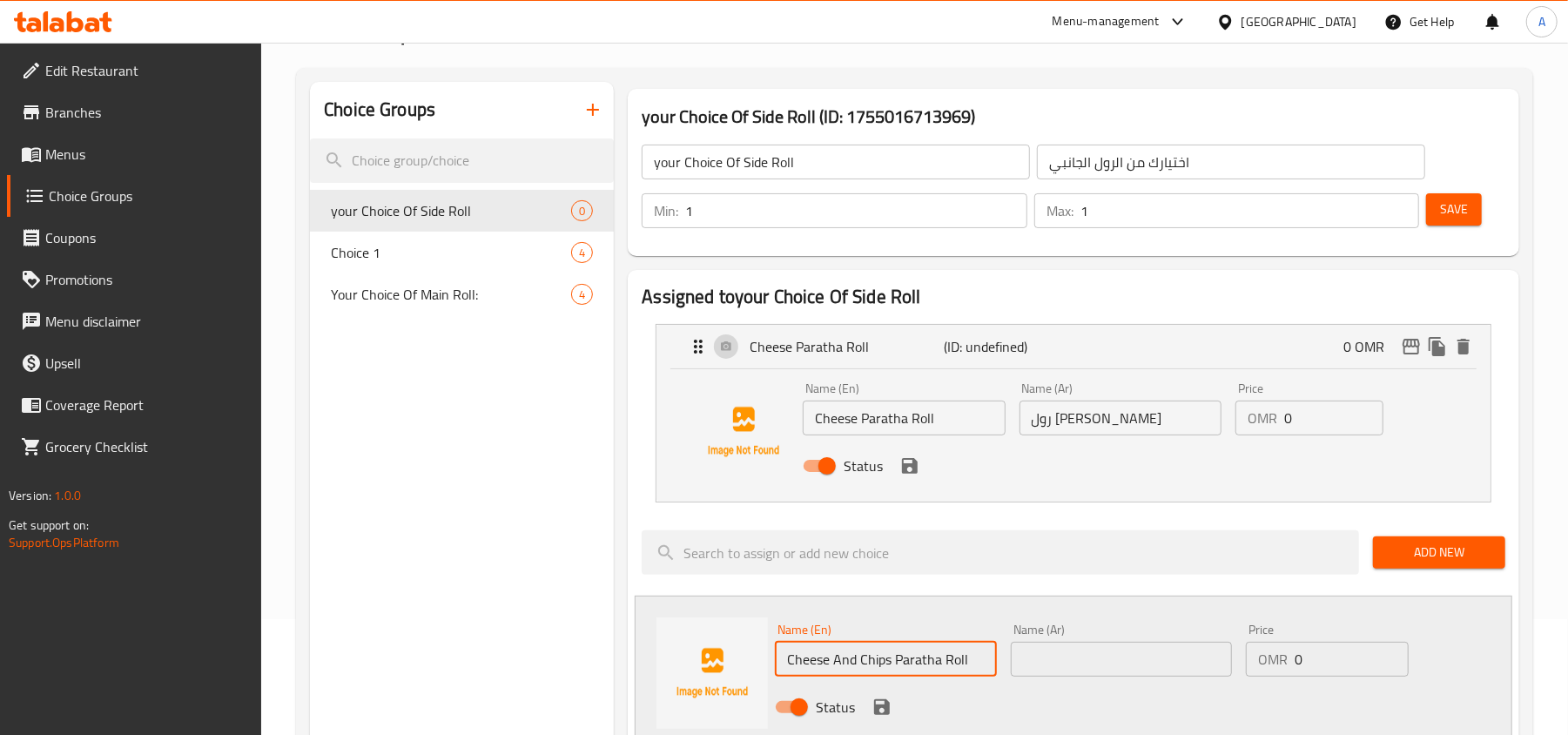
type input "Cheese And Chips Paratha Roll"
click at [1116, 419] on input "رول [PERSON_NAME]" at bounding box center [1120, 418] width 202 height 35
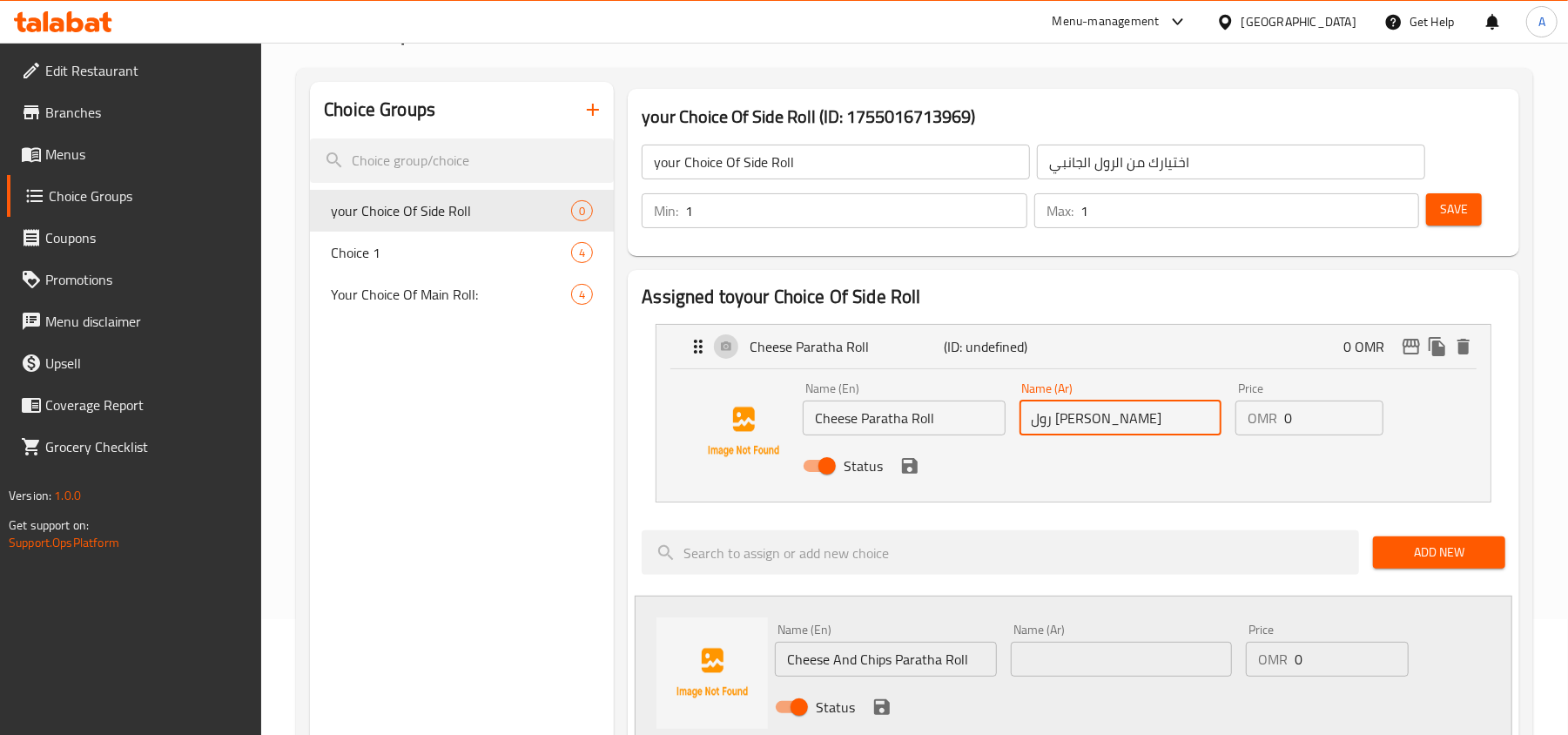
click at [1116, 419] on input "رول [PERSON_NAME]" at bounding box center [1120, 418] width 202 height 35
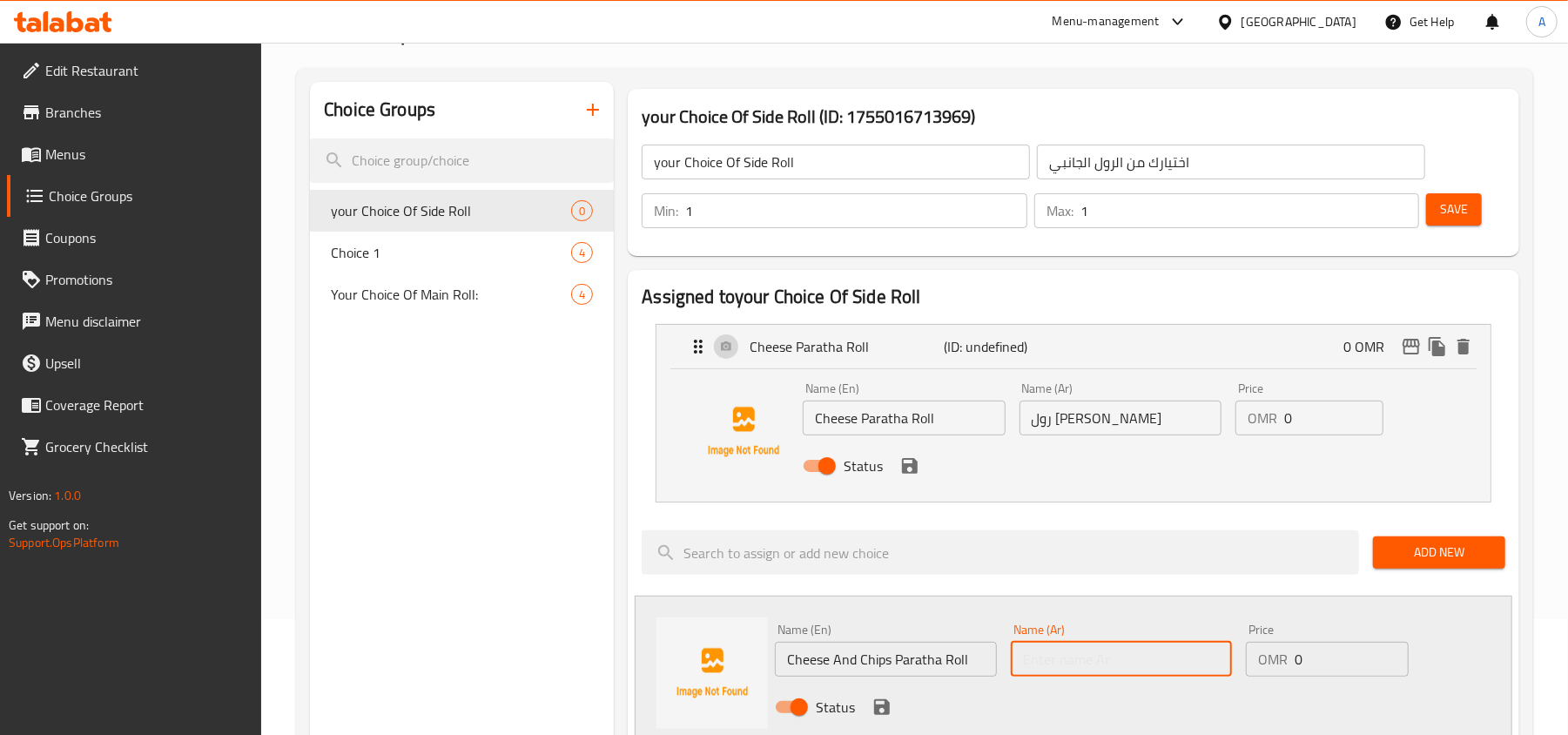
drag, startPoint x: 1160, startPoint y: 667, endPoint x: 1161, endPoint y: 657, distance: 10.0
click at [1160, 667] on input "text" at bounding box center [1121, 659] width 221 height 35
paste input "رول [PERSON_NAME]"
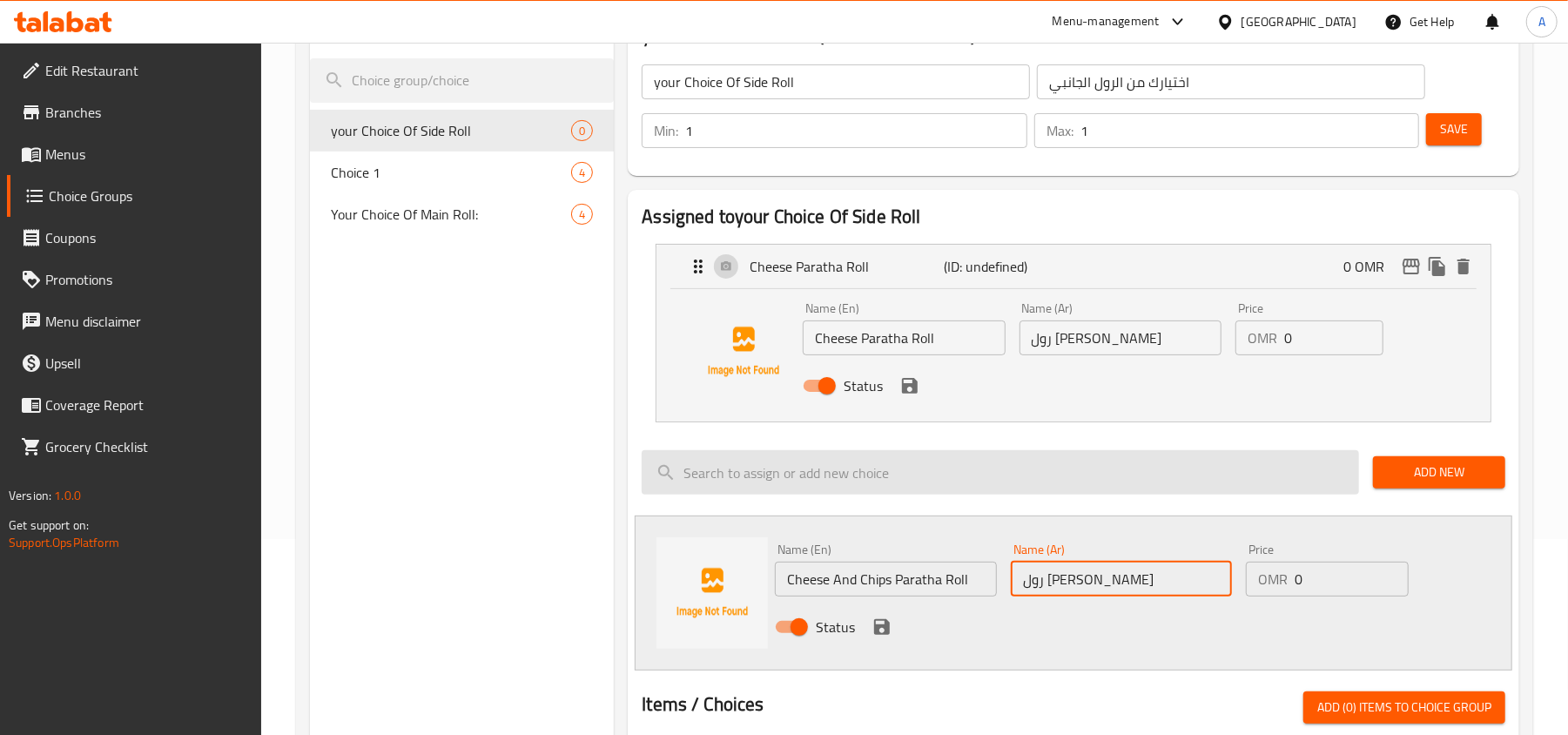
scroll to position [232, 0]
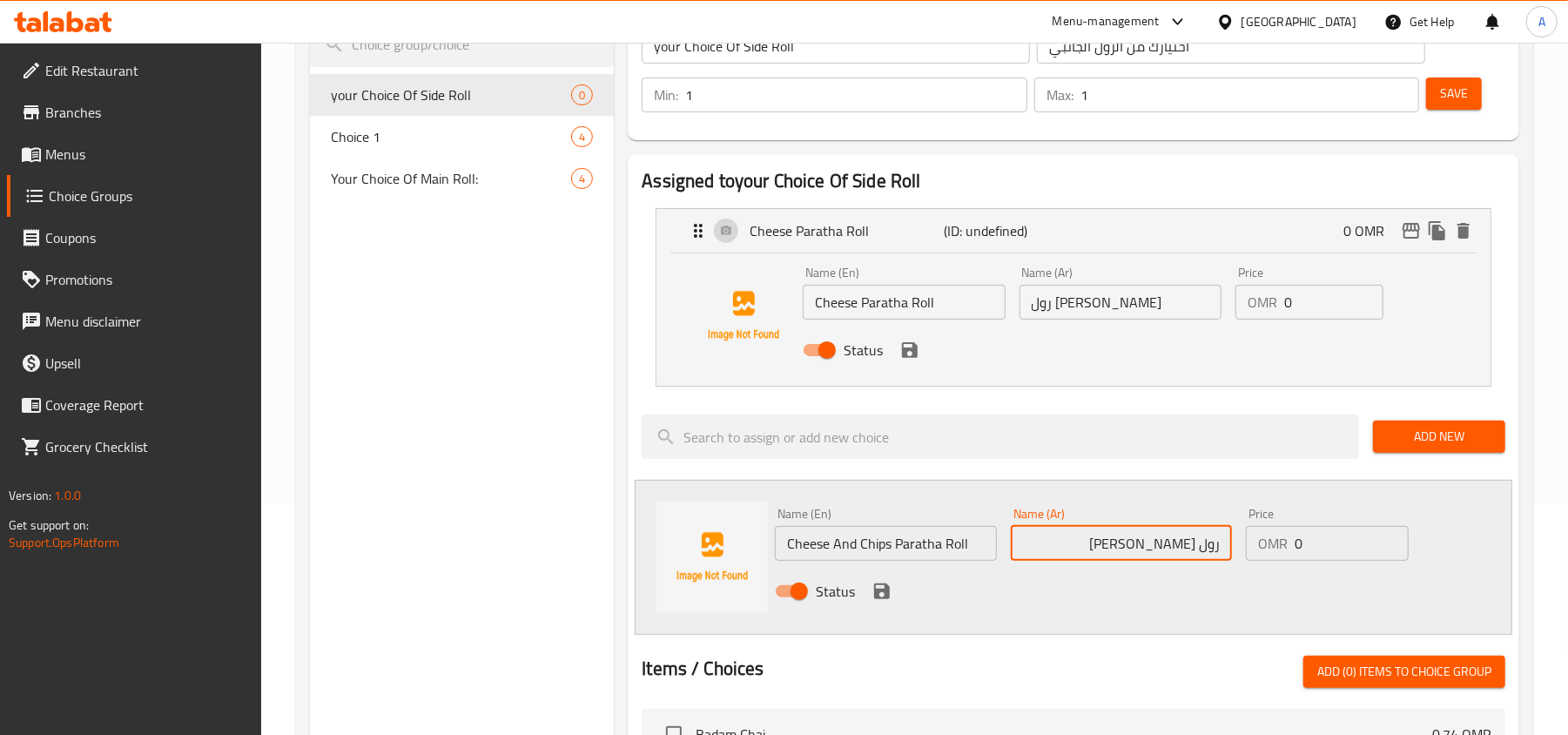
click at [1168, 543] on input "رول [PERSON_NAME]" at bounding box center [1121, 543] width 221 height 35
click at [906, 348] on icon "save" at bounding box center [909, 349] width 16 height 16
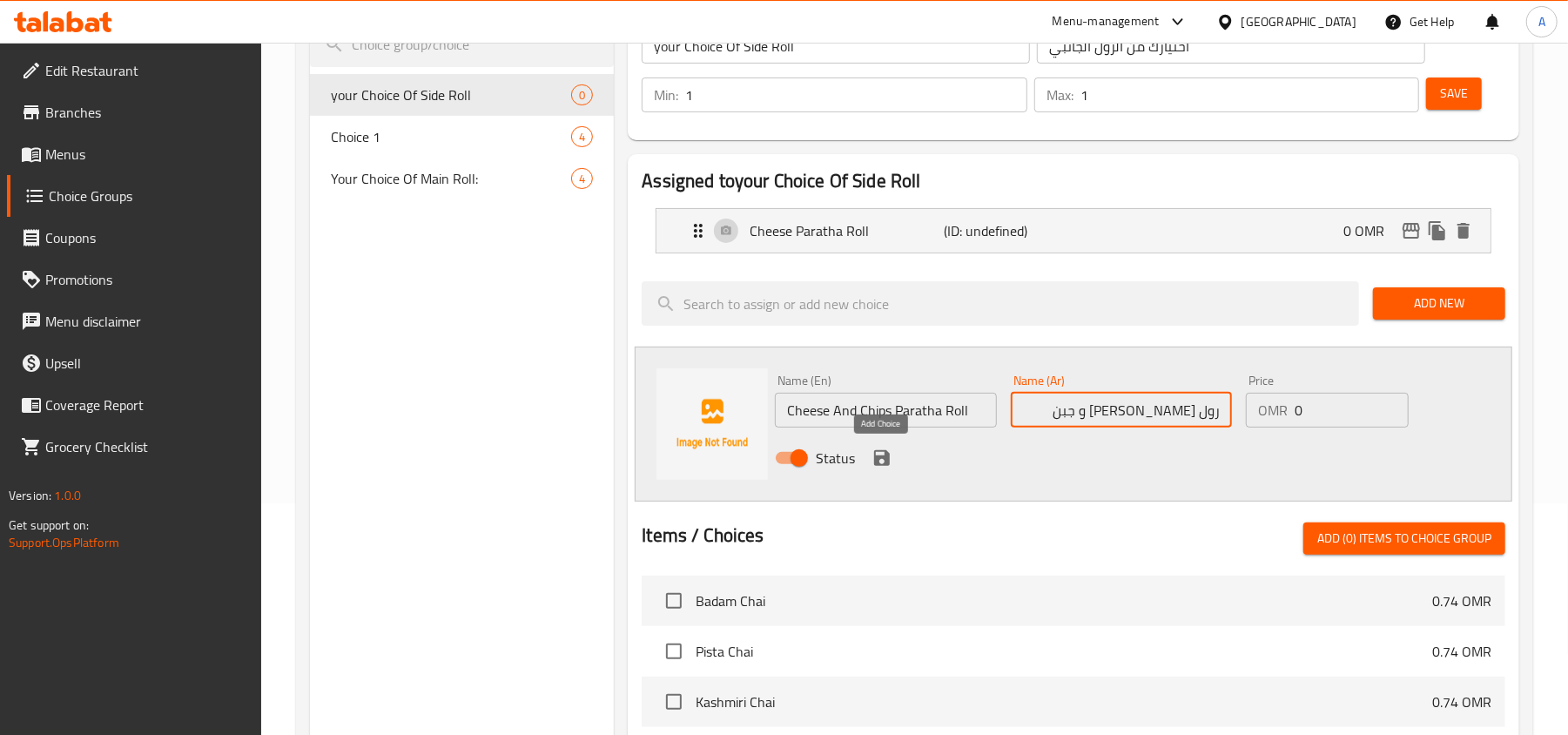
type input "رول [PERSON_NAME] و جبن"
click at [885, 450] on icon "save" at bounding box center [882, 458] width 21 height 21
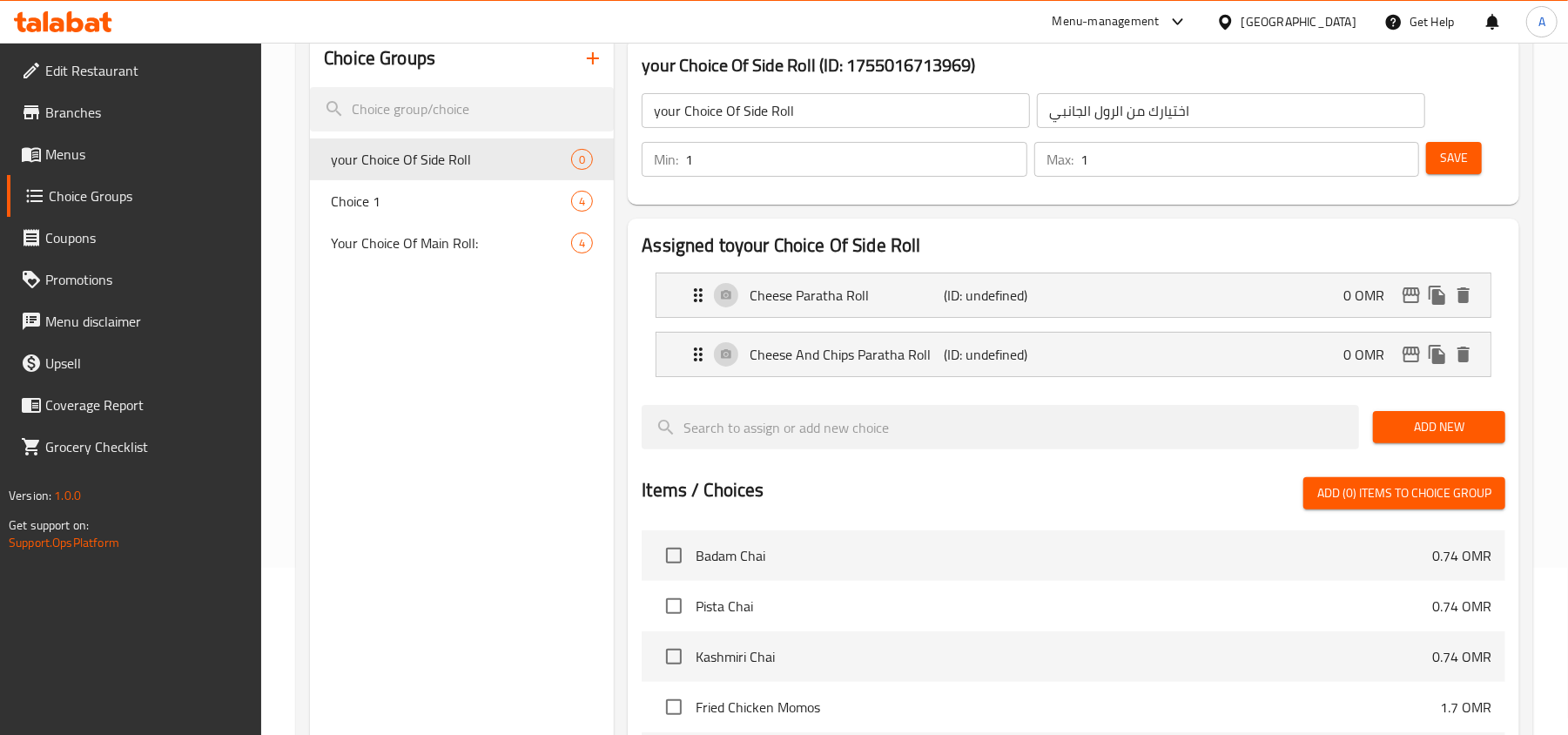
scroll to position [116, 0]
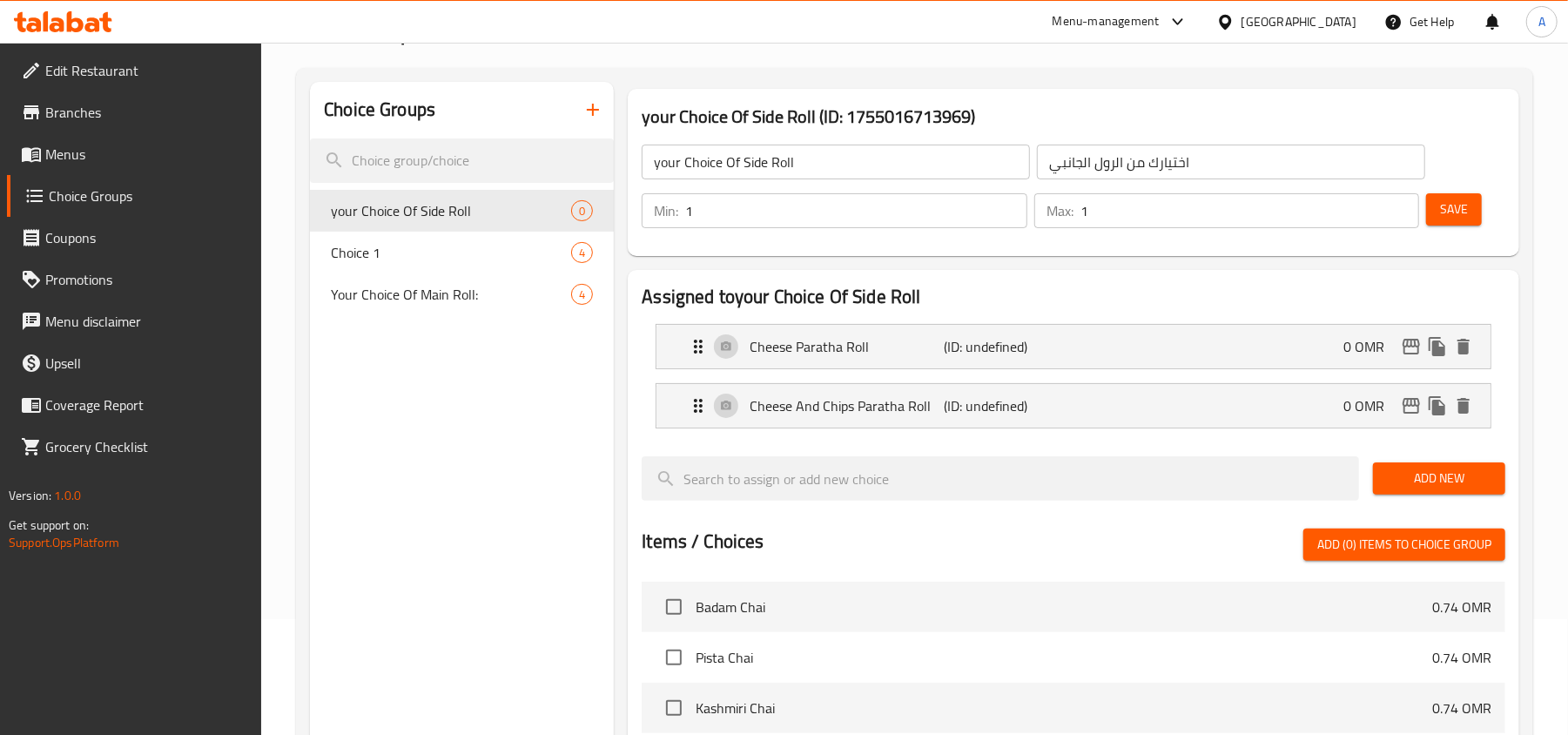
click at [1453, 211] on span "Save" at bounding box center [1454, 210] width 28 height 22
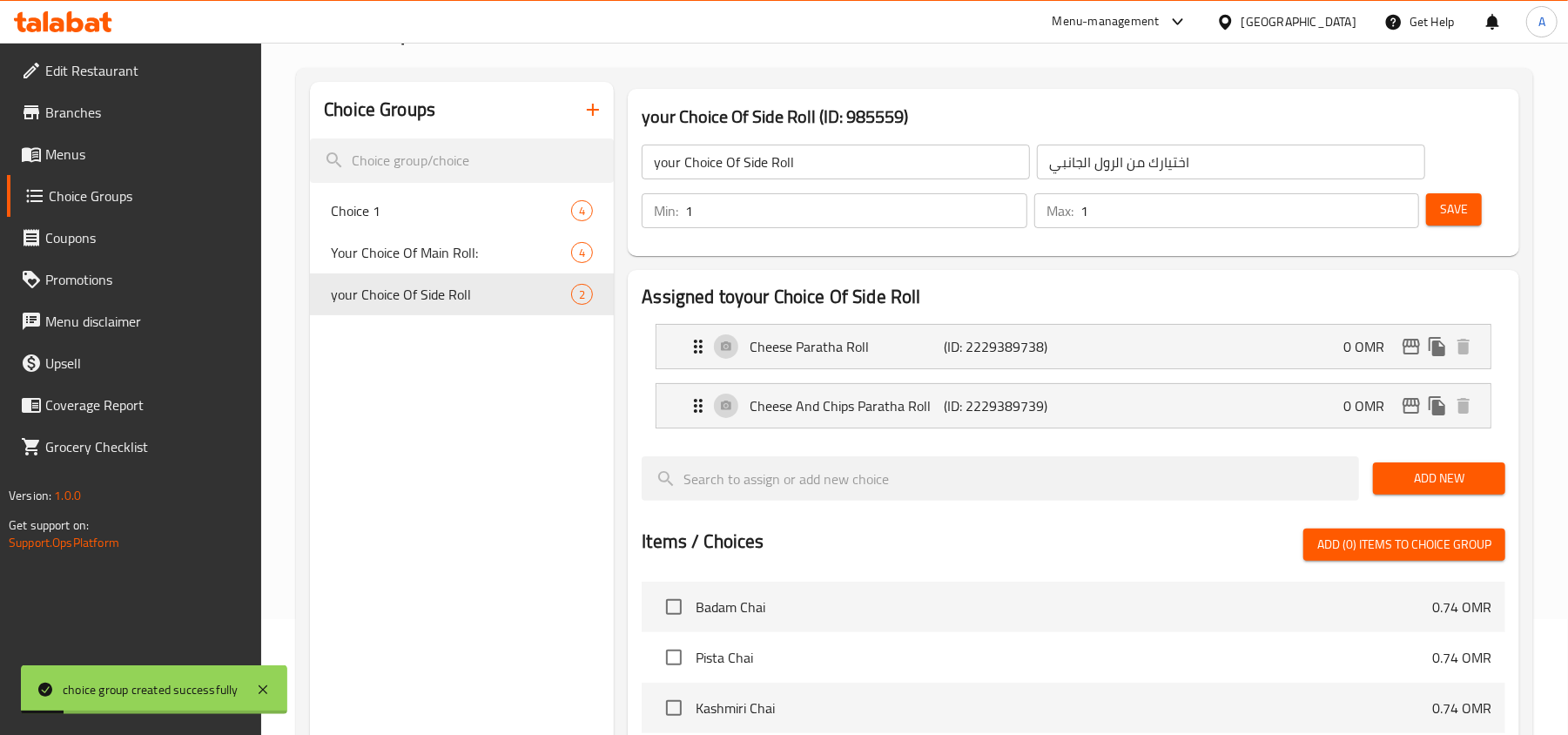
click at [1526, 380] on div "Choice Groups Choice 1 4 Your Choice Of Main Roll: 4 your Choice Of Side Roll 2…" at bounding box center [915, 619] width 1237 height 1103
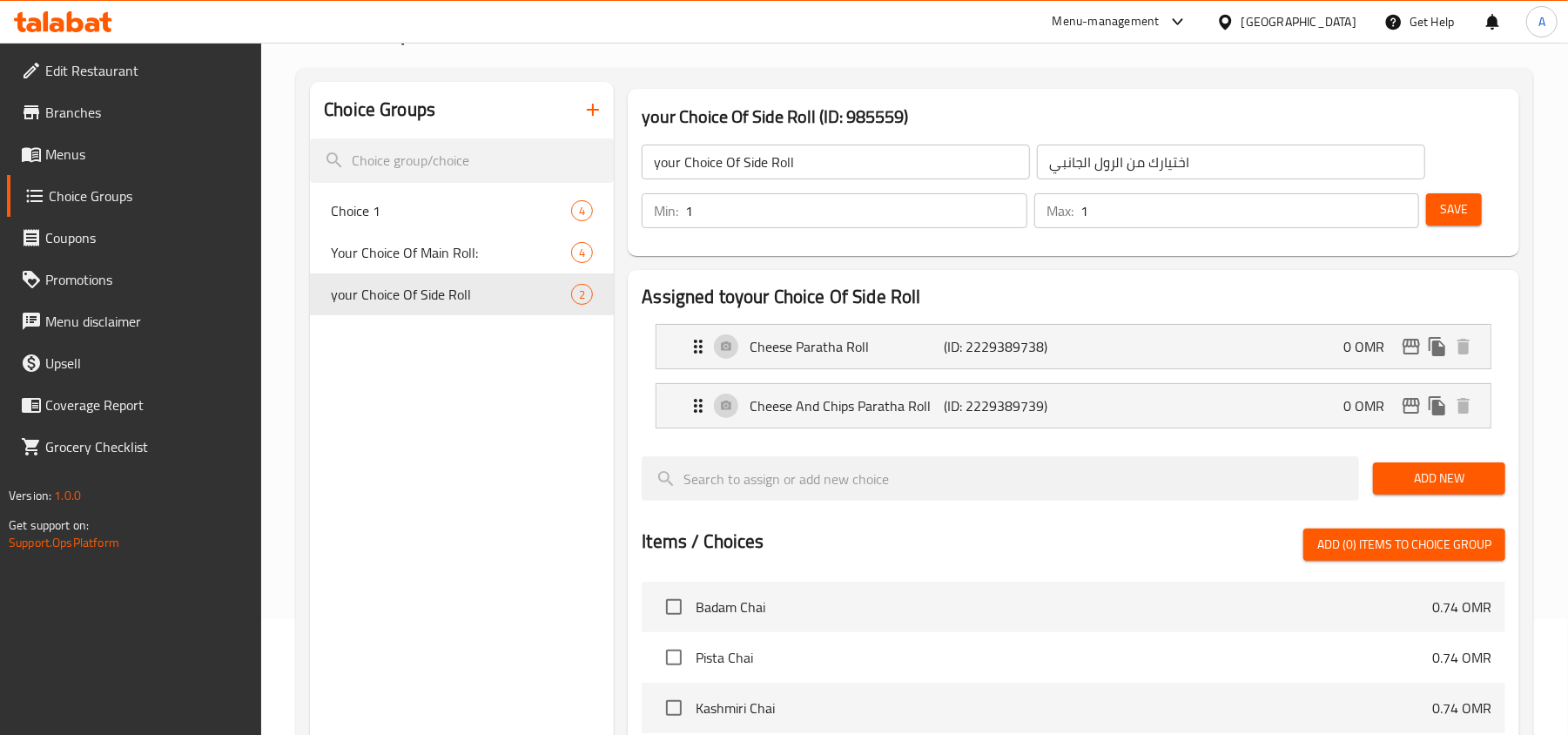
click at [590, 119] on icon "button" at bounding box center [593, 109] width 21 height 21
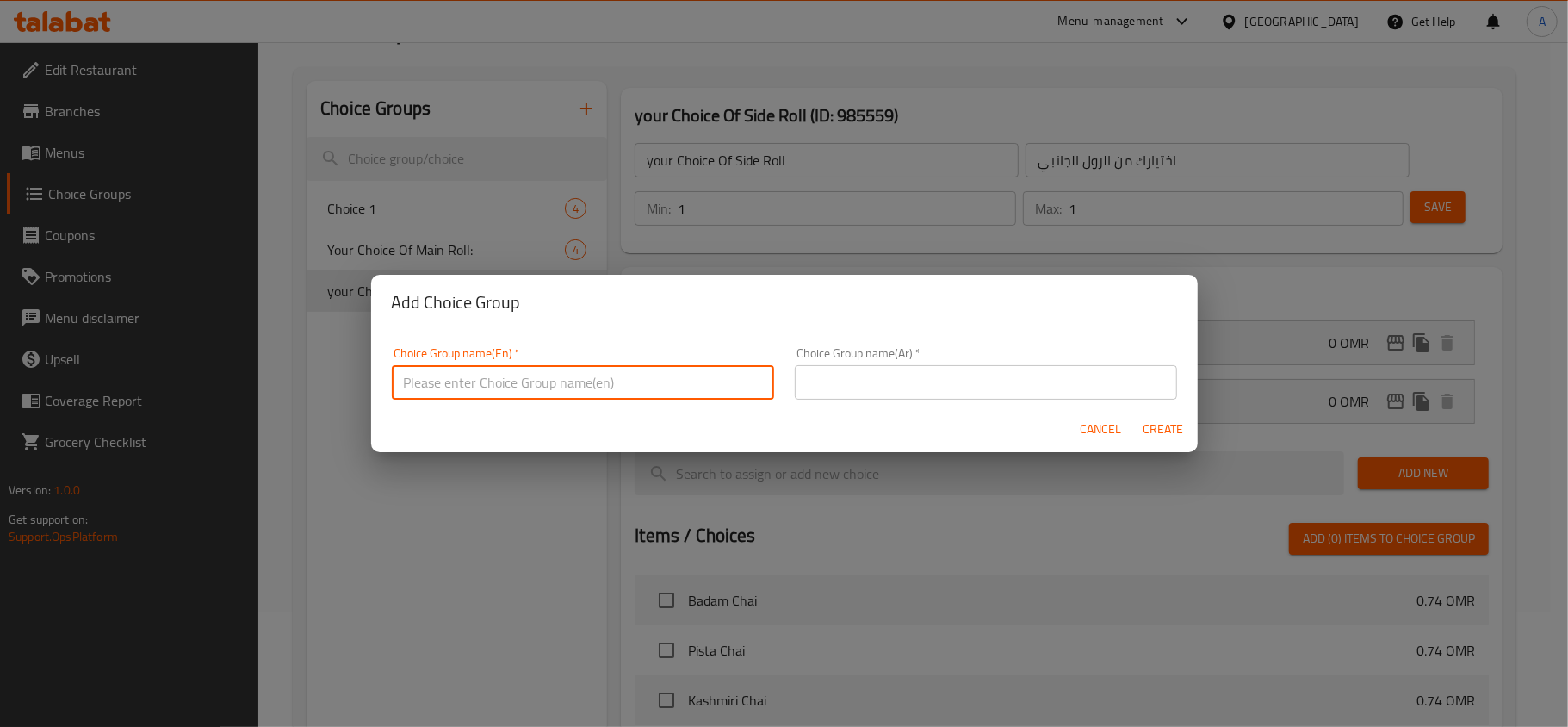
click at [672, 377] on input "text" at bounding box center [583, 382] width 383 height 34
type input "N"
click at [672, 377] on input "Your Choice Of Sweet Roll" at bounding box center [583, 382] width 383 height 34
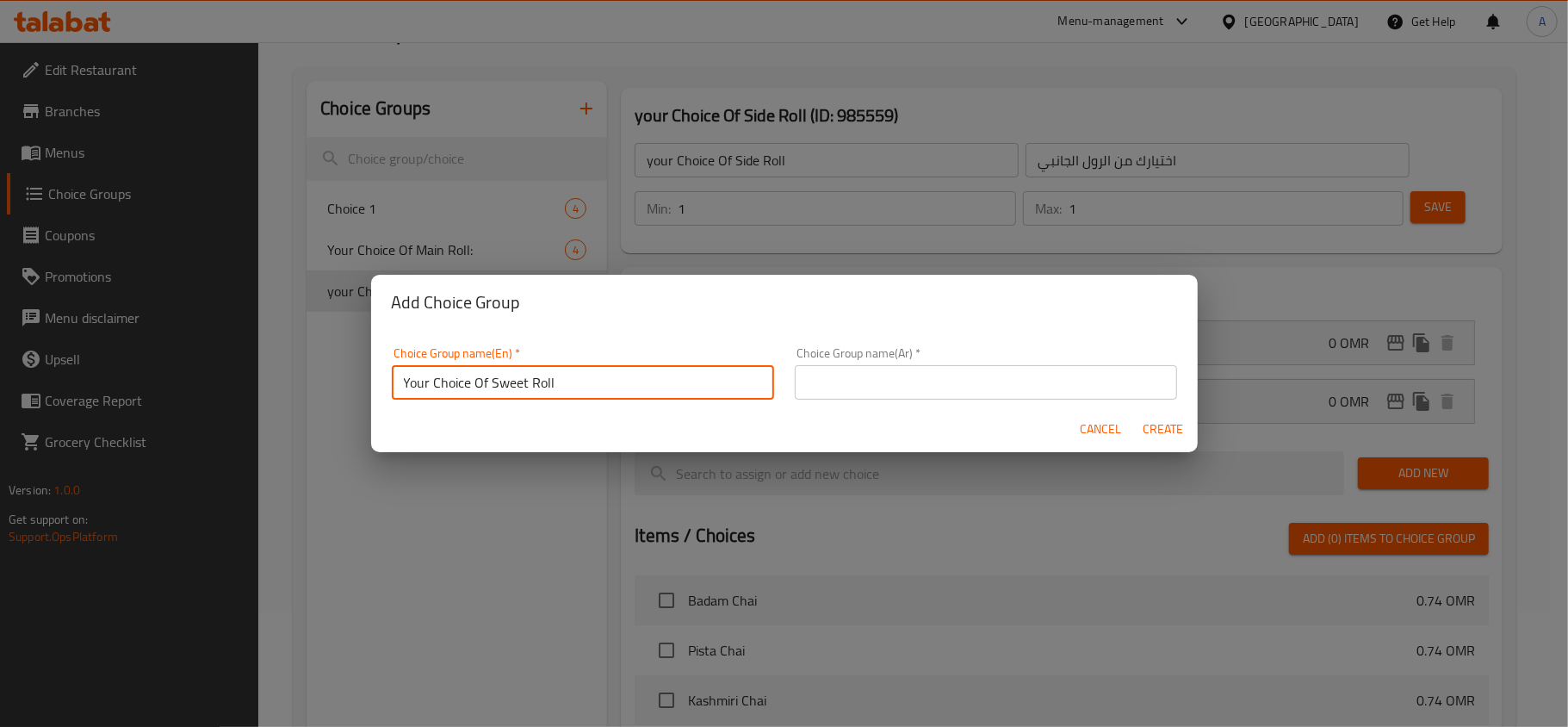
type input "Your Choice Of Sweet Roll"
click at [958, 397] on input "text" at bounding box center [986, 382] width 383 height 34
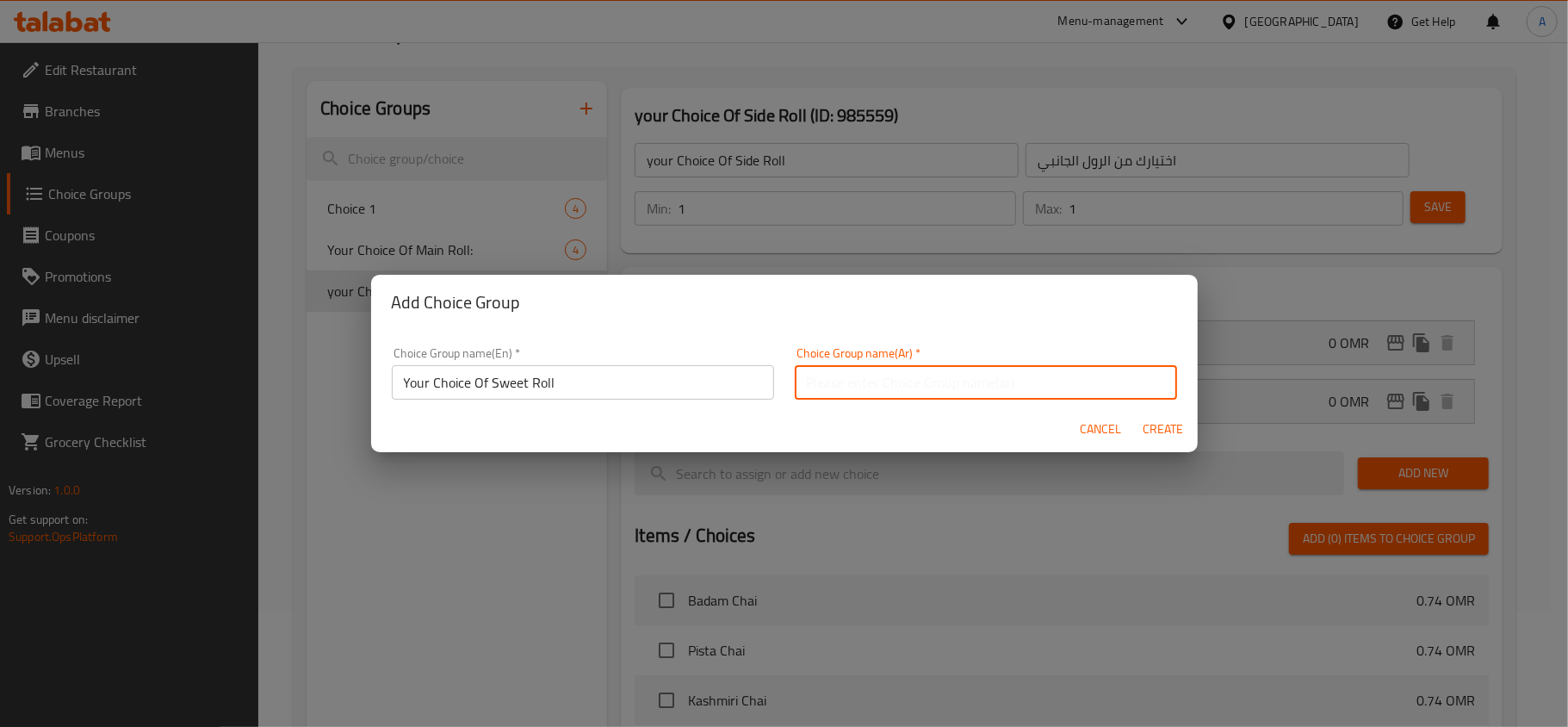
paste input "اختيارك من اللفائف الحلوة"
type input "اختيارك من الرول الحلو"
click at [1158, 422] on span "Create" at bounding box center [1164, 429] width 42 height 22
type input "Your Choice Of Sweet Roll"
type input "اختيارك من الرول الحلو"
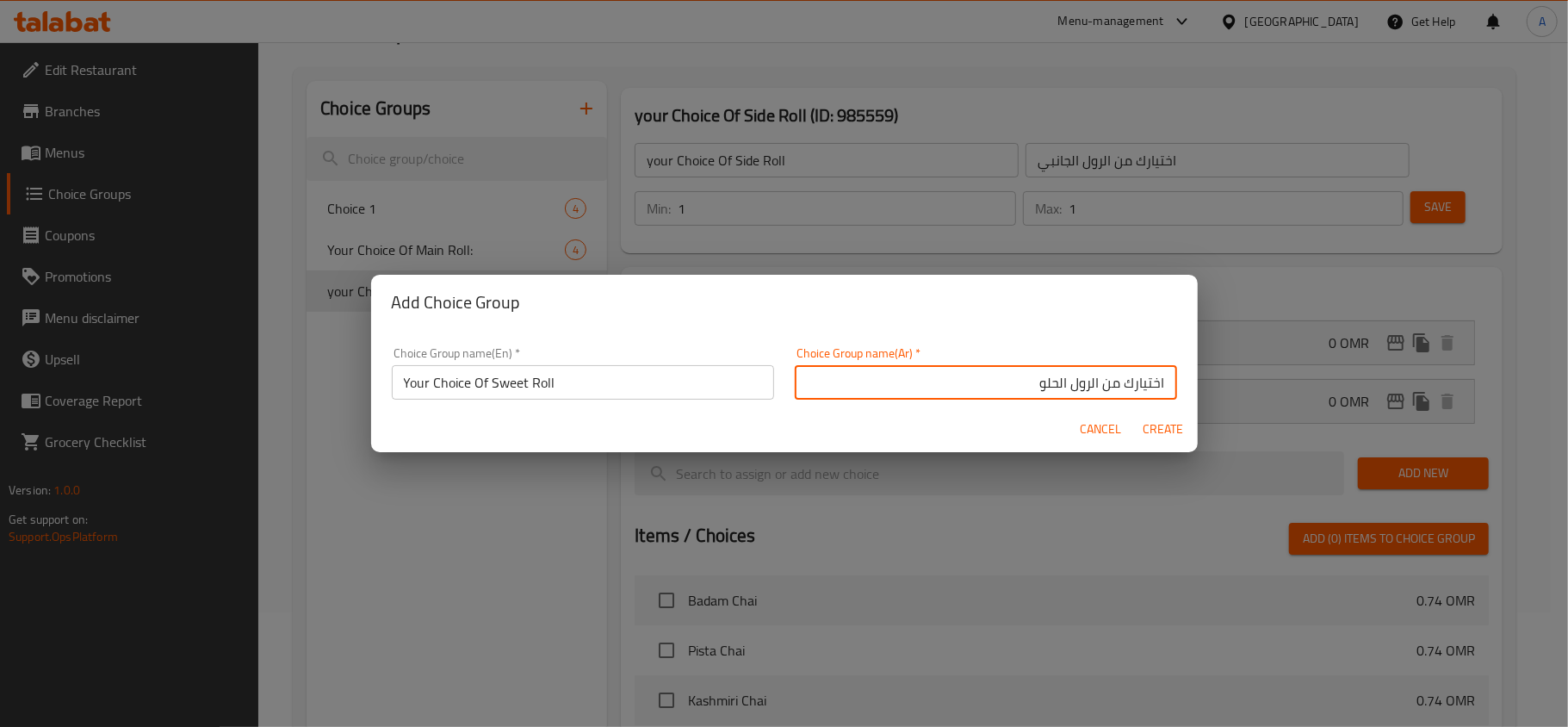
type input "0"
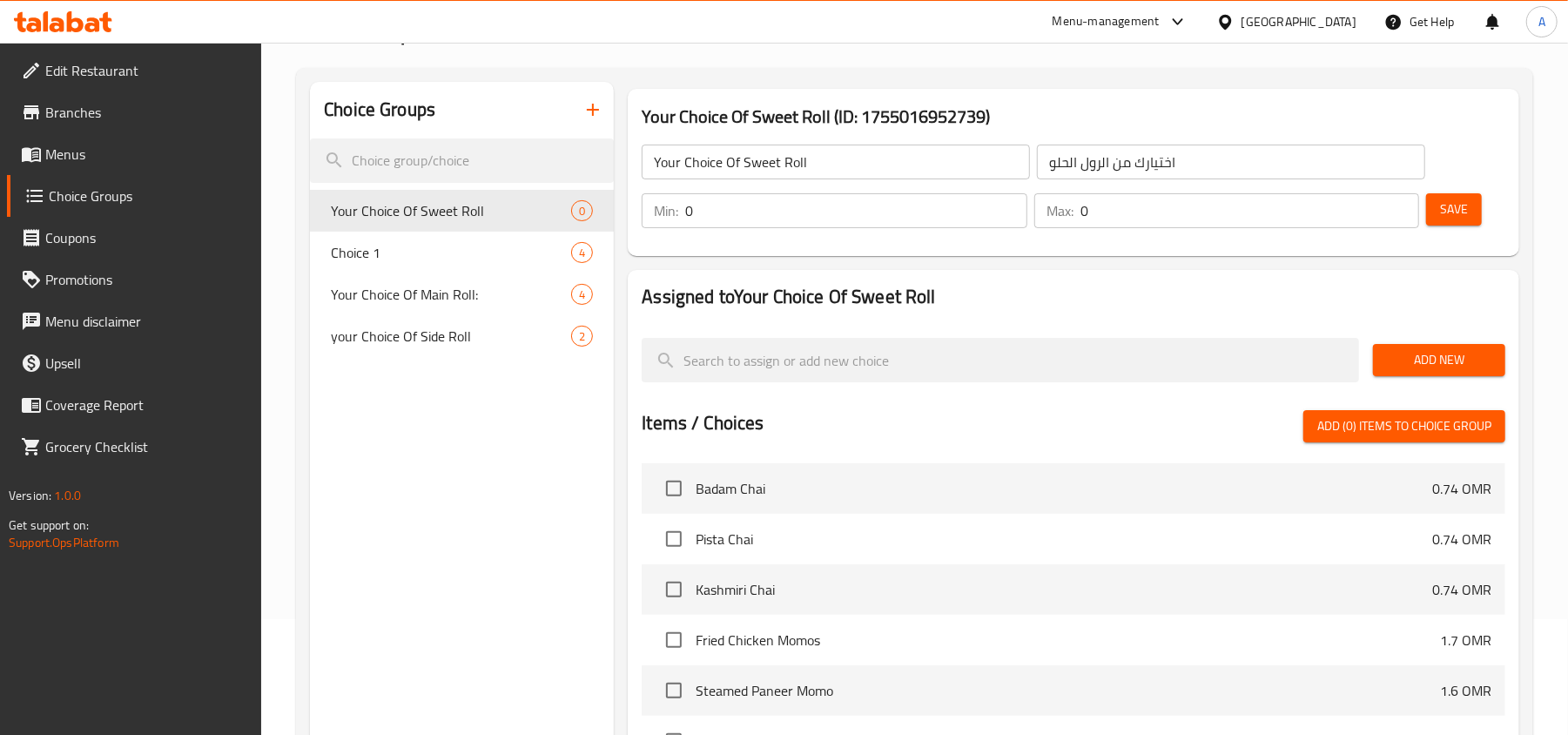
click at [624, 393] on div "Assigned to Your Choice Of Sweet Roll Add New Items / Choices Add (0) items to …" at bounding box center [1074, 590] width 906 height 655
type input "1"
click at [1005, 202] on input "1" at bounding box center [856, 211] width 341 height 35
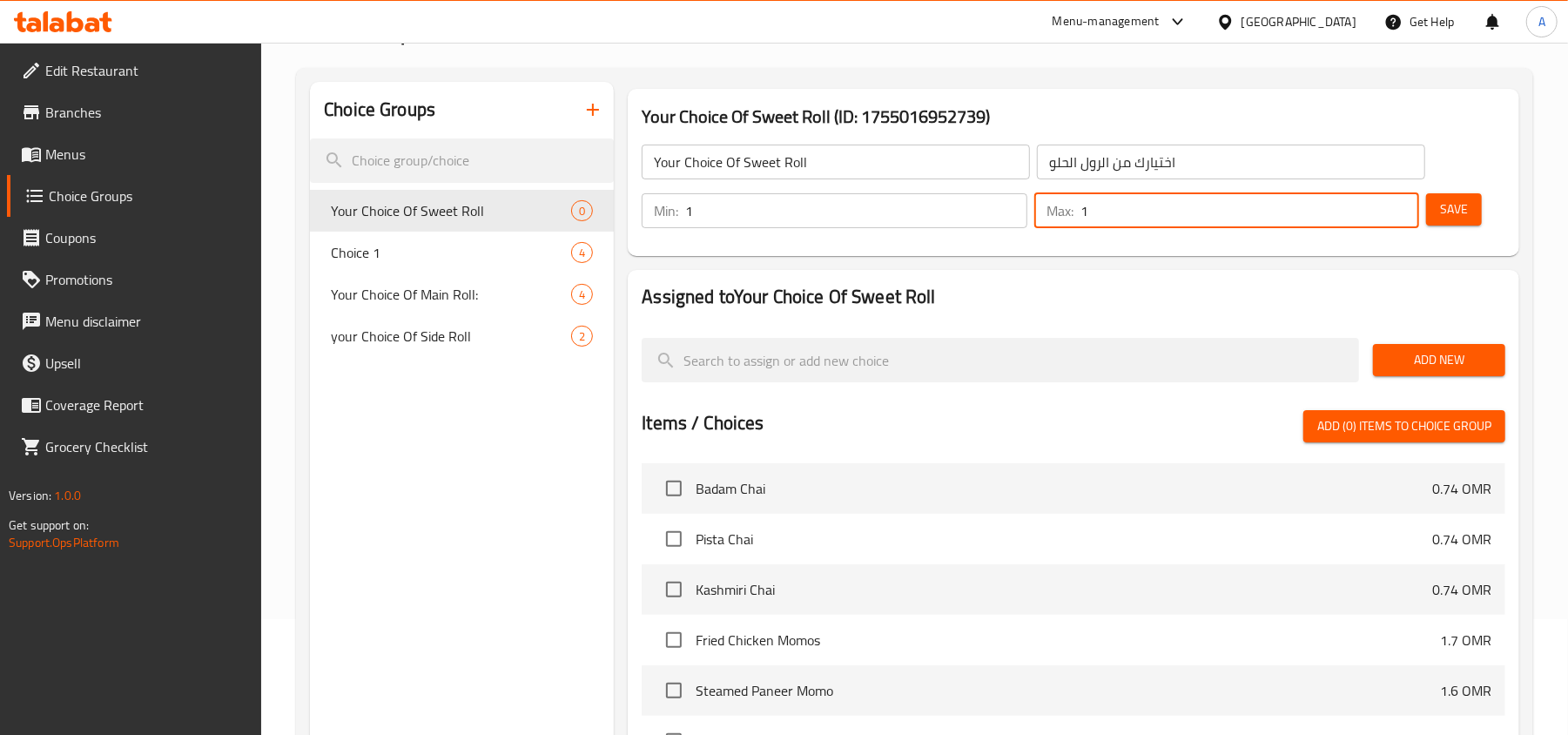
type input "1"
click at [1405, 200] on input "1" at bounding box center [1250, 211] width 338 height 35
click at [1417, 355] on span "Add New" at bounding box center [1439, 360] width 105 height 22
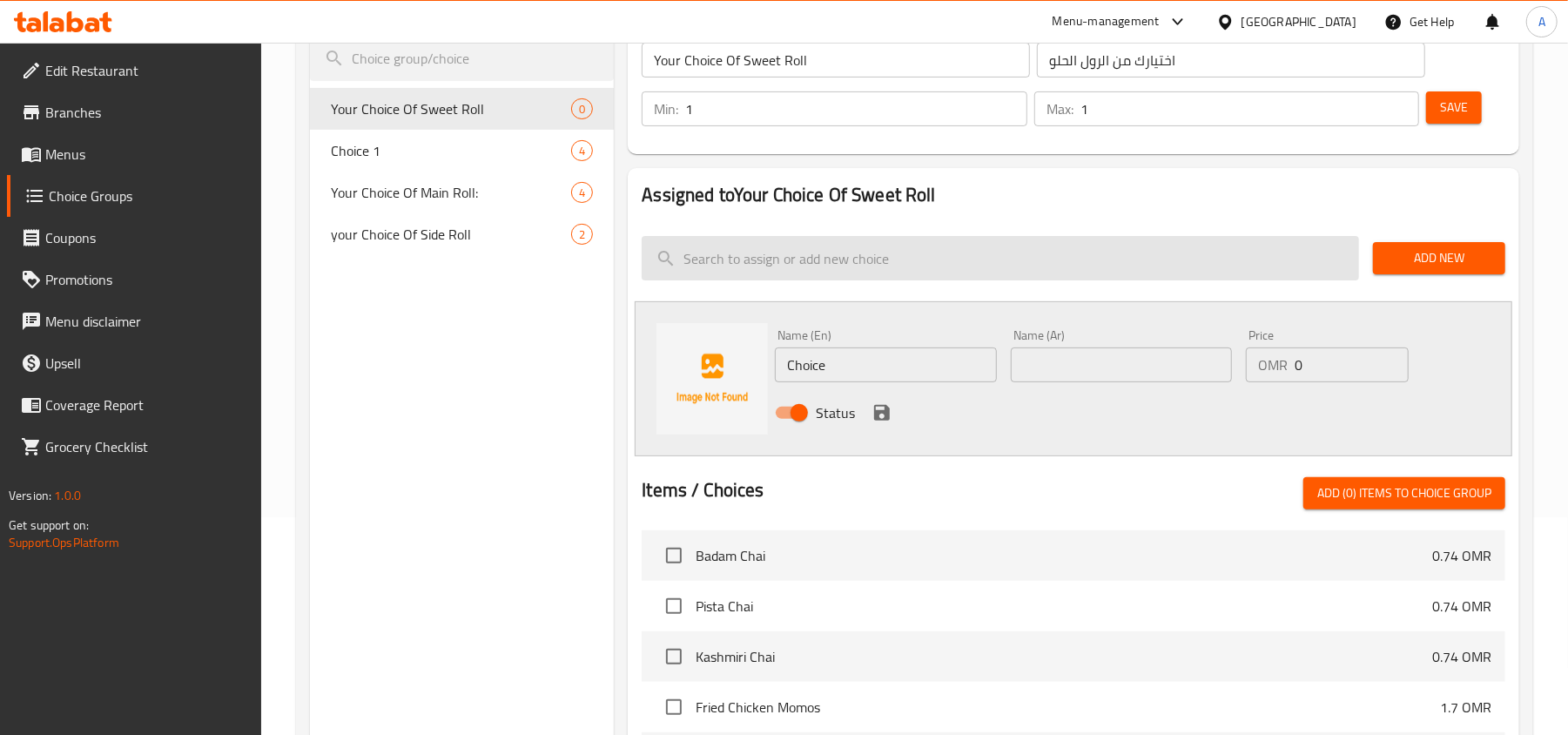
scroll to position [348, 0]
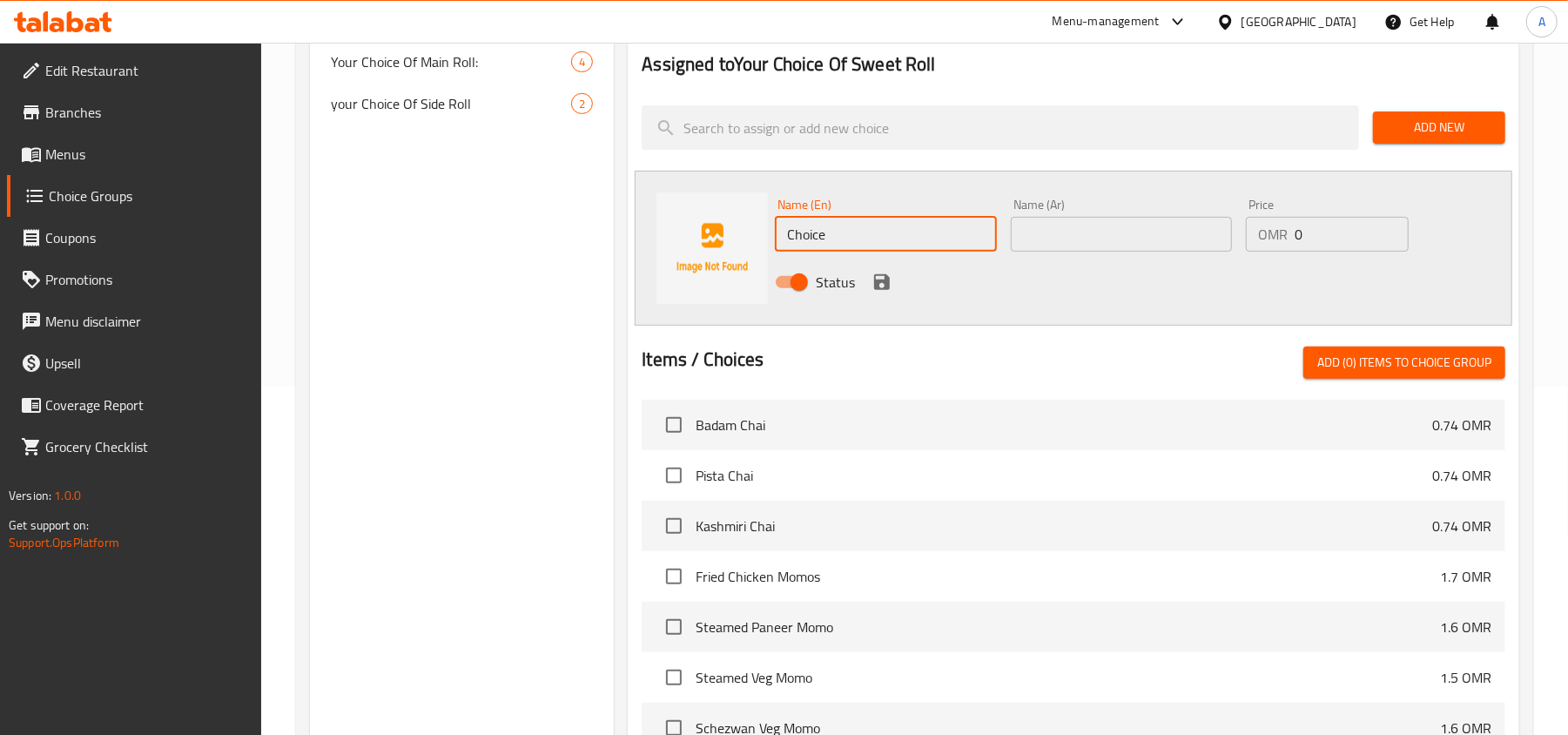
click at [858, 244] on input "Choice" at bounding box center [886, 234] width 221 height 35
type input "س"
type input "n"
type input "s"
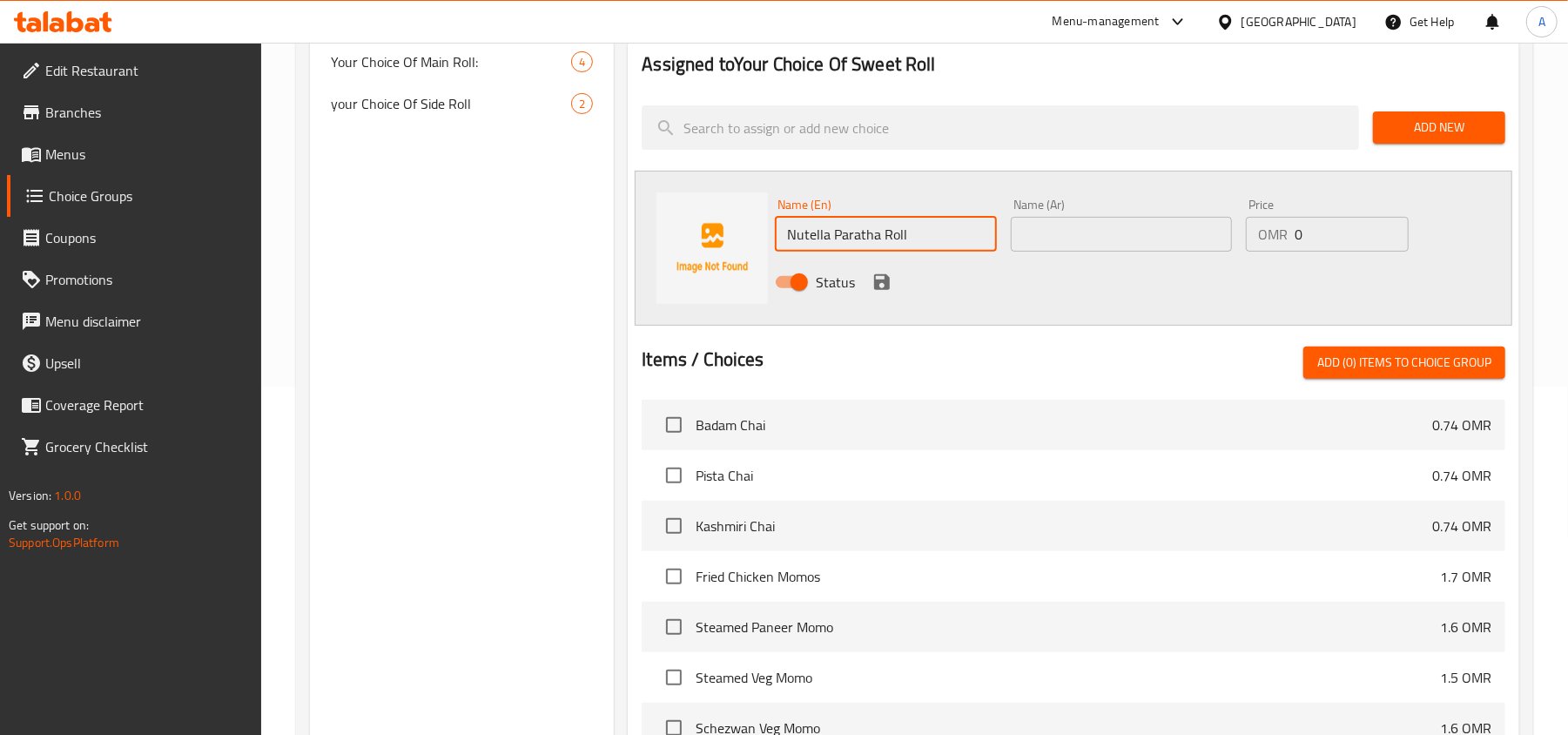
click at [858, 244] on input "Nutella Paratha Roll" at bounding box center [886, 234] width 221 height 35
type input "Nutella Paratha Roll"
click at [1086, 253] on div "Name (Ar) Name (Ar)" at bounding box center [1122, 225] width 235 height 67
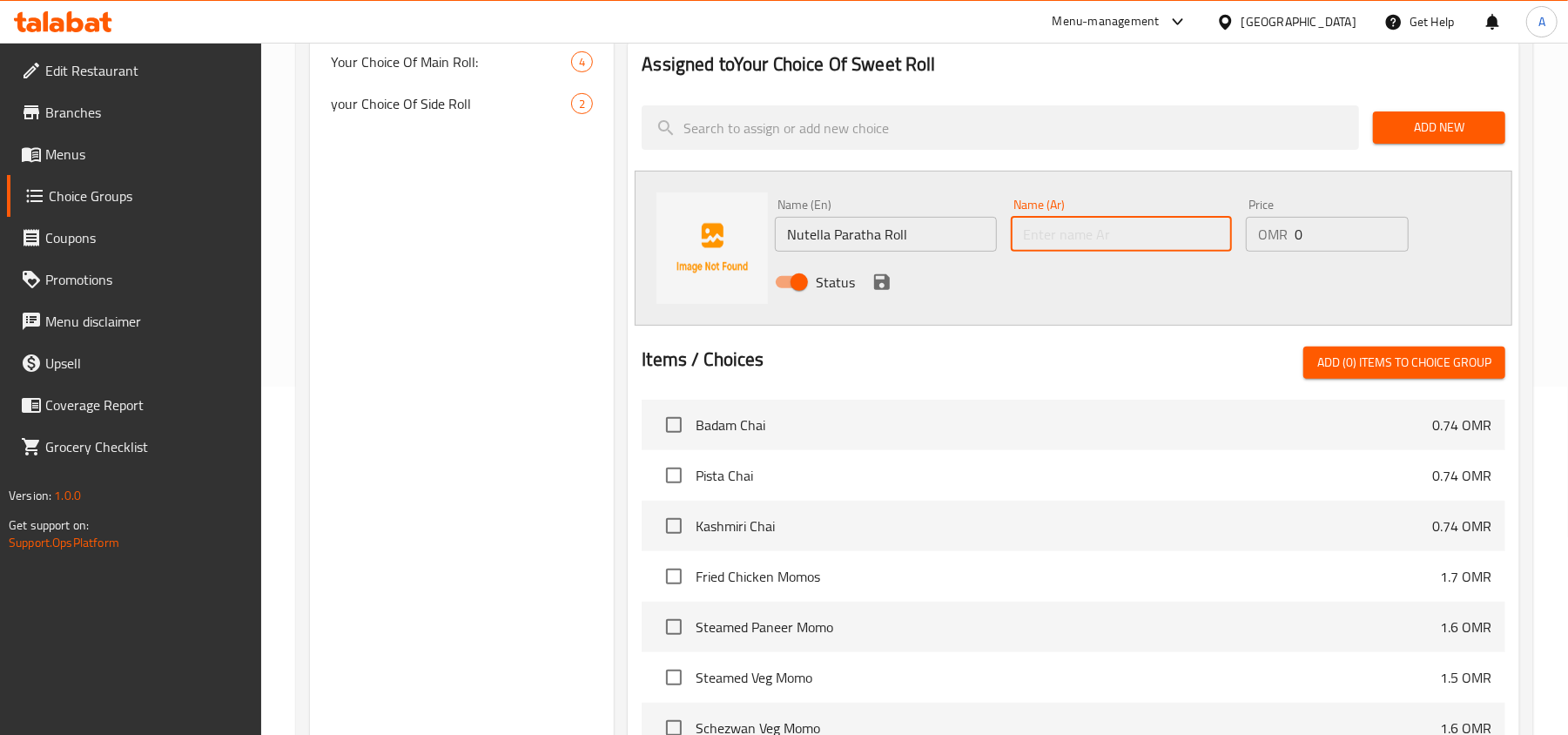
click at [1101, 231] on input "text" at bounding box center [1121, 234] width 221 height 35
paste input "رول باراثا نوتيلا"
type input "رول باراثا نوتيلا"
click at [881, 280] on icon "save" at bounding box center [881, 282] width 16 height 16
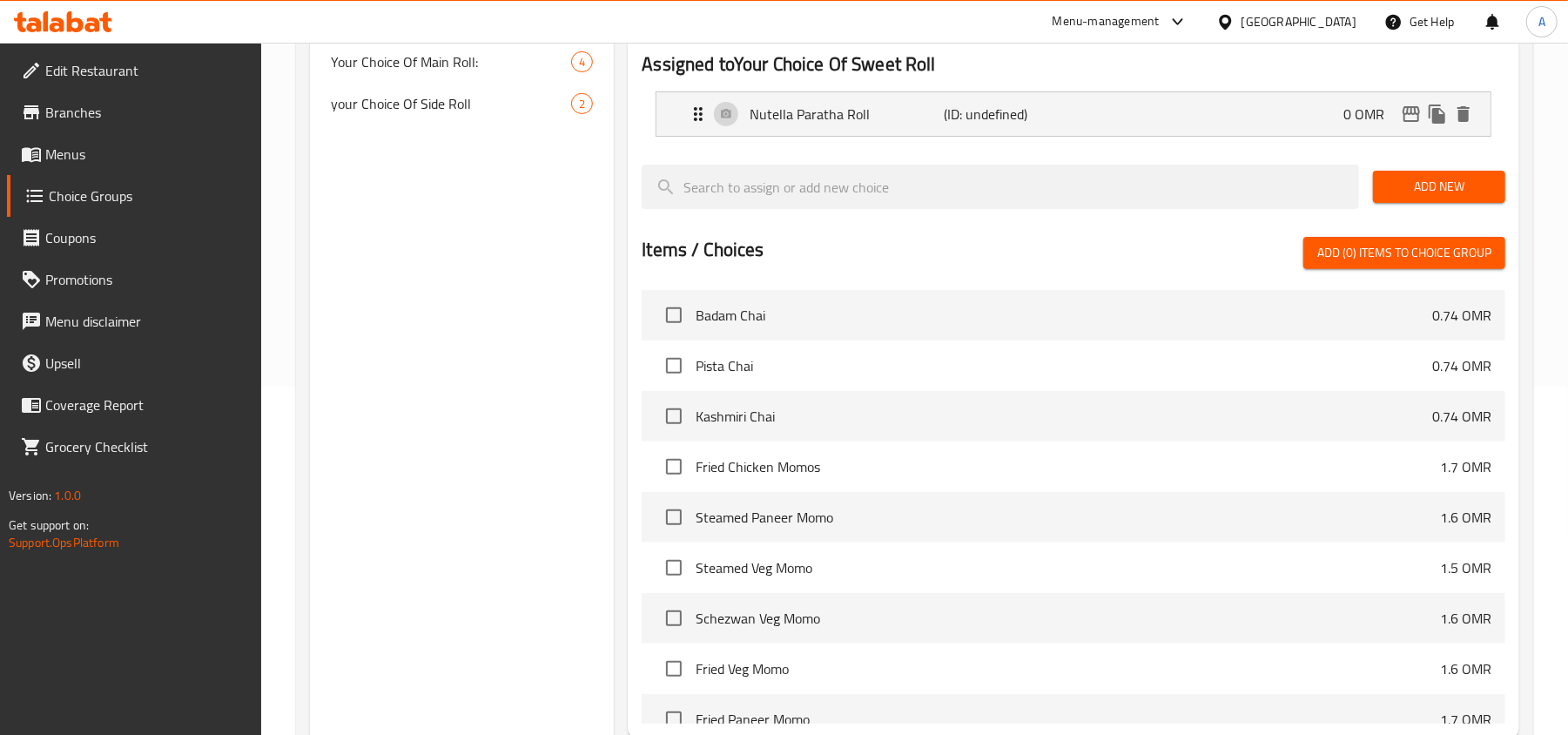
click at [1438, 190] on span "Add New" at bounding box center [1439, 187] width 105 height 22
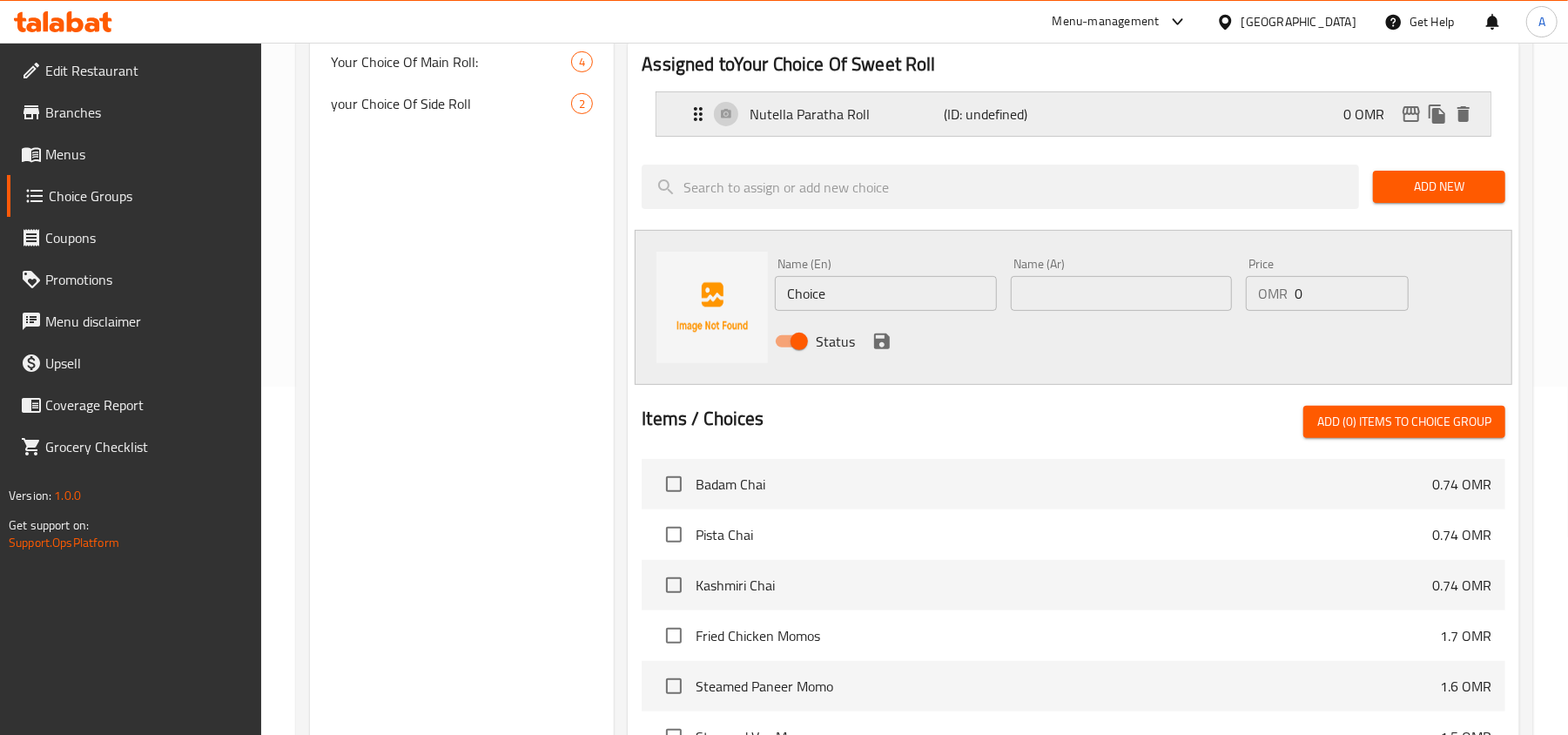
click at [862, 113] on p "Nutella Paratha Roll" at bounding box center [846, 114] width 194 height 21
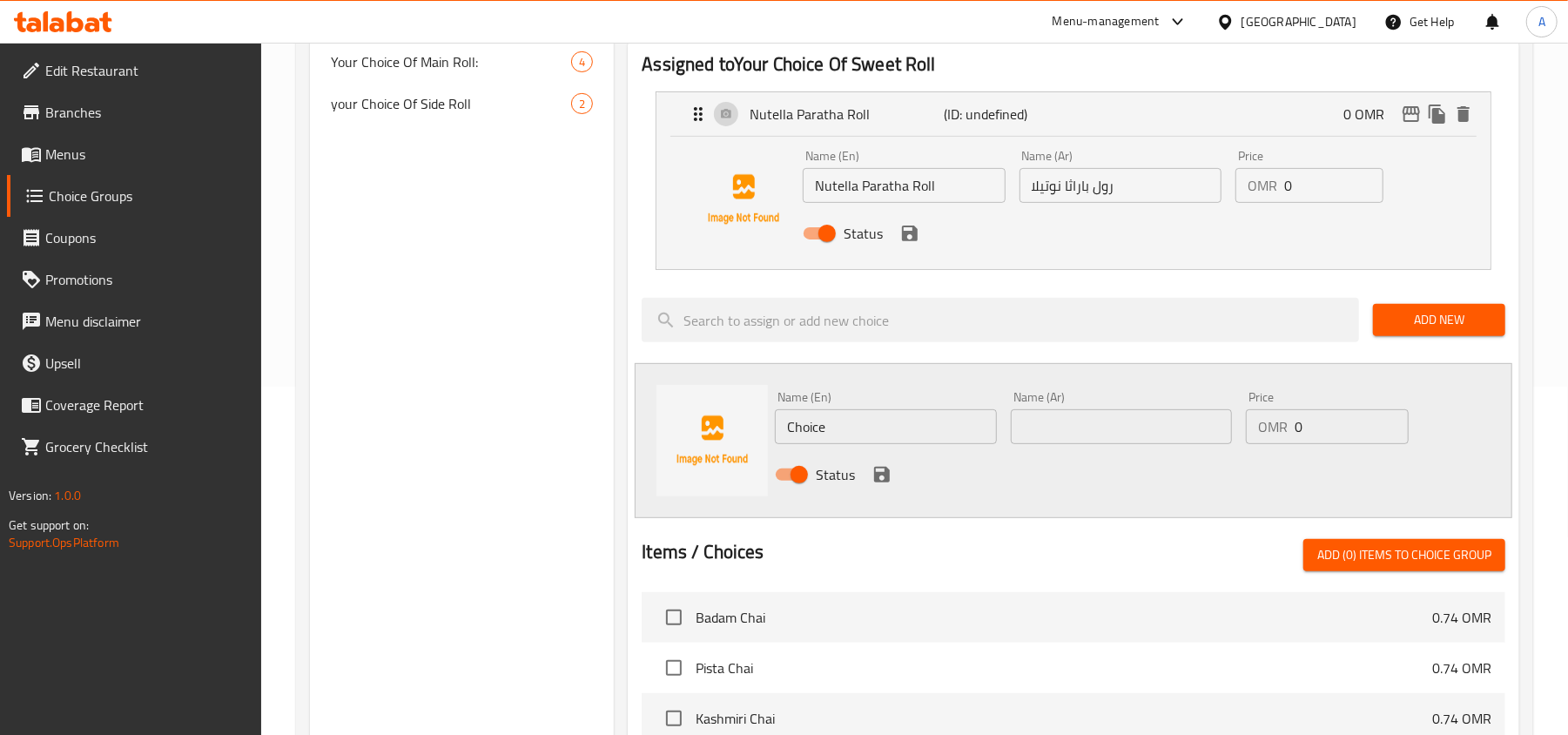
click at [848, 182] on input "Nutella Paratha Roll" at bounding box center [903, 185] width 202 height 35
click at [902, 430] on input "Choice" at bounding box center [886, 427] width 221 height 35
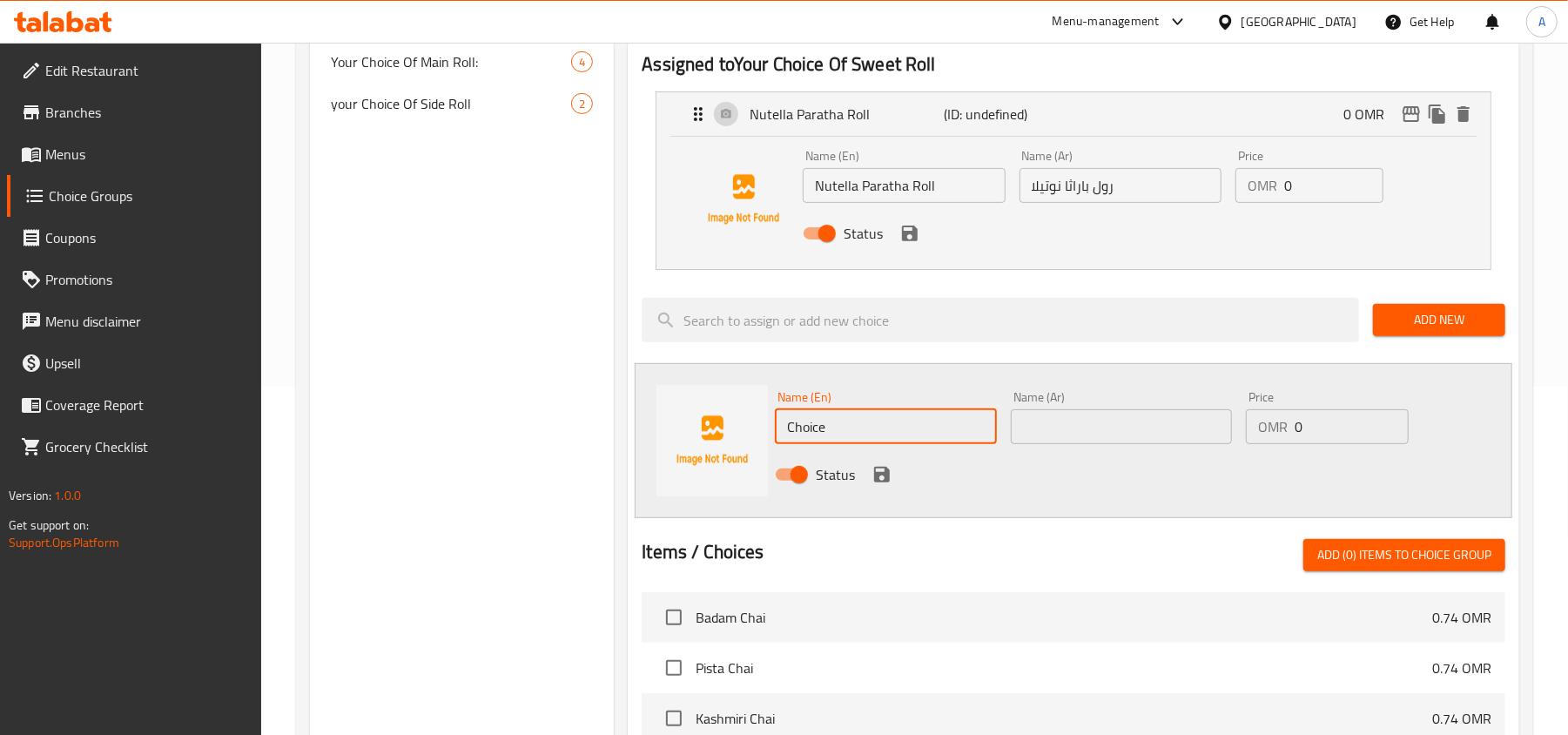
click at [902, 430] on input "Choice" at bounding box center [886, 427] width 221 height 35
paste input "Nutella Paratha Roll"
click at [798, 427] on input "Nutella Paratha Roll" at bounding box center [886, 427] width 221 height 35
click at [938, 426] on input "Lotus Paratha Roll" at bounding box center [886, 427] width 221 height 35
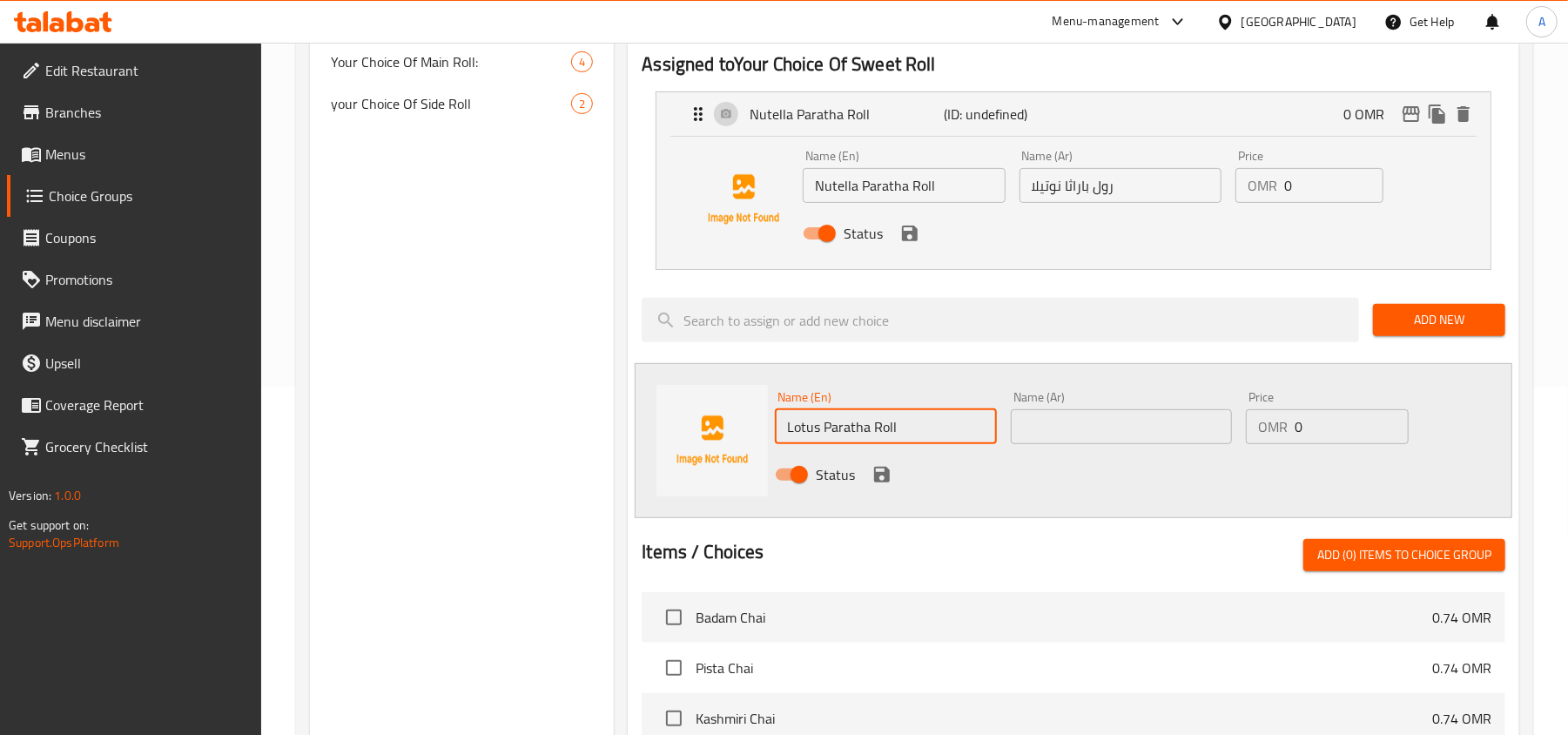
click at [938, 426] on input "Lotus Paratha Roll" at bounding box center [886, 427] width 221 height 35
type input "Lotus Paratha Roll"
click at [1137, 429] on input "text" at bounding box center [1121, 427] width 221 height 35
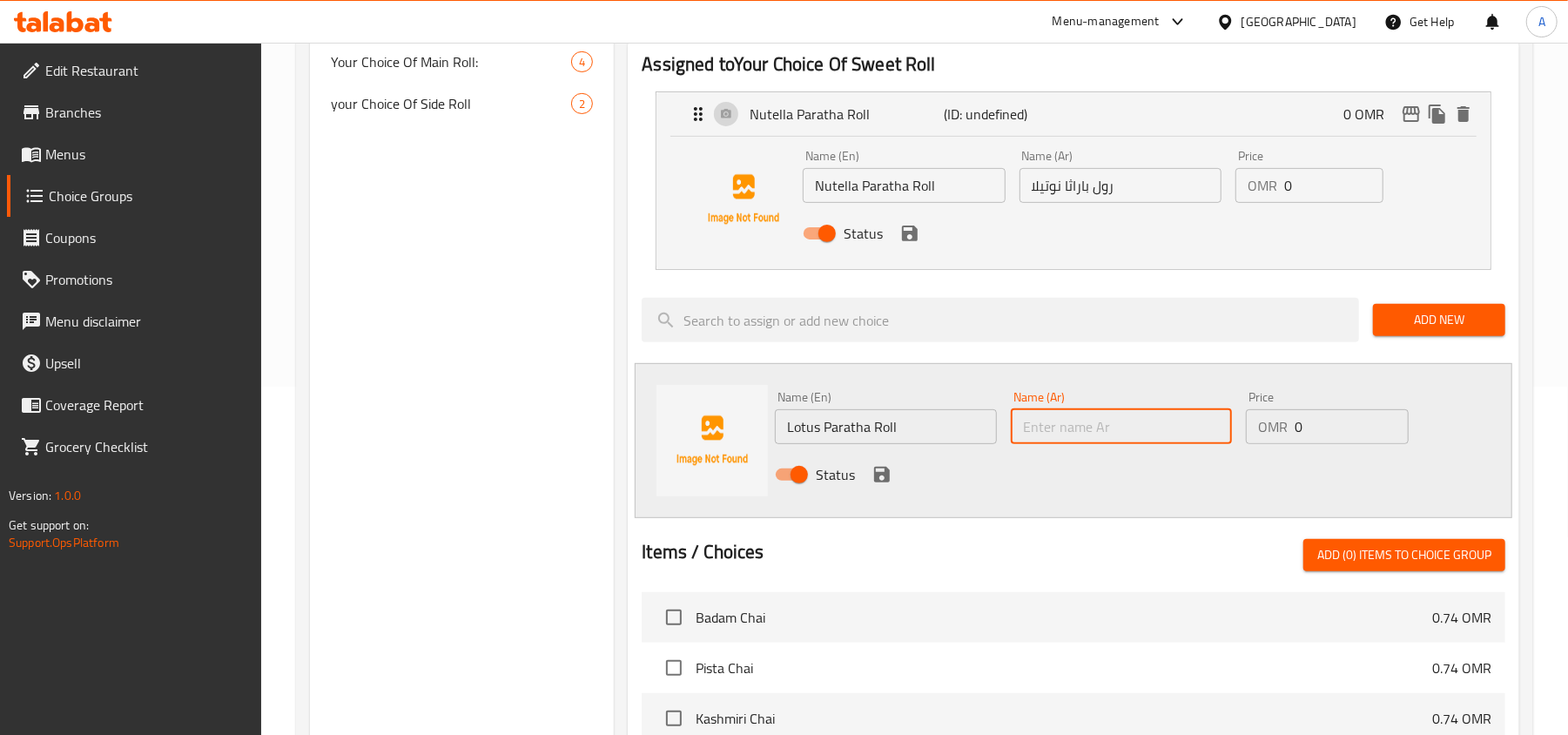
paste input "رول باراثا اللوتس"
type input "رول باراثا اللوتس"
click at [889, 478] on icon "save" at bounding box center [881, 474] width 16 height 16
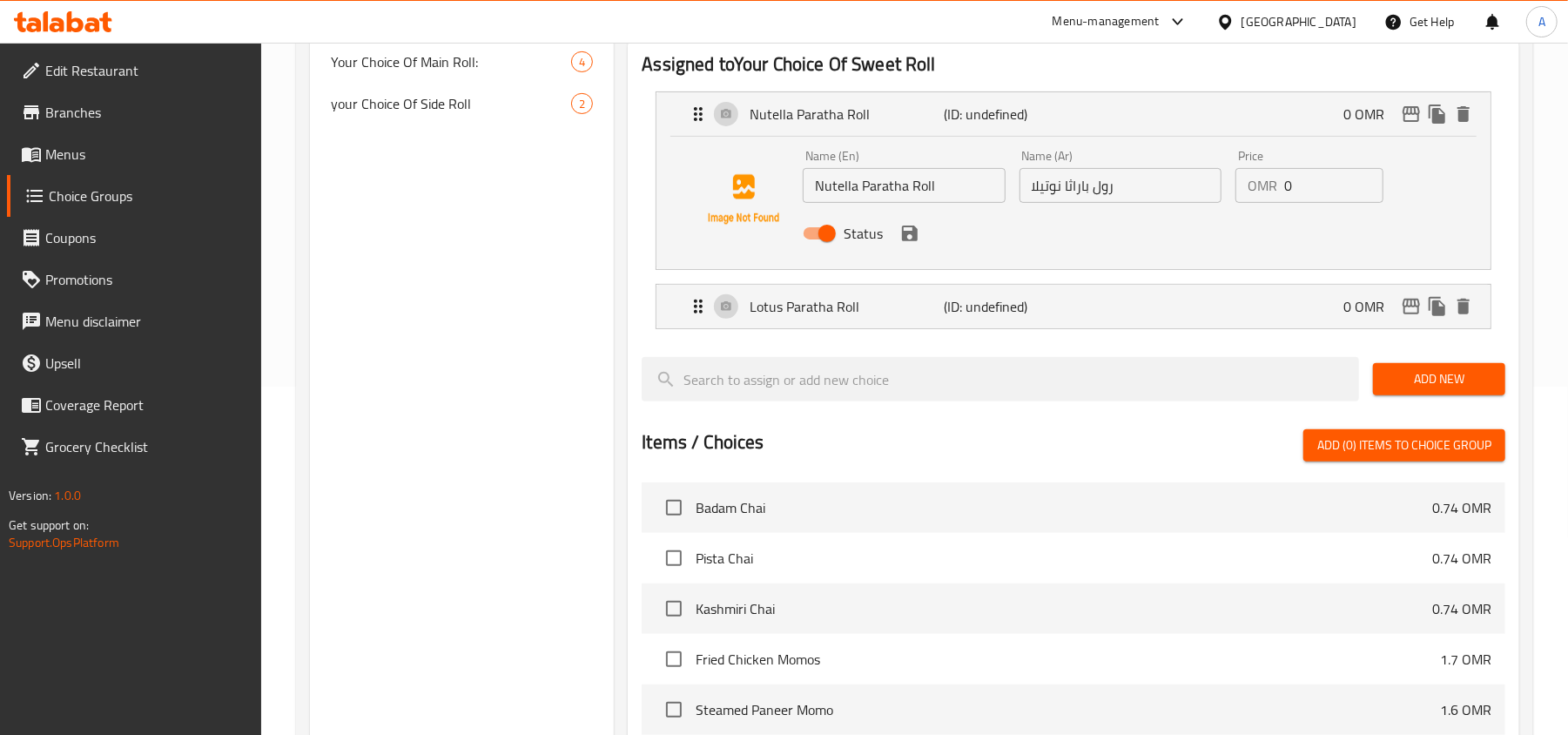
click at [908, 248] on div "Status" at bounding box center [1119, 233] width 649 height 47
click at [913, 239] on icon "save" at bounding box center [909, 233] width 16 height 16
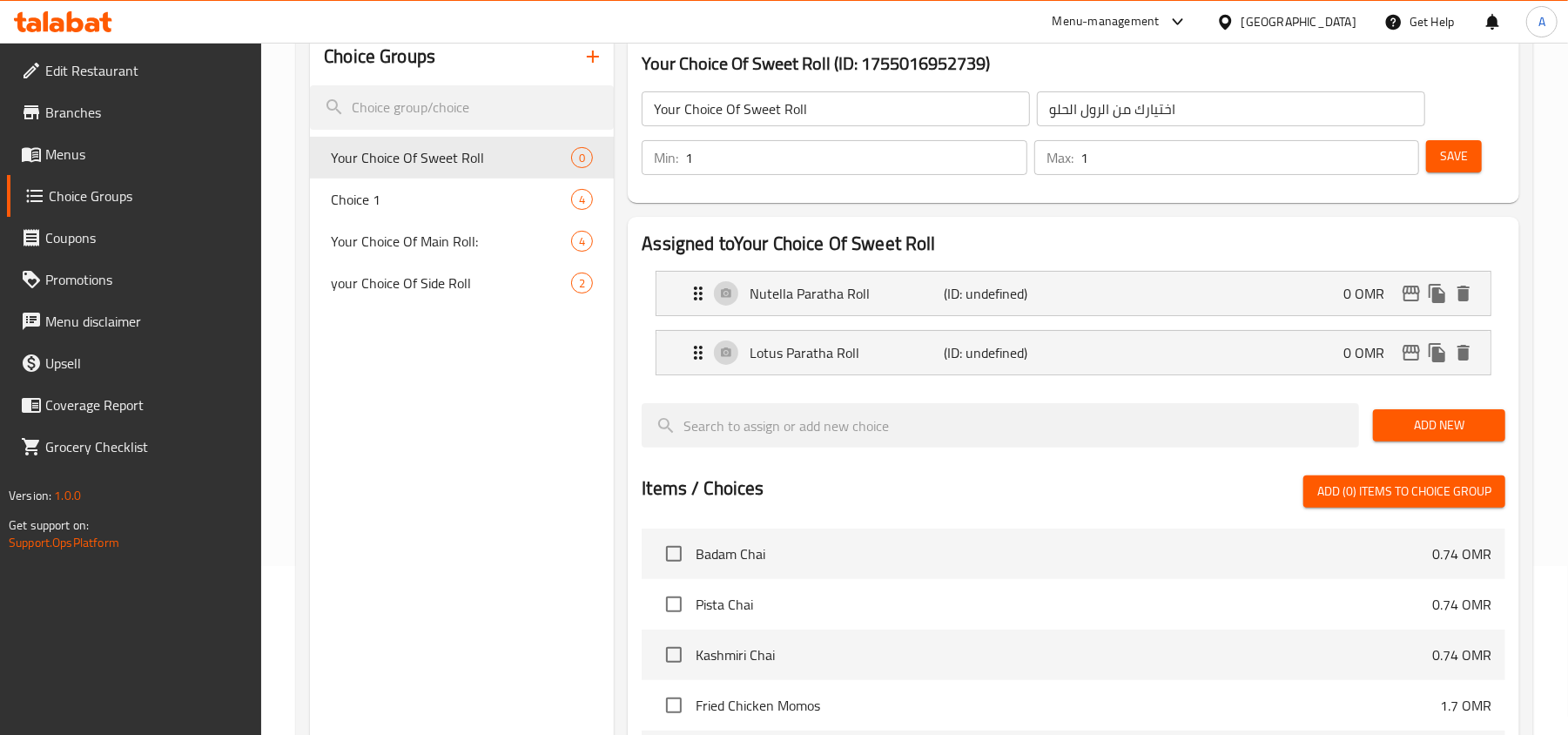
scroll to position [116, 0]
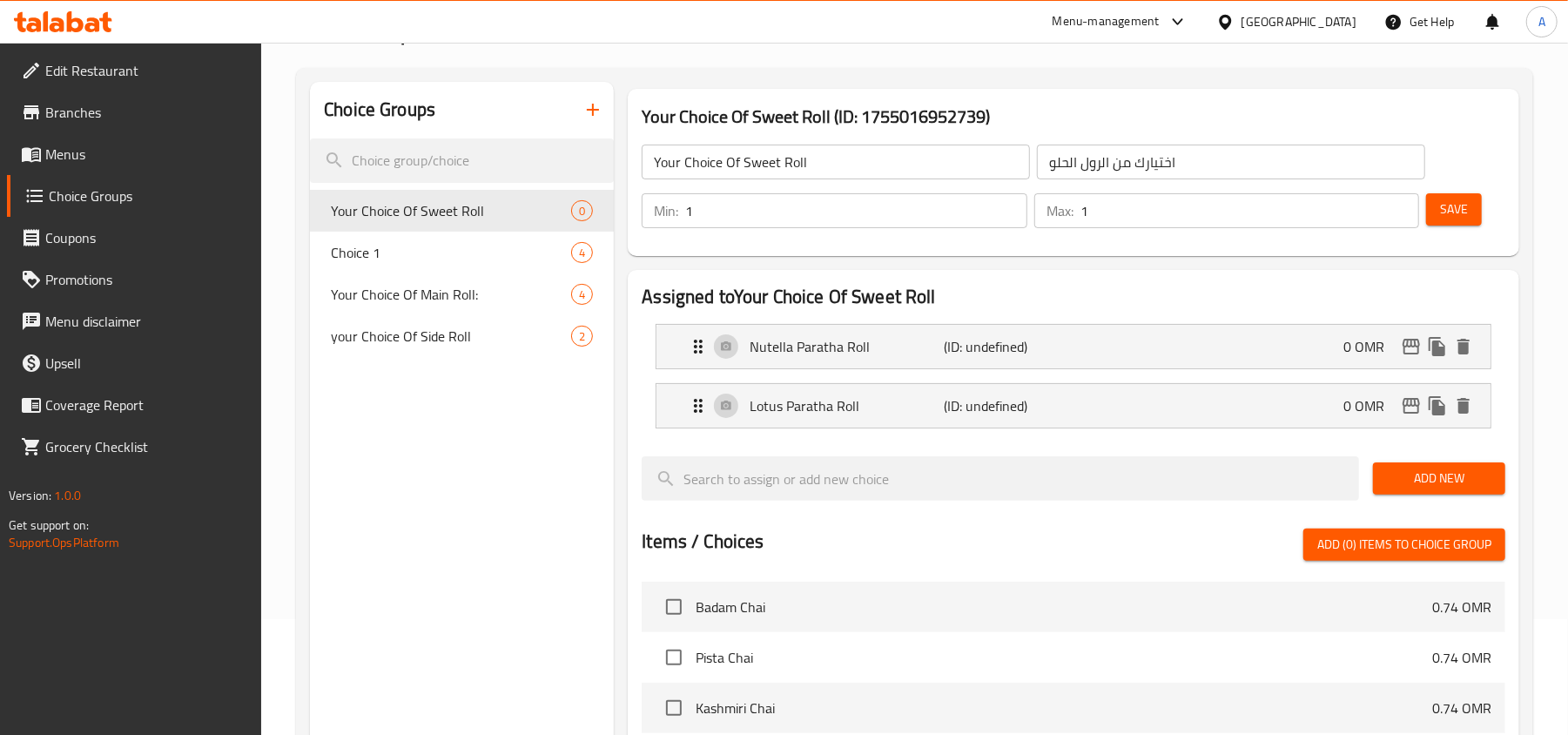
click at [1429, 211] on button "Save" at bounding box center [1454, 209] width 56 height 32
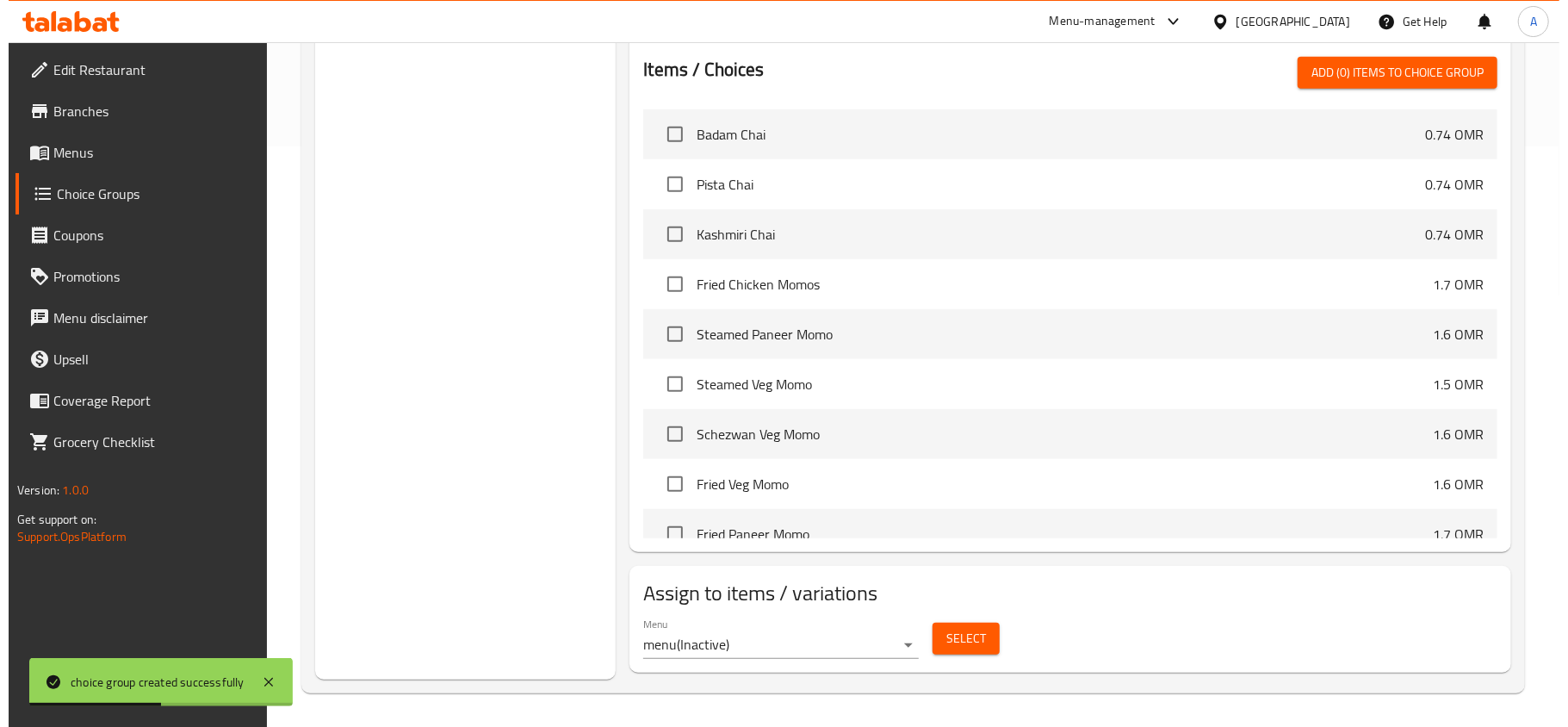
scroll to position [583, 0]
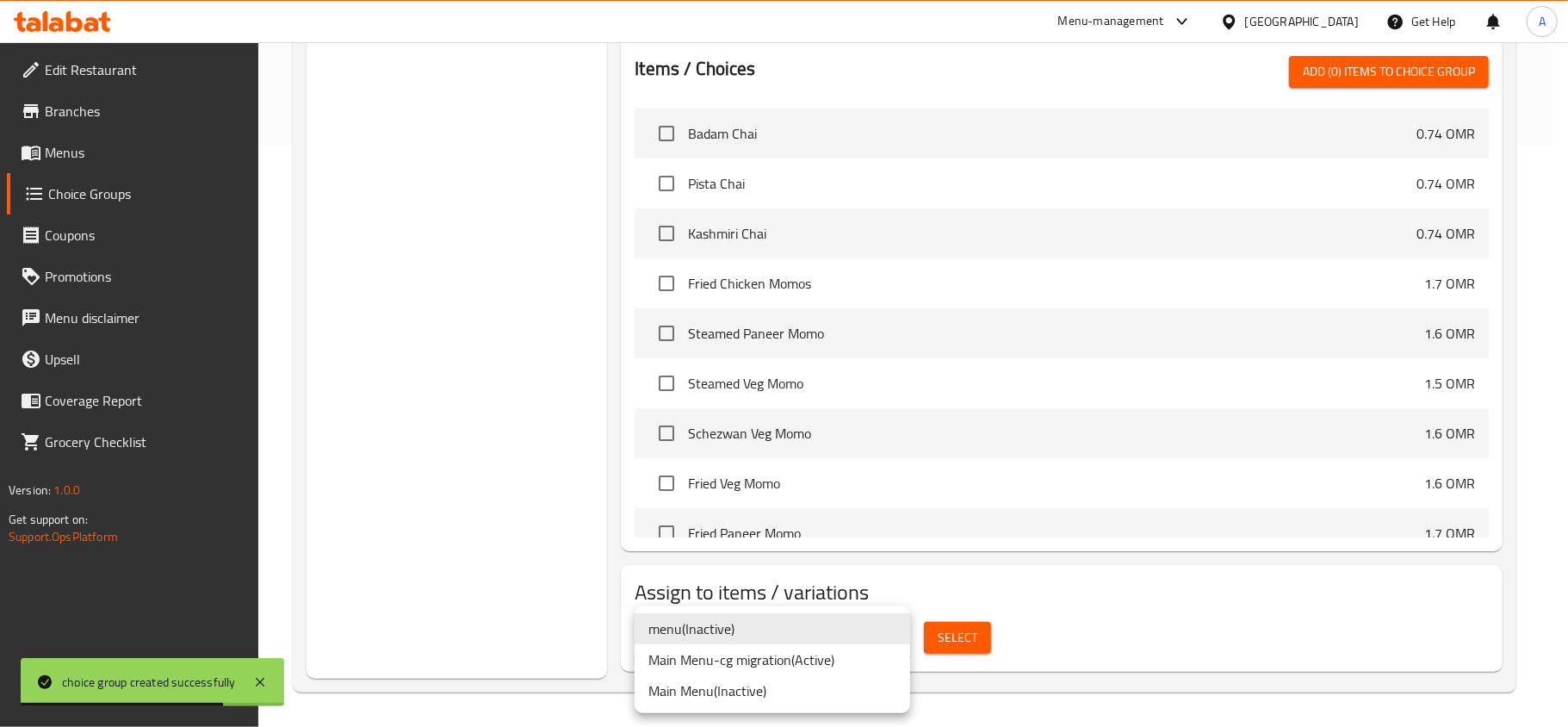
click at [832, 658] on li "Main Menu-cg migration ( Active )" at bounding box center [772, 659] width 275 height 31
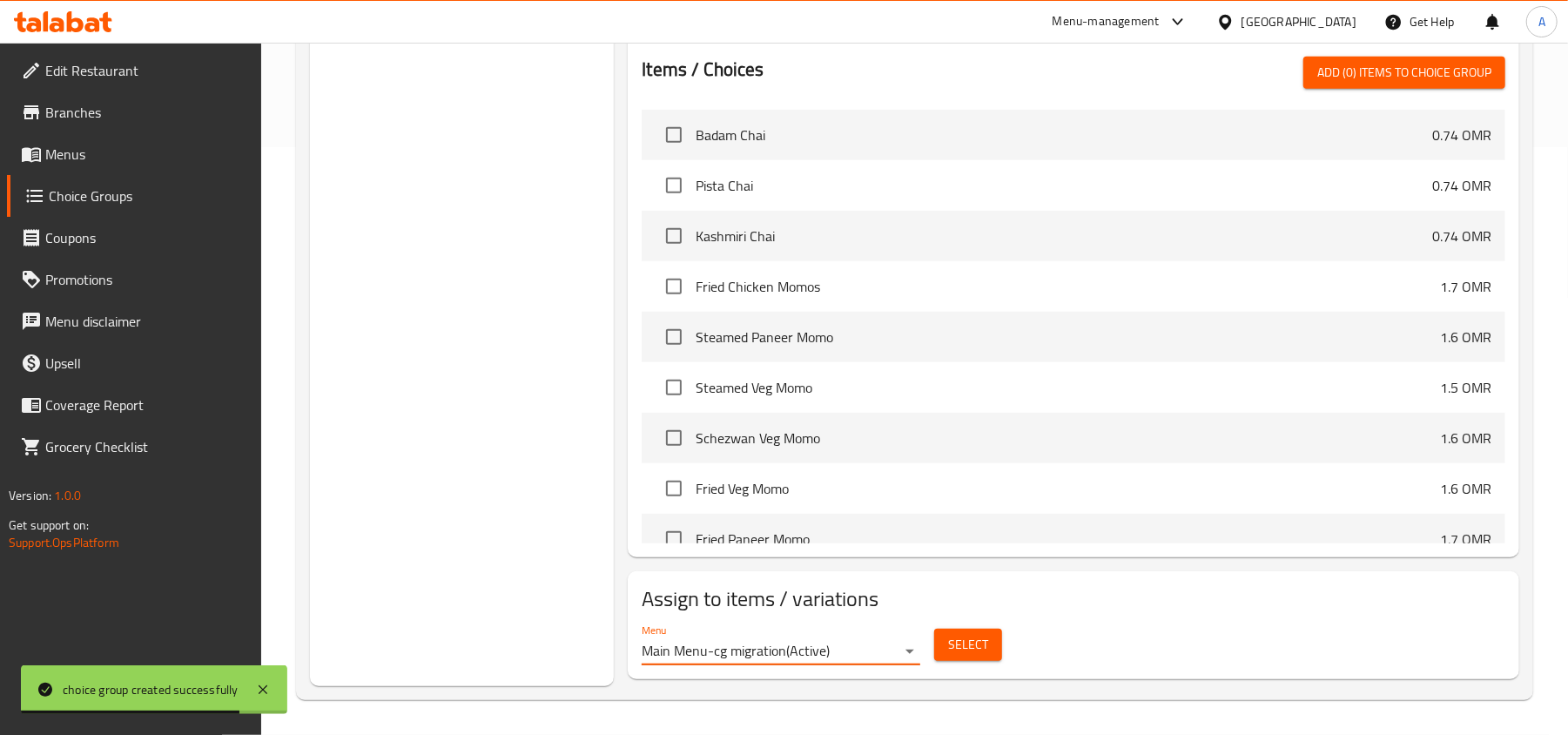
click at [948, 642] on button "Select" at bounding box center [968, 644] width 67 height 32
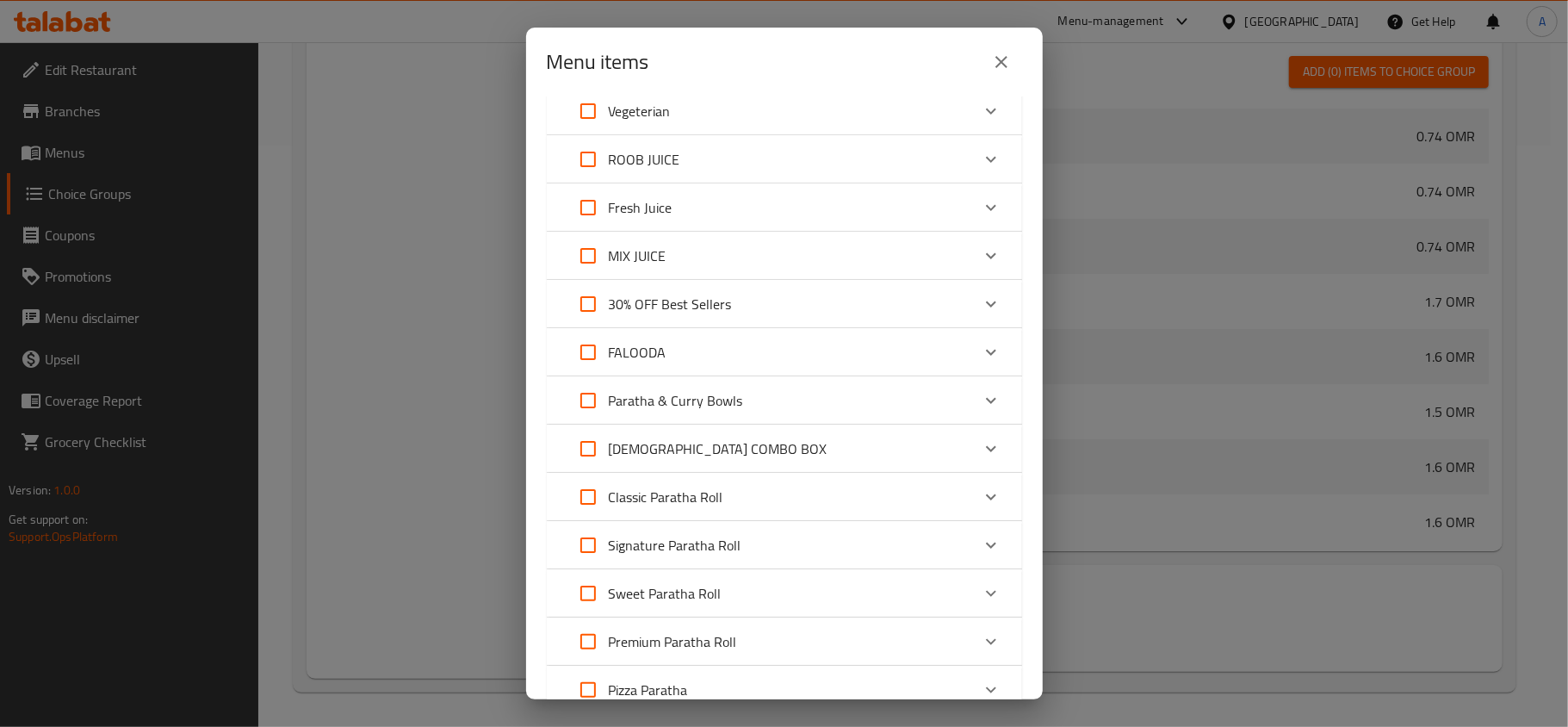
scroll to position [345, 0]
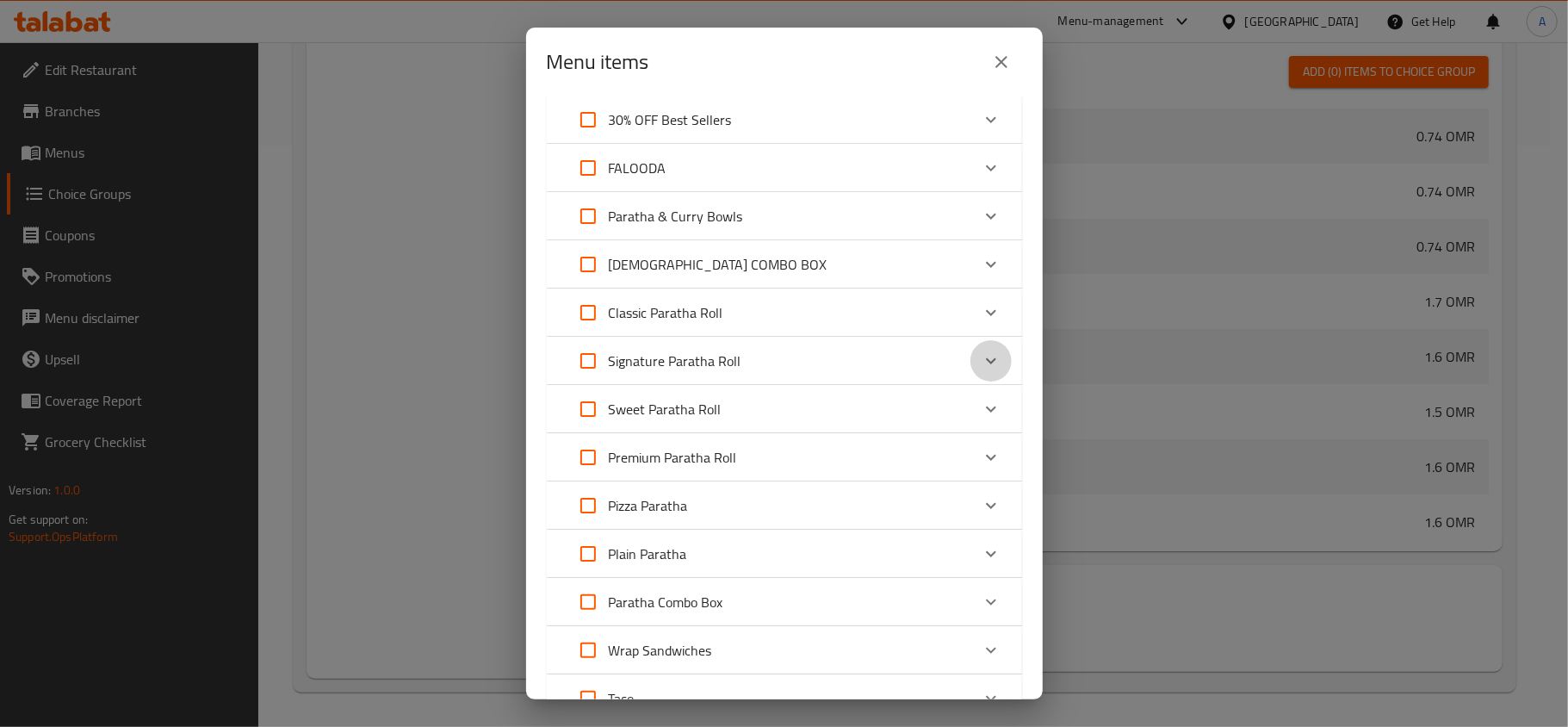
click at [981, 362] on icon "Expand" at bounding box center [991, 361] width 21 height 21
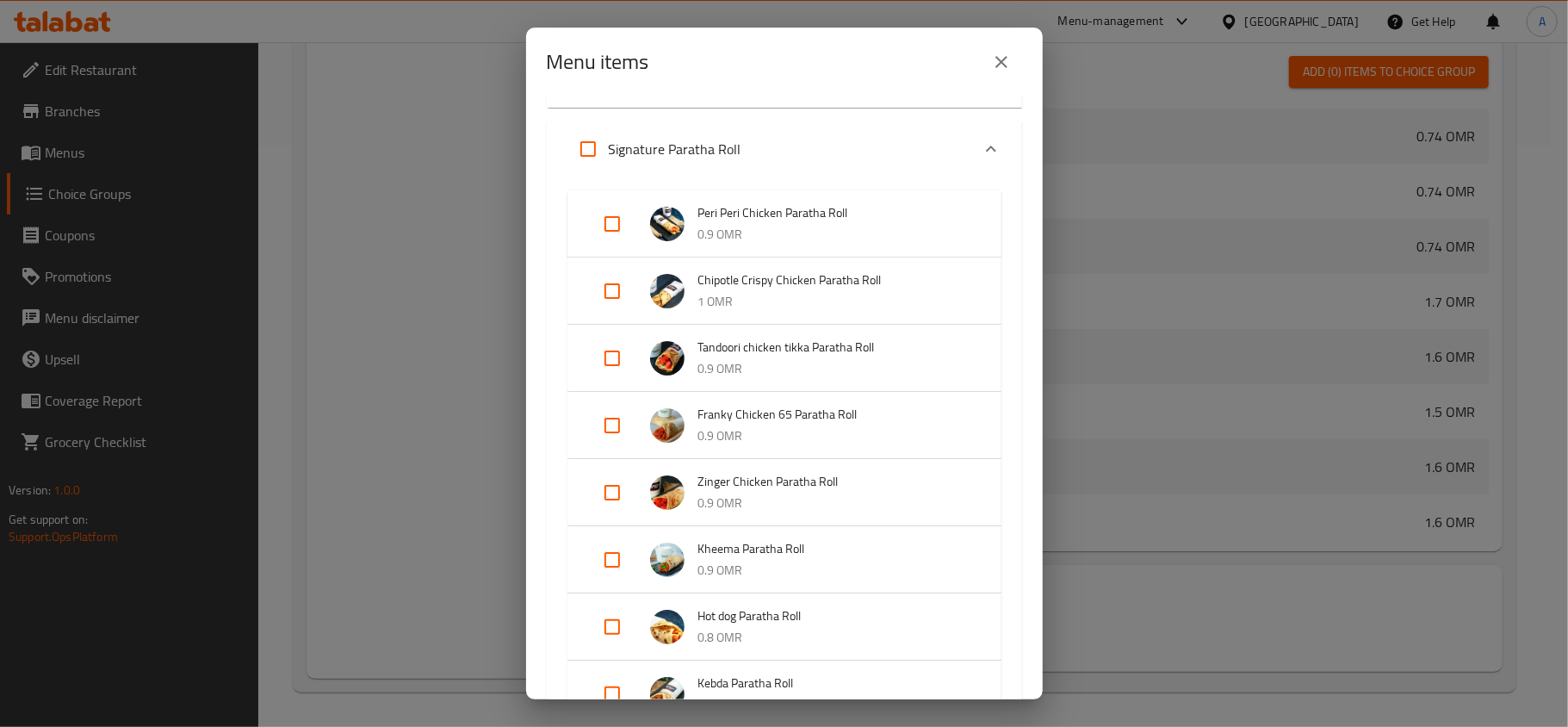
scroll to position [1147, 0]
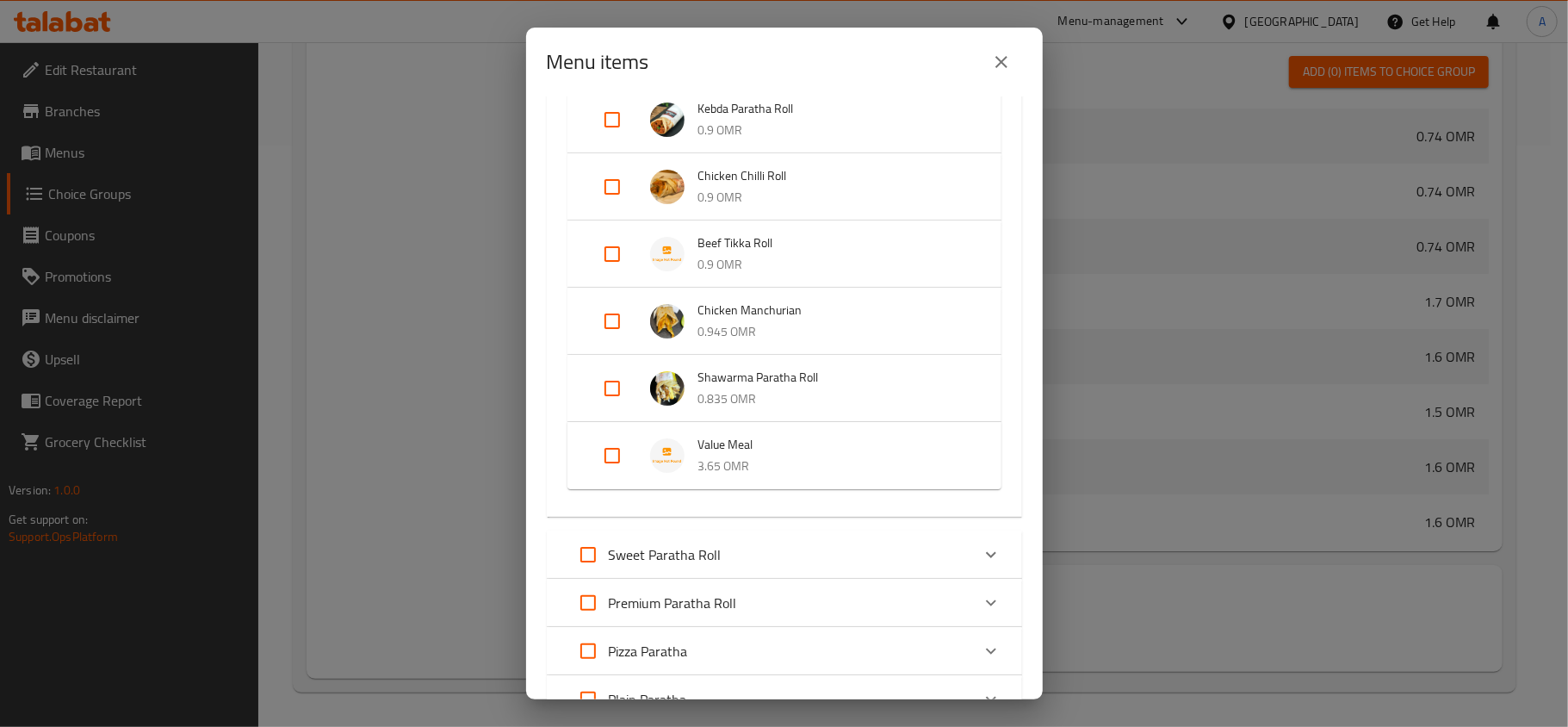
click at [624, 455] on input "Expand" at bounding box center [613, 456] width 42 height 41
checkbox input "true"
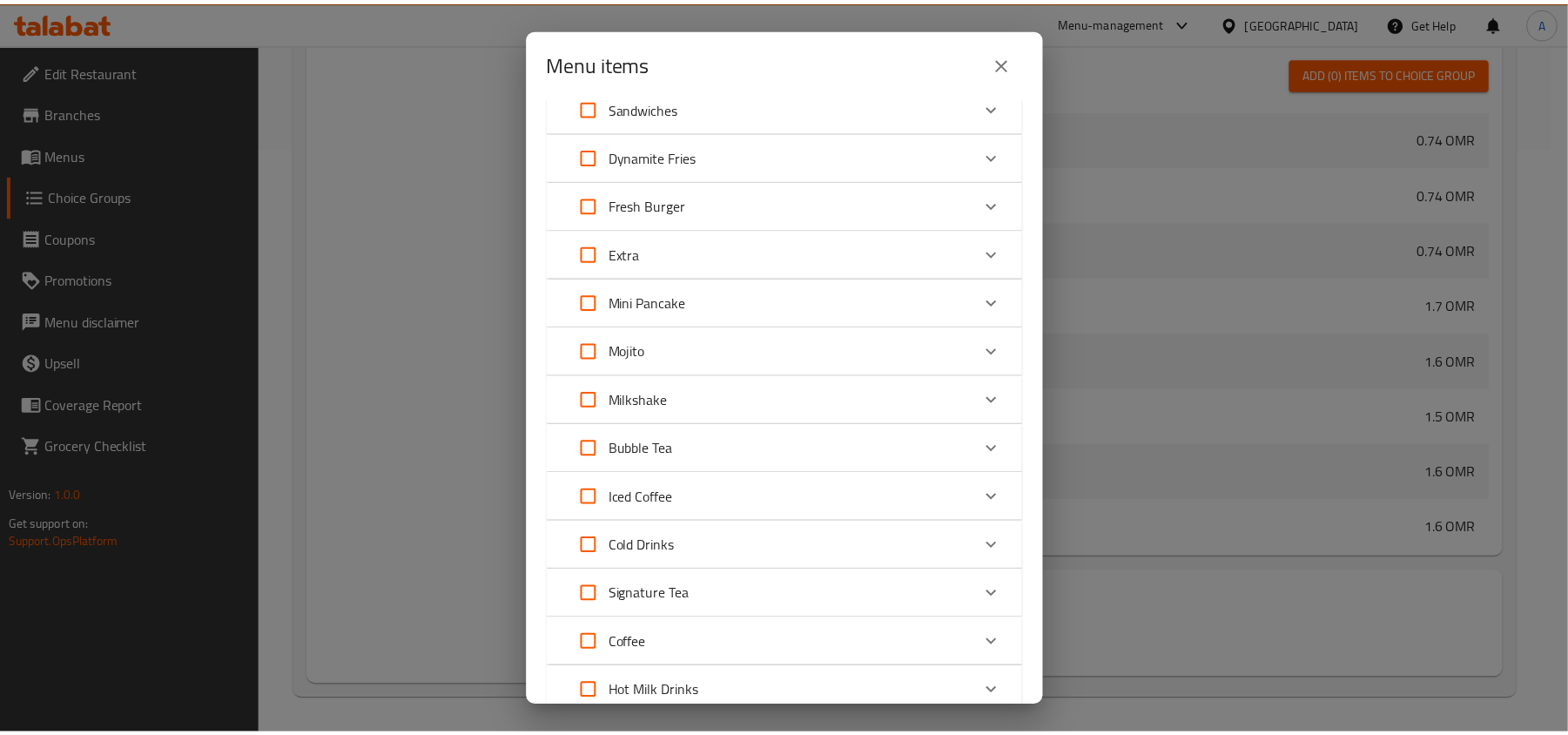
scroll to position [2099, 0]
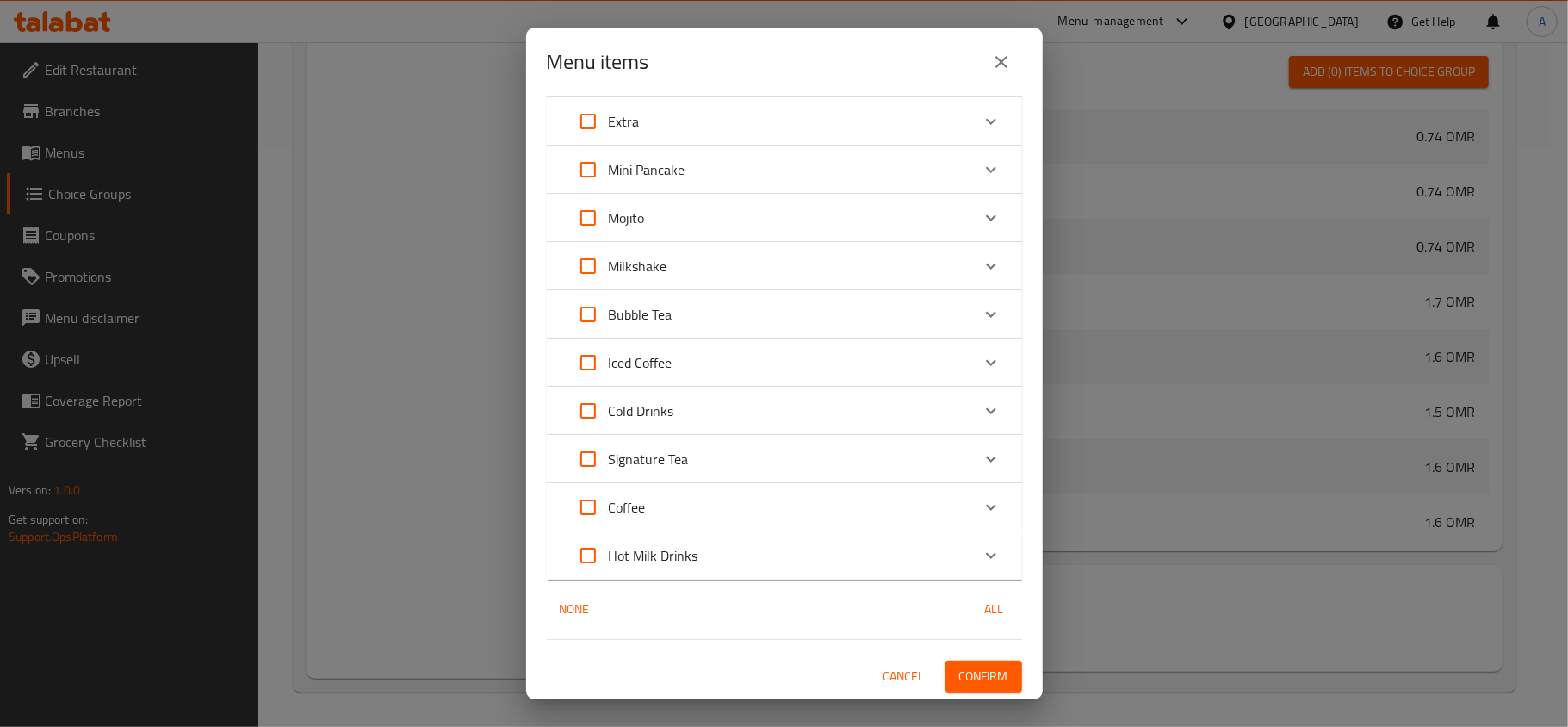
click at [969, 667] on span "Confirm" at bounding box center [983, 676] width 49 height 22
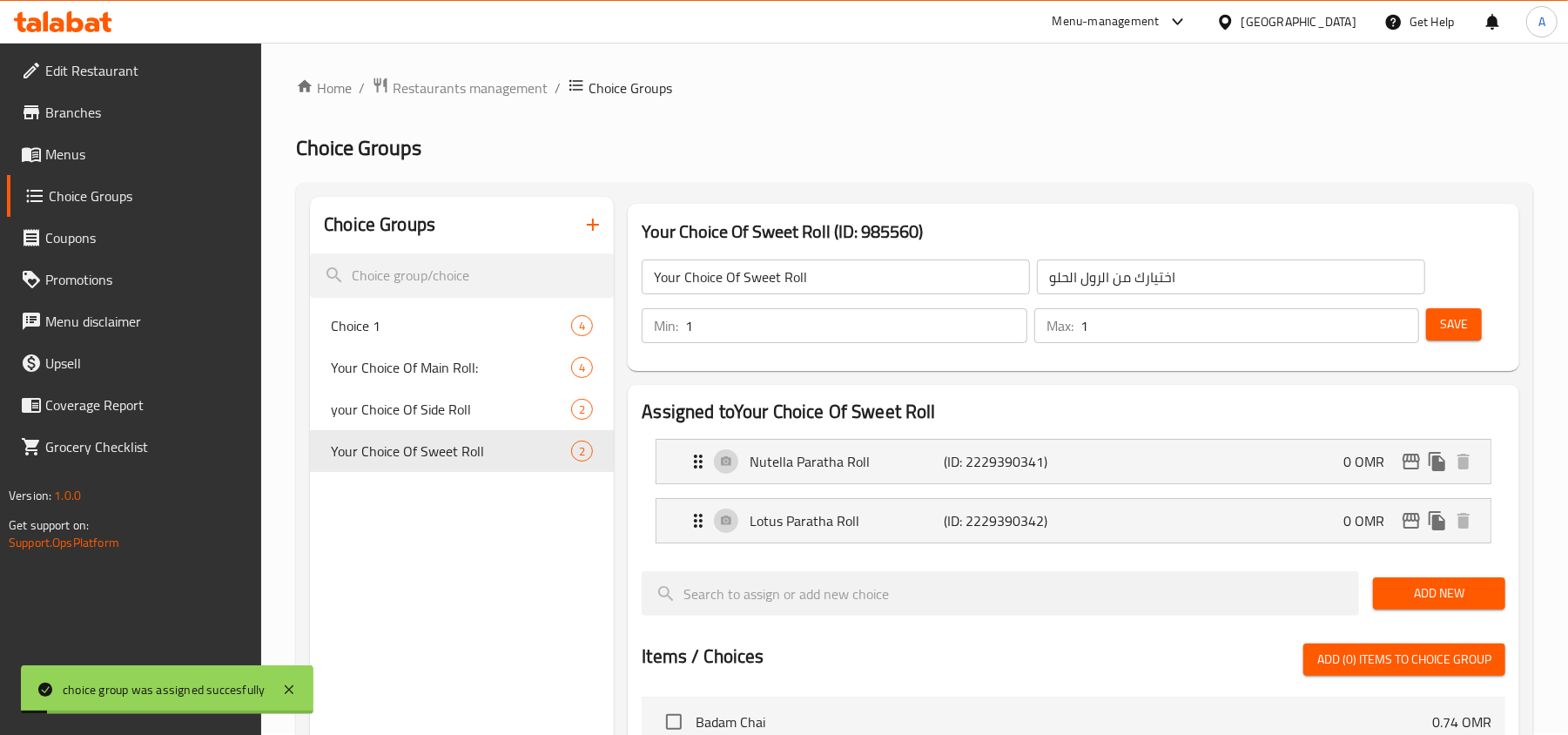
scroll to position [0, 0]
click at [1450, 328] on span "Save" at bounding box center [1454, 326] width 28 height 22
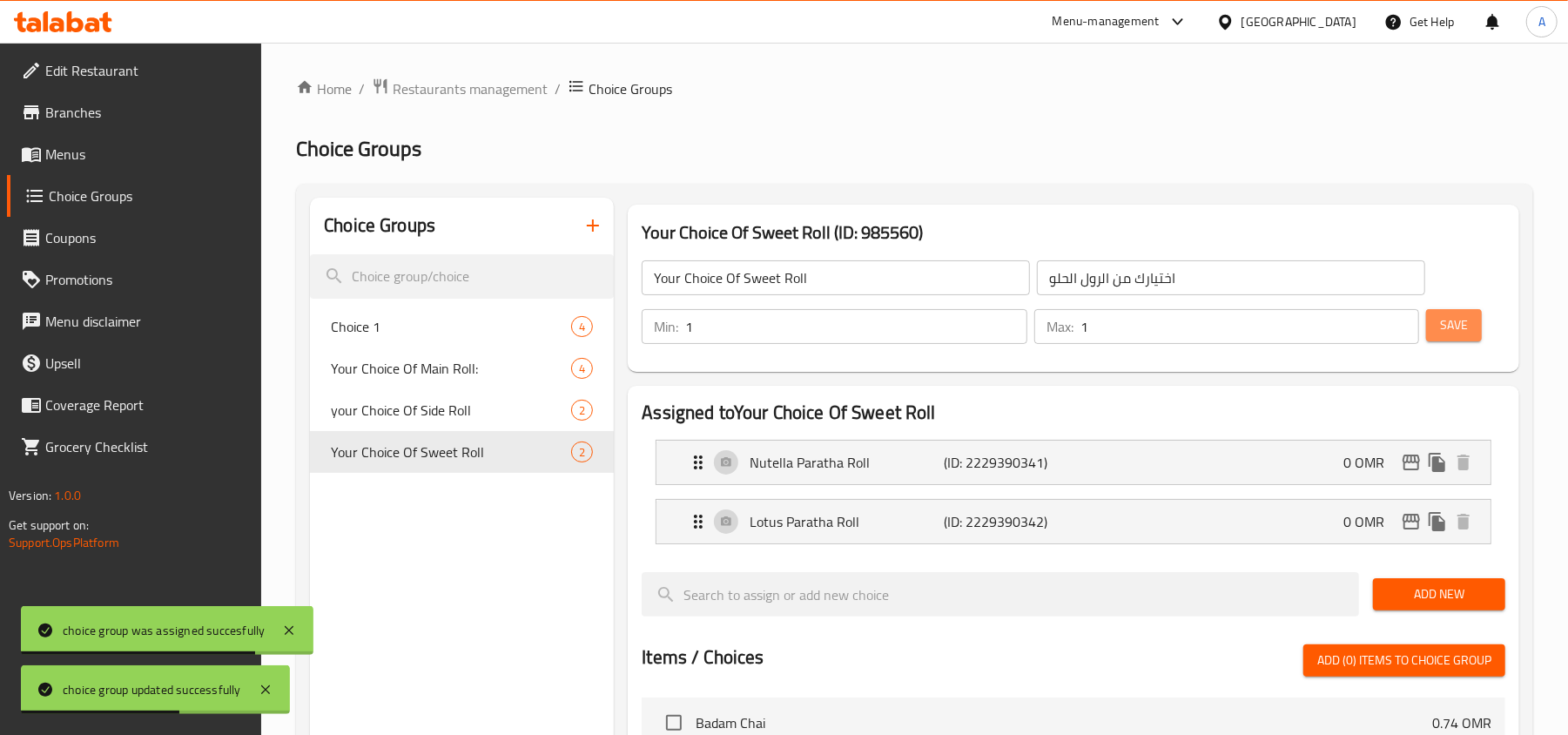
click at [1477, 326] on button "Save" at bounding box center [1454, 325] width 56 height 32
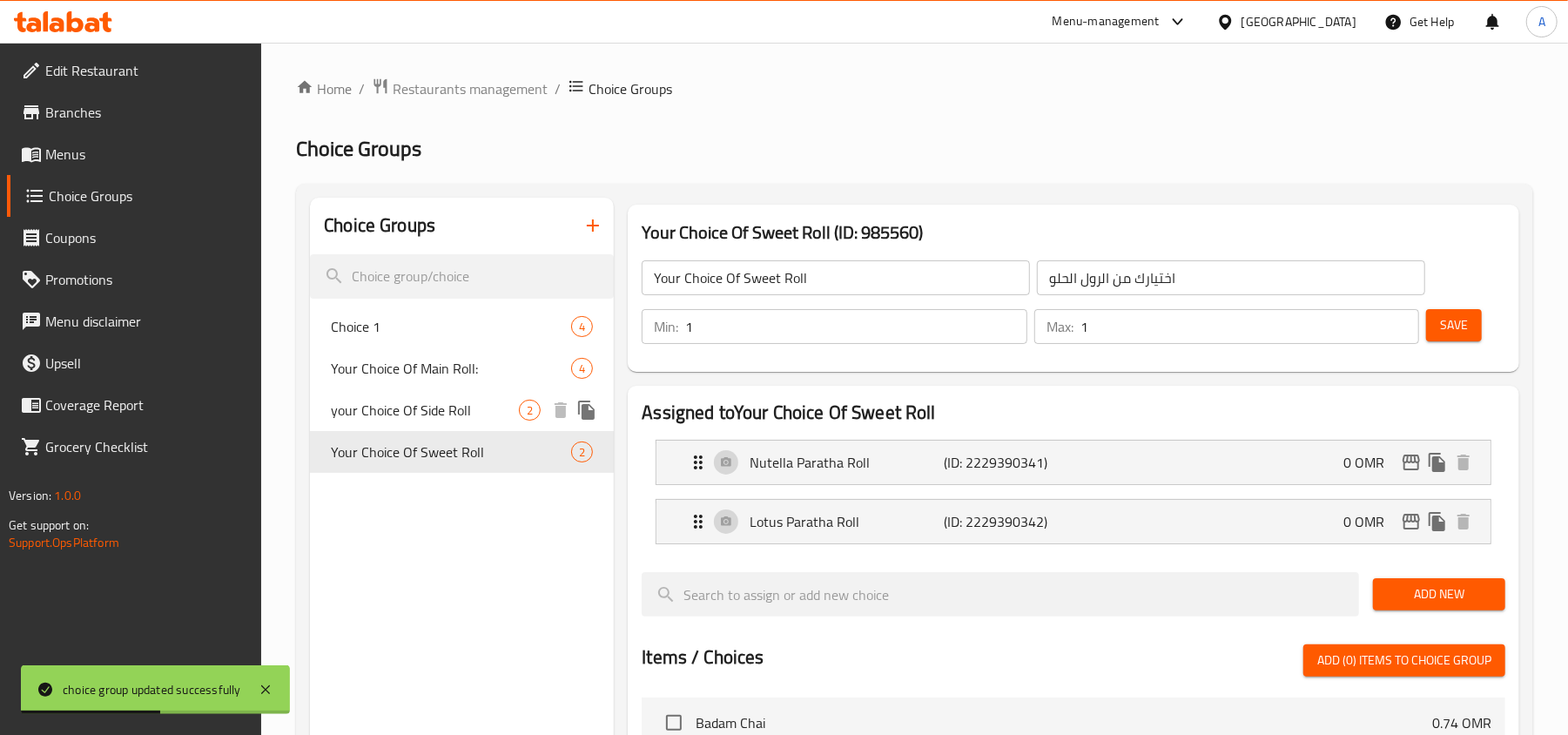
click at [422, 412] on span "your Choice Of Side Roll" at bounding box center [425, 409] width 188 height 21
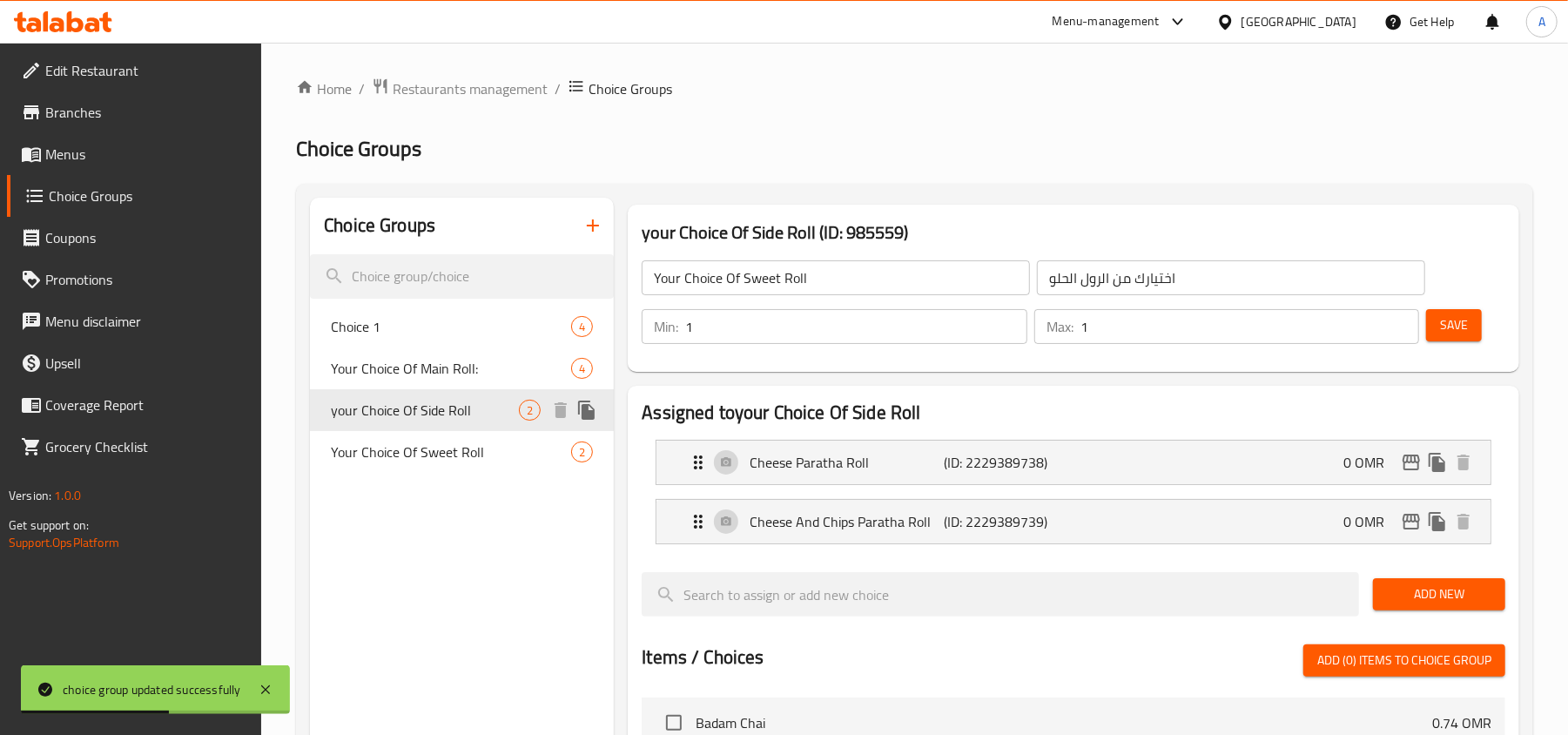
type input "your Choice Of Side Roll"
type input "اختيارك من الرول الجانبي"
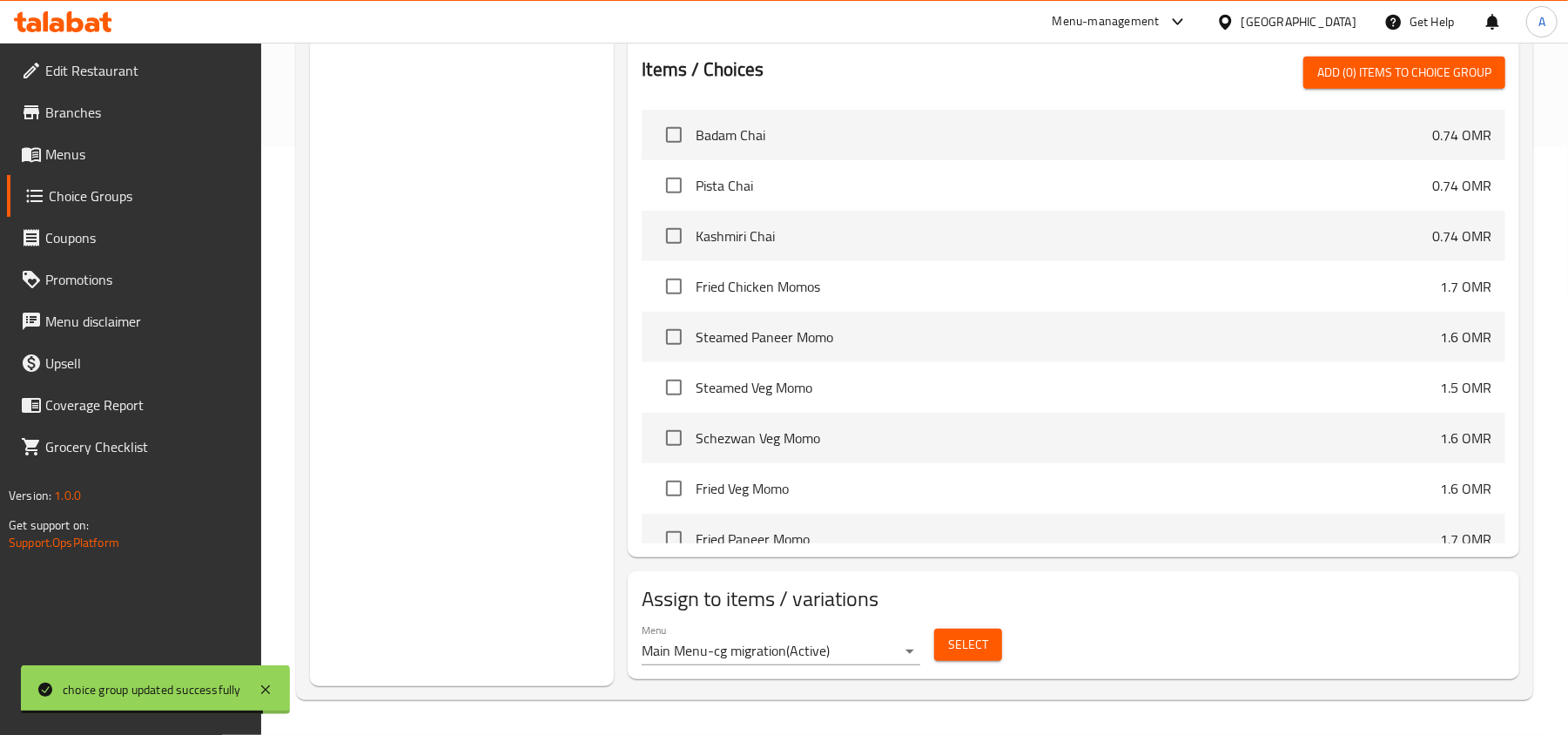
click at [986, 644] on span "Select" at bounding box center [969, 645] width 40 height 22
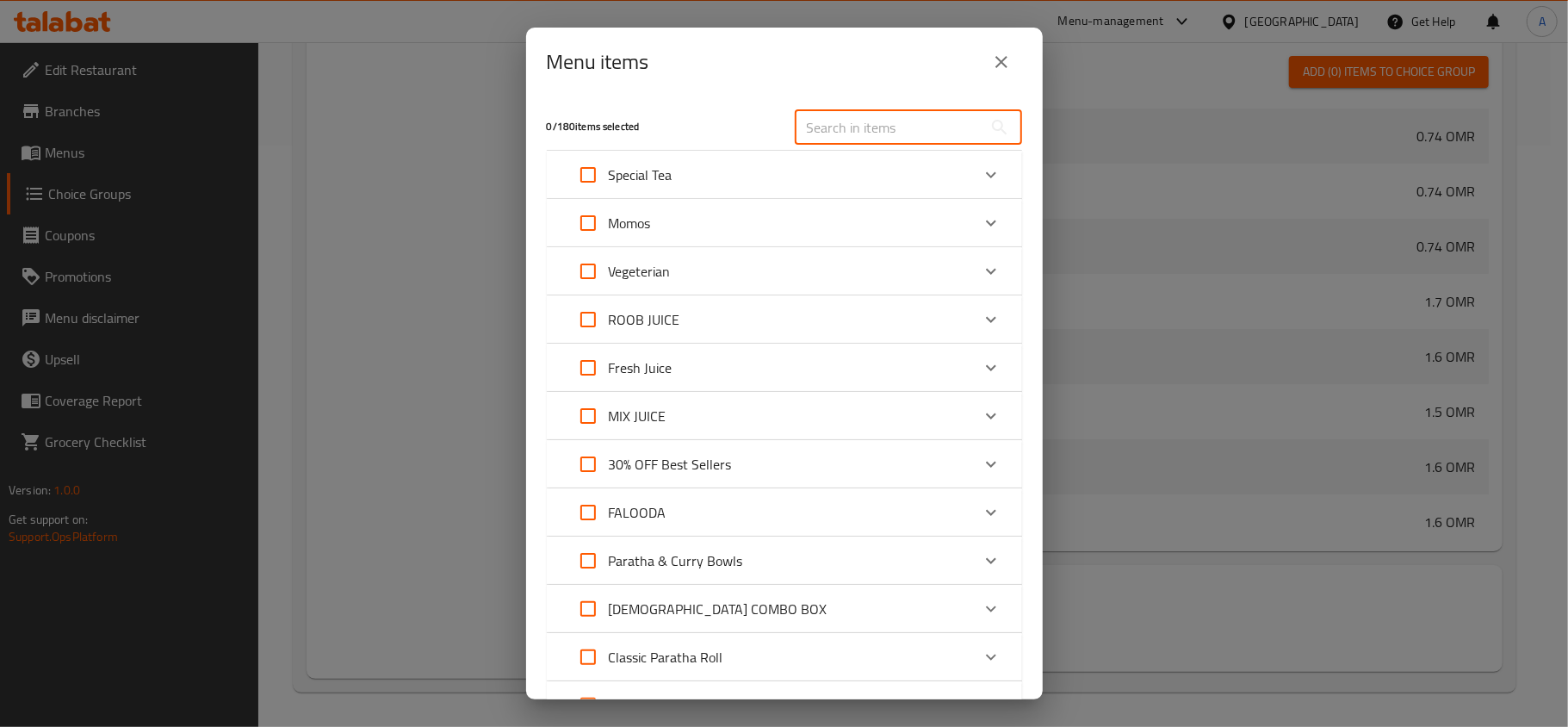
click at [894, 136] on input "text" at bounding box center [889, 127] width 188 height 34
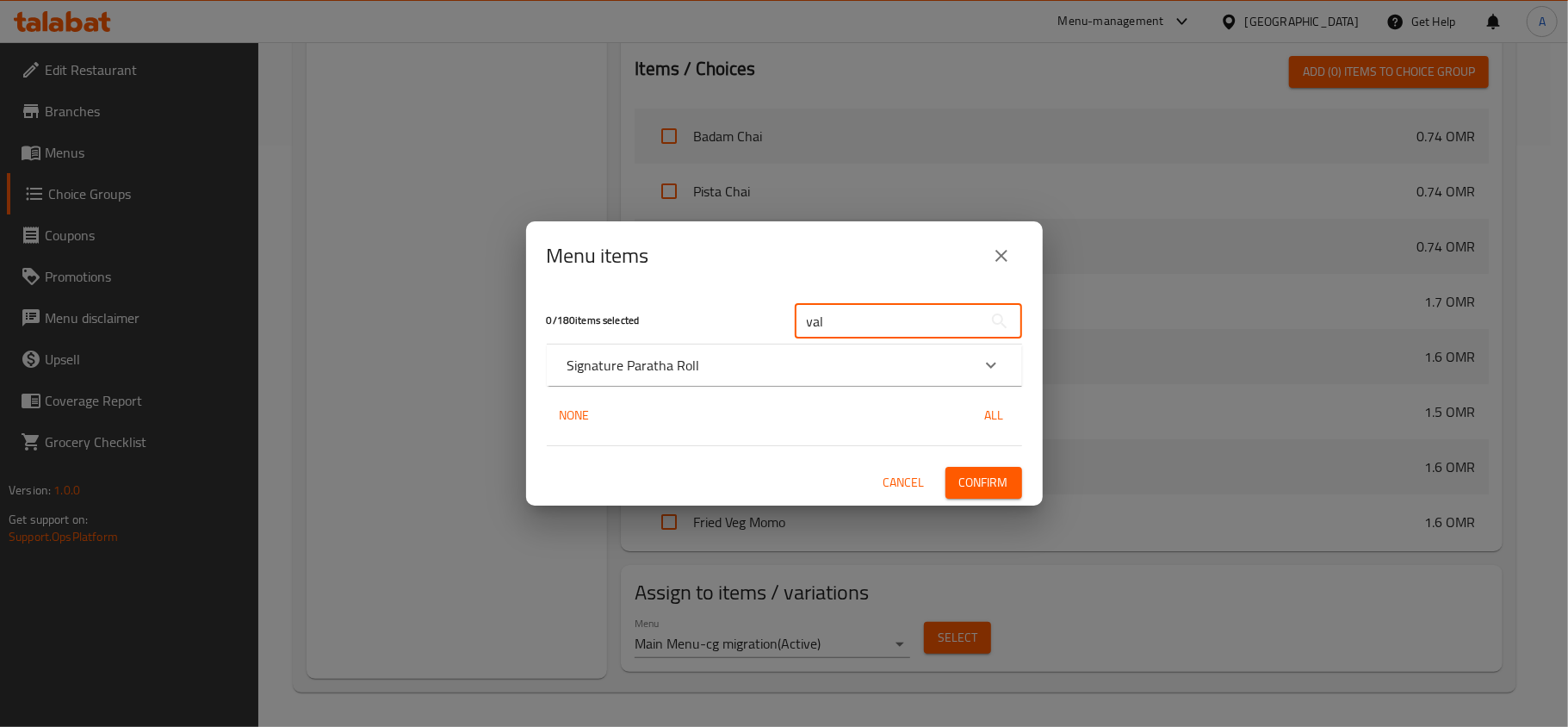
type input "val"
click at [992, 369] on icon "Expand" at bounding box center [991, 364] width 21 height 21
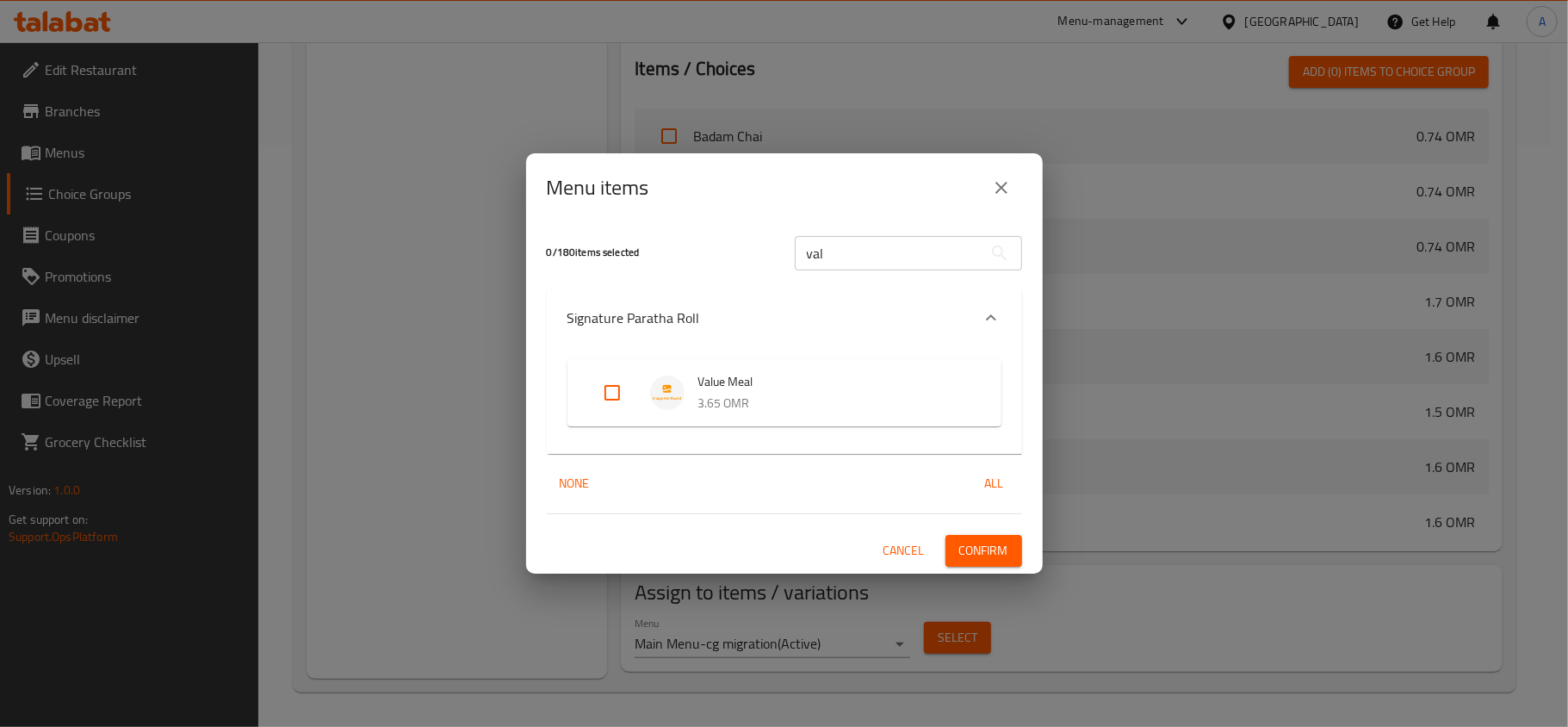
click at [618, 388] on input "Expand" at bounding box center [613, 392] width 42 height 41
checkbox input "true"
click at [969, 556] on span "Confirm" at bounding box center [983, 551] width 49 height 22
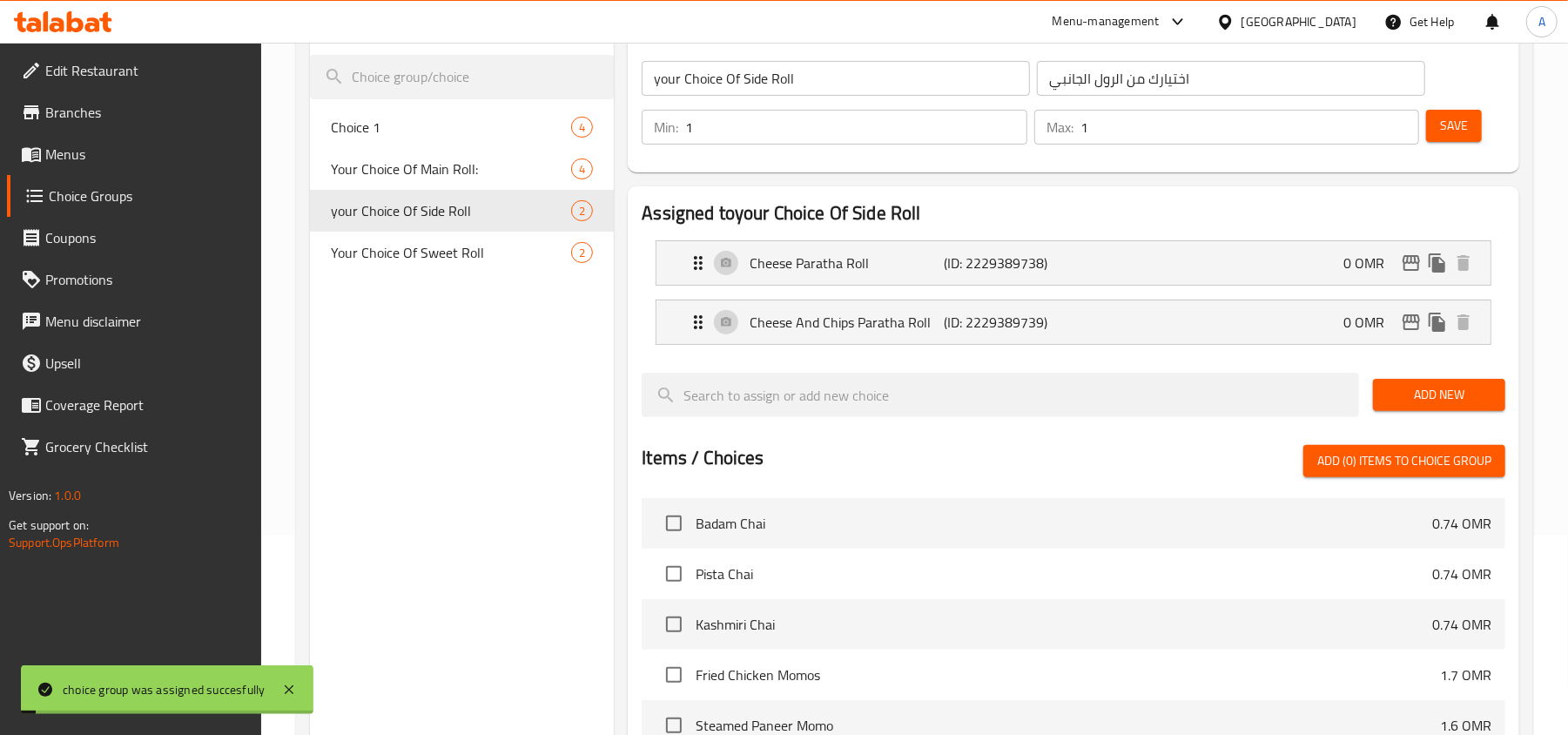
scroll to position [0, 0]
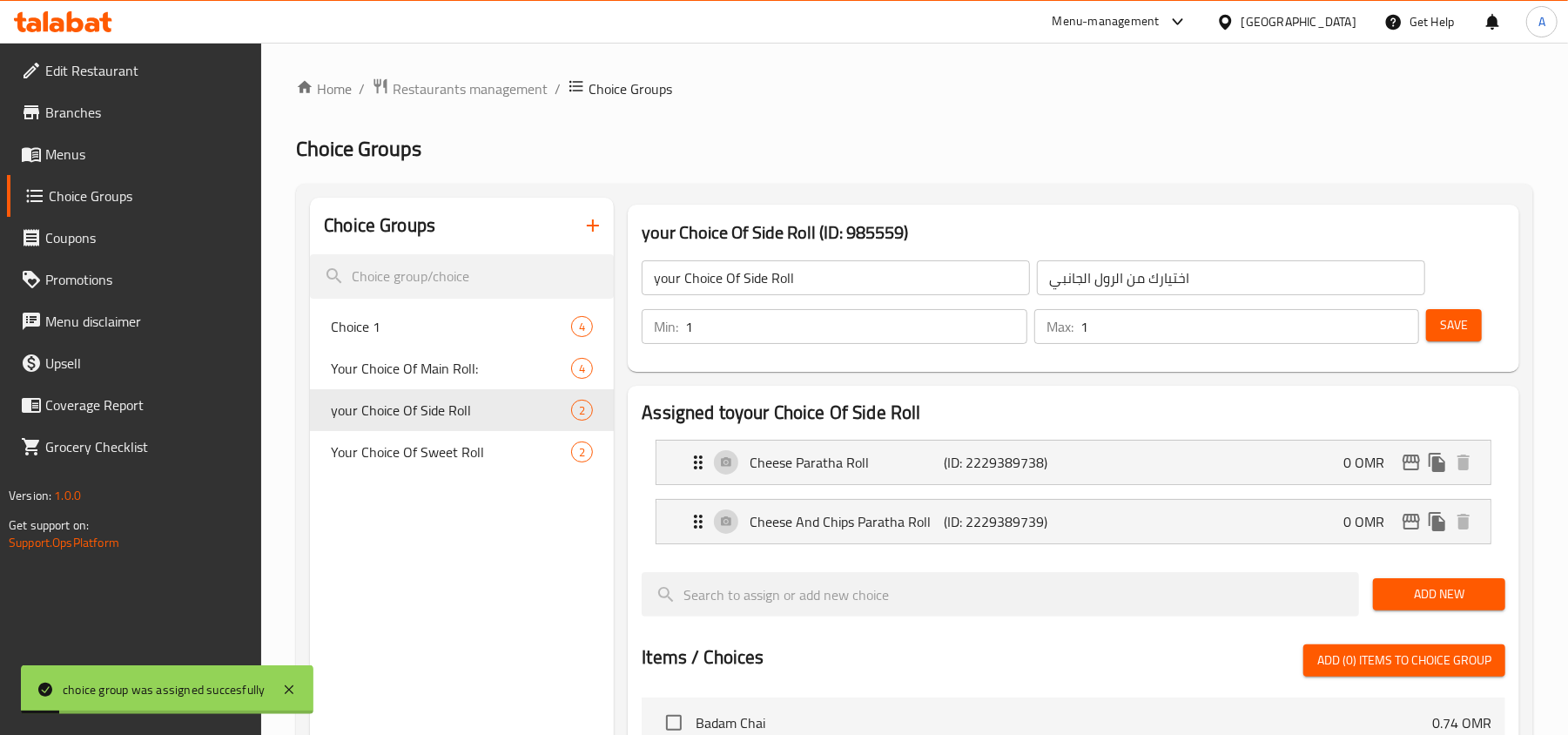
click at [1464, 326] on span "Save" at bounding box center [1454, 326] width 28 height 22
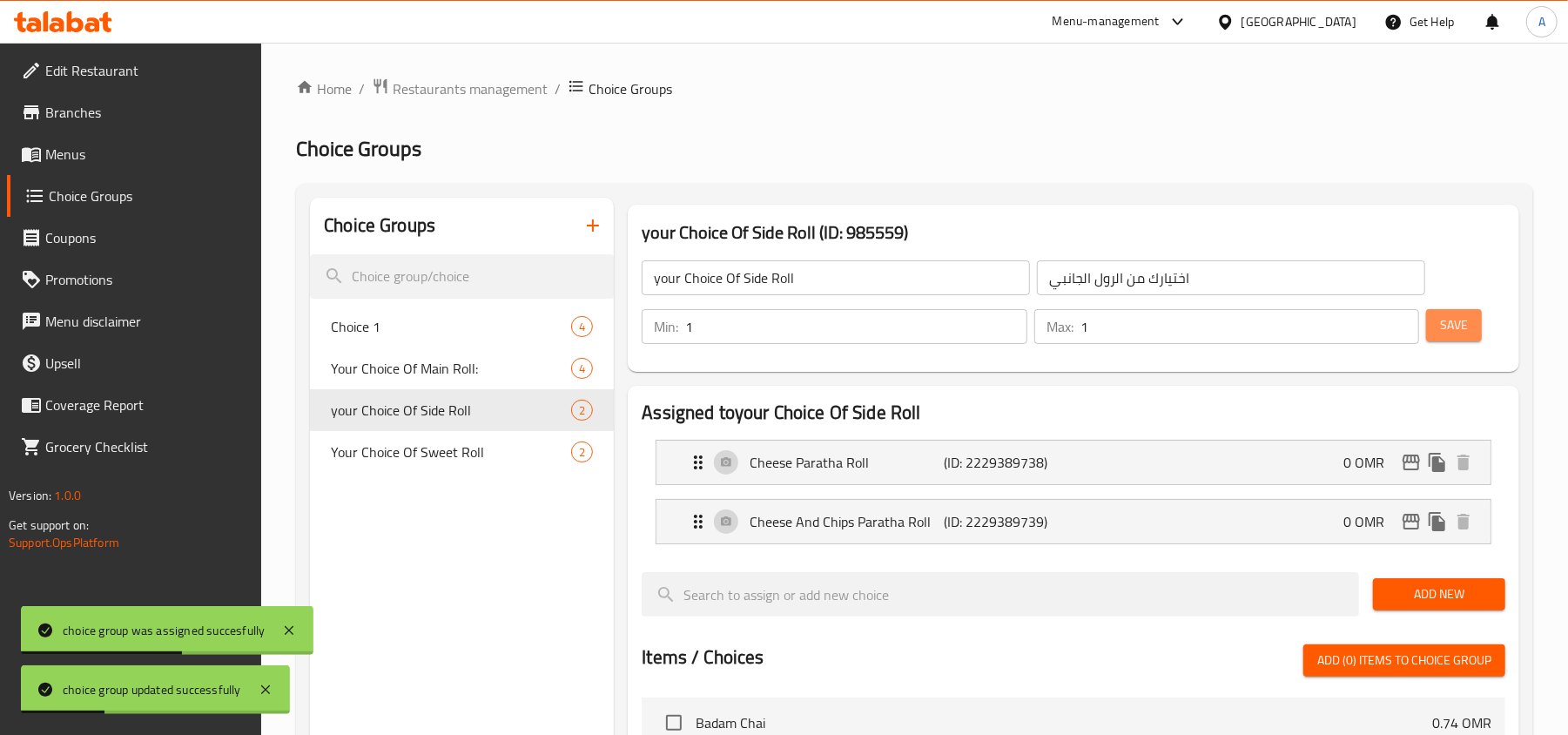
click at [1461, 328] on span "Save" at bounding box center [1454, 326] width 28 height 22
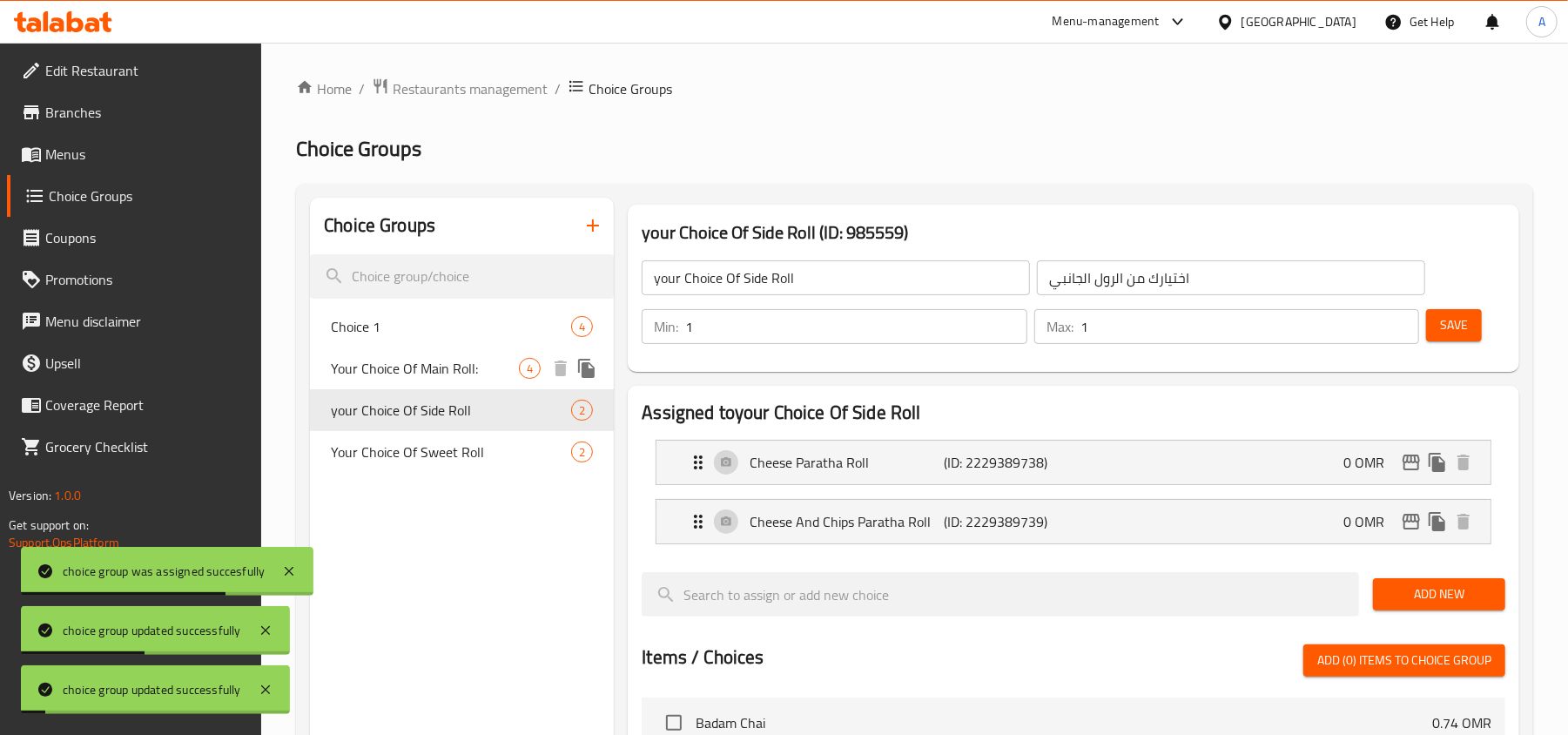
click at [394, 371] on span "Your Choice Of Main Roll:" at bounding box center [425, 368] width 188 height 21
type input "Your Choice Of Main Roll:"
type input "اختيارك من رول رئيسي:"
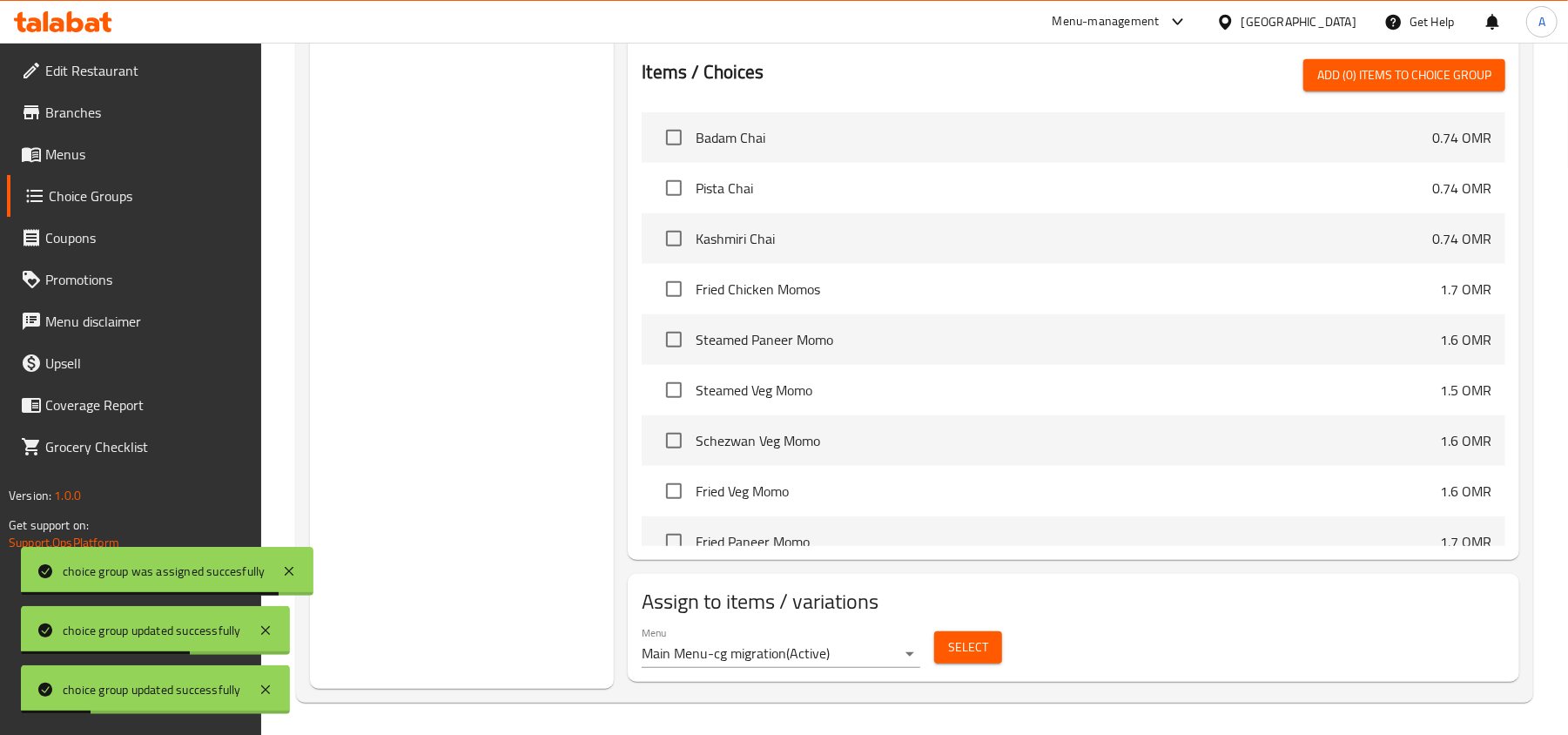
scroll to position [722, 0]
click at [949, 636] on span "Select" at bounding box center [969, 645] width 40 height 22
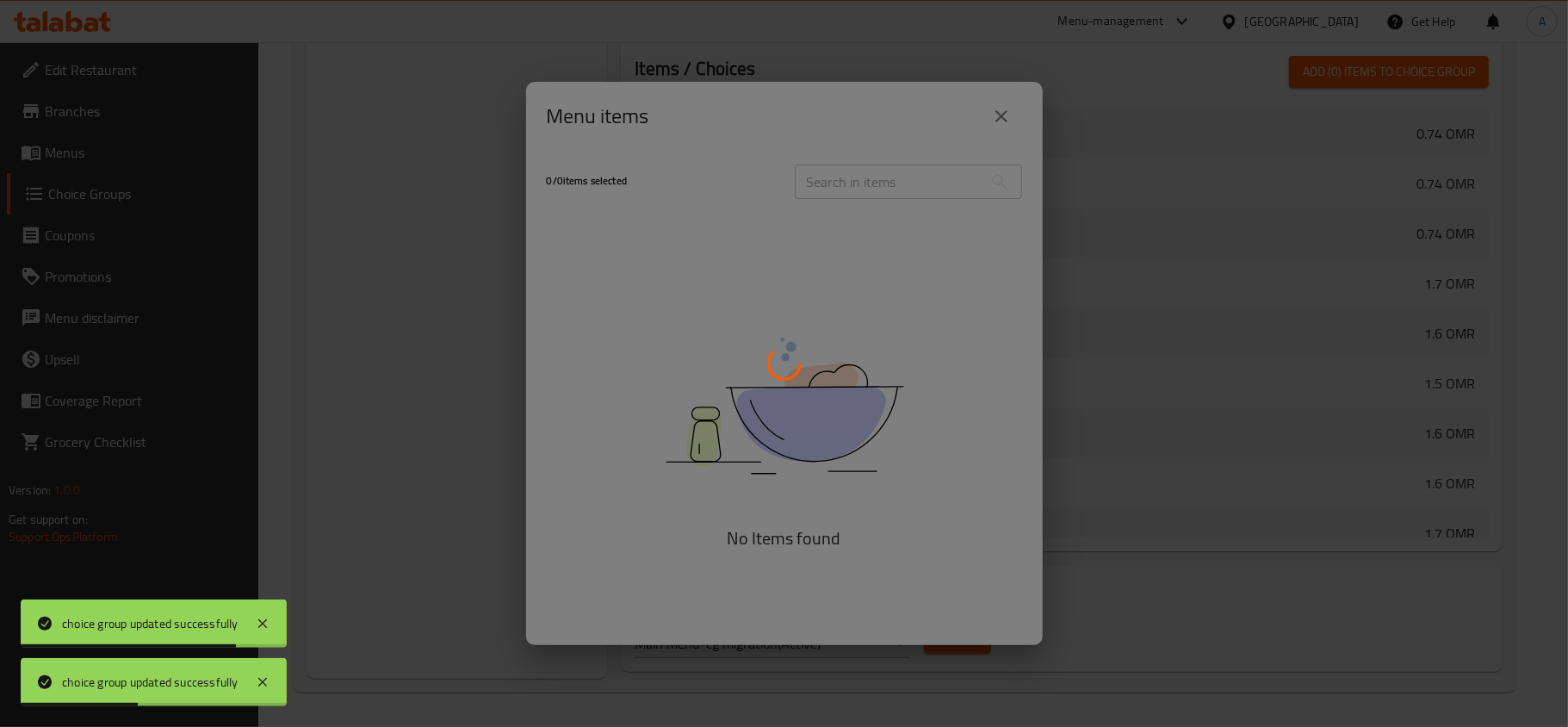
click at [908, 180] on div at bounding box center [784, 364] width 1568 height 727
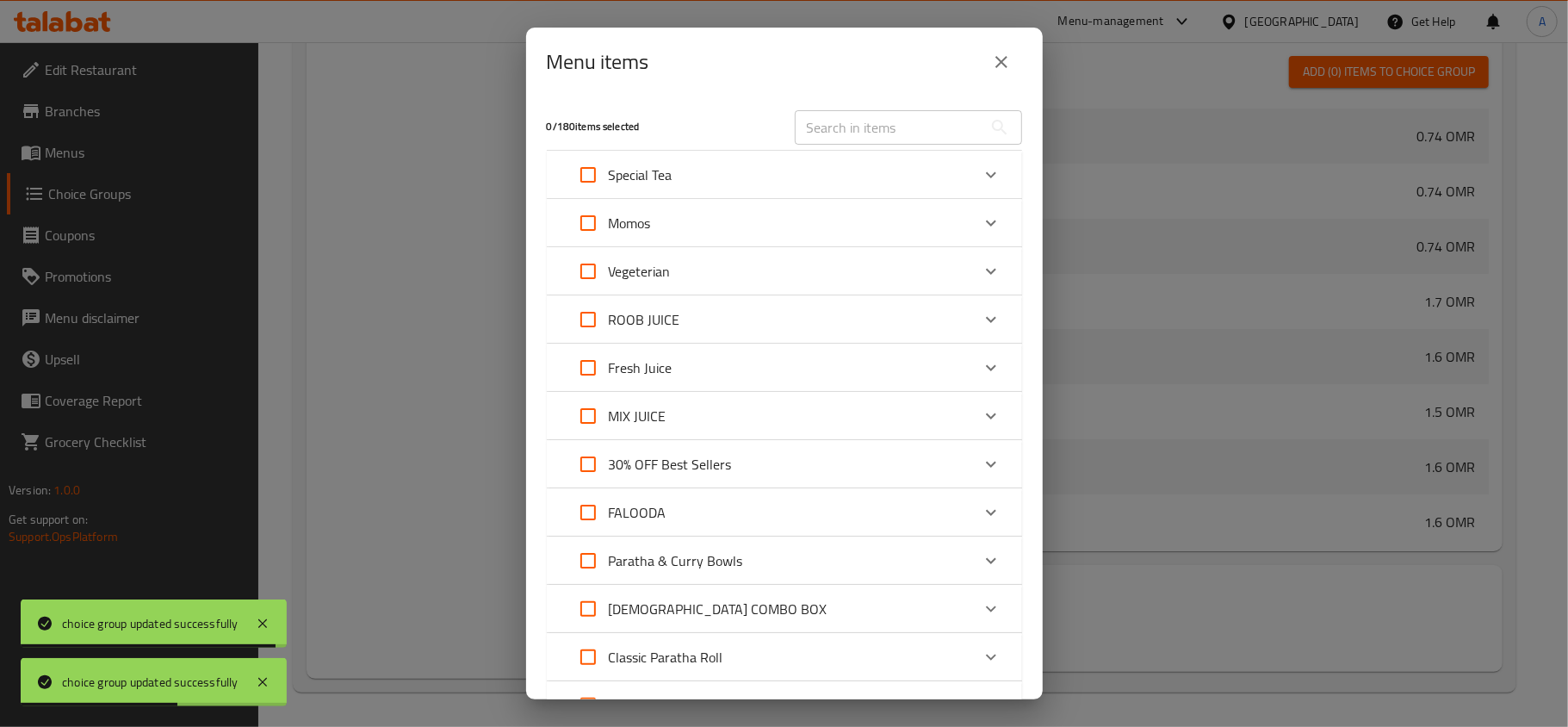
click at [908, 180] on div "0 / 180 items selected ​ Special Tea Badam Chai 0.74 OMR Pista Chai 0.74 OMR Ka…" at bounding box center [784, 398] width 517 height 603
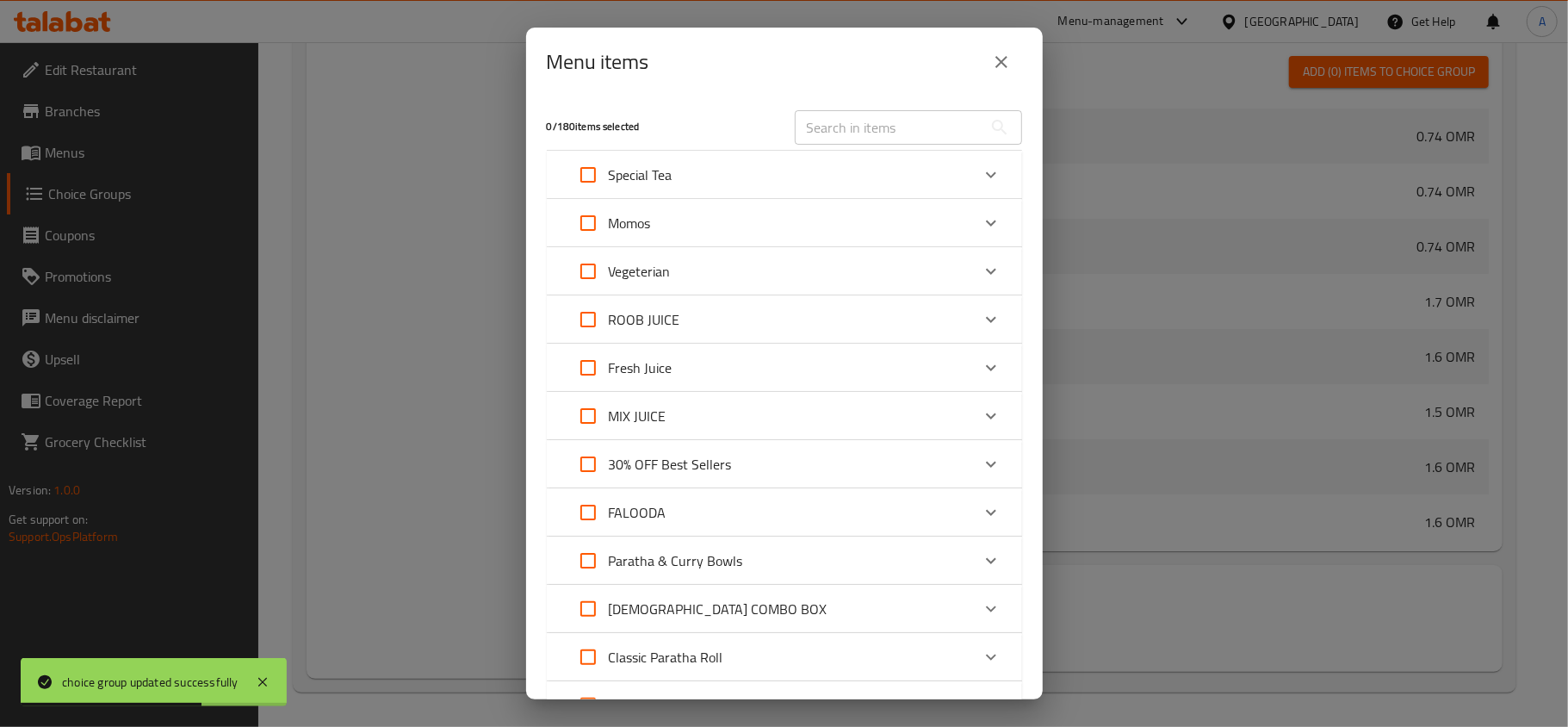
click at [898, 123] on input "text" at bounding box center [889, 127] width 188 height 34
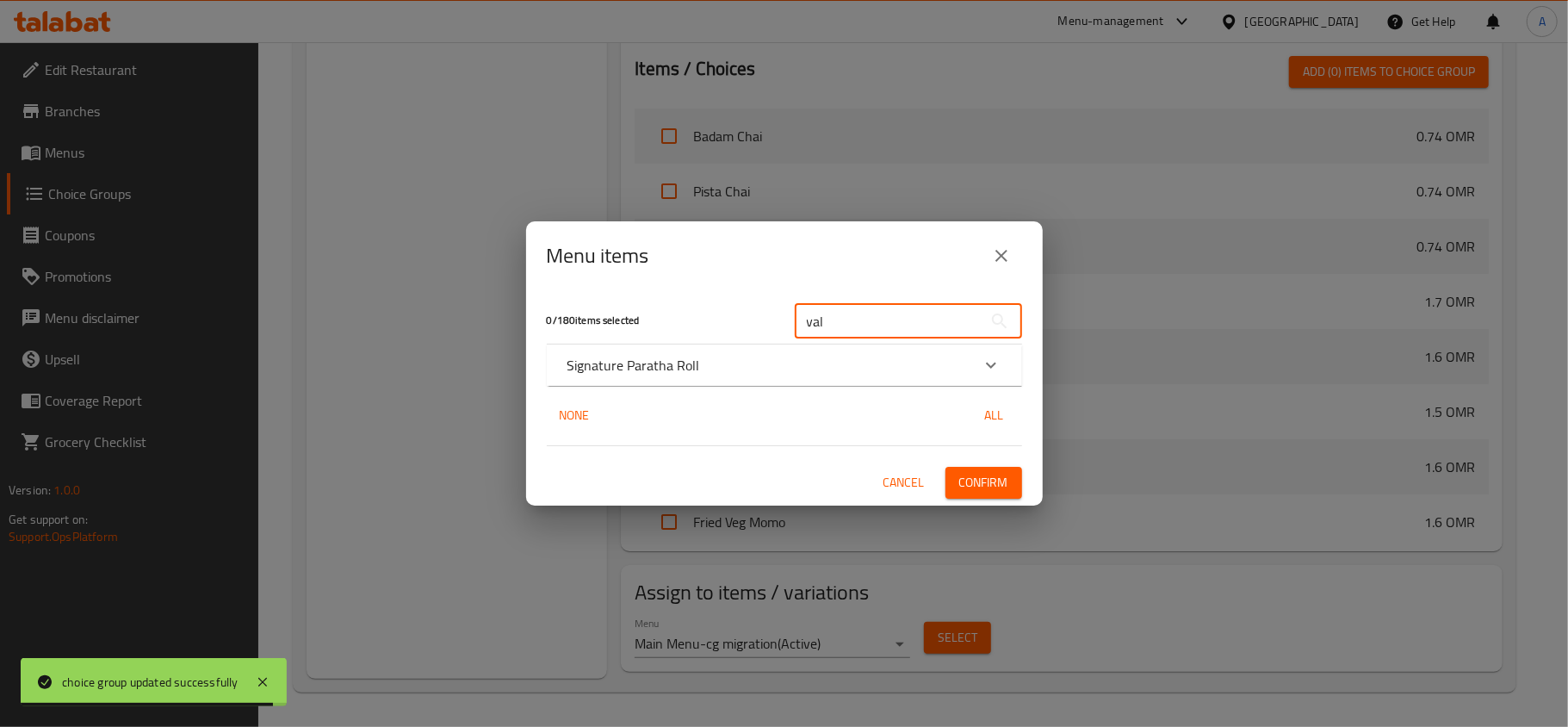
type input "val"
click at [872, 386] on div "Signature Paratha Roll" at bounding box center [784, 365] width 475 height 41
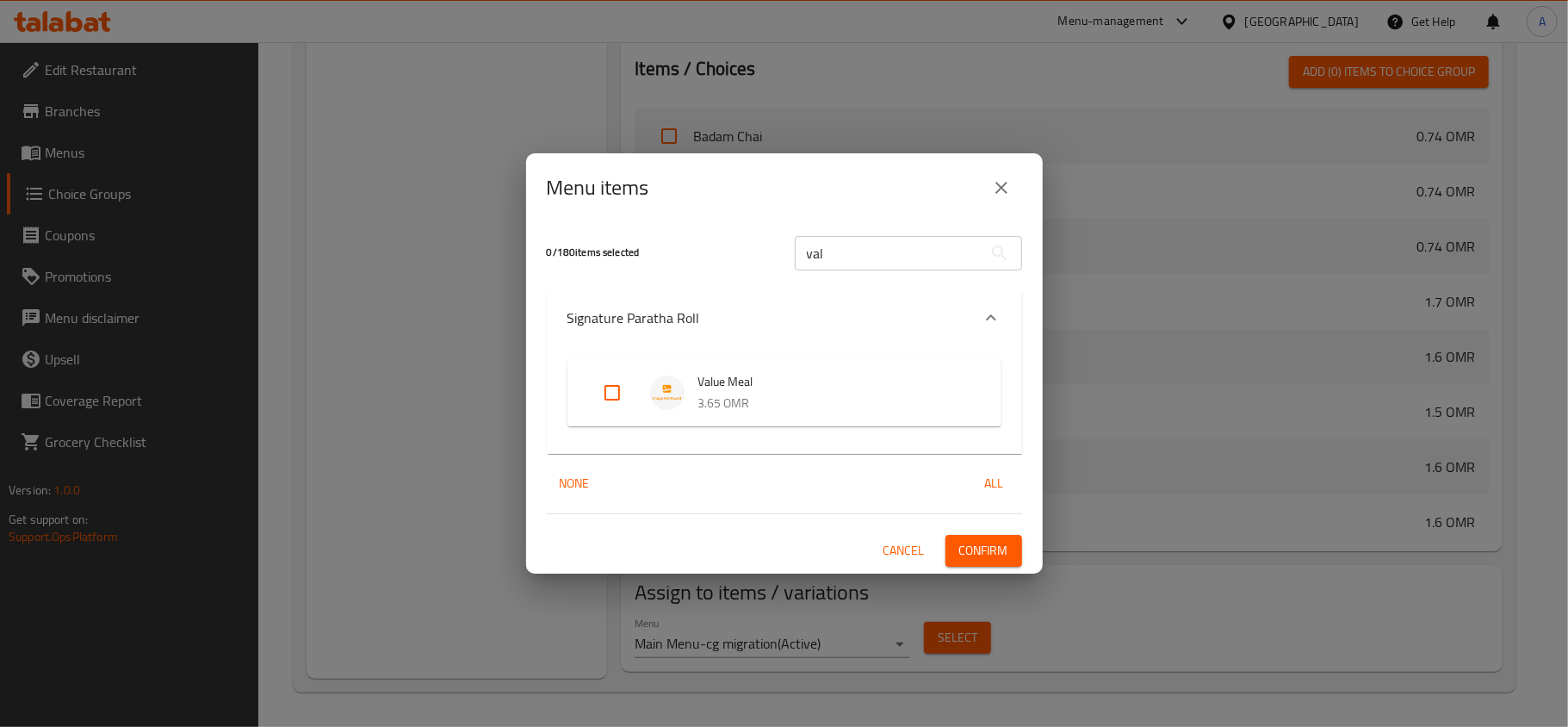
drag, startPoint x: 622, startPoint y: 388, endPoint x: 654, endPoint y: 405, distance: 36.2
click at [621, 388] on input "Expand" at bounding box center [613, 392] width 42 height 41
checkbox input "true"
click at [1003, 540] on span "Confirm" at bounding box center [983, 551] width 49 height 22
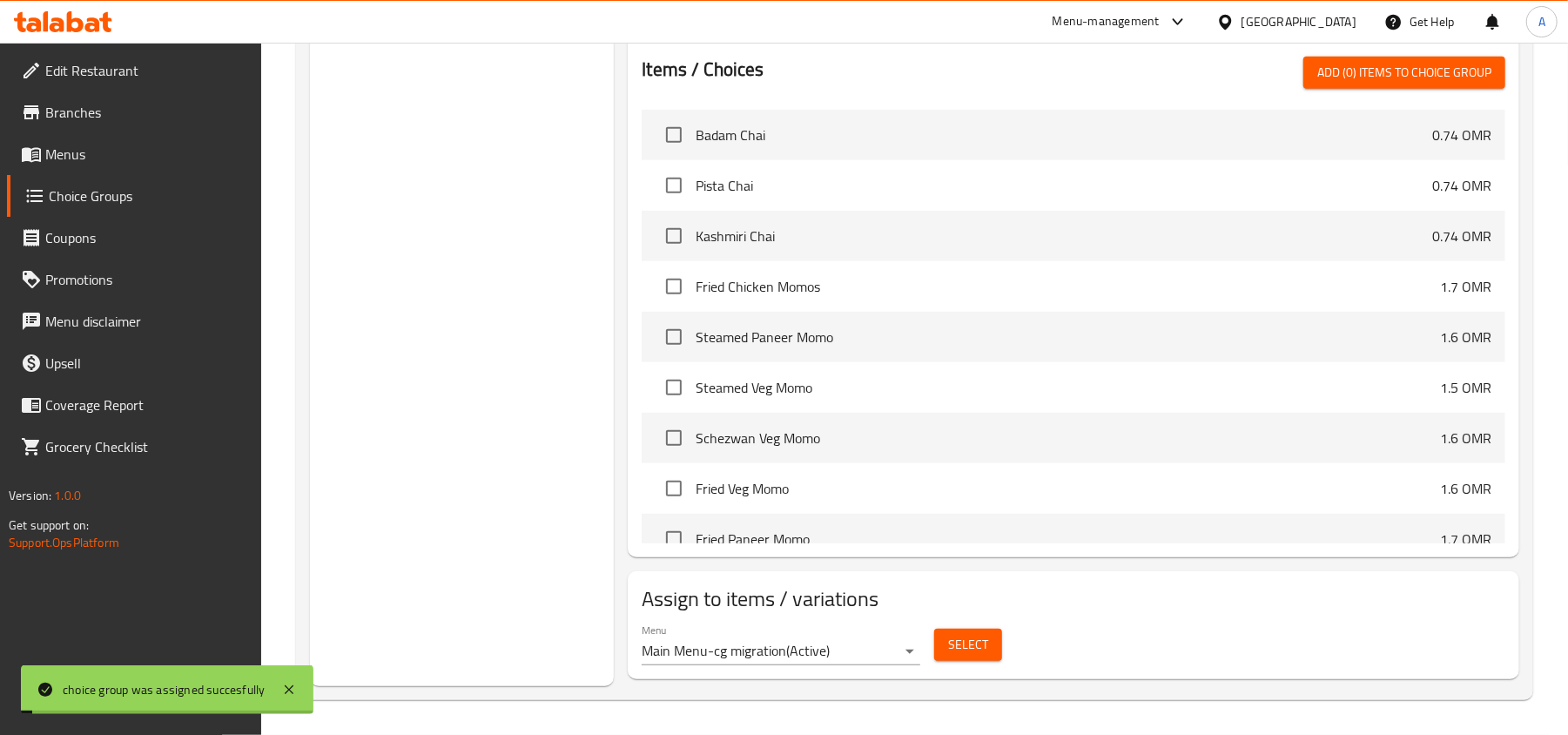
scroll to position [0, 0]
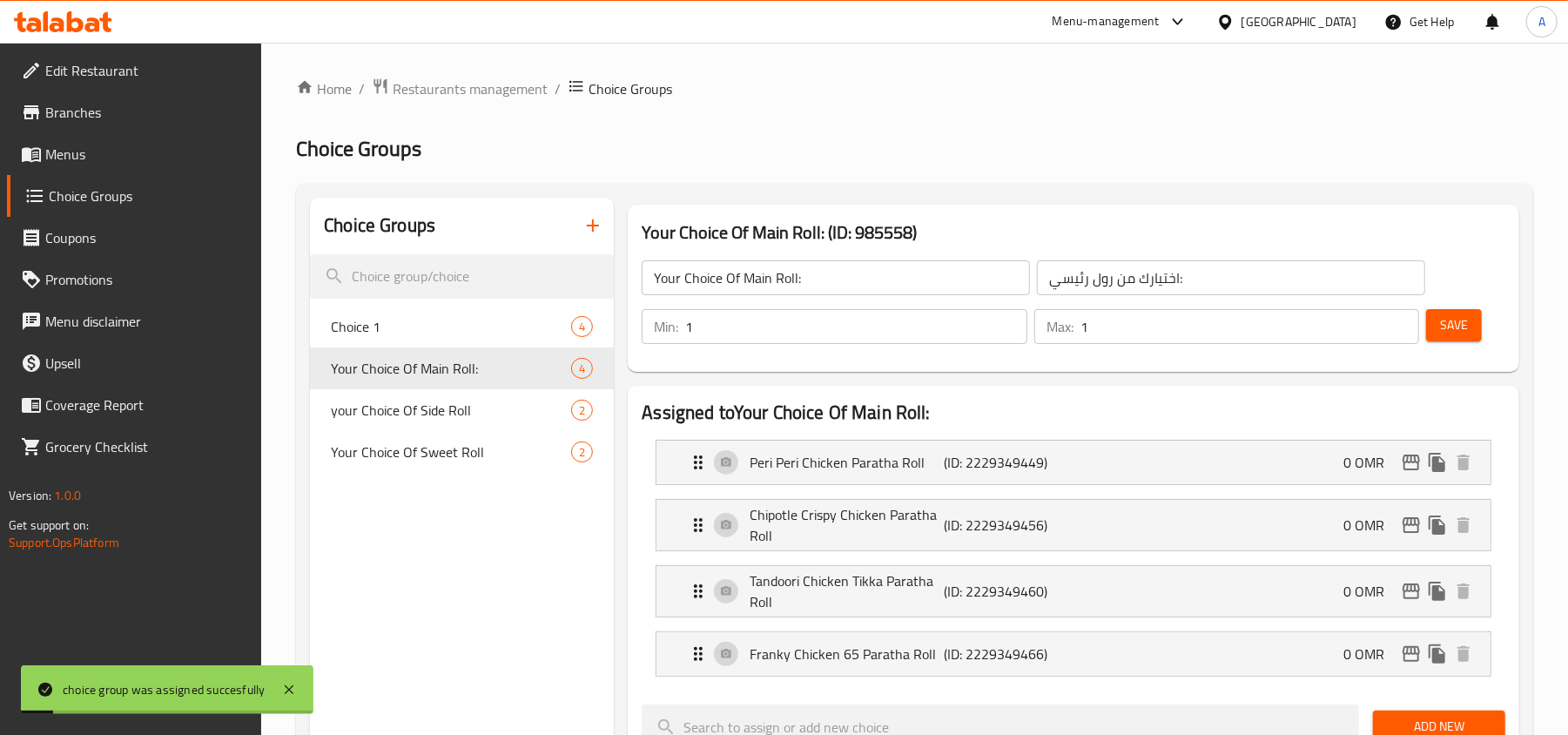
click at [1468, 328] on button "Save" at bounding box center [1454, 325] width 56 height 32
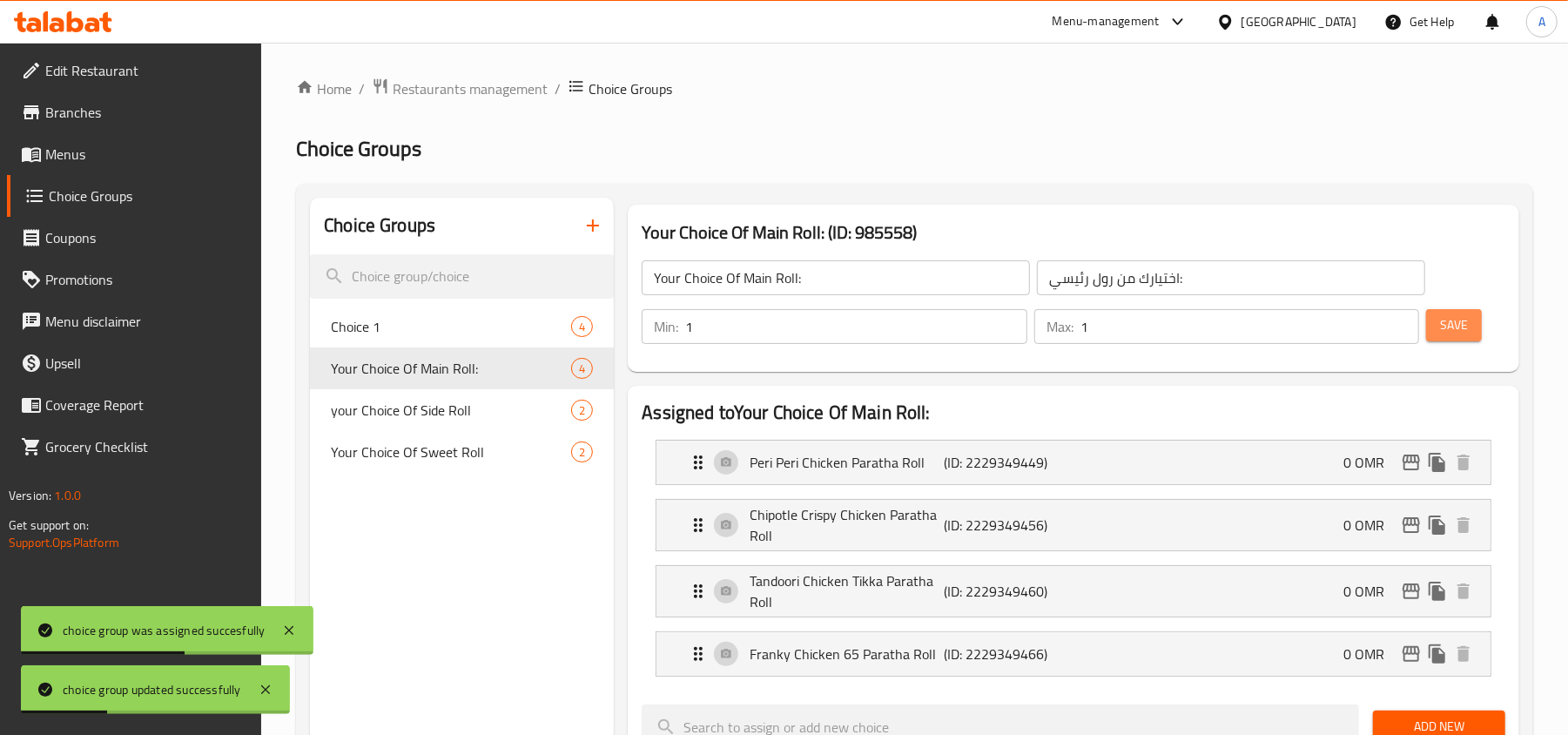
click at [1458, 322] on span "Save" at bounding box center [1454, 326] width 28 height 22
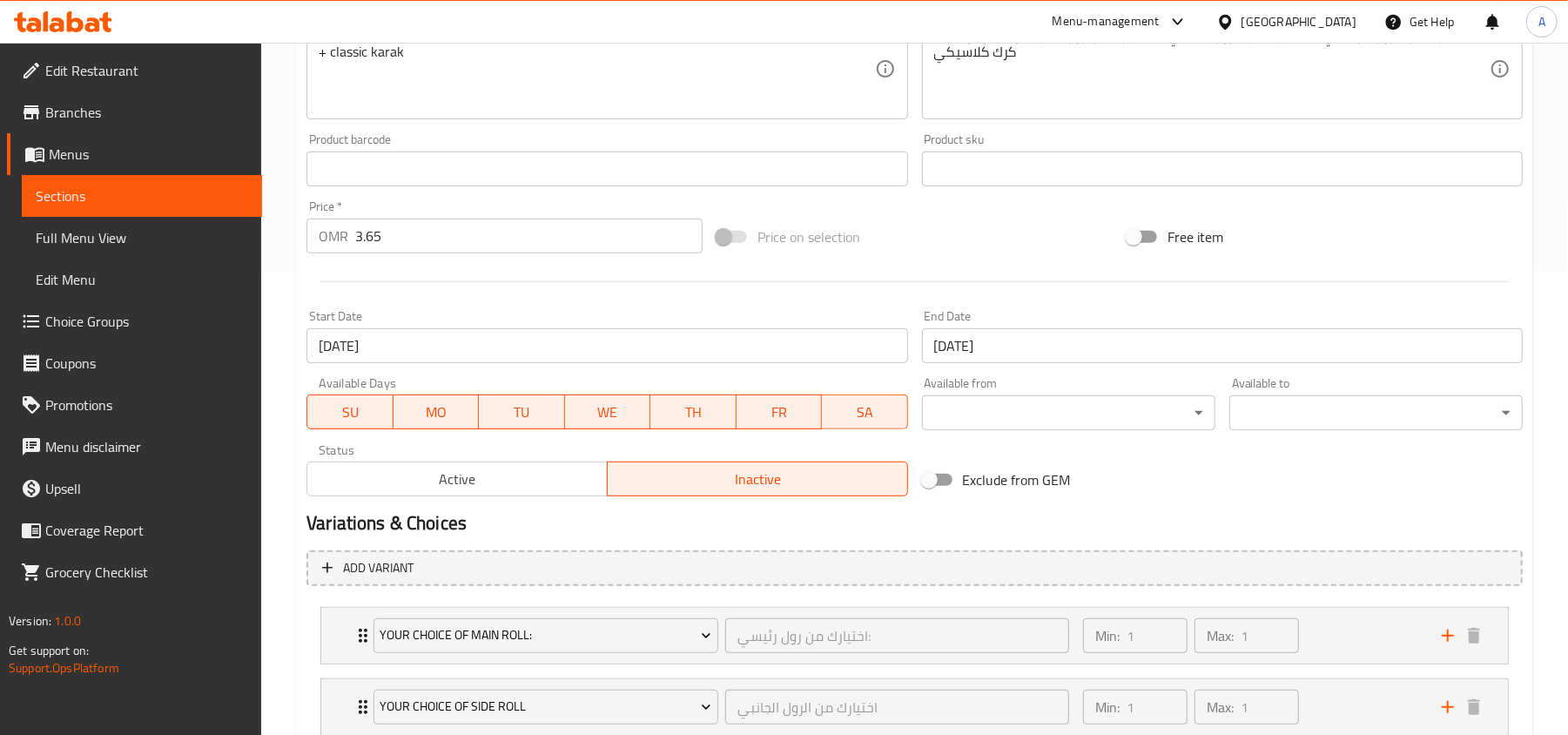
scroll to position [659, 0]
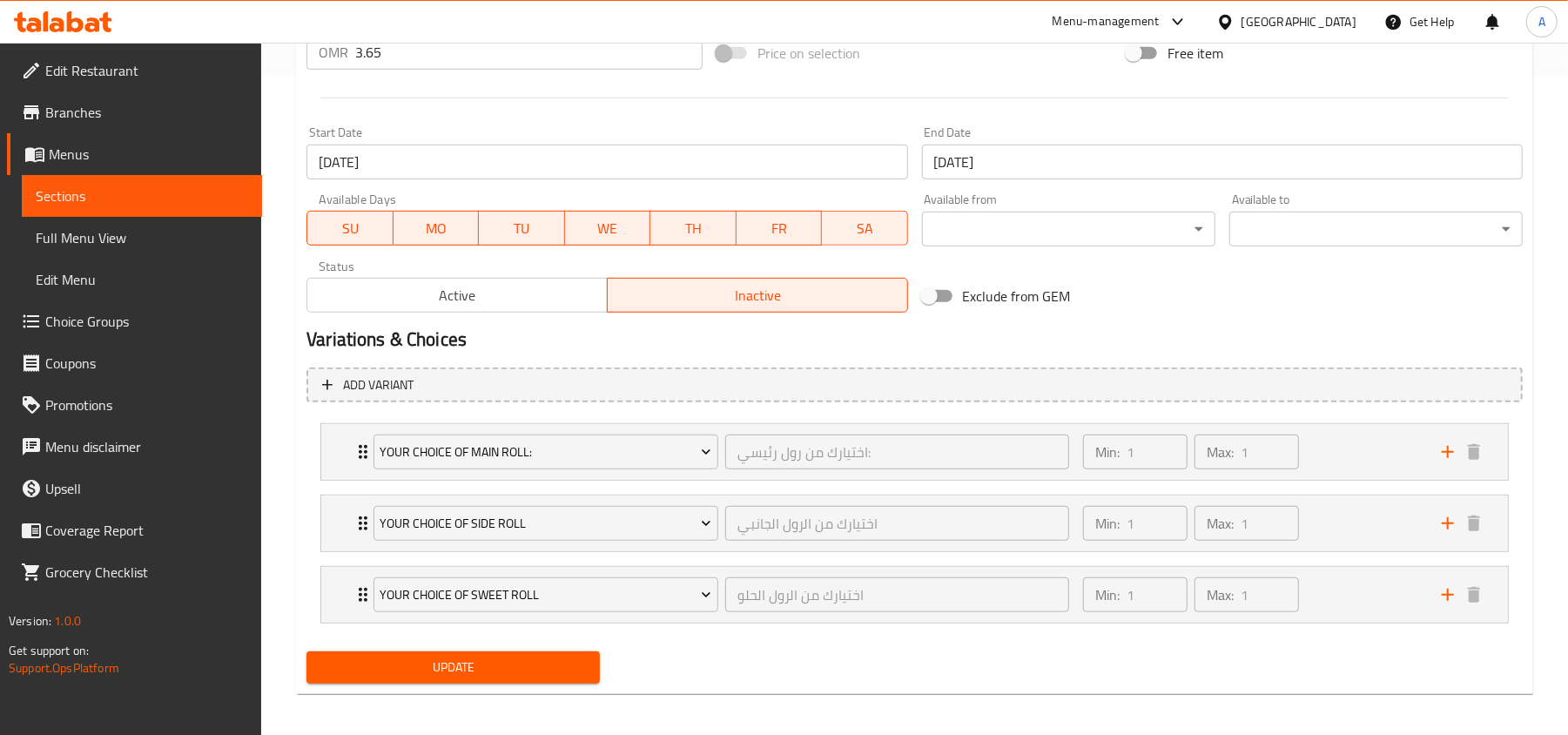
click at [421, 672] on span "Update" at bounding box center [452, 668] width 265 height 22
click at [1322, 452] on div "Min: 1 ​ Max: 1 ​" at bounding box center [1251, 451] width 358 height 56
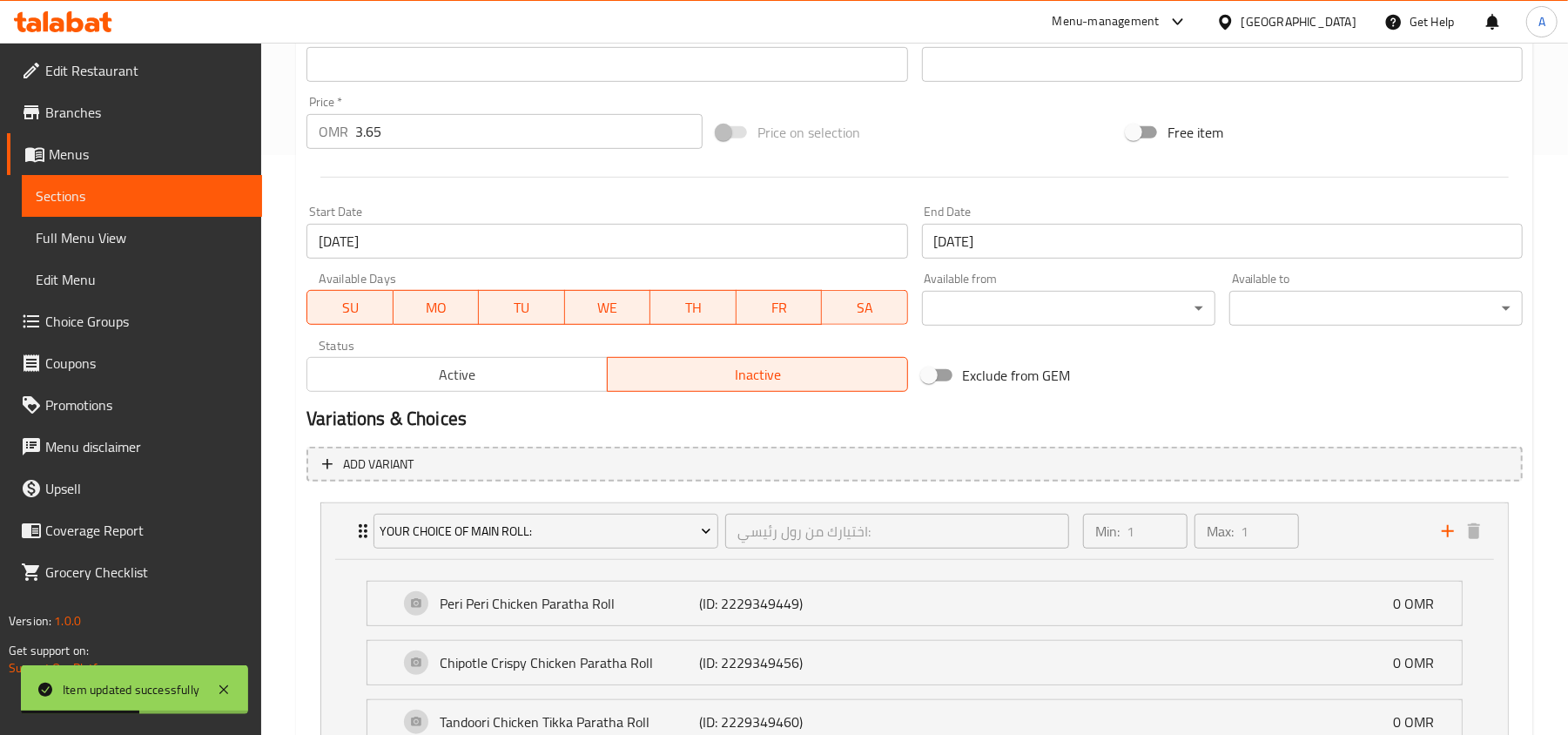
scroll to position [891, 0]
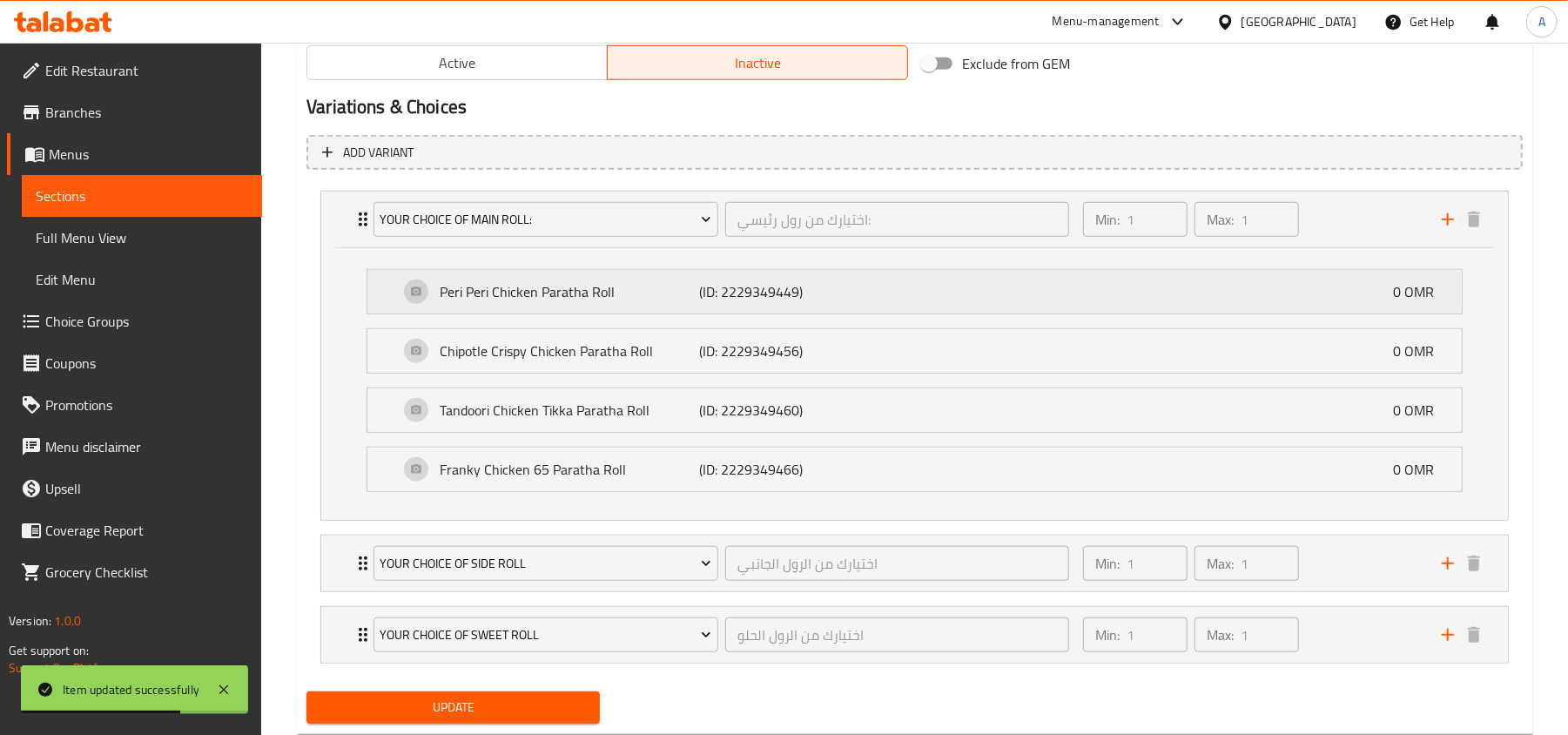
click at [929, 285] on div "Peri Peri Chicken Paratha Roll (ID: 2229349449) 0 OMR" at bounding box center [919, 292] width 1043 height 44
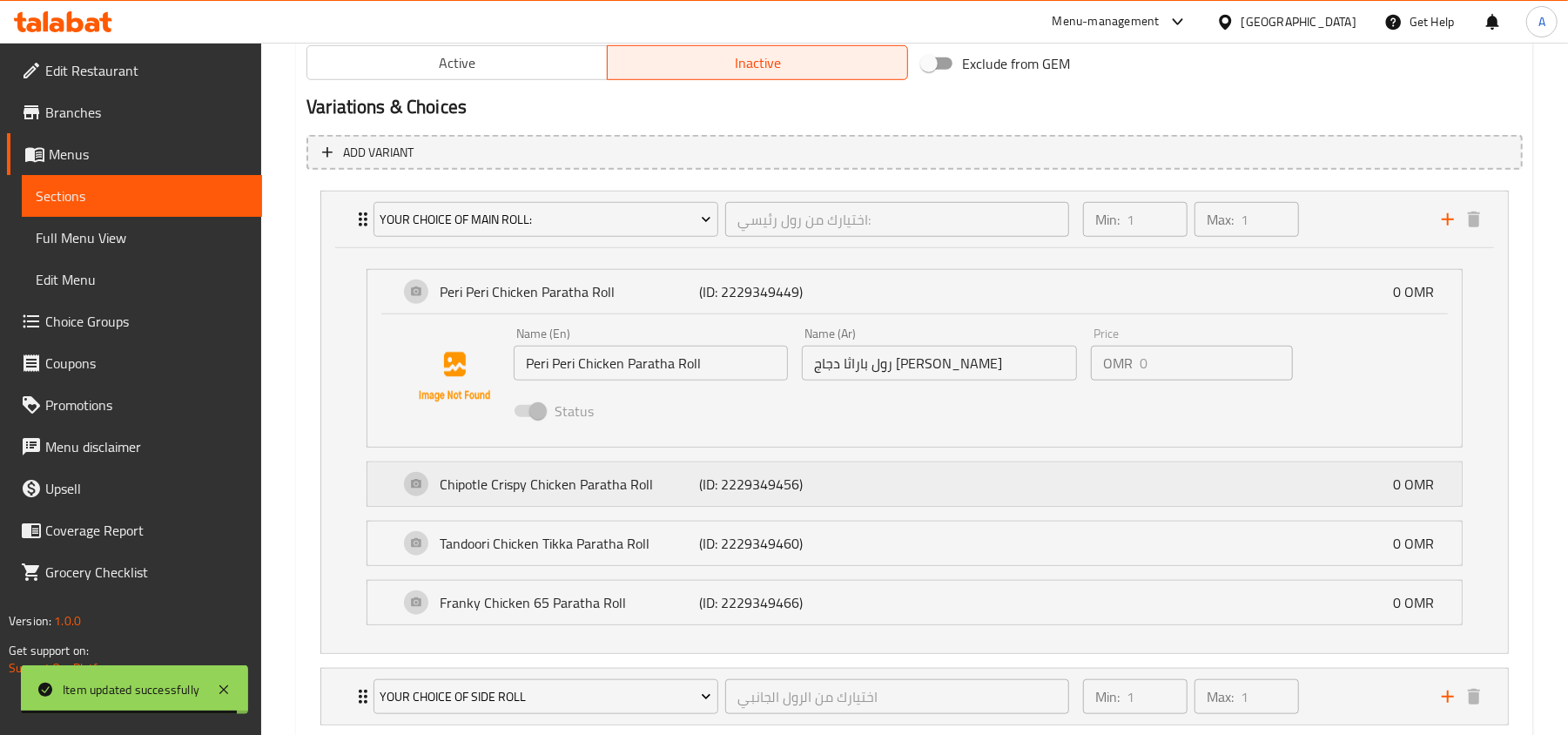
click at [883, 491] on div "Chipotle Crispy Chicken Paratha Roll (ID: 2229349456) 0 OMR" at bounding box center [919, 484] width 1043 height 44
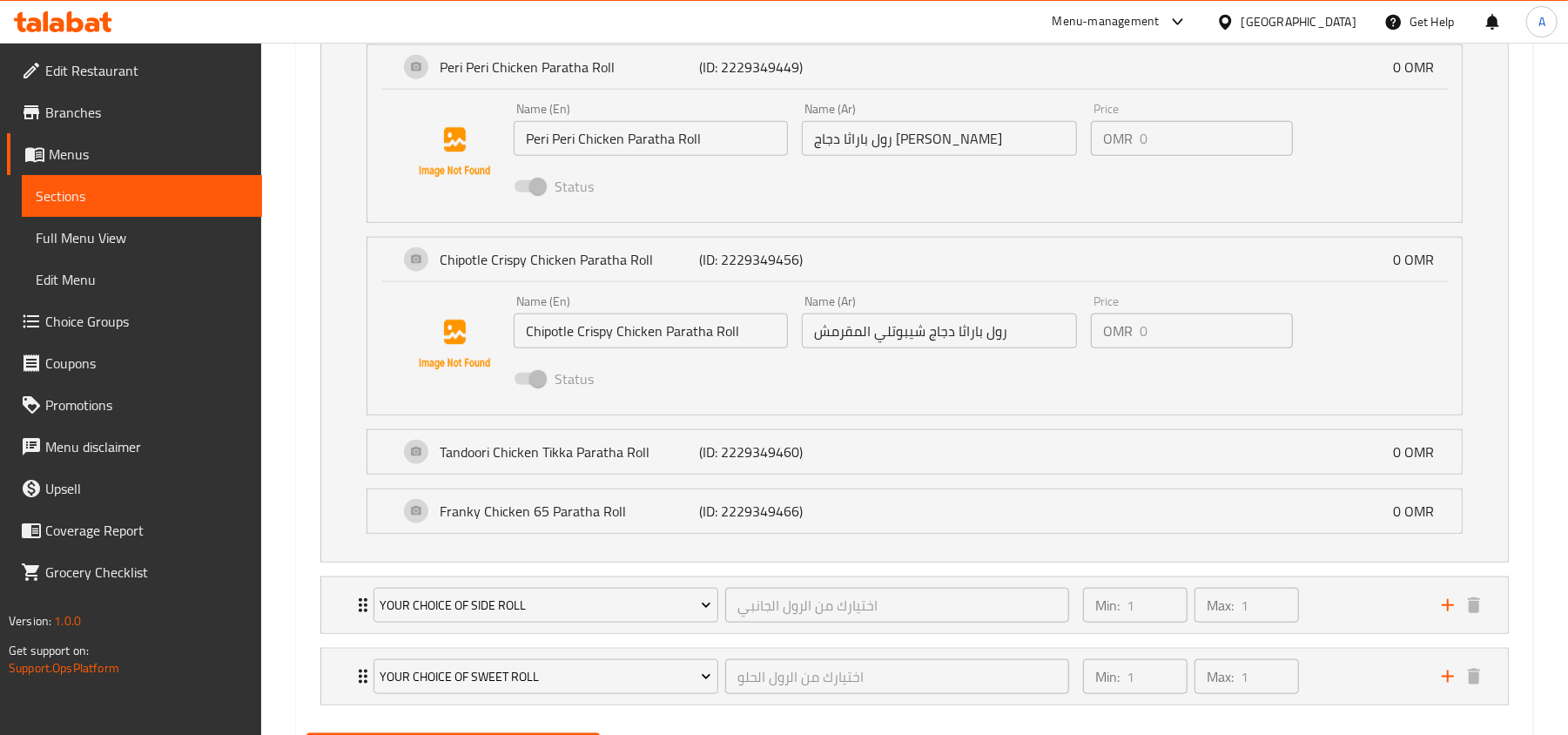
scroll to position [1123, 0]
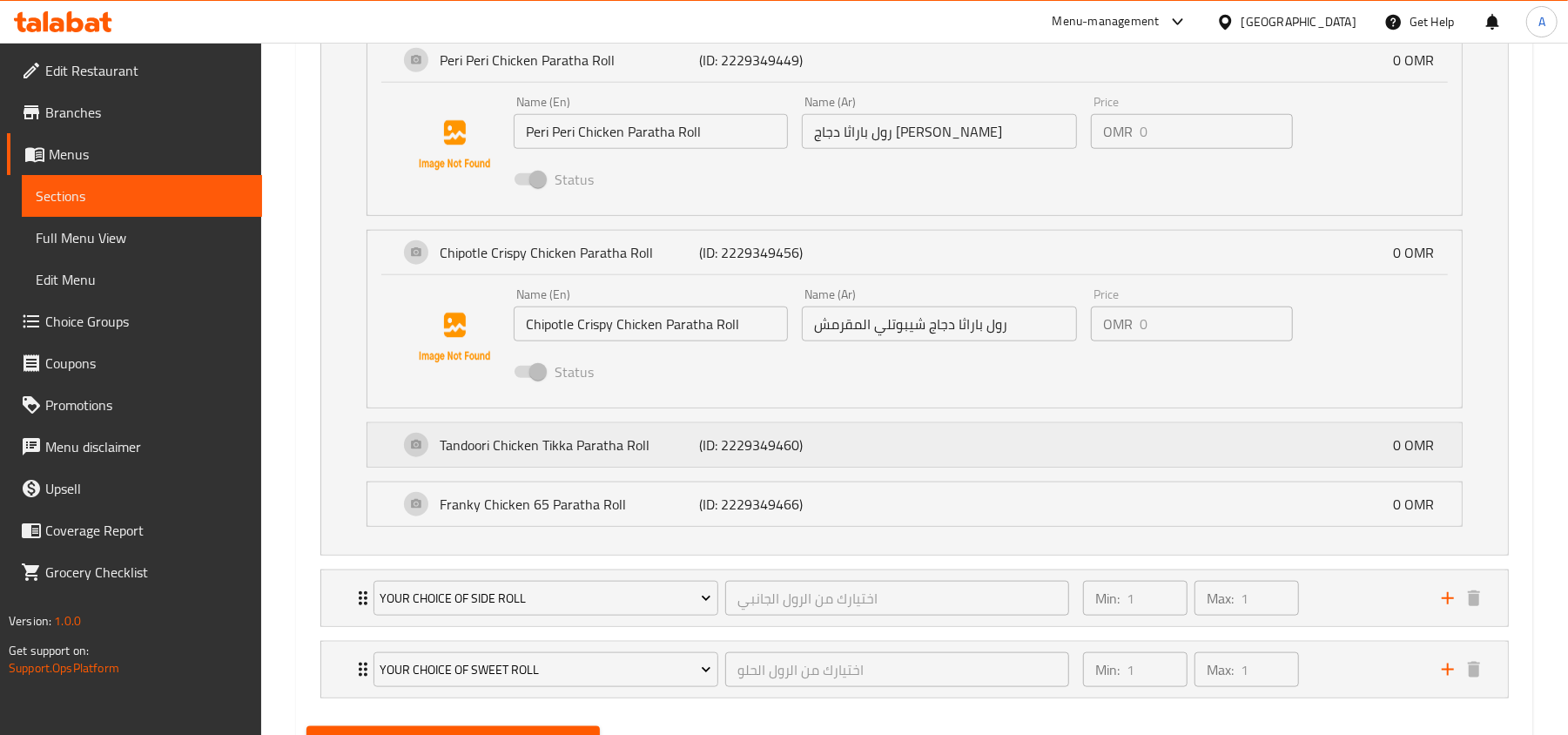
click at [921, 440] on div "Tandoori Chicken Tikka Paratha Roll (ID: 2229349460) 0 OMR" at bounding box center [919, 445] width 1043 height 44
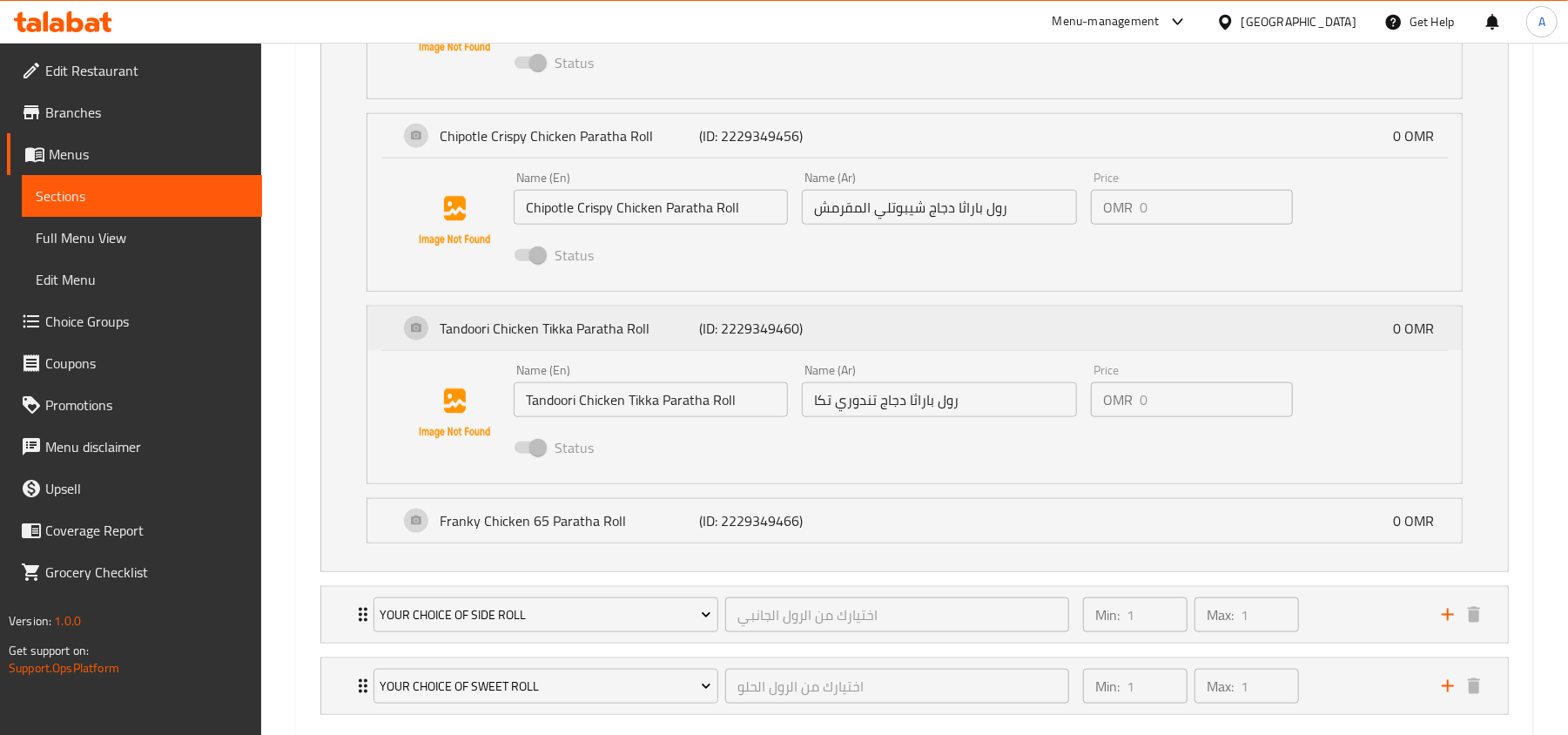
scroll to position [1345, 0]
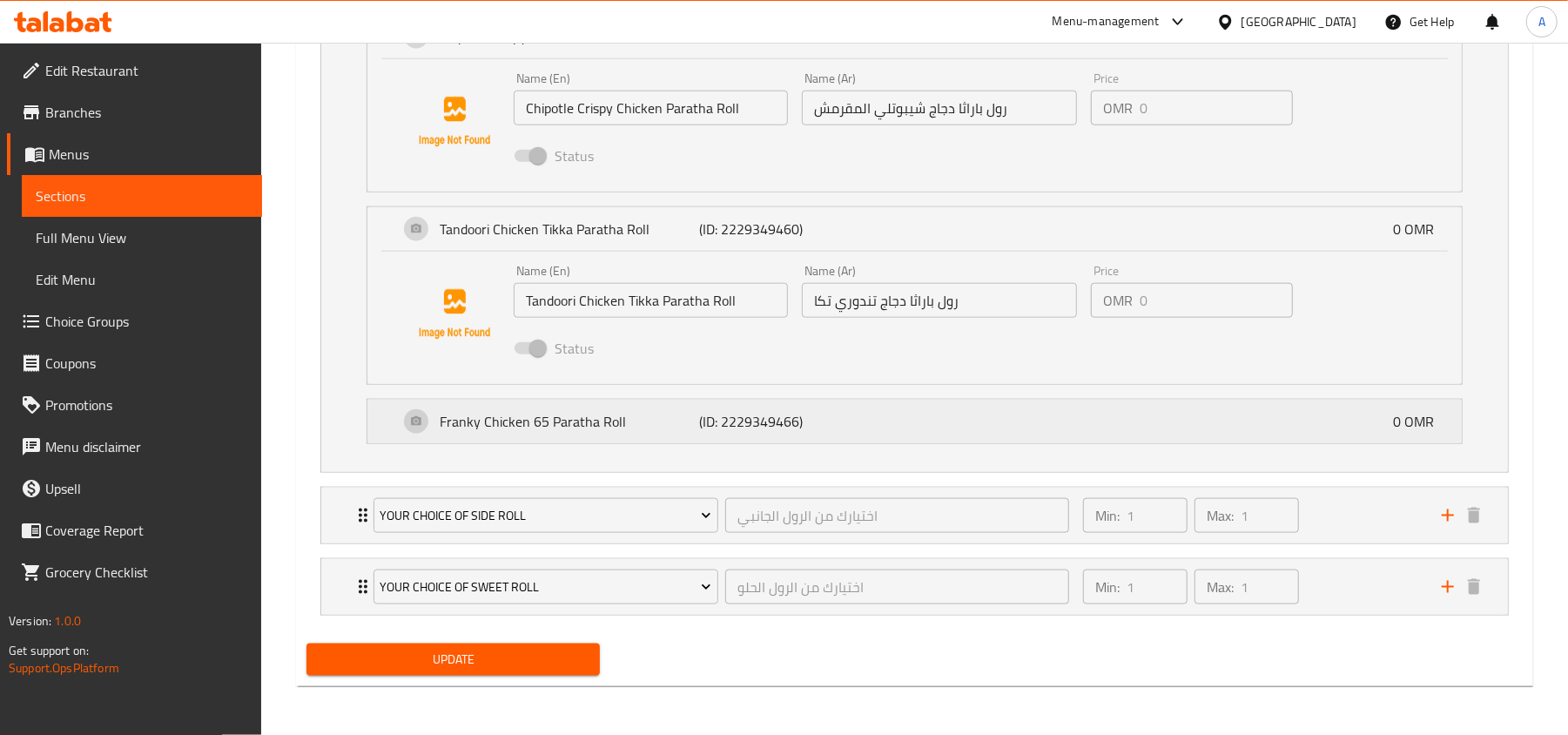
click at [921, 426] on div "Franky Chicken 65 Paratha Roll (ID: 2229349466) 0 OMR" at bounding box center [919, 421] width 1043 height 44
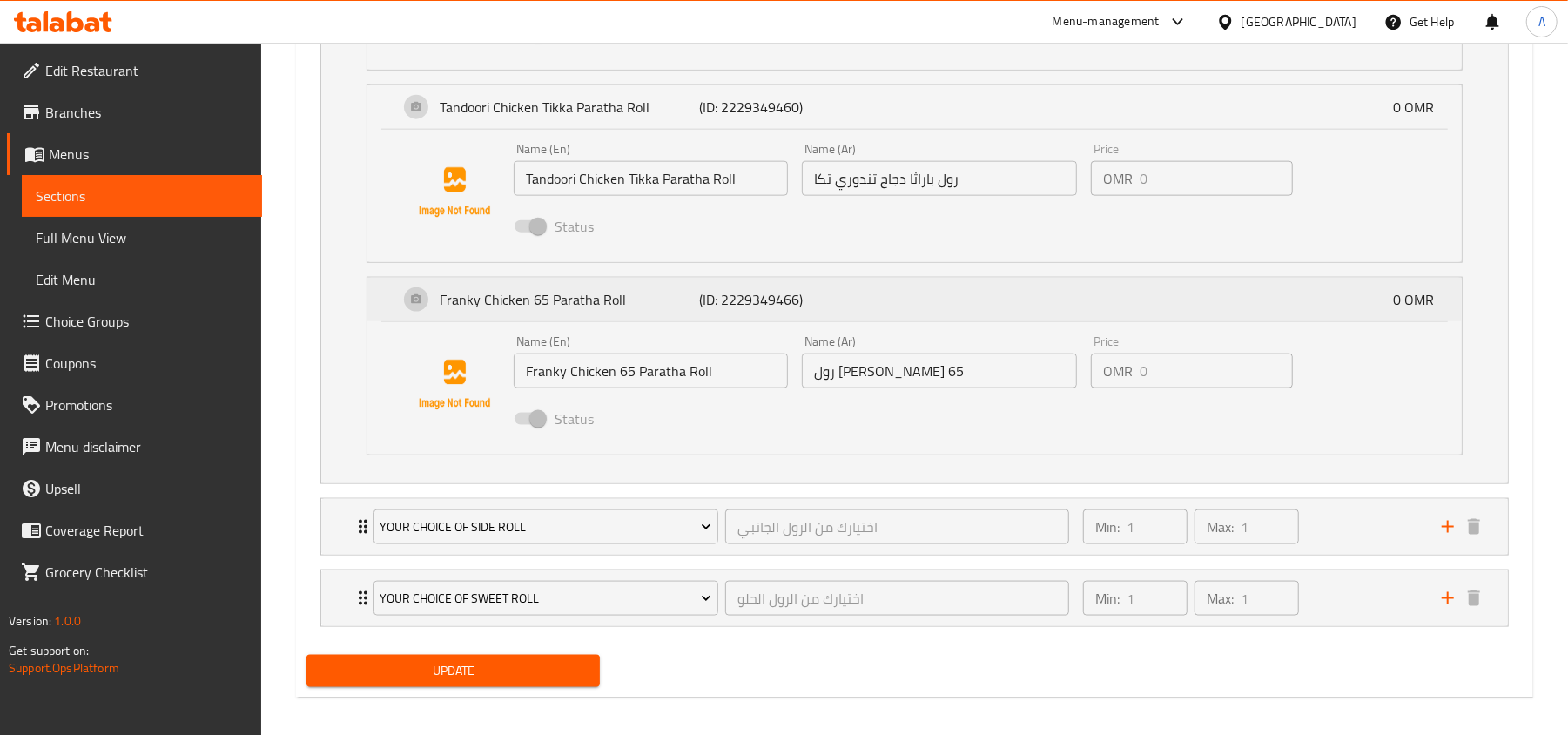
scroll to position [1477, 0]
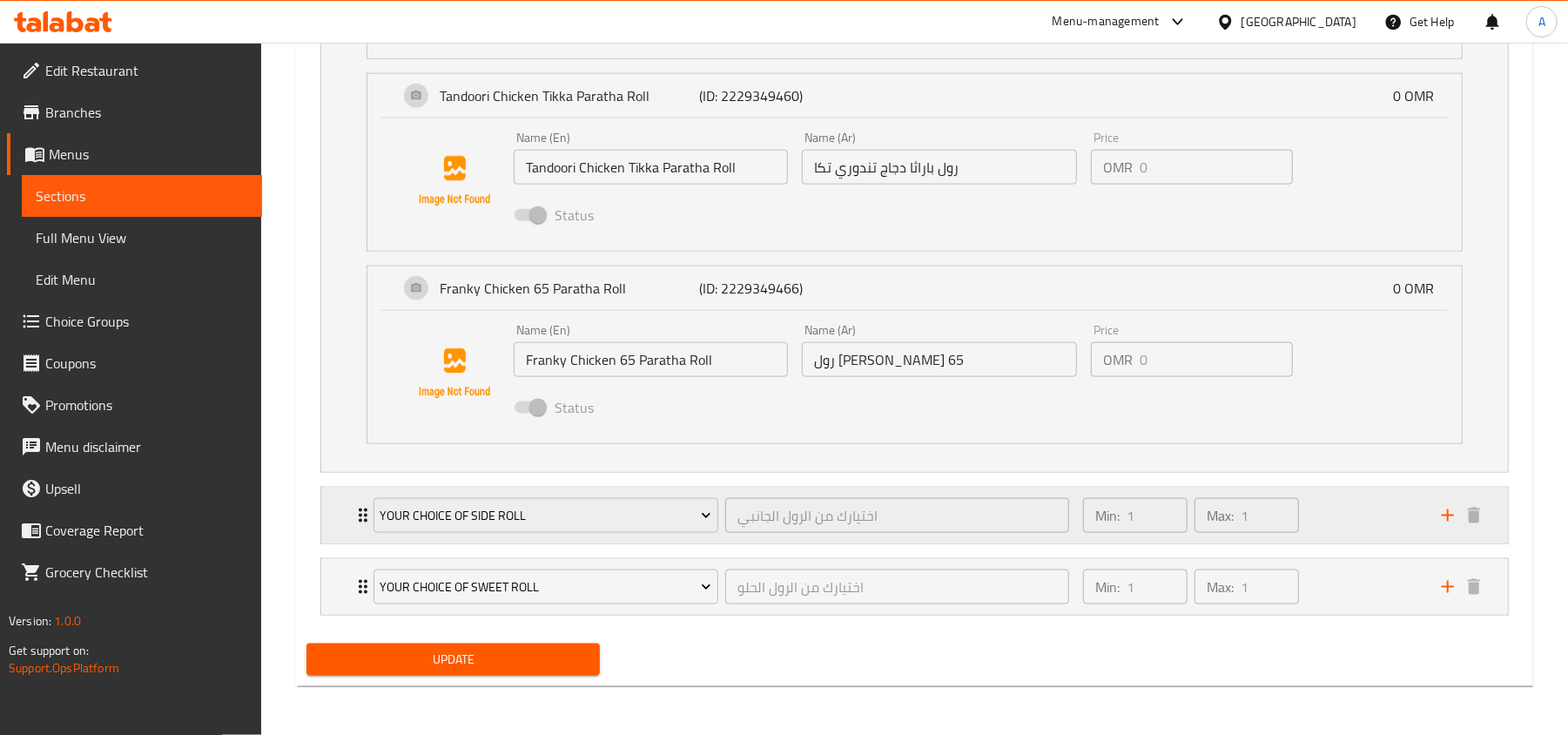
click at [1334, 519] on div "Min: 1 ​ Max: 1 ​" at bounding box center [1251, 515] width 358 height 56
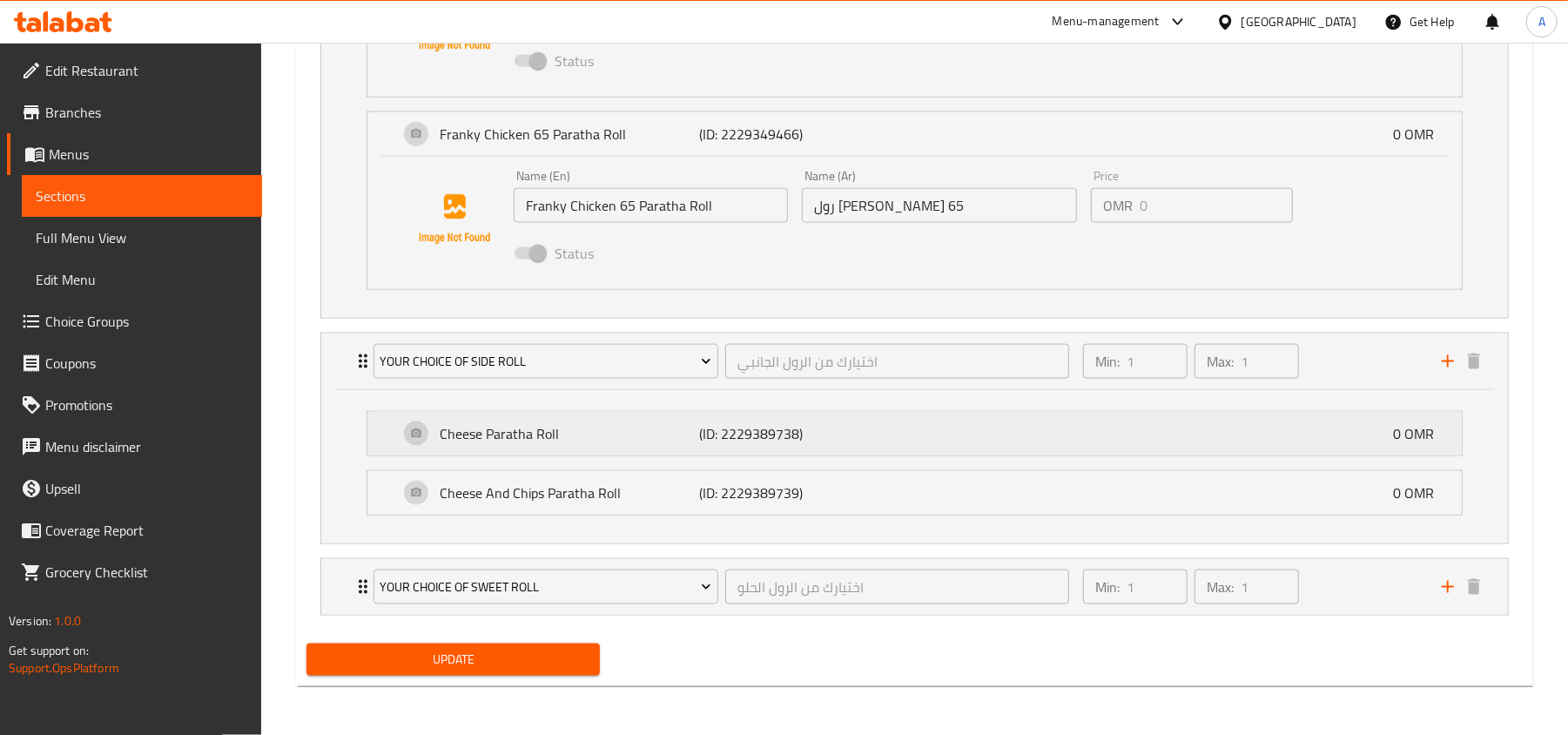
click at [930, 440] on div "Cheese Paratha Roll (ID: 2229389738) 0 OMR" at bounding box center [919, 434] width 1043 height 44
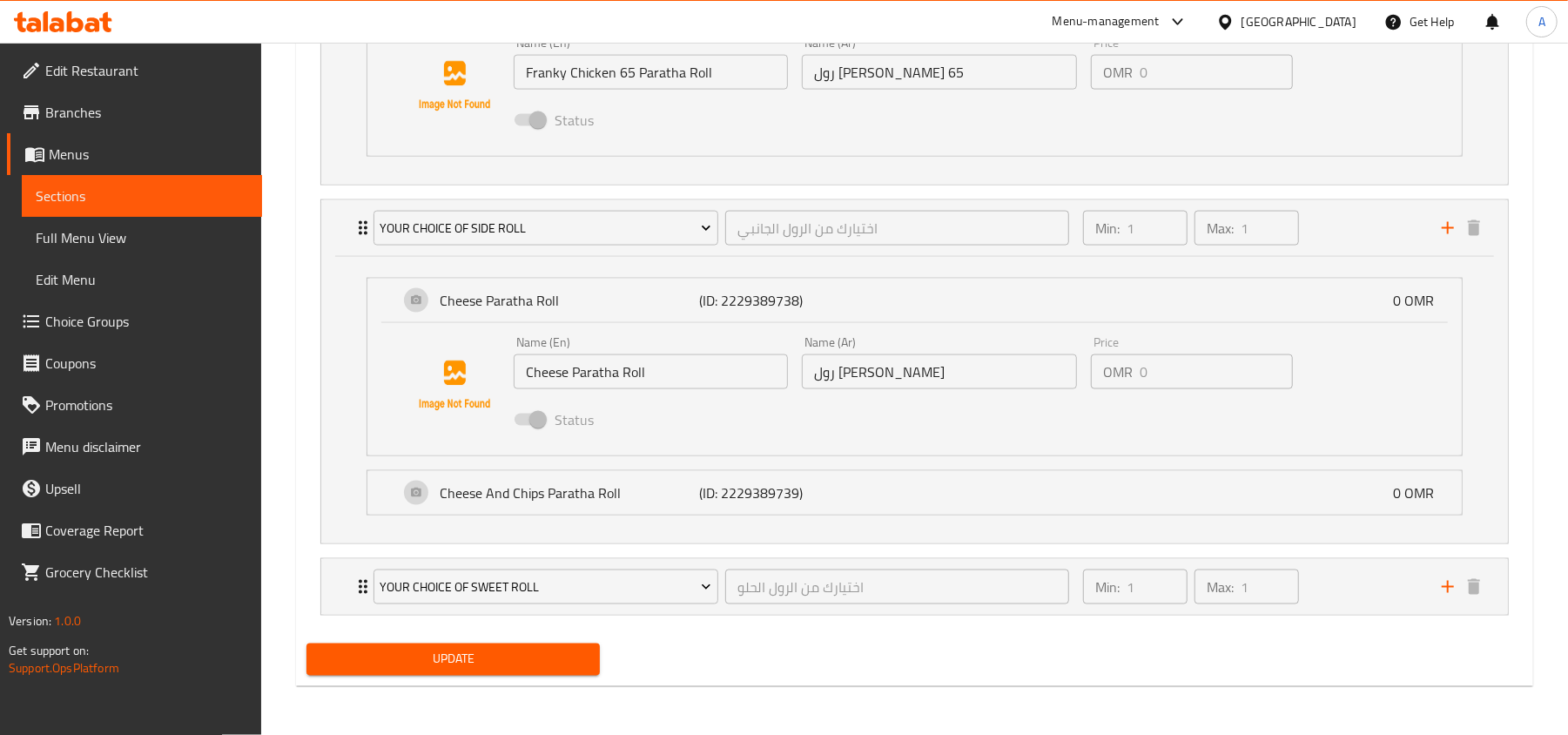
scroll to position [1766, 0]
click at [941, 489] on div "Cheese And Chips Paratha Roll (ID: 2229389739) 0 OMR" at bounding box center [919, 492] width 1043 height 44
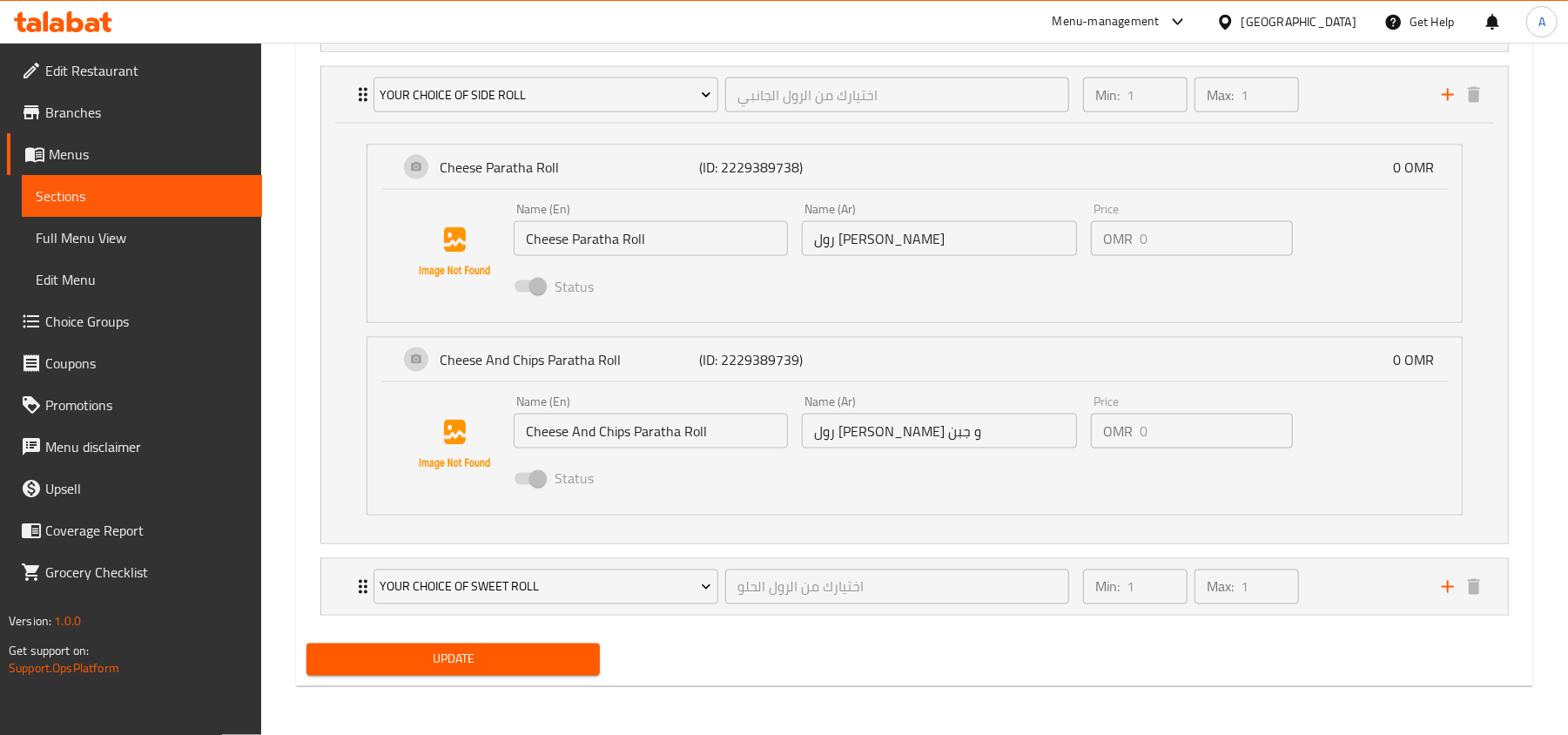
scroll to position [1900, 0]
click at [1362, 595] on div "Min: 1 ​ Max: 1 ​" at bounding box center [1251, 586] width 358 height 56
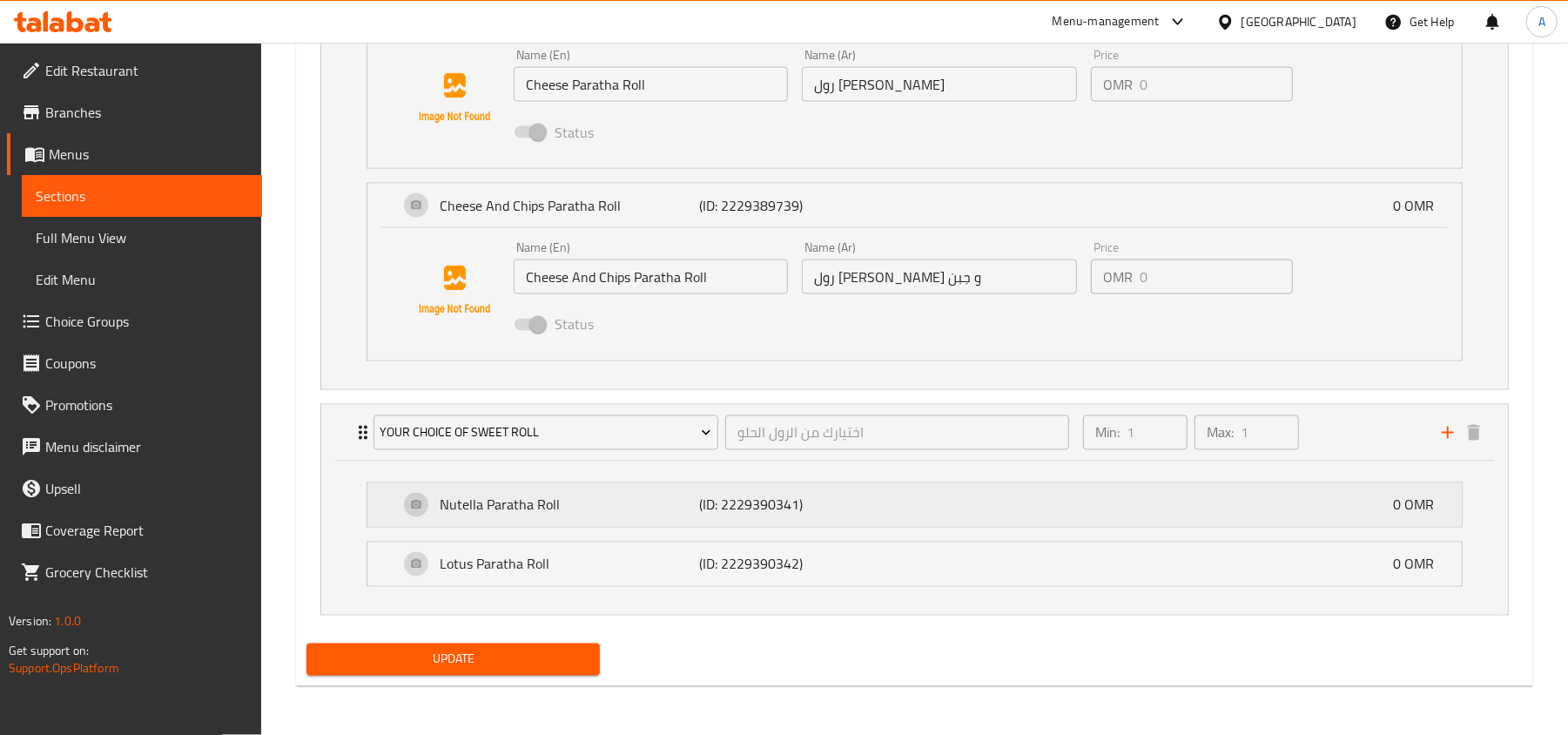
click at [914, 507] on div "Nutella Paratha Roll (ID: 2229390341) 0 OMR" at bounding box center [919, 505] width 1043 height 44
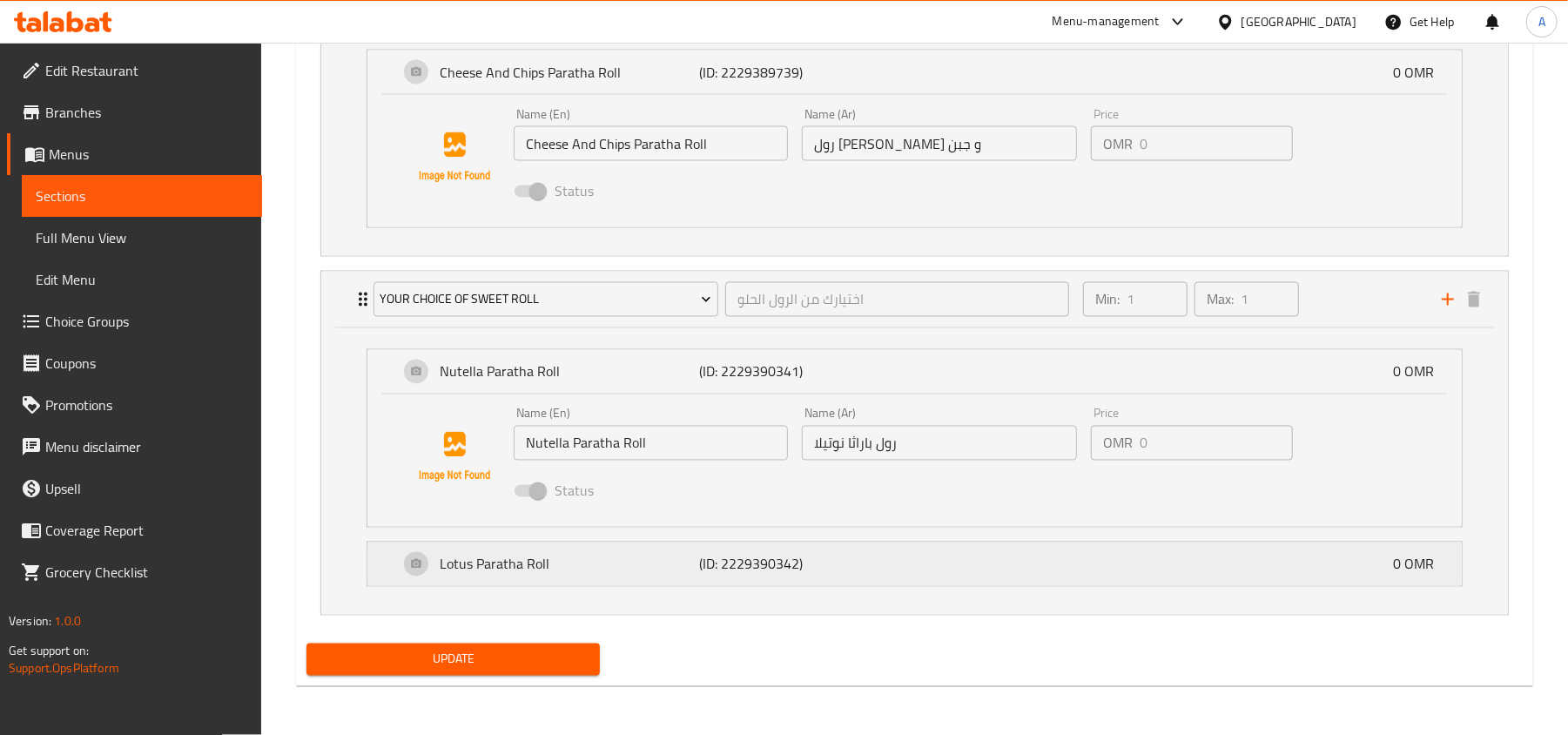
click at [935, 557] on div "Lotus Paratha Roll (ID: 2229390342) 0 OMR" at bounding box center [919, 564] width 1043 height 44
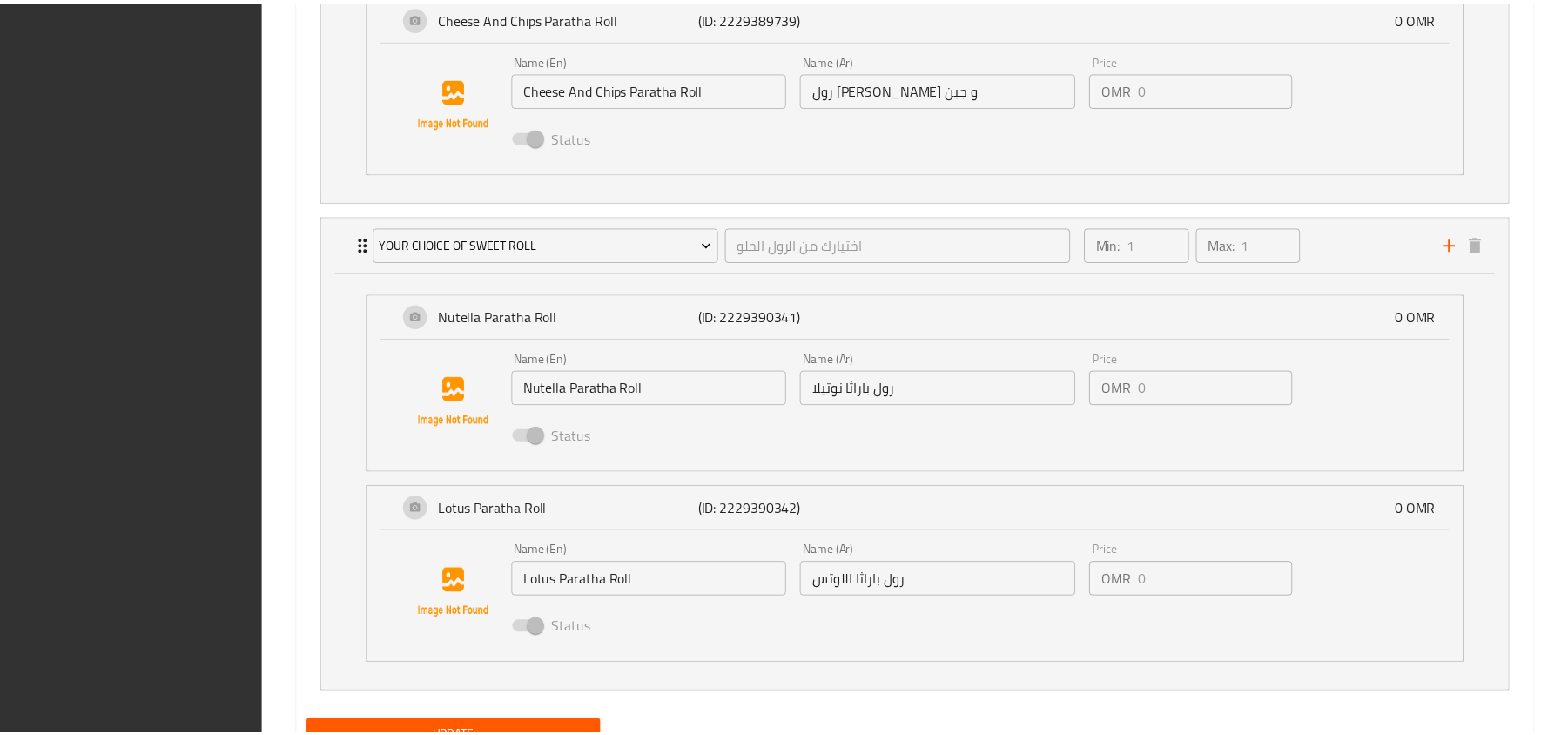
scroll to position [2321, 0]
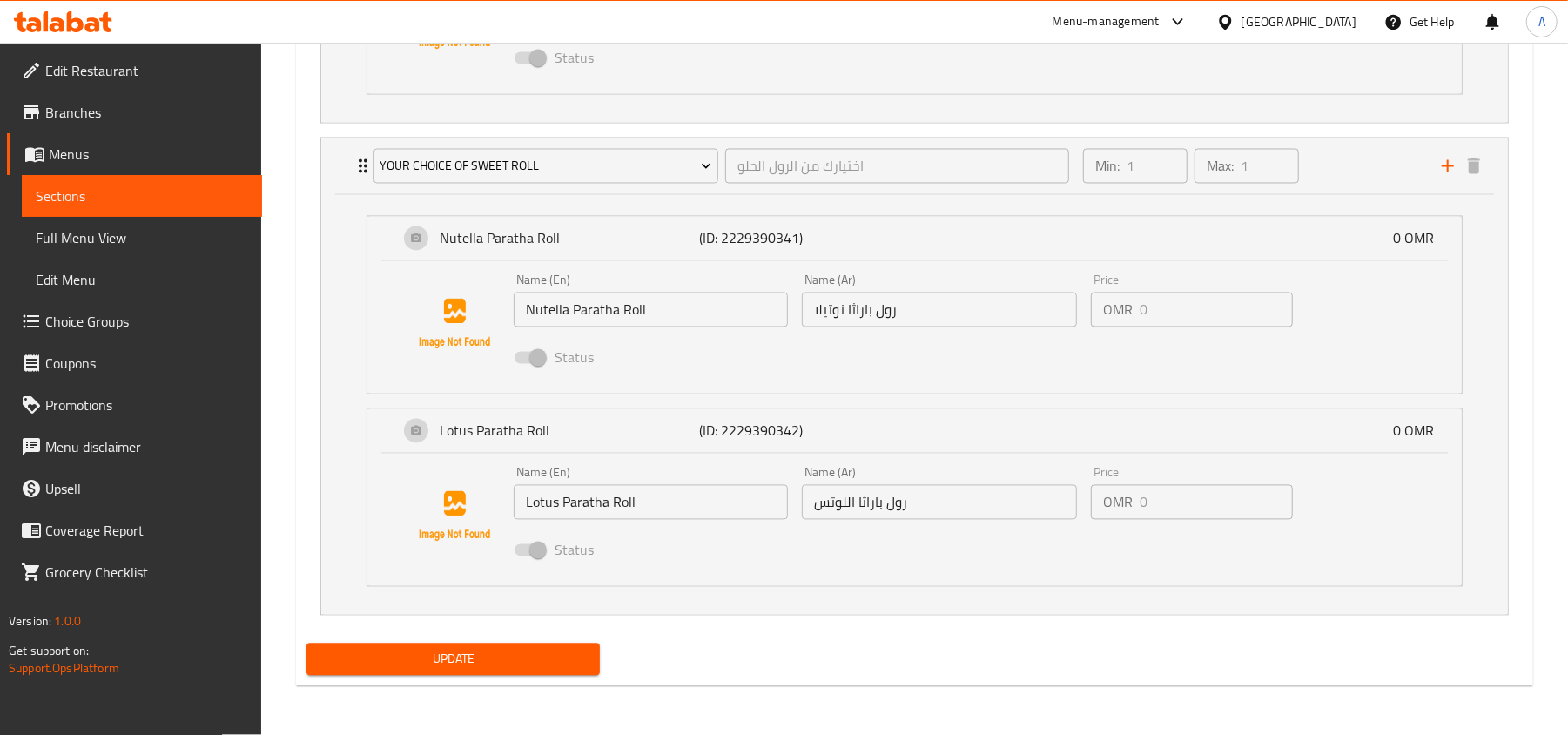
click at [764, 644] on div "Update" at bounding box center [914, 659] width 1231 height 47
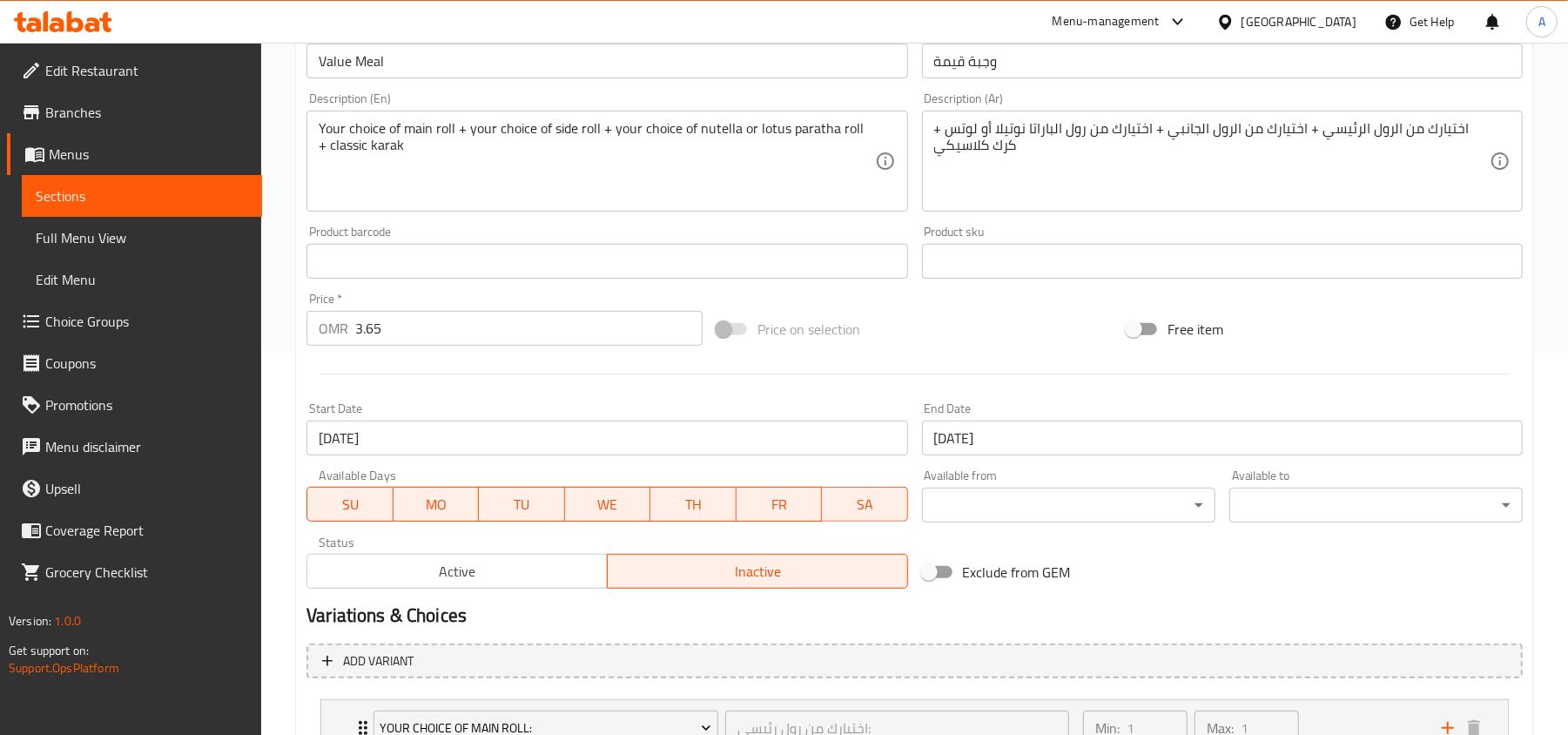
scroll to position [0, 0]
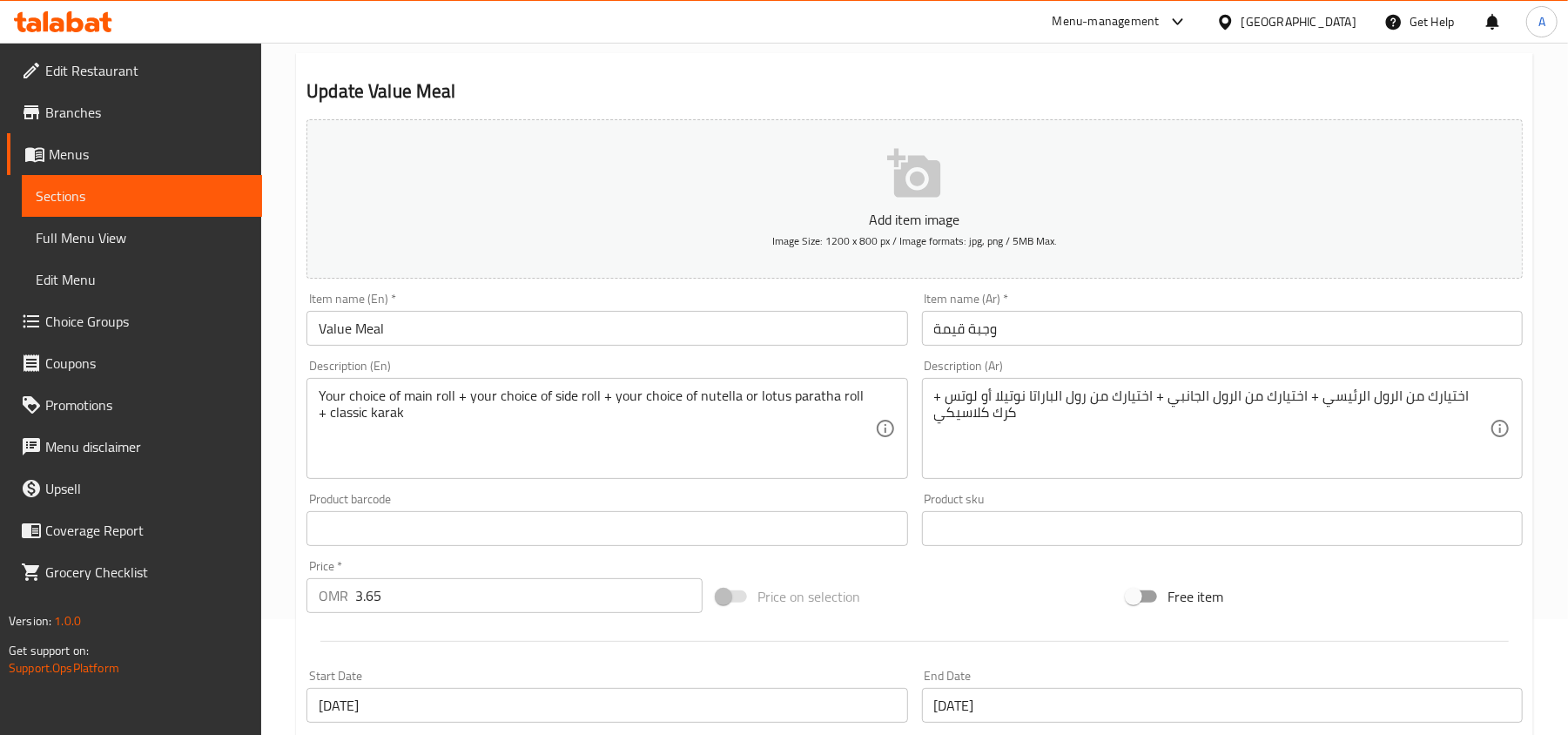
click at [910, 597] on div "Price on selection" at bounding box center [915, 596] width 410 height 47
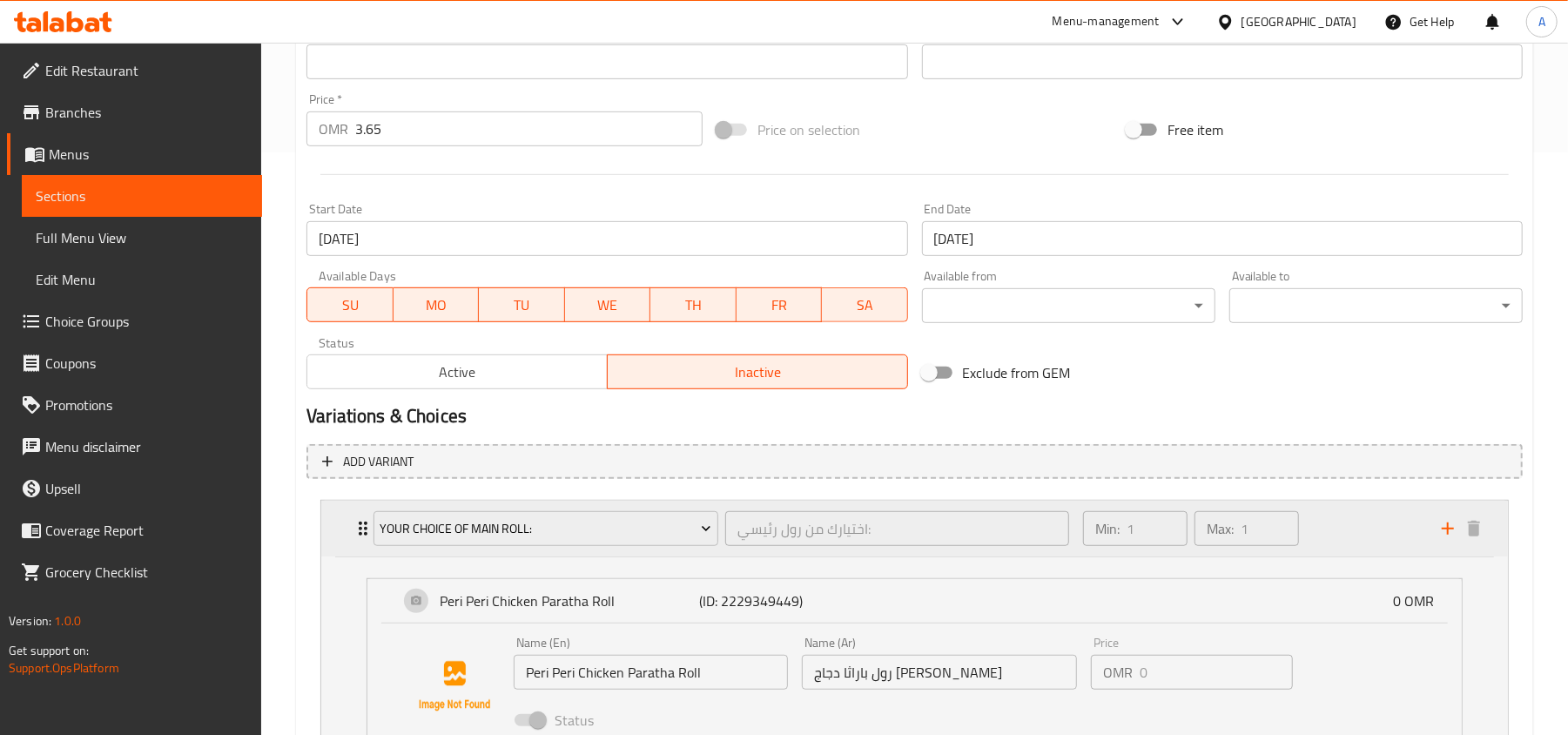
scroll to position [464, 0]
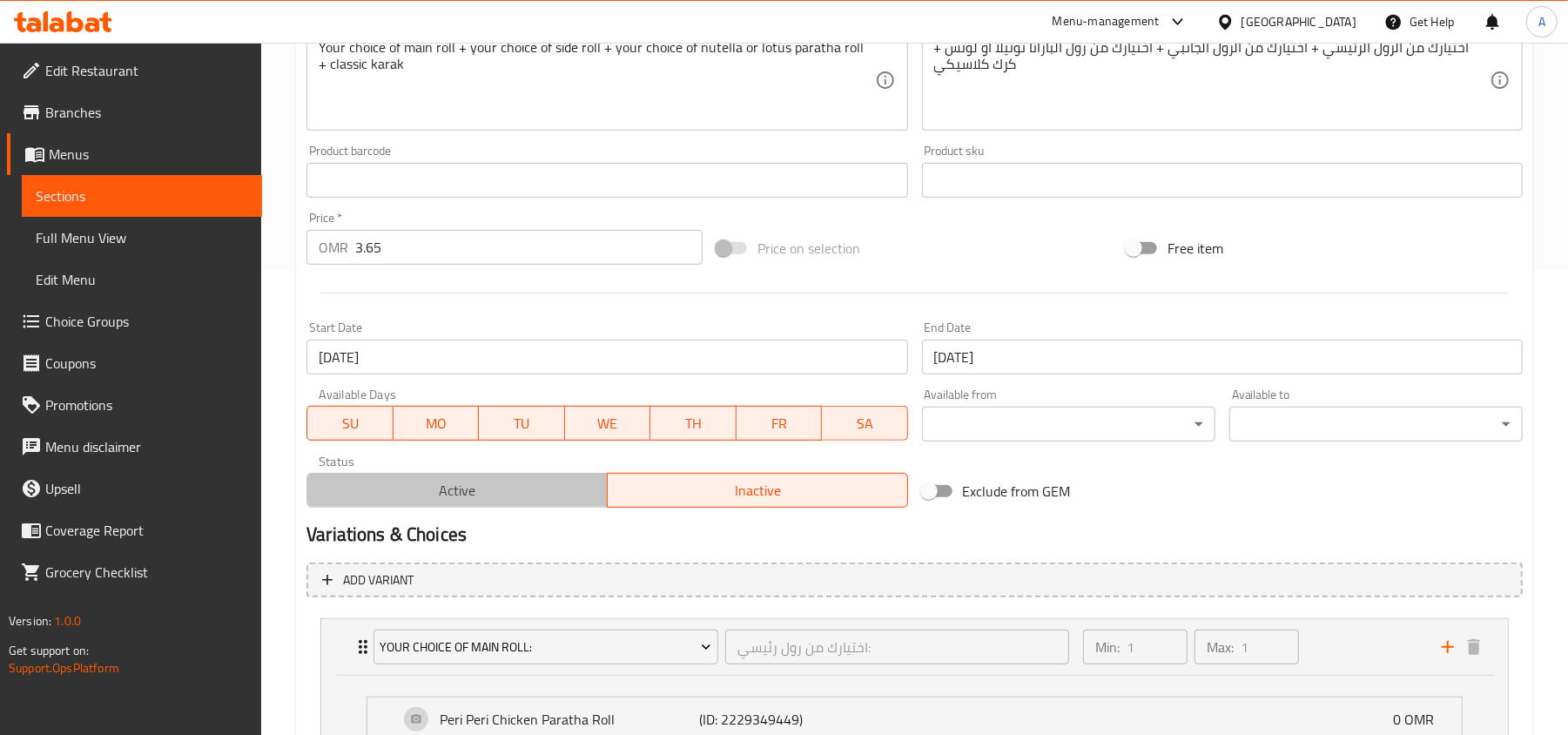
click at [468, 489] on span "Active" at bounding box center [458, 491] width 286 height 26
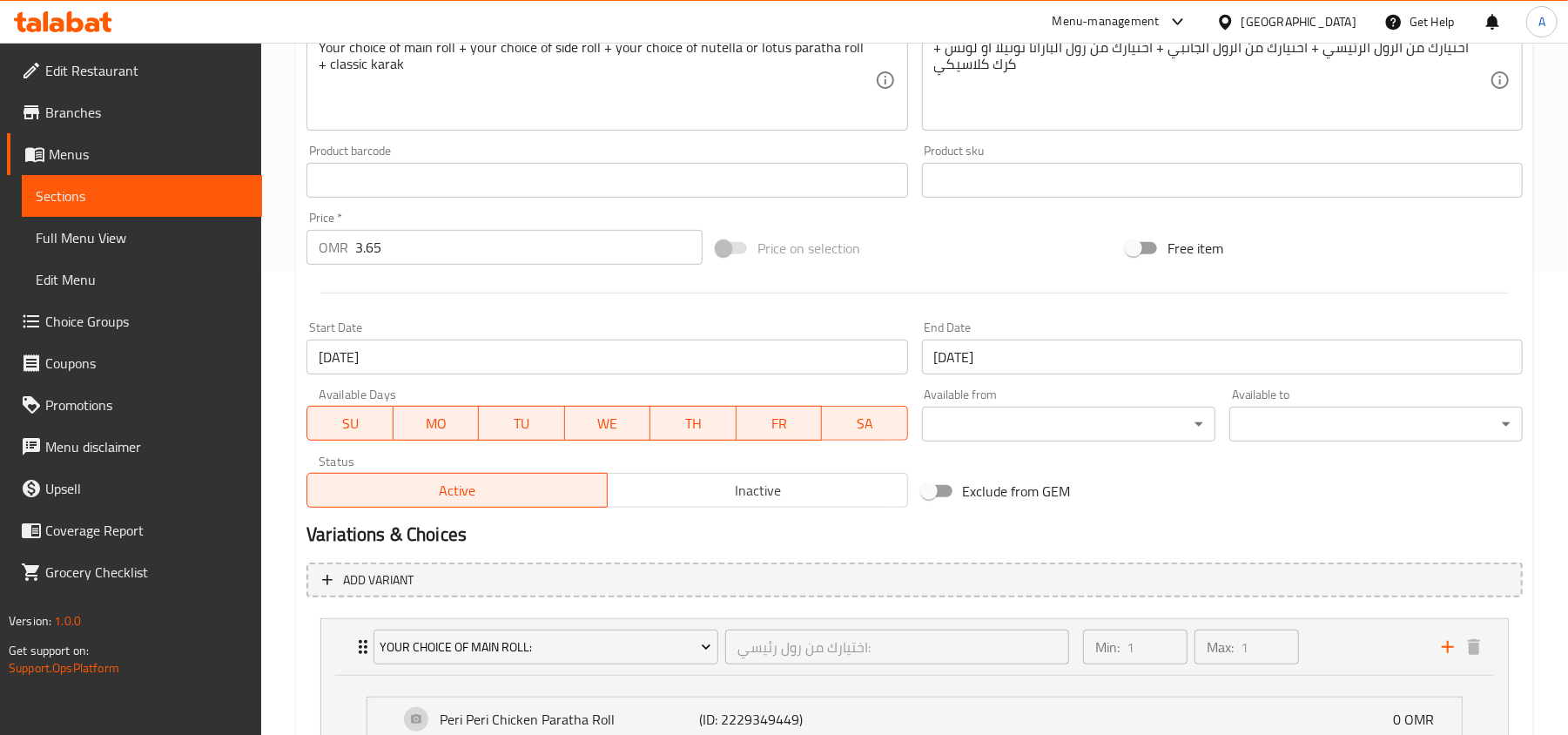
click at [1159, 495] on div "Exclude from GEM" at bounding box center [1120, 492] width 410 height 47
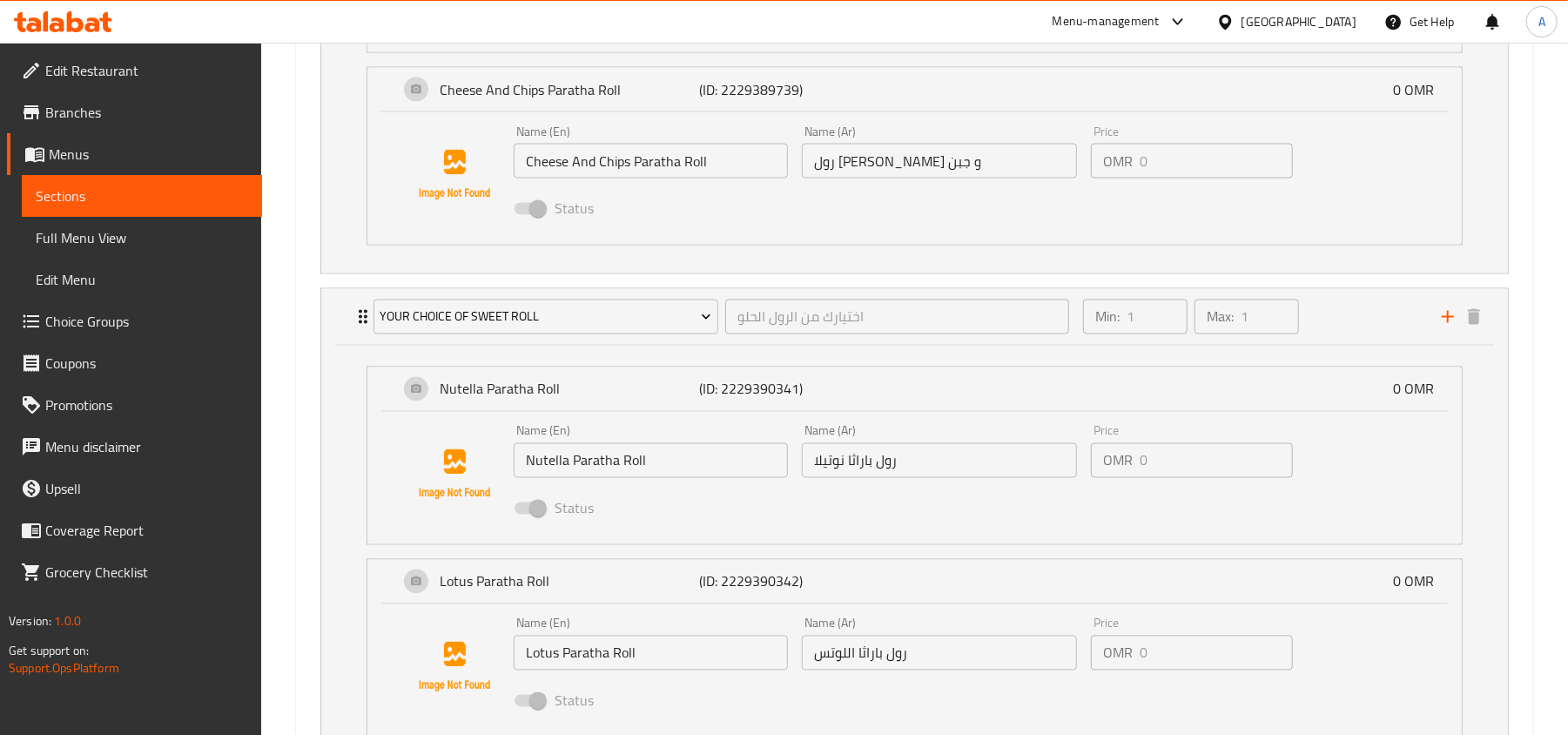
scroll to position [2321, 0]
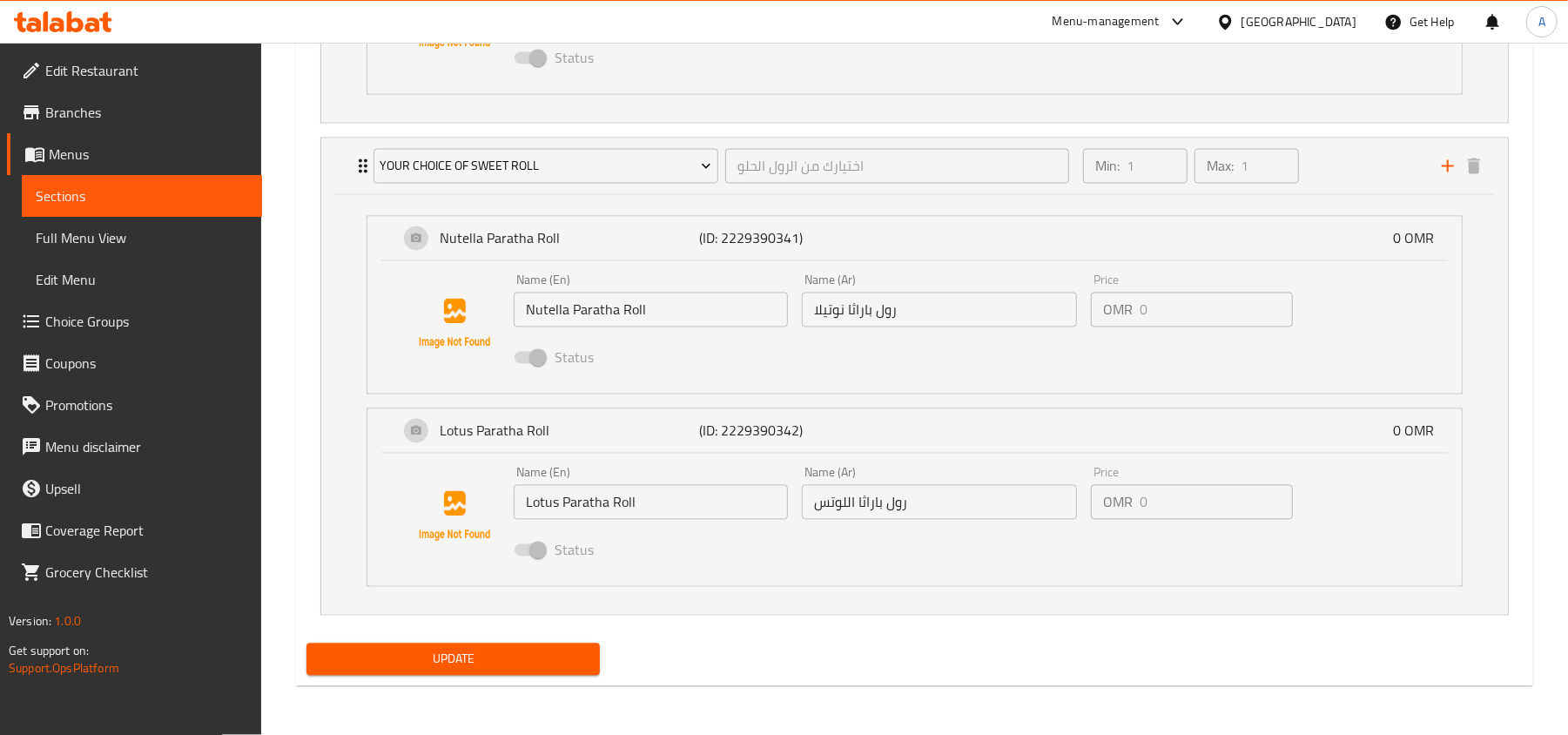
click at [517, 666] on span "Update" at bounding box center [452, 659] width 265 height 22
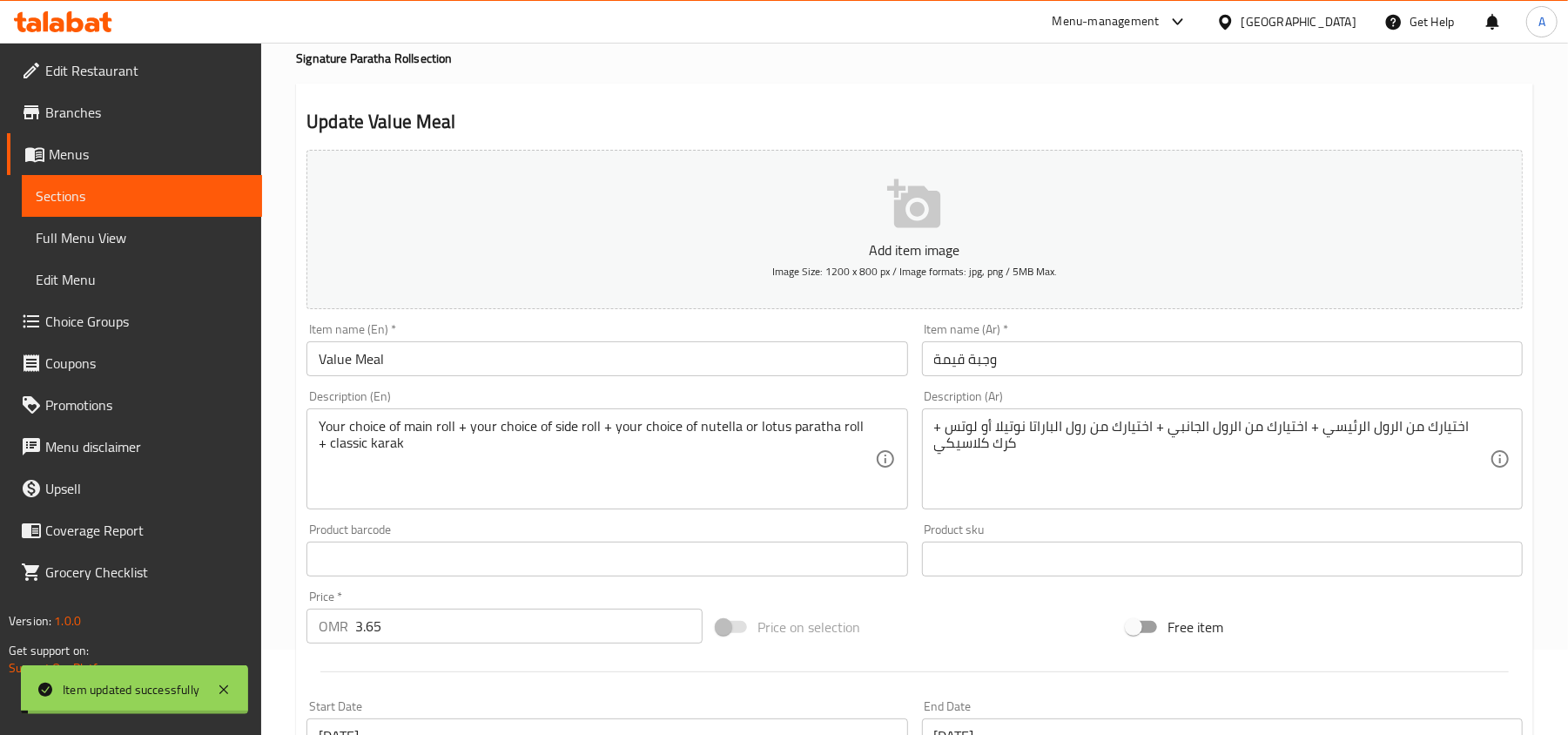
scroll to position [0, 0]
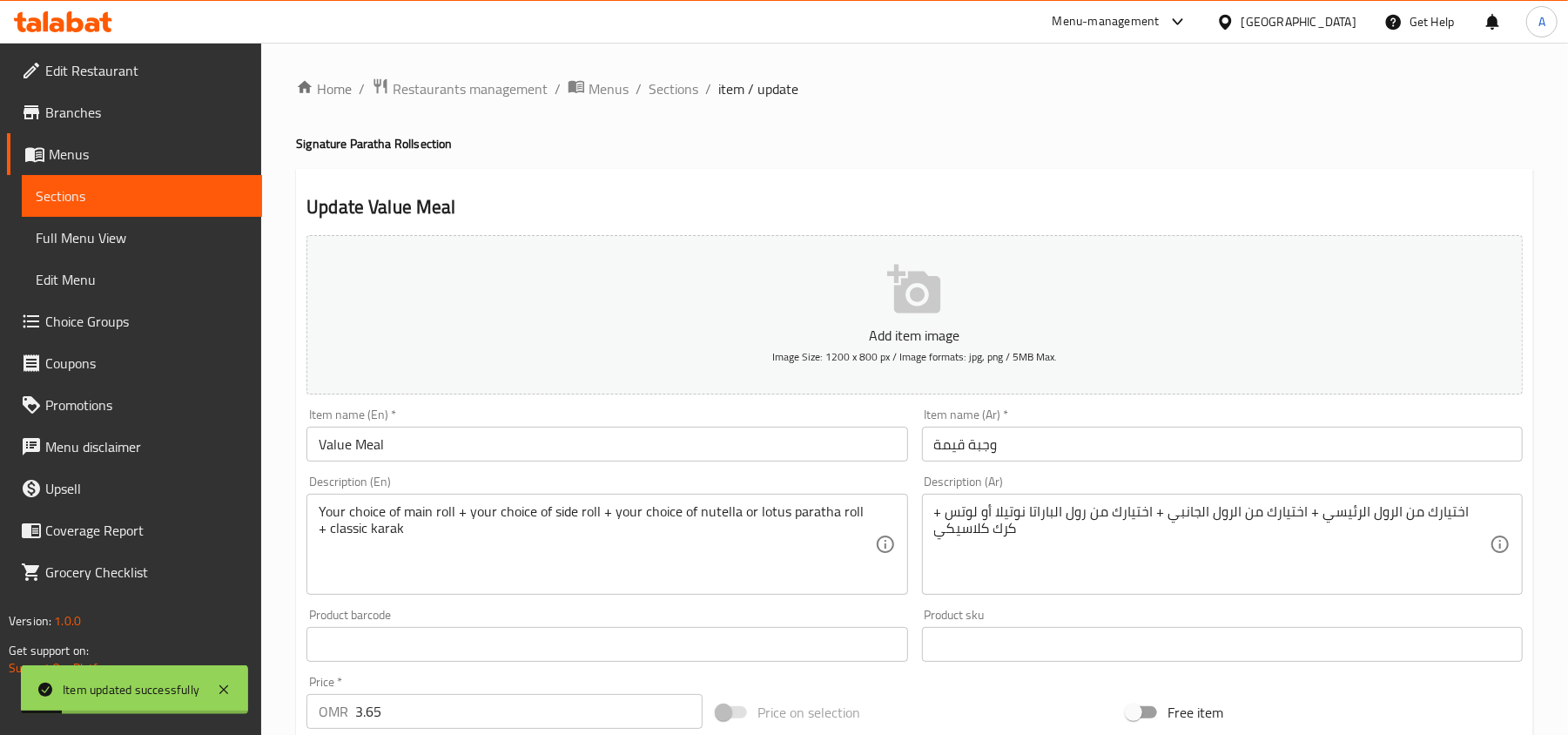
click at [840, 140] on h4 "Signature Paratha Roll section" at bounding box center [915, 143] width 1237 height 17
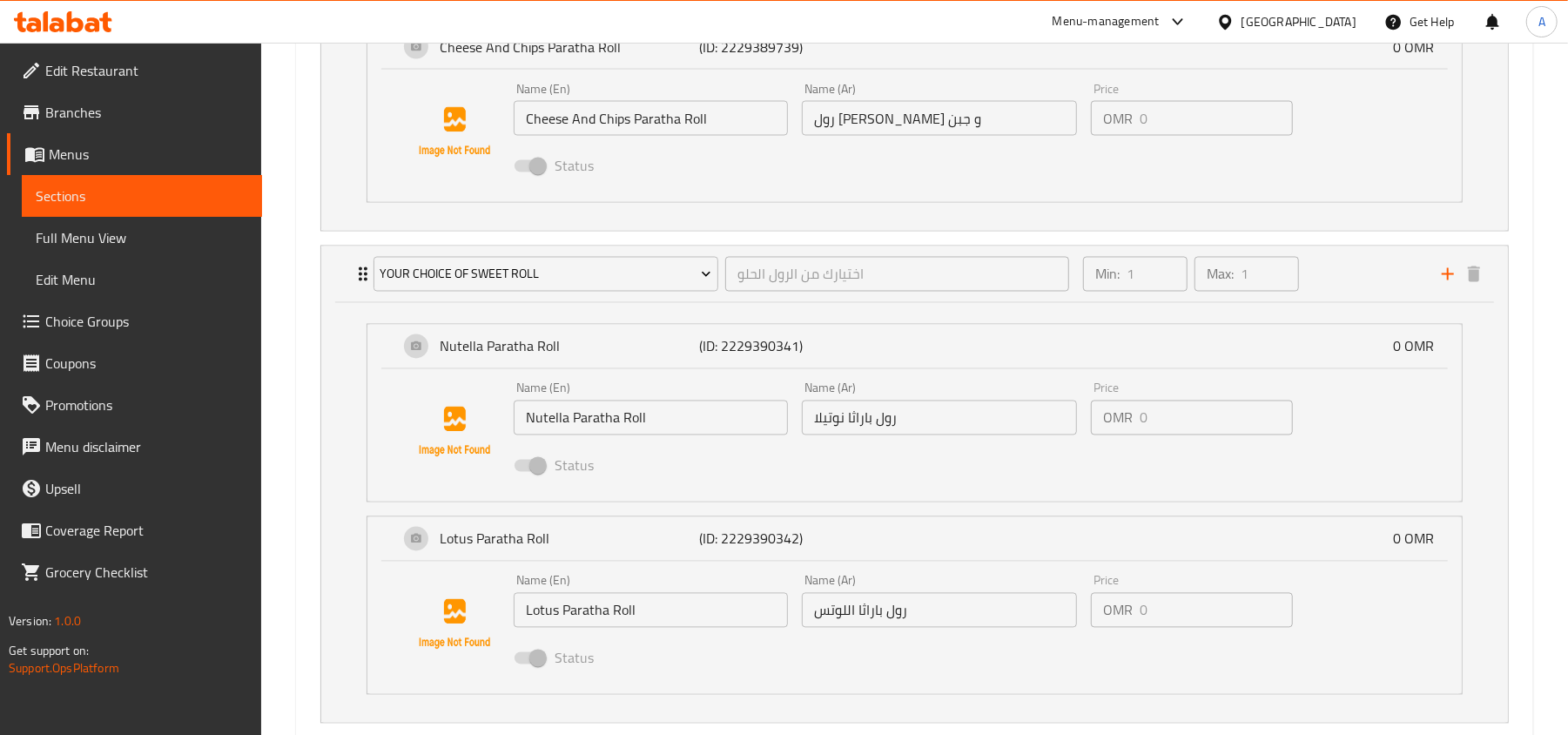
scroll to position [2321, 0]
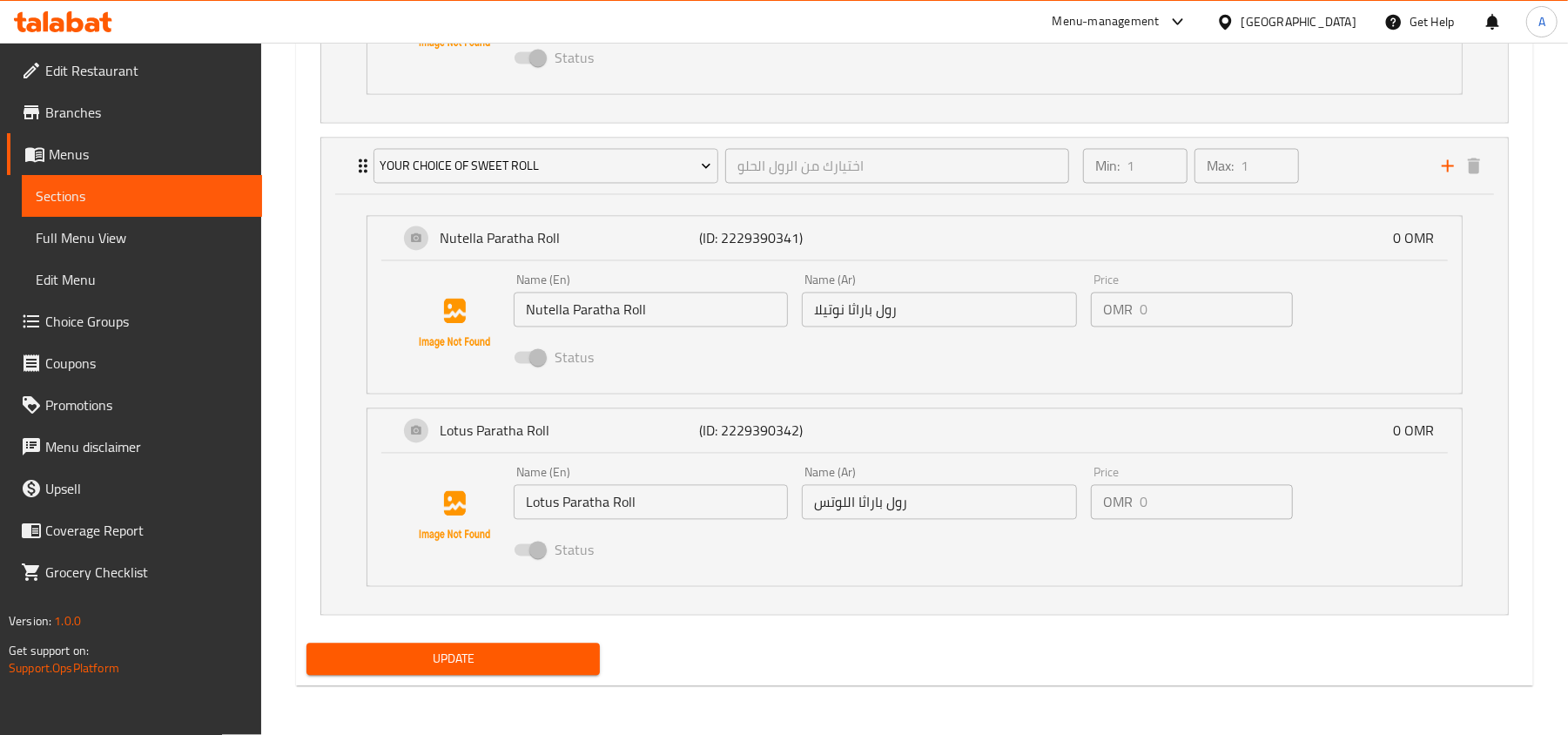
click at [451, 648] on span "Update" at bounding box center [452, 659] width 265 height 22
click at [306, 388] on li "Your Choice Of Sweet Roll اختيارك من الرول الحلو ​ Min: 1 ​ Max: 1 ​ Nutella Pa…" at bounding box center [915, 376] width 1217 height 492
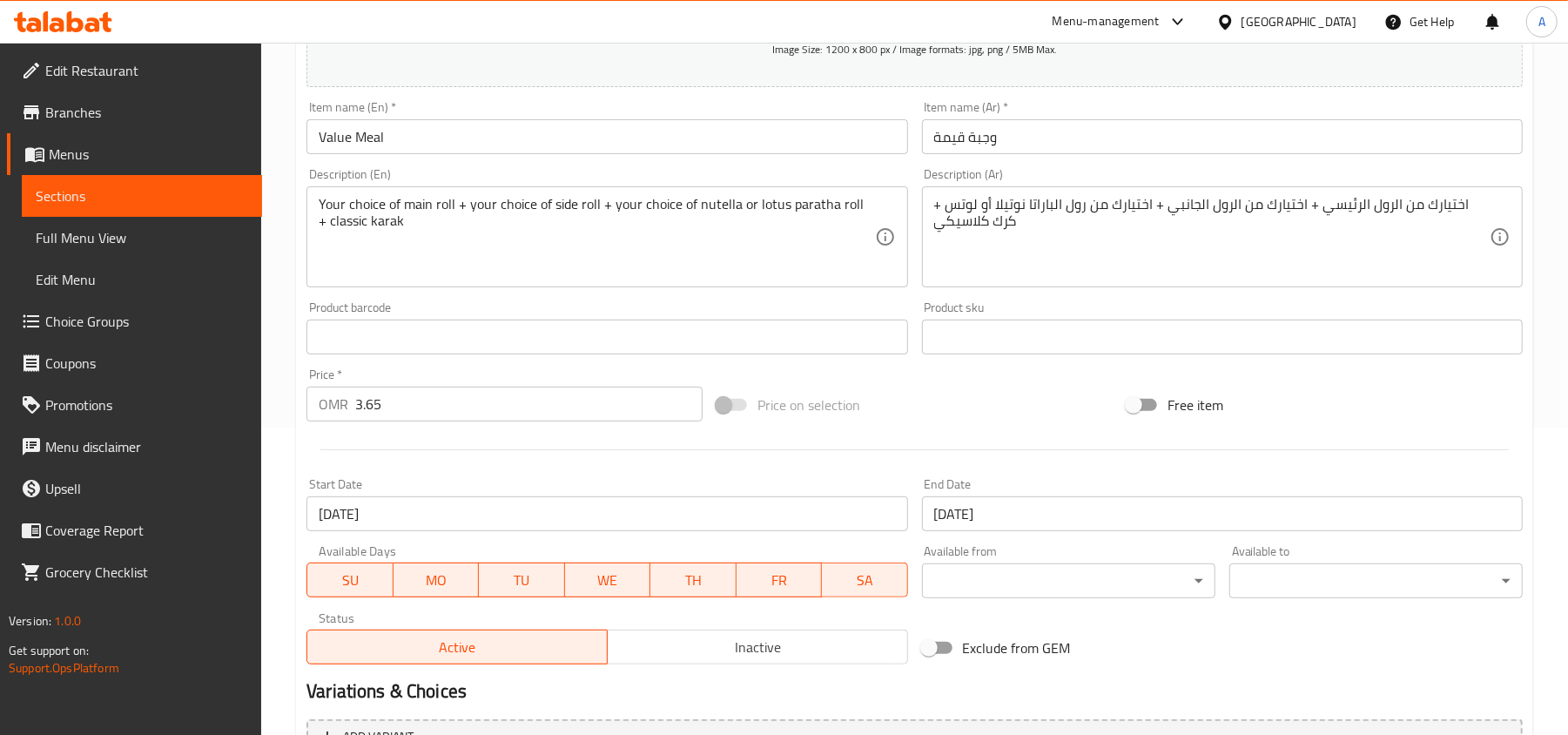
scroll to position [0, 0]
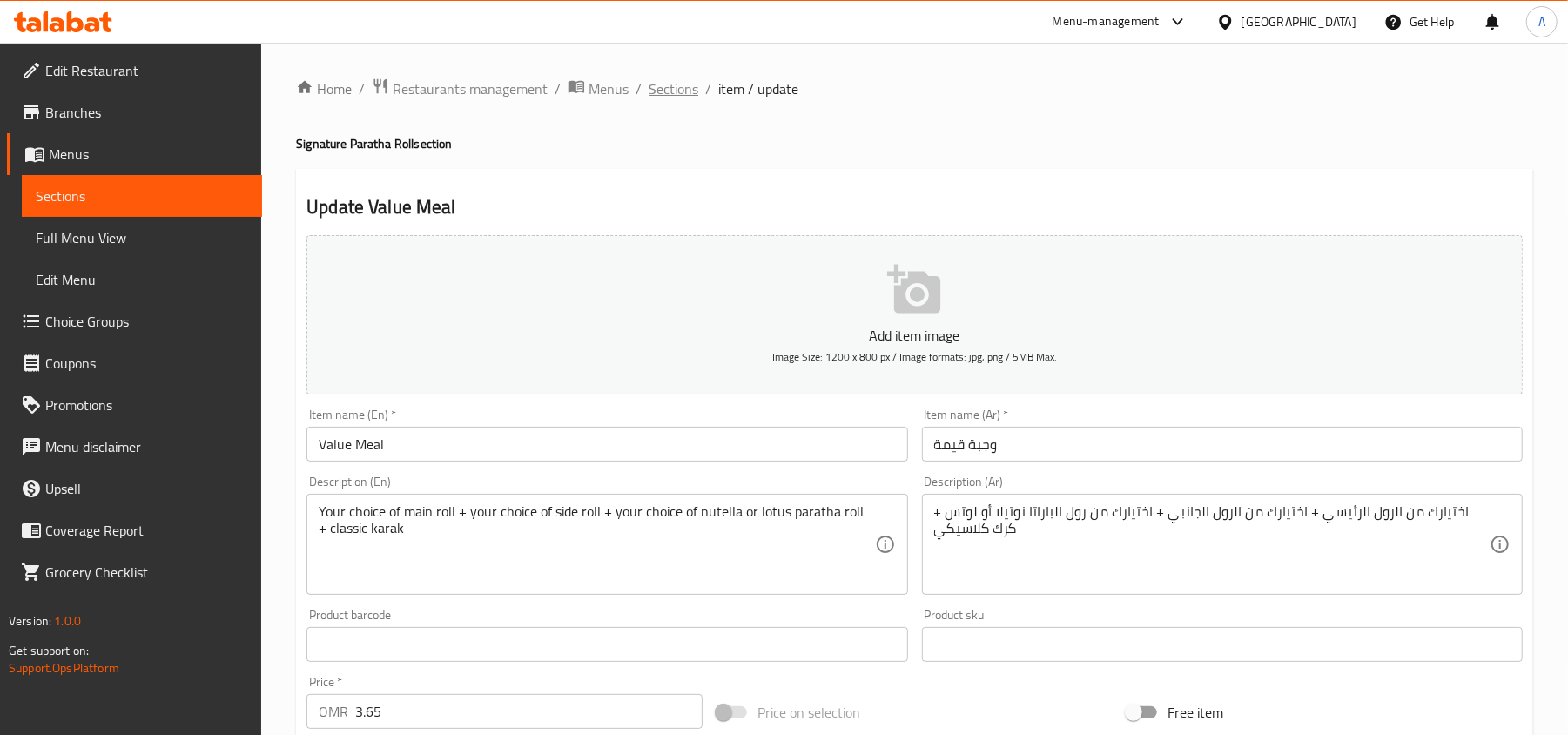
click at [662, 92] on span "Sections" at bounding box center [673, 88] width 49 height 21
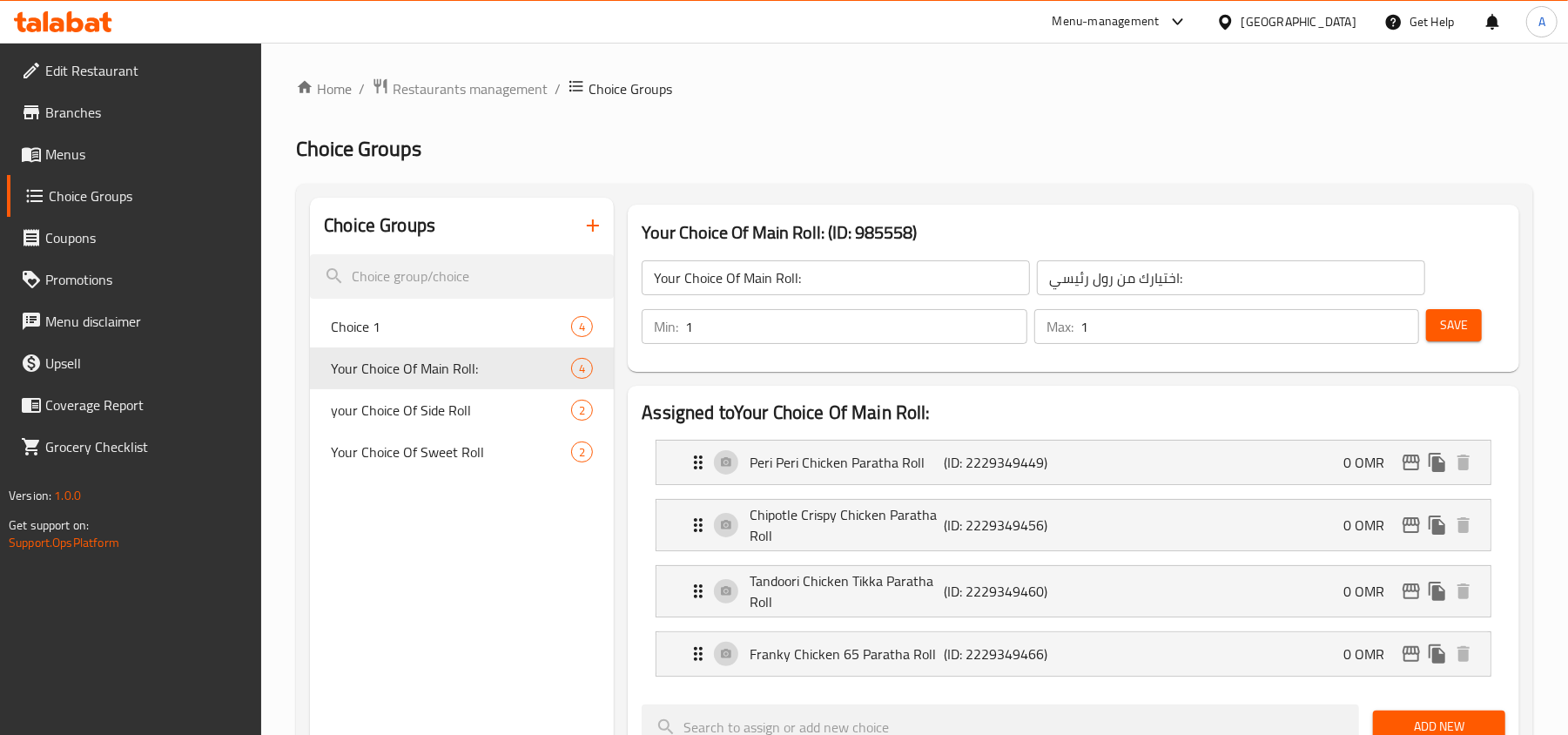
click at [797, 150] on h2 "Choice Groups" at bounding box center [915, 149] width 1237 height 28
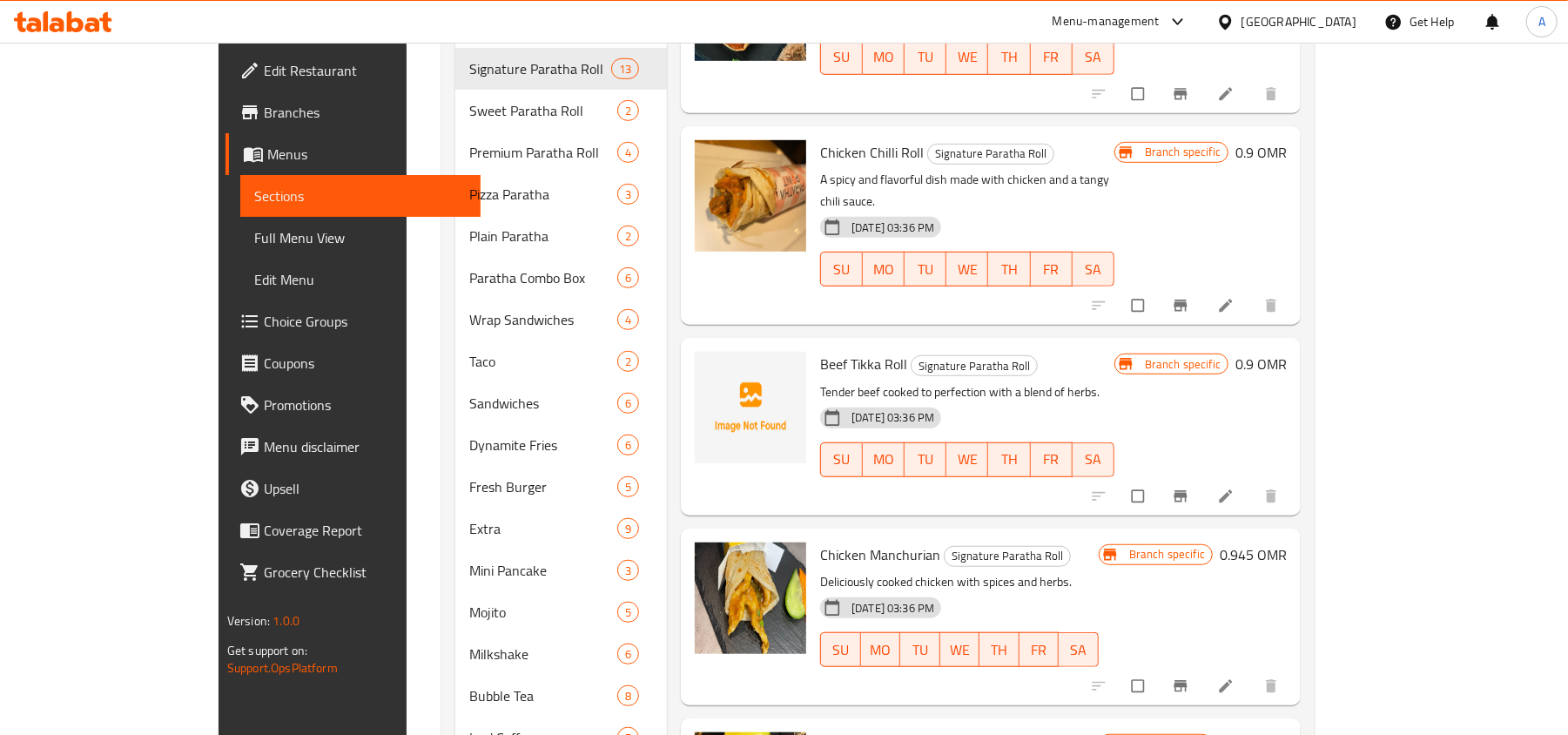
scroll to position [917, 0]
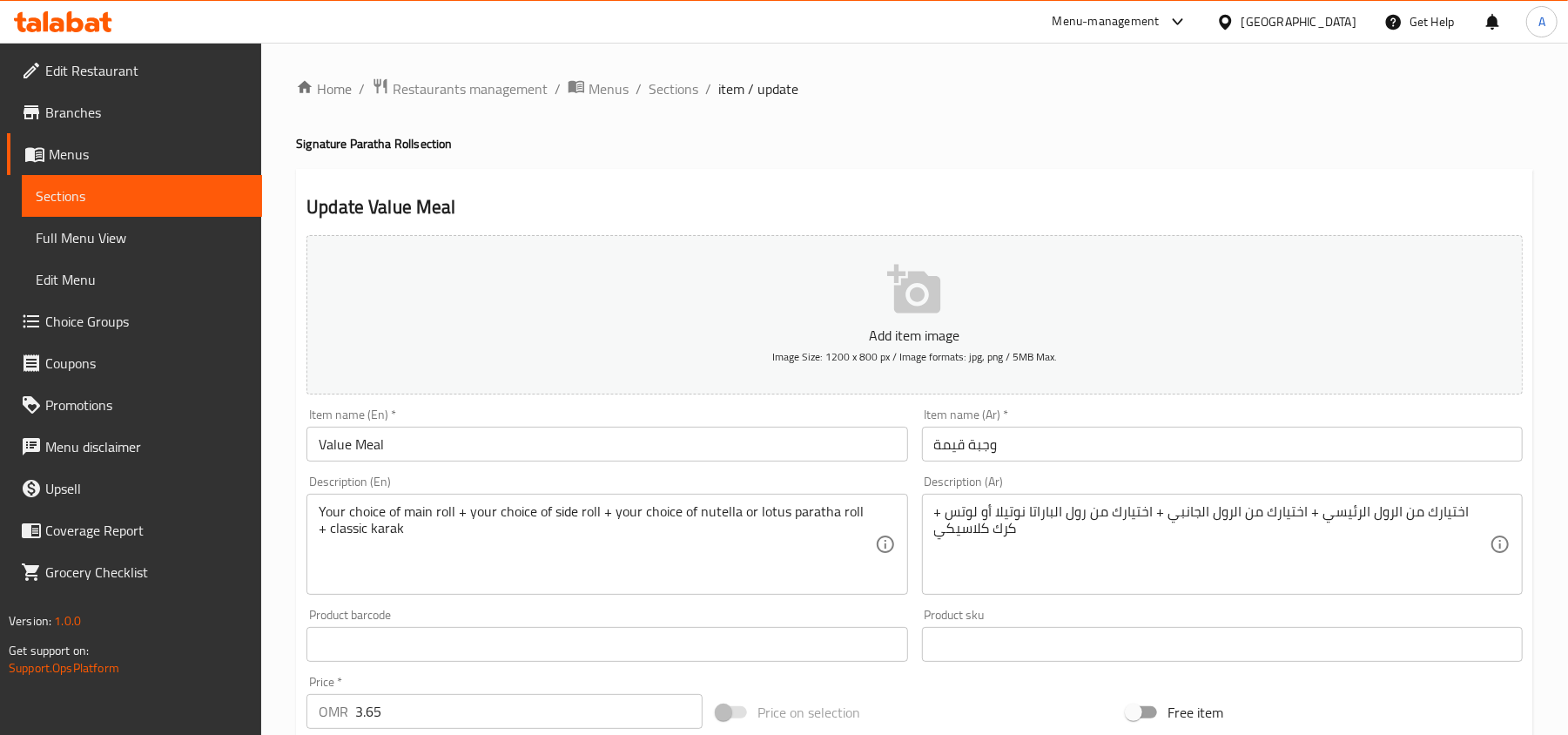
click at [709, 161] on div "Home / Restaurants management / Menus / Sections / item / update Signature Para…" at bounding box center [915, 722] width 1237 height 1289
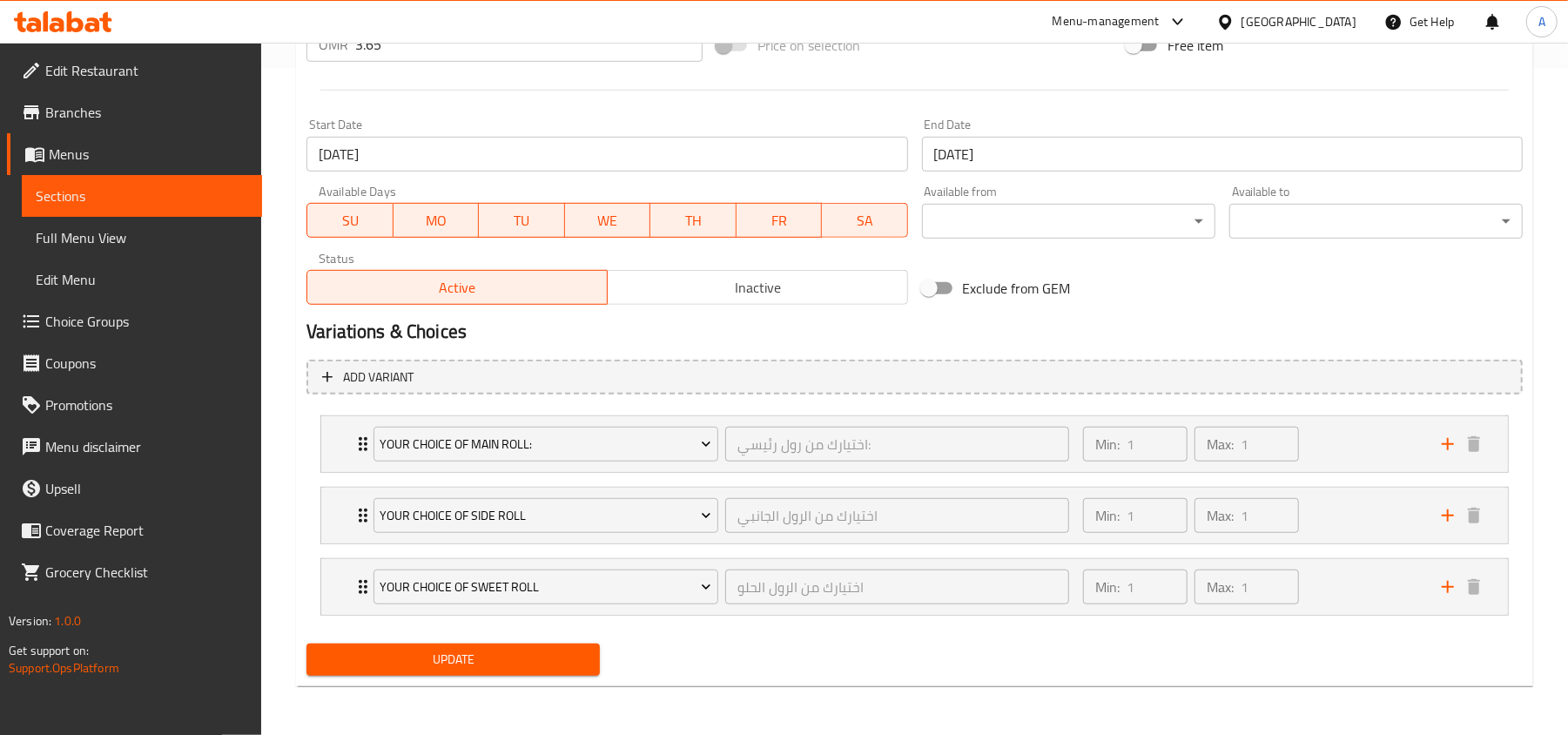
click at [785, 287] on span "Inactive" at bounding box center [758, 288] width 286 height 26
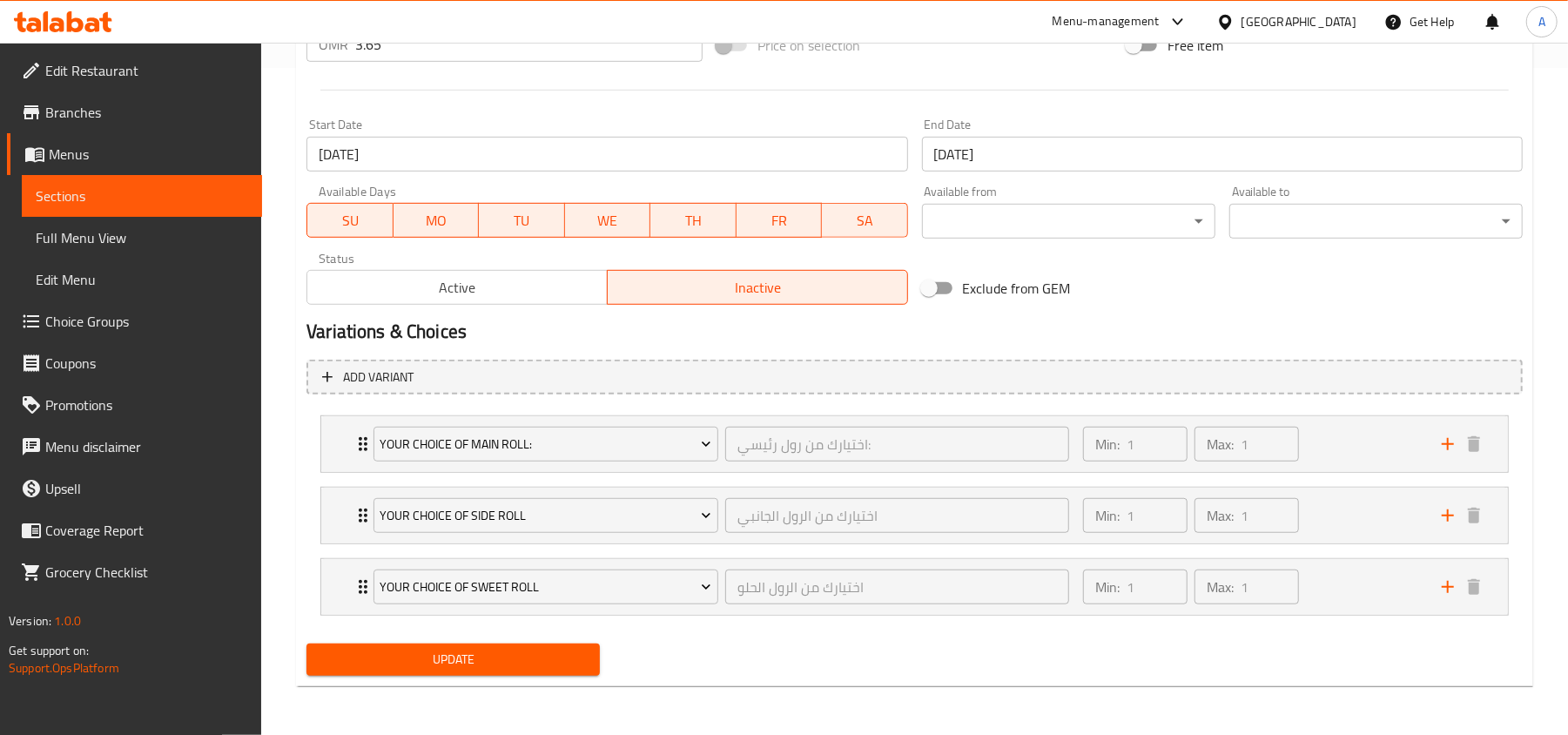
click at [452, 667] on span "Update" at bounding box center [452, 659] width 265 height 22
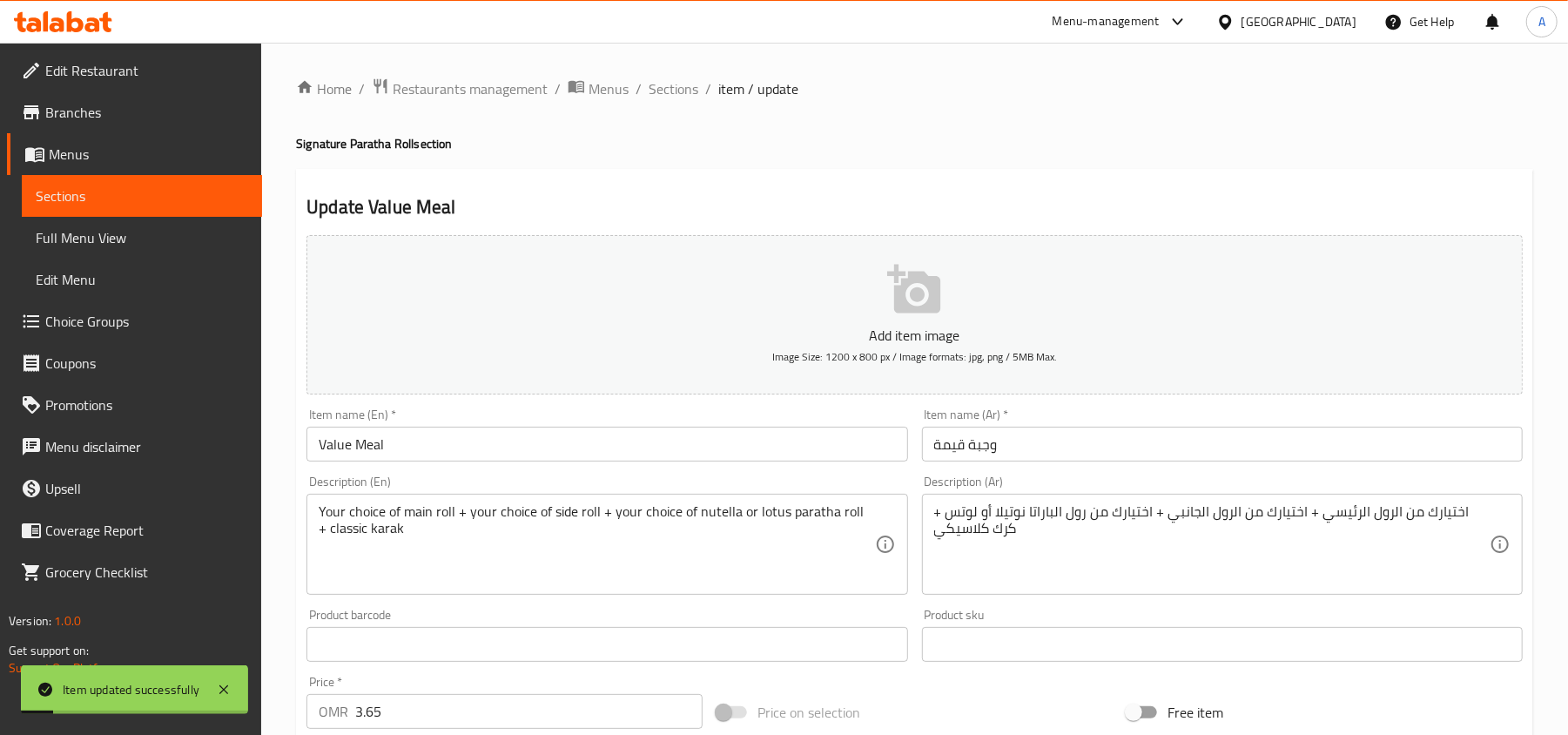
click at [705, 165] on div "Home / Restaurants management / Menus / Sections / item / update Signature Para…" at bounding box center [915, 722] width 1237 height 1289
click at [670, 91] on span "Sections" at bounding box center [673, 88] width 49 height 21
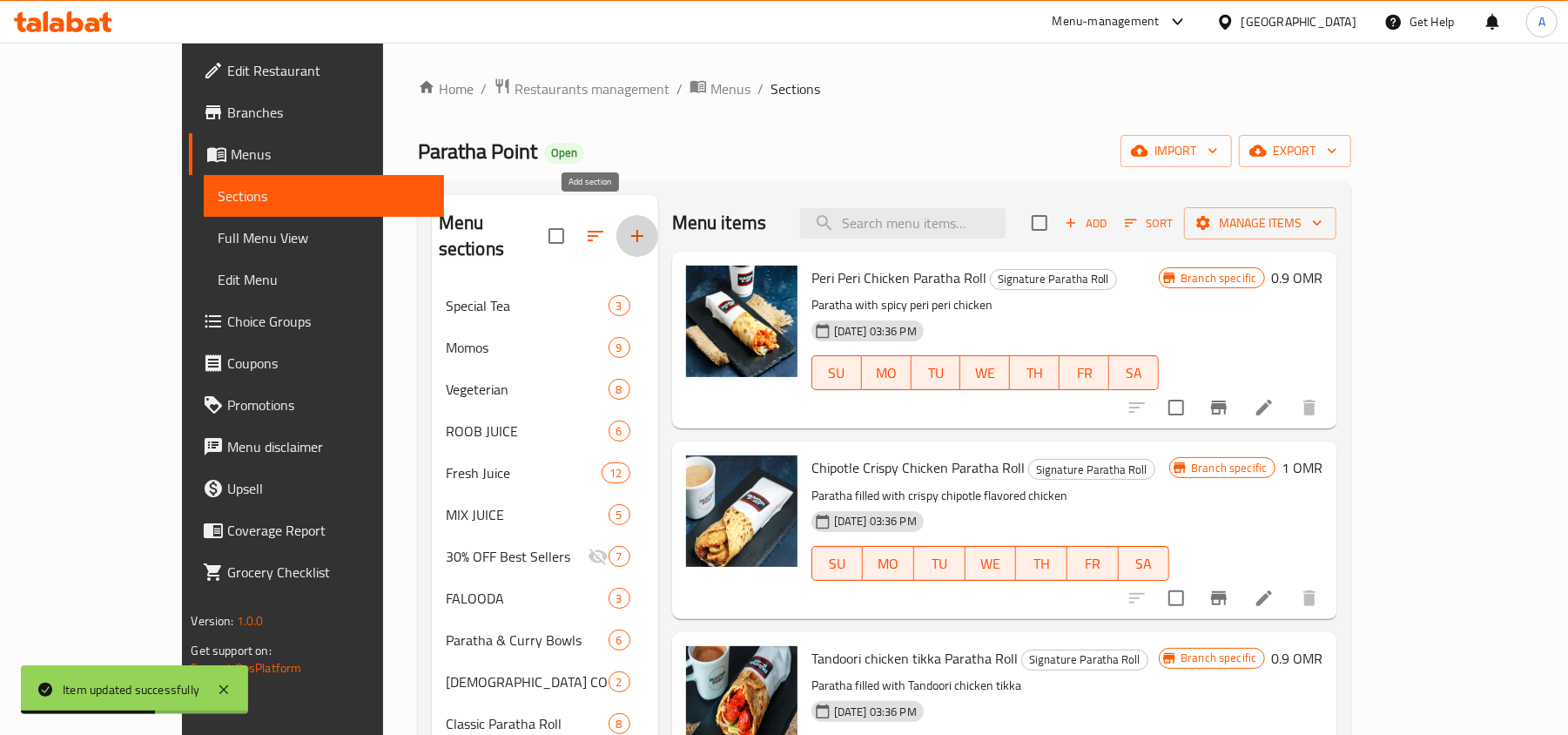
click at [627, 225] on icon "button" at bounding box center [637, 235] width 21 height 21
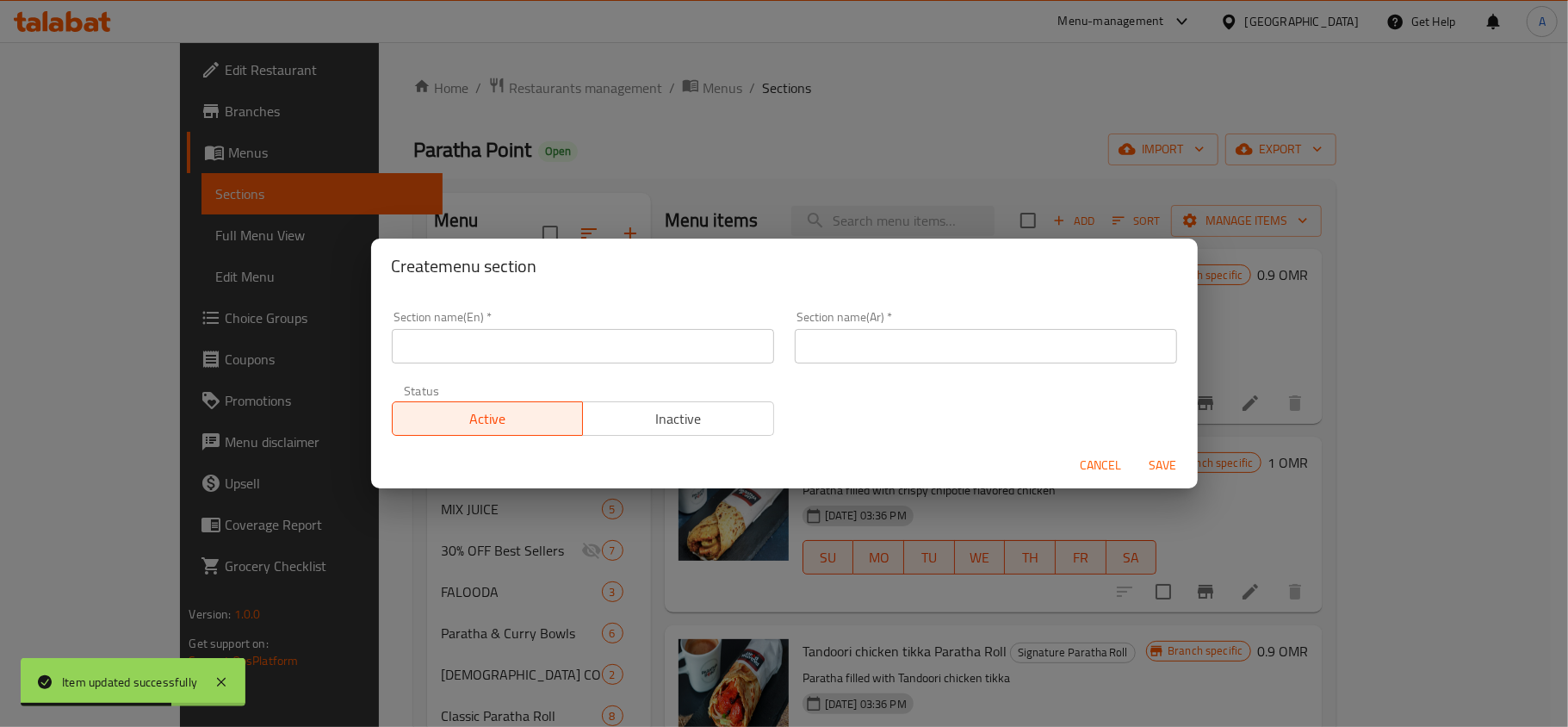
click at [540, 338] on input "text" at bounding box center [583, 346] width 383 height 34
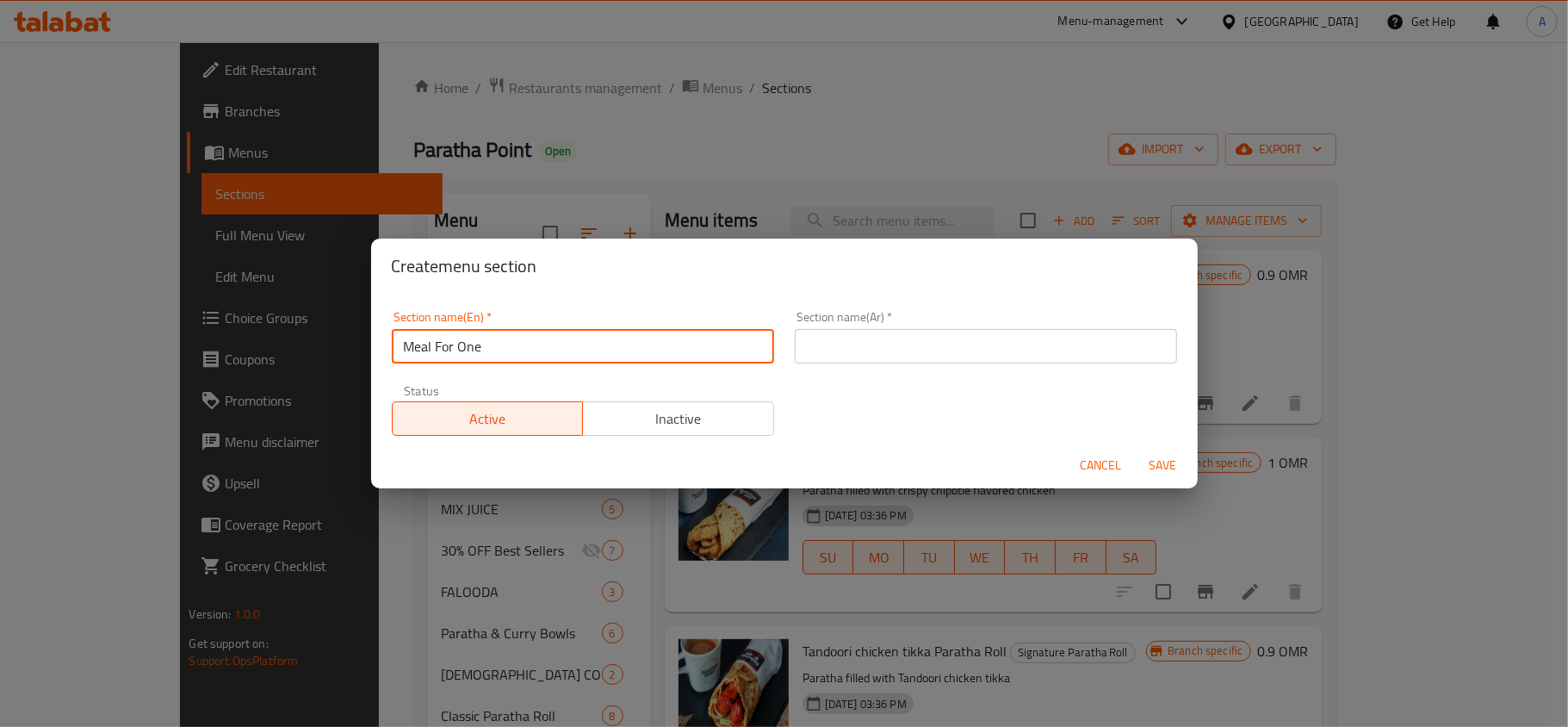
click at [737, 343] on input "Meal For One" at bounding box center [583, 346] width 383 height 34
type input "Meal For One"
click at [917, 348] on input "text" at bounding box center [986, 346] width 383 height 34
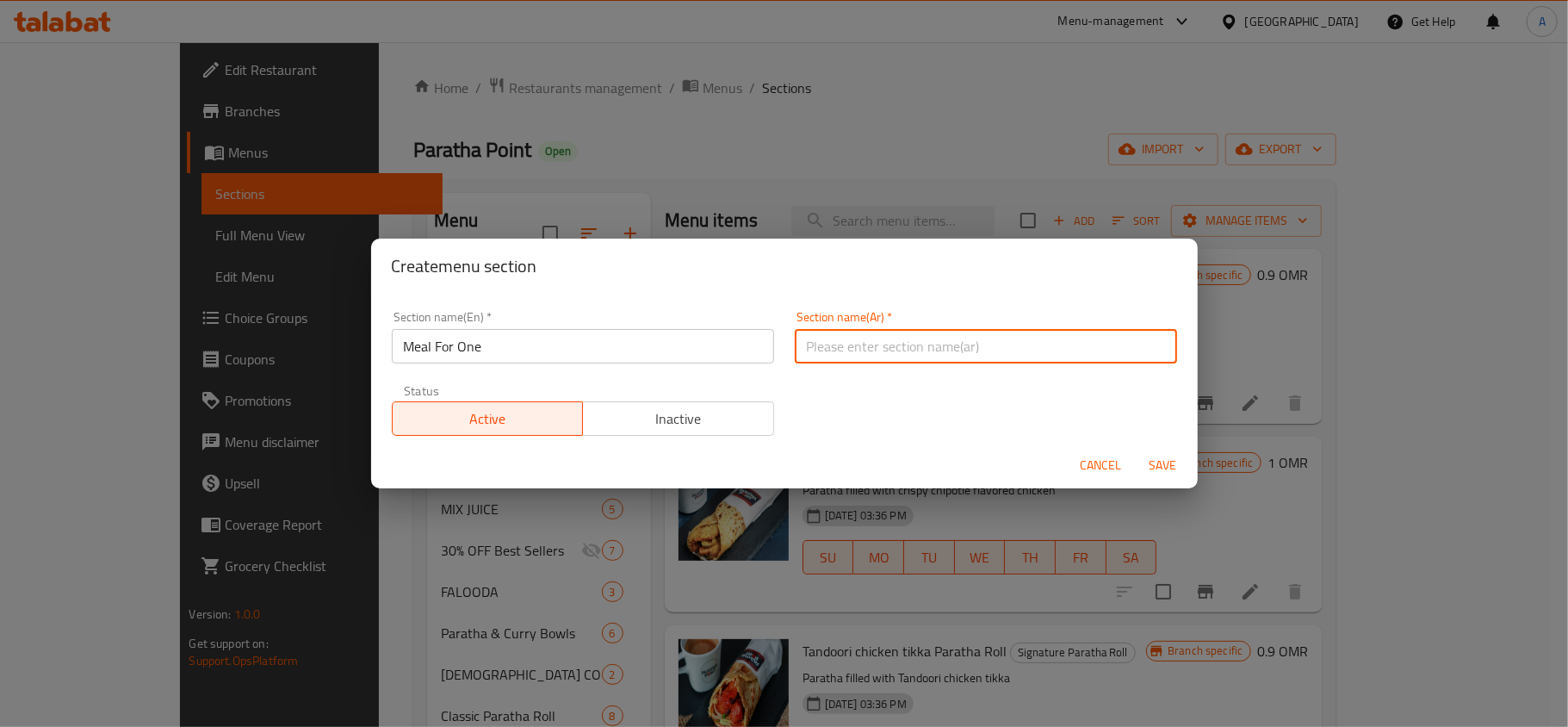
paste input "وجبة لشخص واحد"
type input "وجبة لشخص واحد"
click at [1152, 456] on span "Save" at bounding box center [1164, 465] width 42 height 22
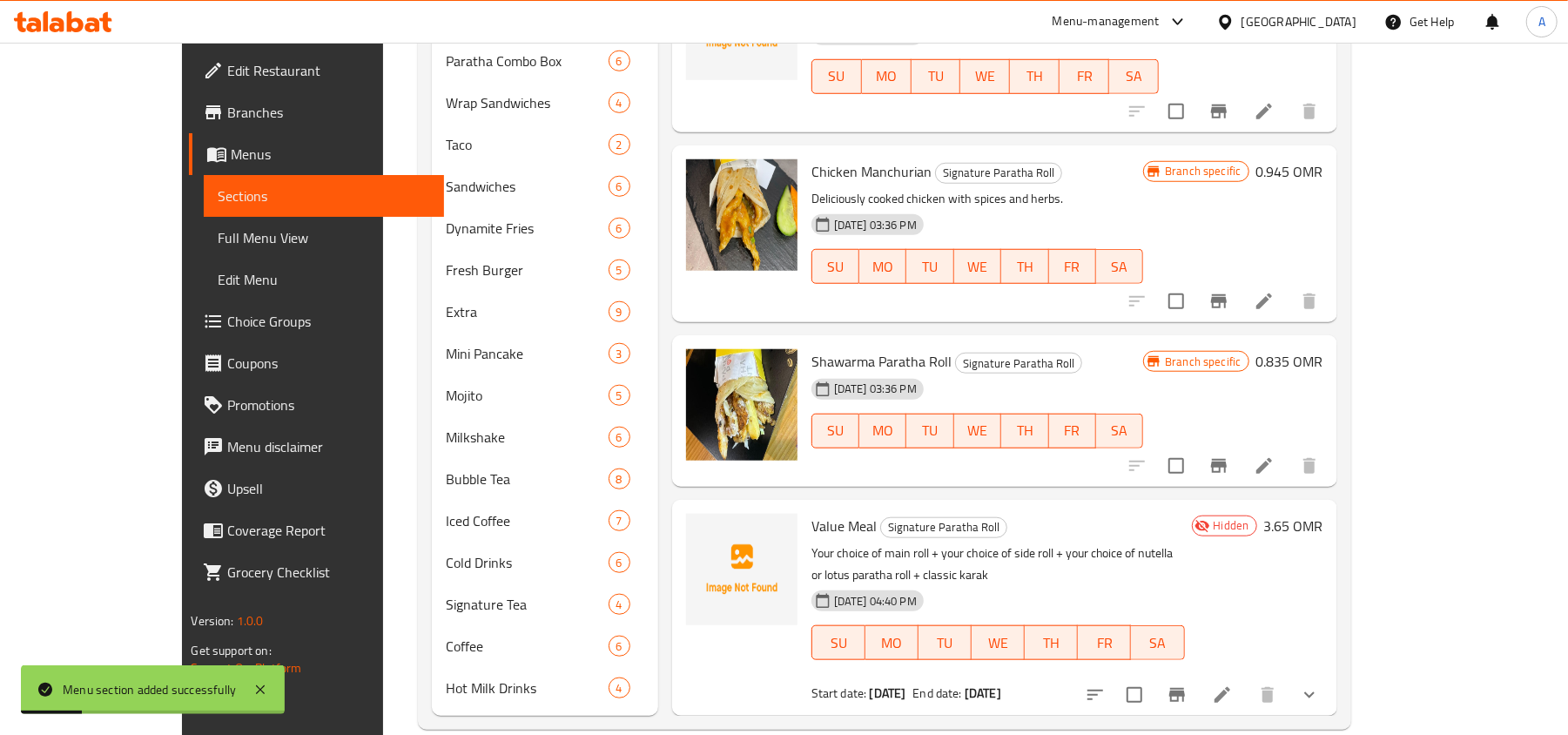
scroll to position [959, 0]
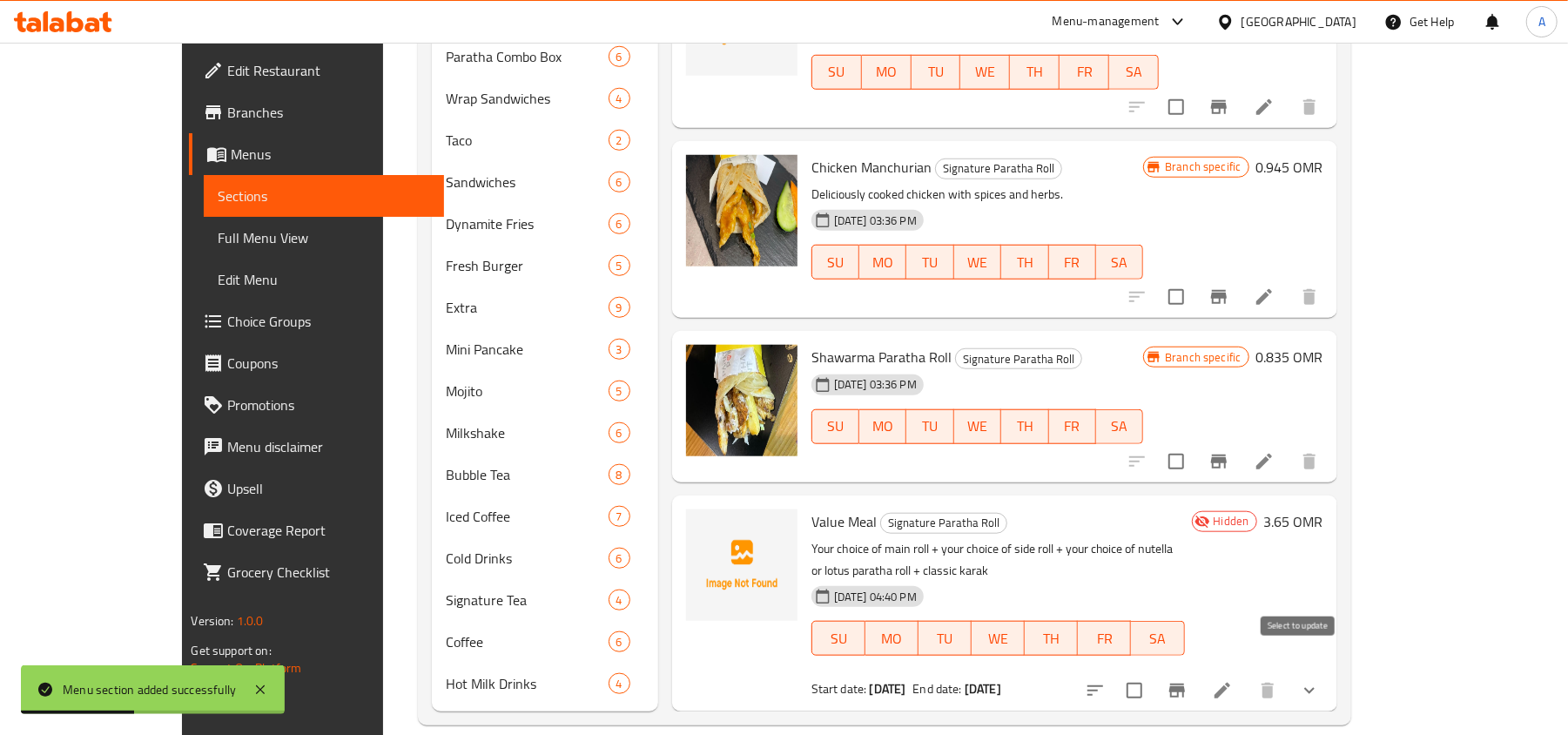
click at [1153, 672] on input "checkbox" at bounding box center [1135, 690] width 36 height 36
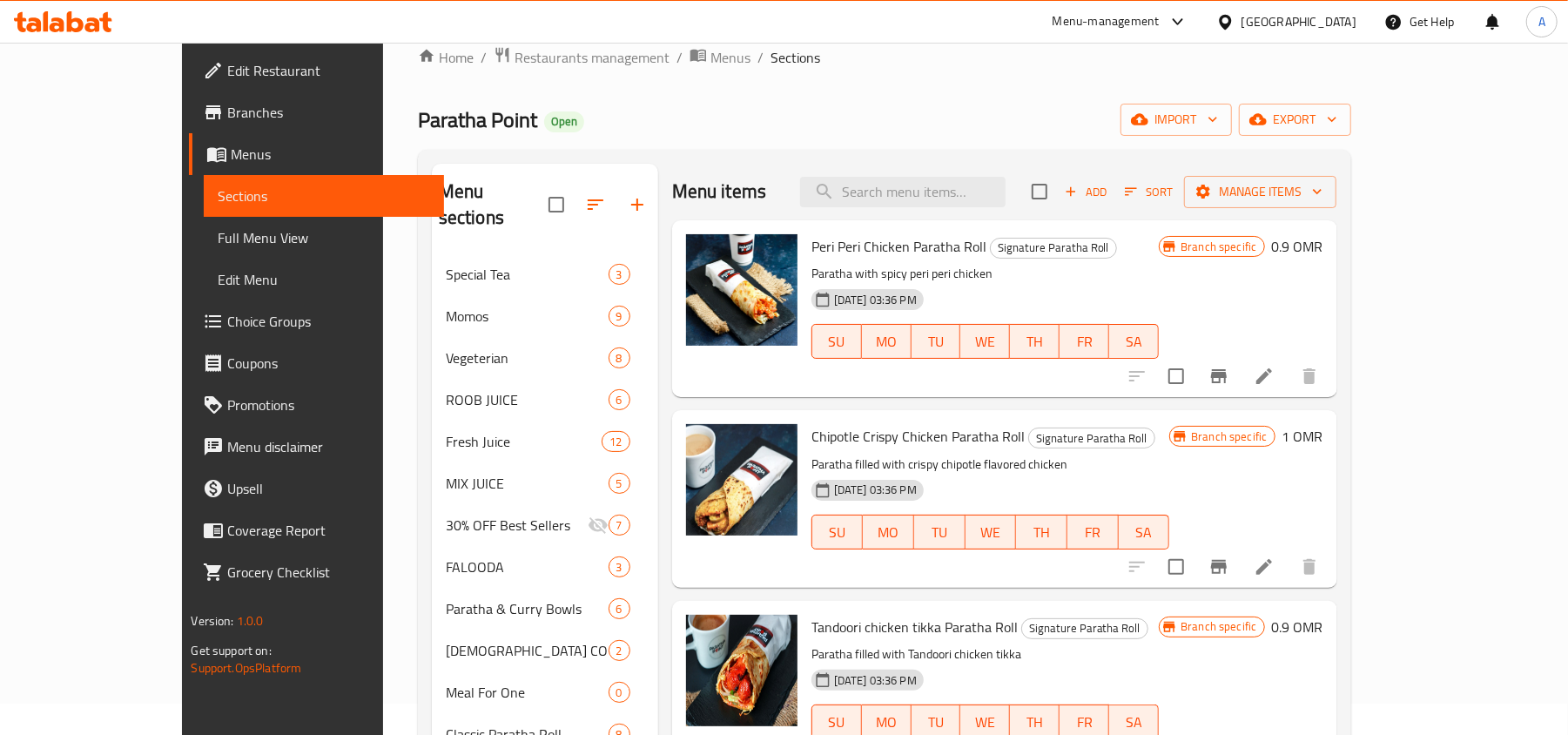
scroll to position [0, 0]
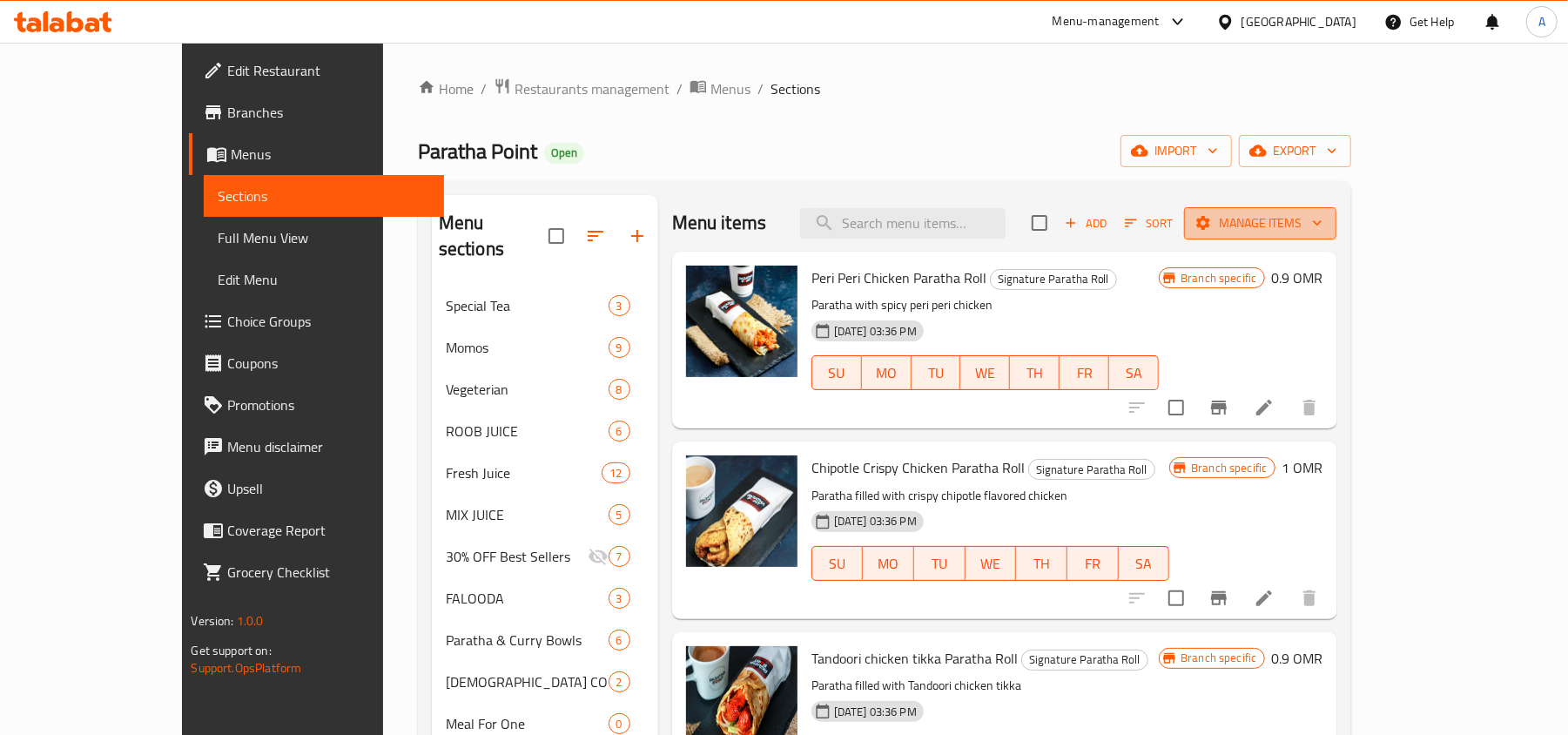
click at [1323, 231] on span "Manage items" at bounding box center [1260, 223] width 125 height 22
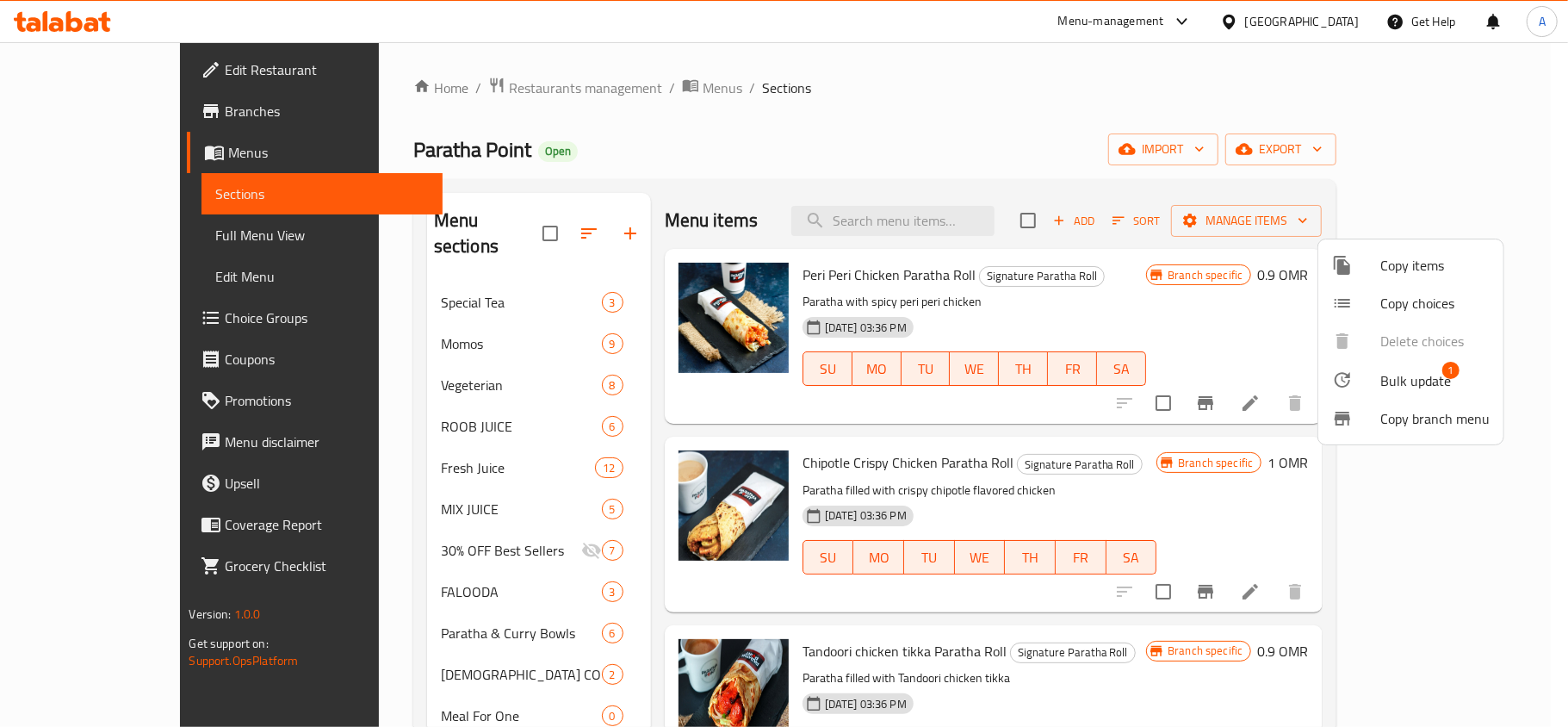
click at [1179, 125] on div at bounding box center [784, 364] width 1568 height 727
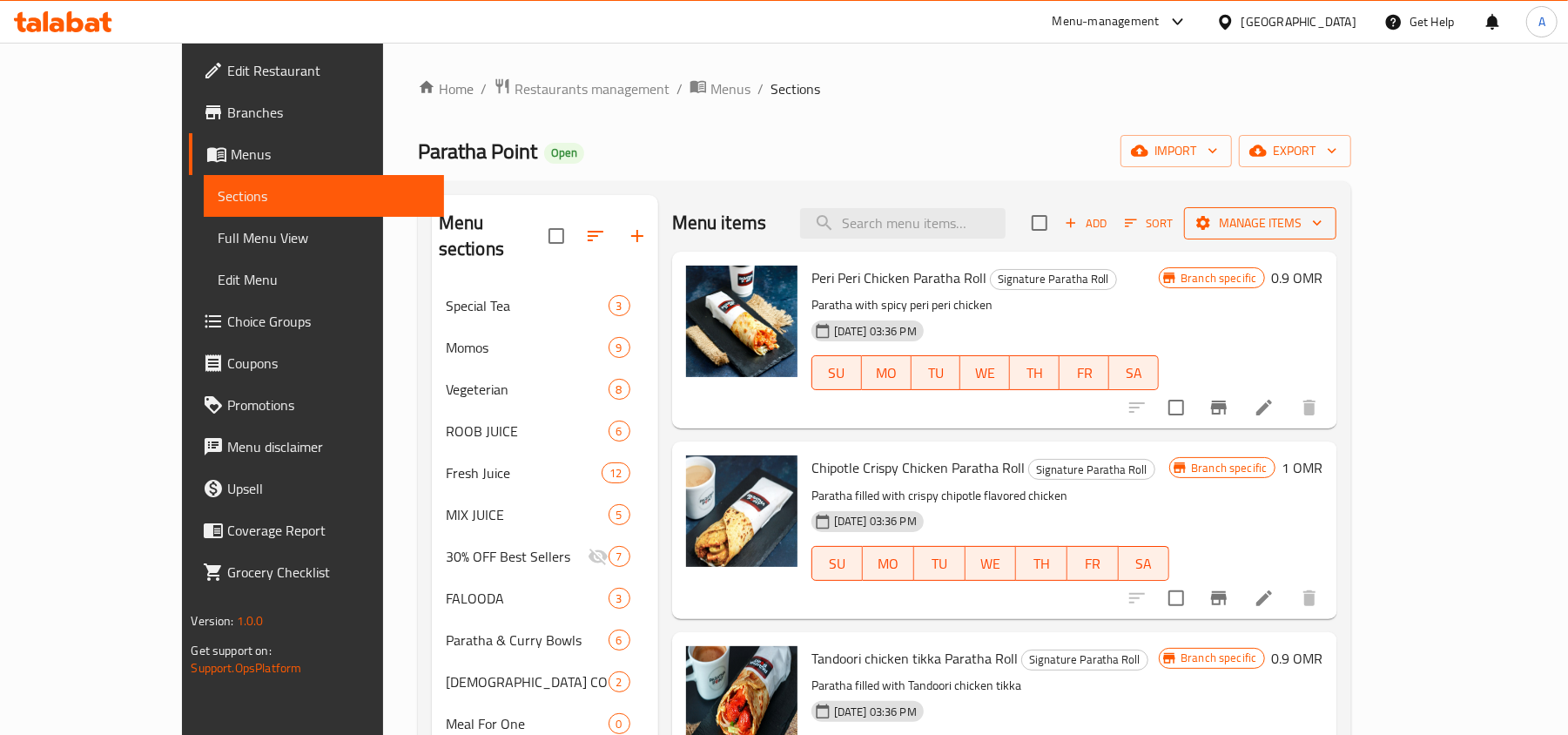
click at [1323, 224] on span "Manage items" at bounding box center [1260, 223] width 125 height 22
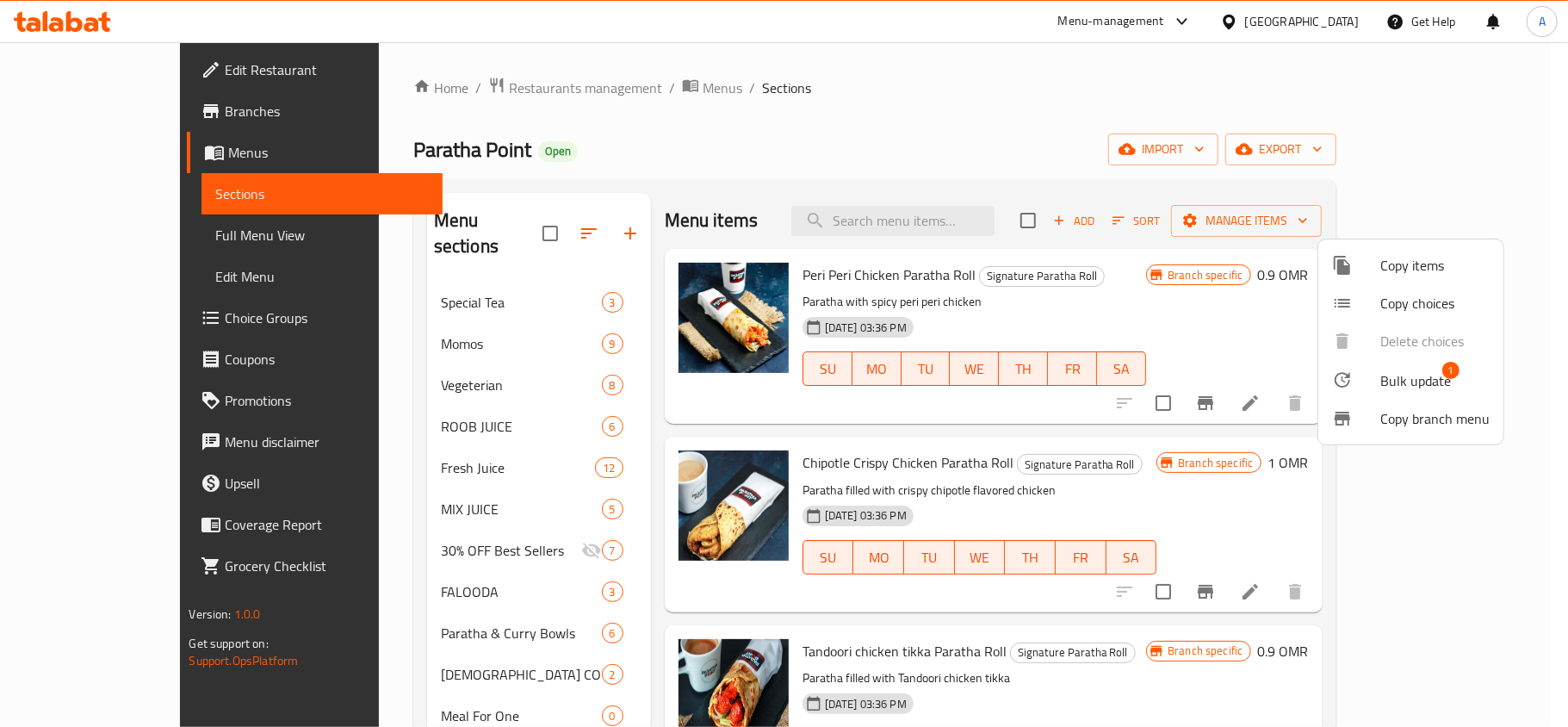
click at [1419, 375] on span "Bulk update" at bounding box center [1416, 380] width 70 height 21
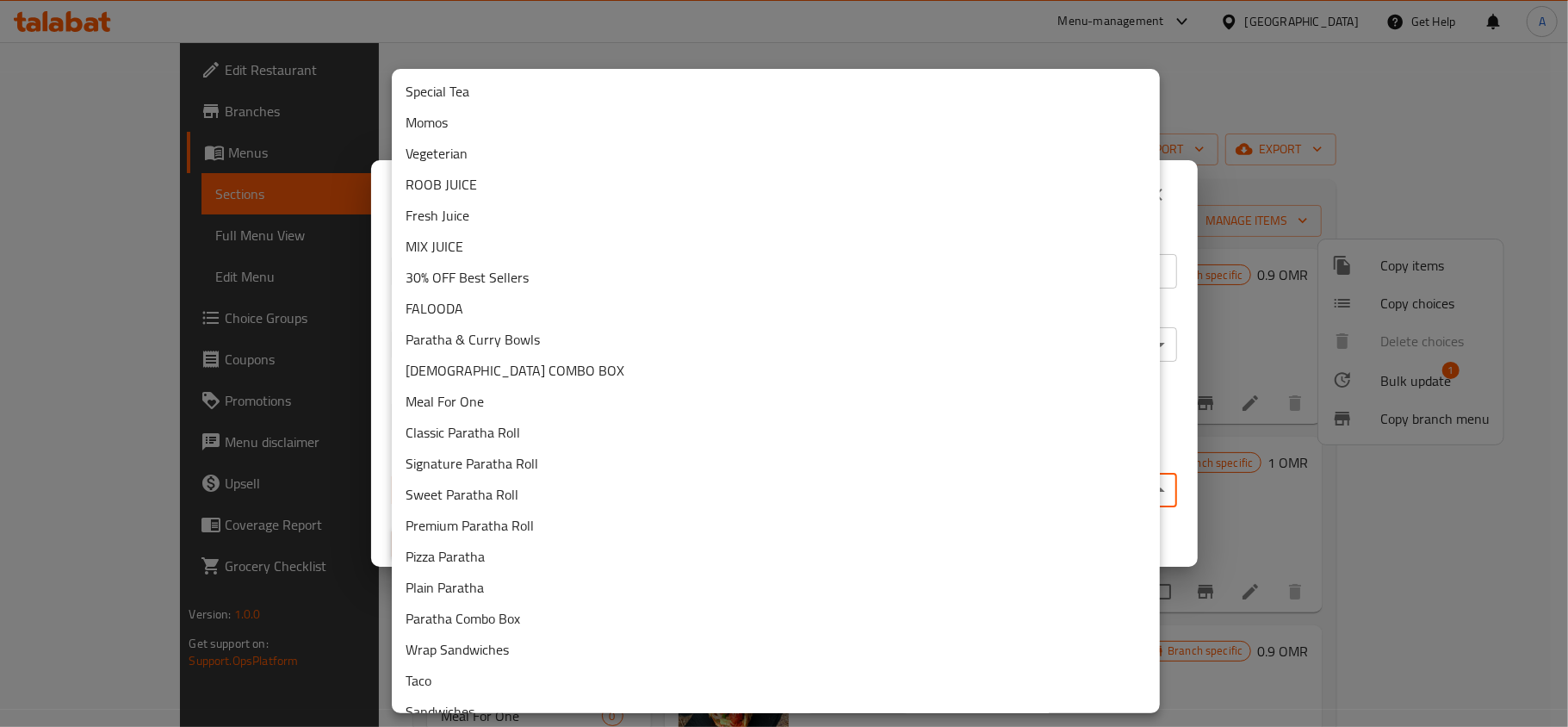
click at [800, 492] on body "​ Menu-management [GEOGRAPHIC_DATA] Get Help A Edit Restaurant Branches Menus S…" at bounding box center [784, 384] width 1568 height 685
click at [527, 390] on li "Meal For One" at bounding box center [775, 401] width 768 height 31
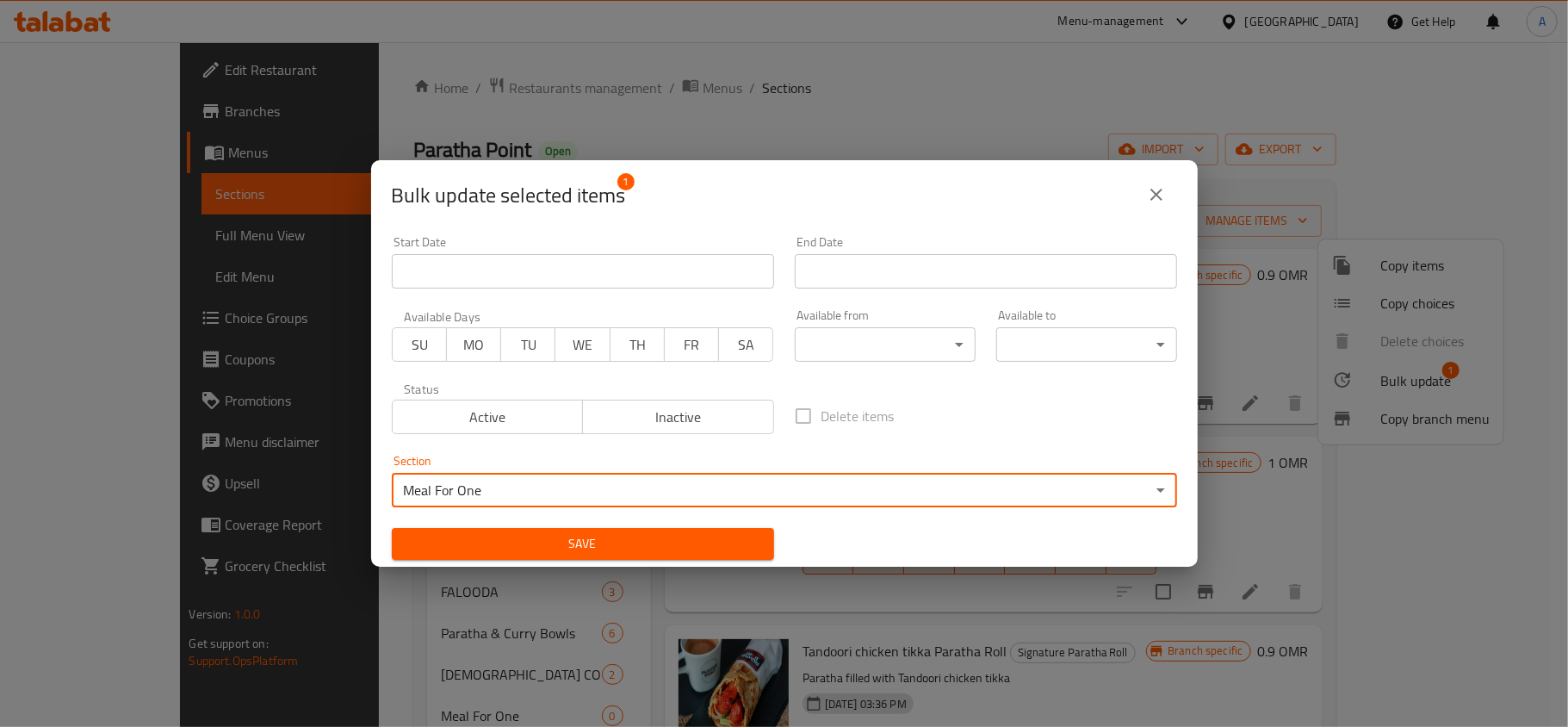
click at [651, 536] on span "Save" at bounding box center [583, 544] width 355 height 22
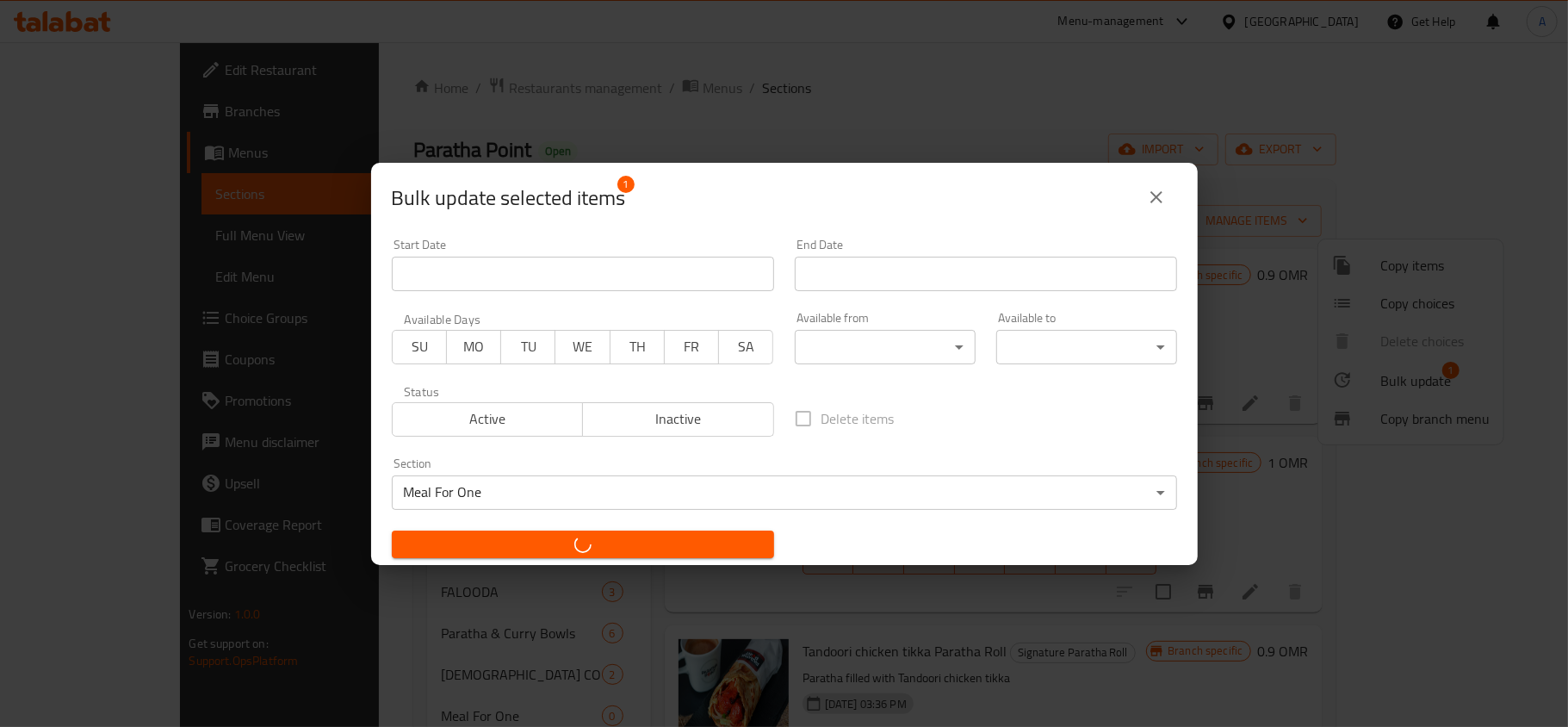
checkbox input "false"
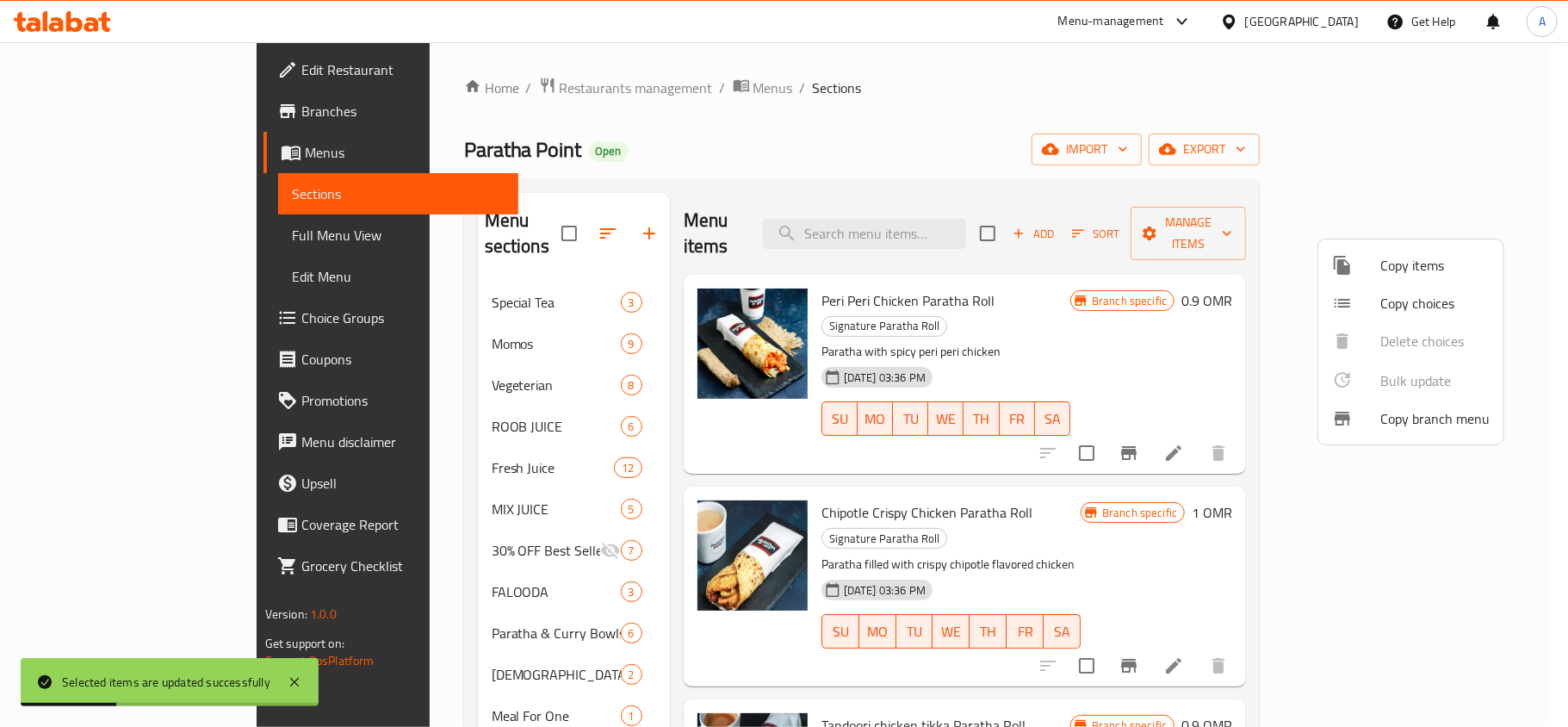
click at [872, 124] on div at bounding box center [784, 364] width 1568 height 727
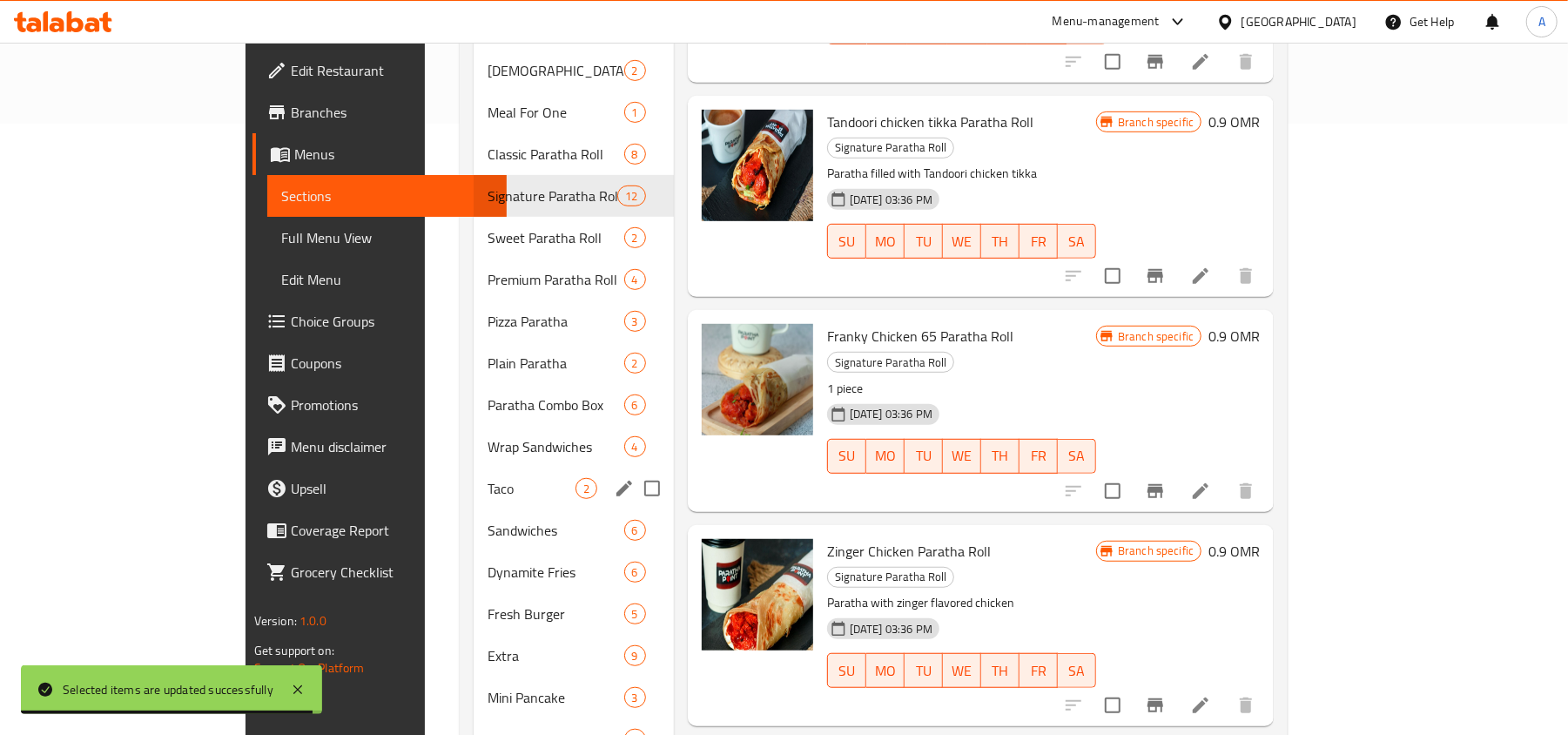
scroll to position [495, 0]
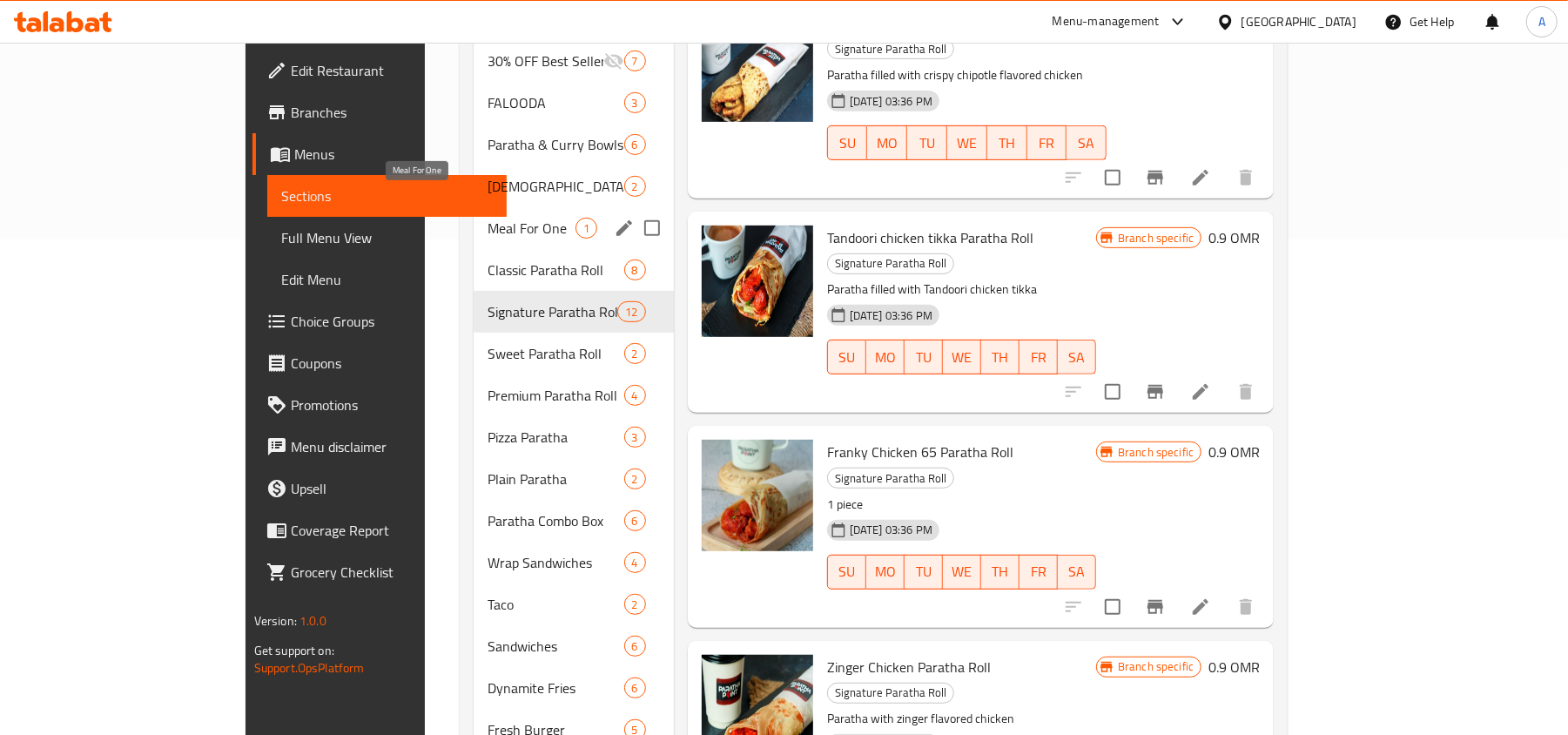
click at [488, 218] on span "Meal For One" at bounding box center [532, 228] width 88 height 21
